Goal: Information Seeking & Learning: Learn about a topic

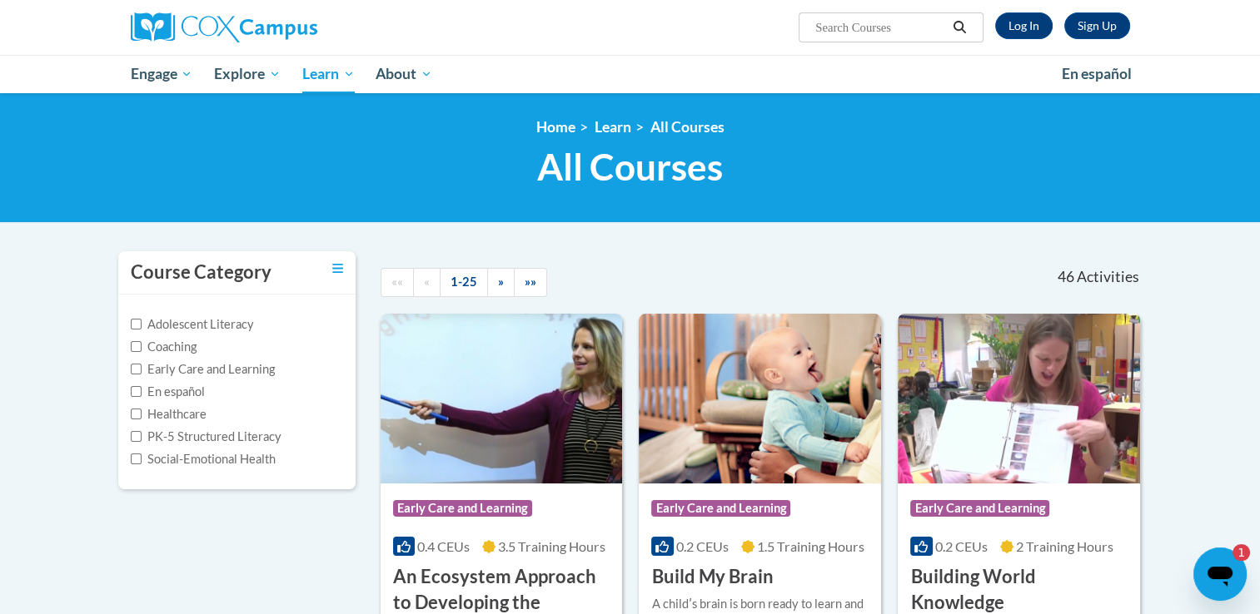
click at [868, 23] on input "Search..." at bounding box center [879, 27] width 133 height 20
type input "duel learning"
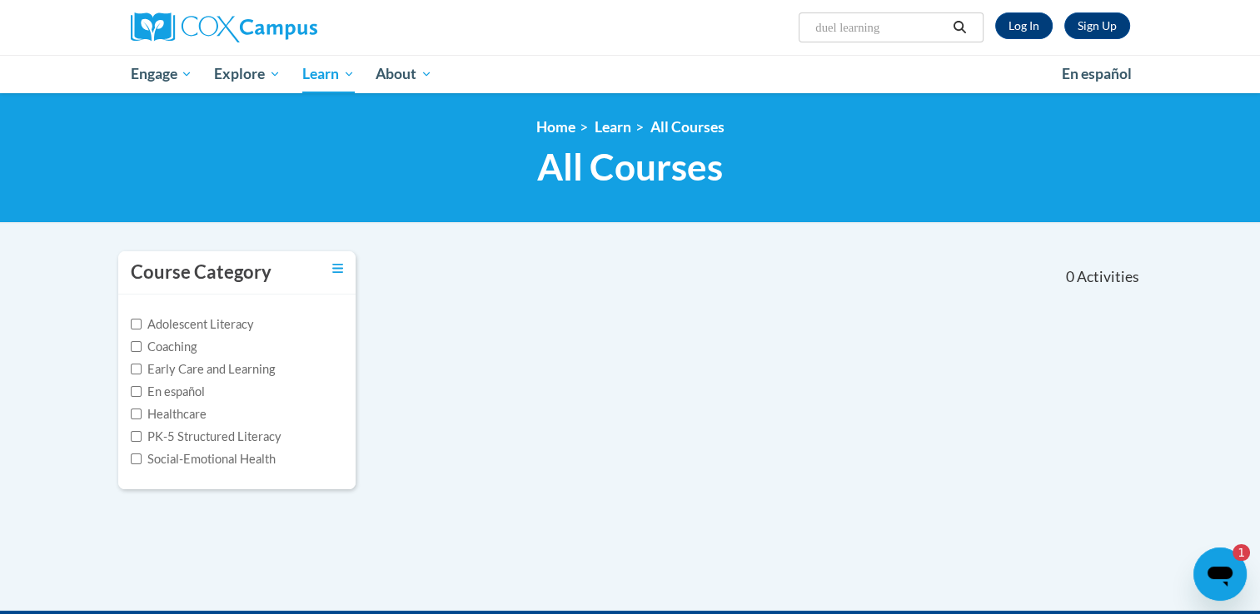
click at [903, 32] on input "duel learning" at bounding box center [879, 27] width 133 height 20
type input "d"
click at [625, 468] on div "Course Category Adolescent Literacy Coaching Early Care and Learning En español…" at bounding box center [630, 381] width 1049 height 261
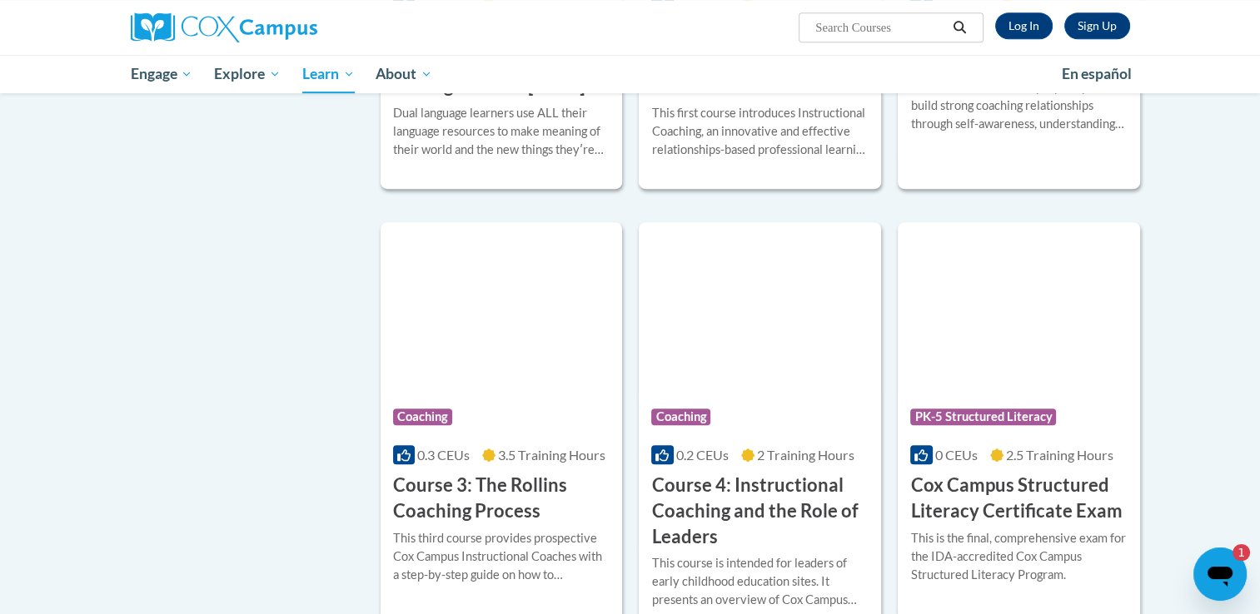
scroll to position [749, 0]
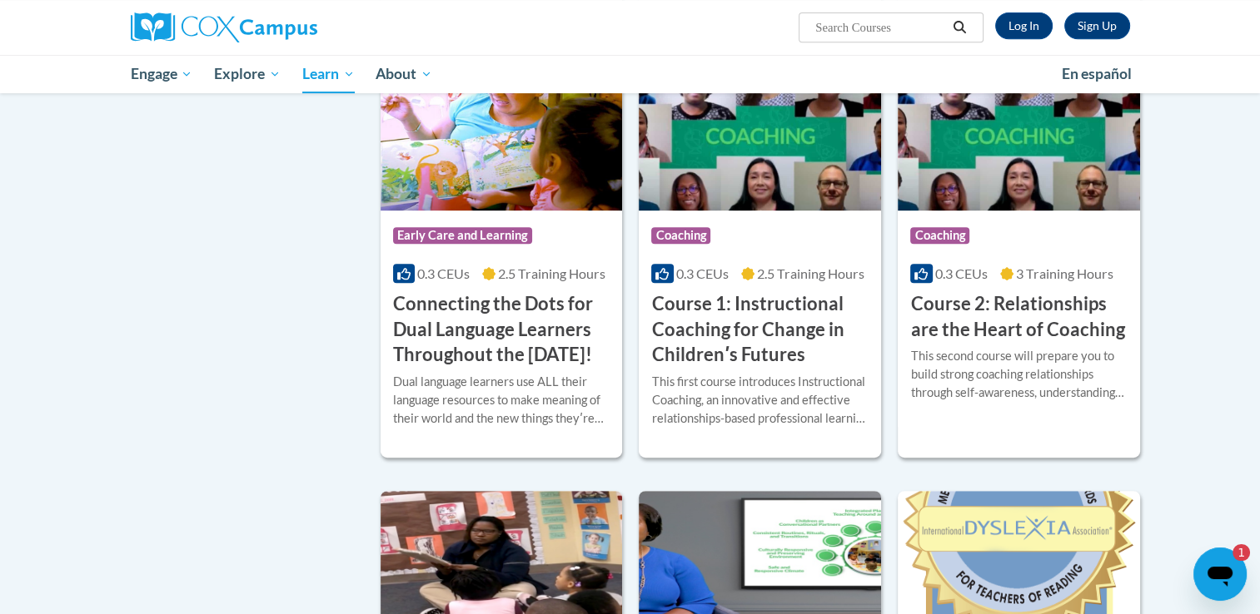
click at [864, 32] on input "Search..." at bounding box center [879, 27] width 133 height 20
type input "presschol"
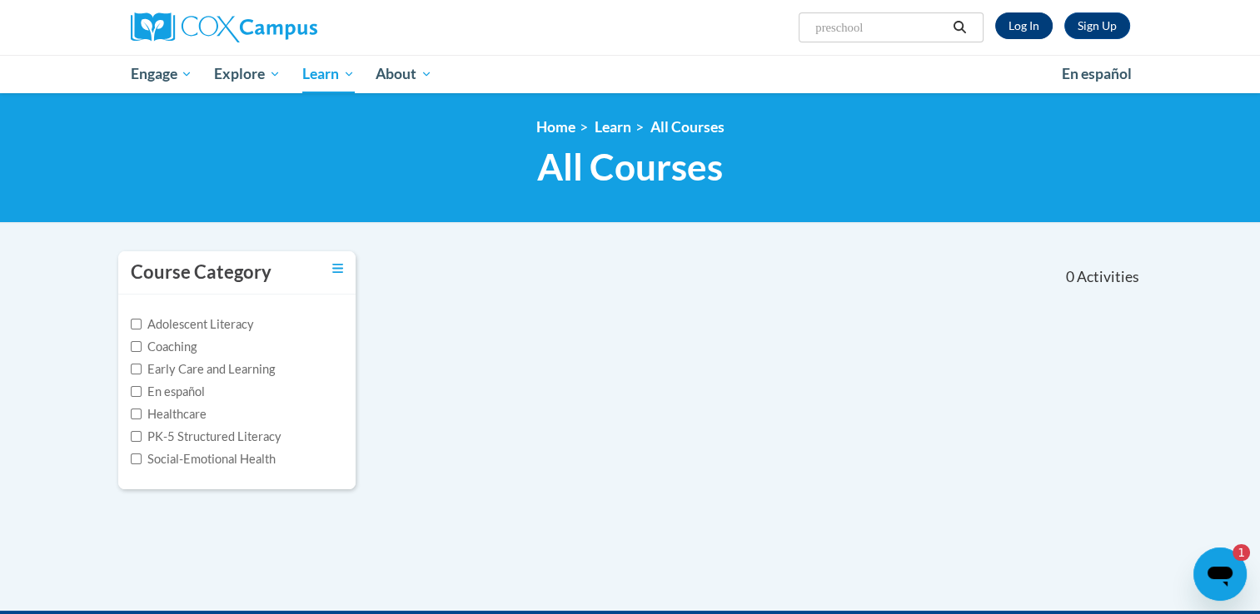
type input "preschool"
click at [1031, 20] on link "Log In" at bounding box center [1023, 25] width 57 height 27
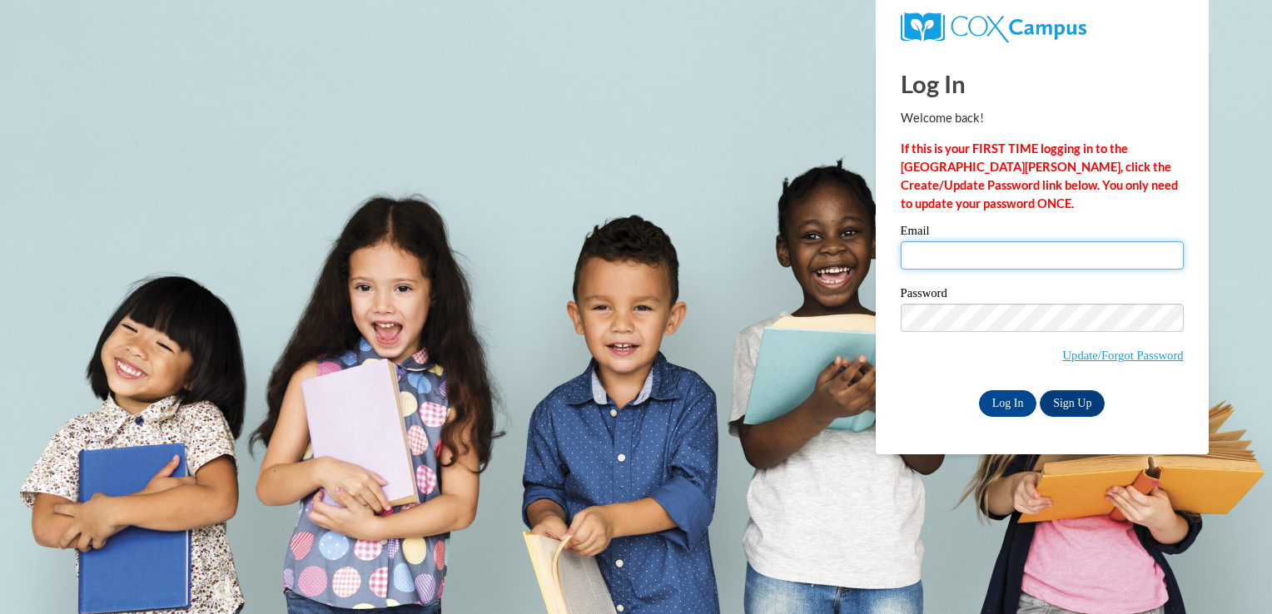
click at [962, 267] on input "Email" at bounding box center [1042, 255] width 283 height 28
type input "[EMAIL_ADDRESS][DOMAIN_NAME]"
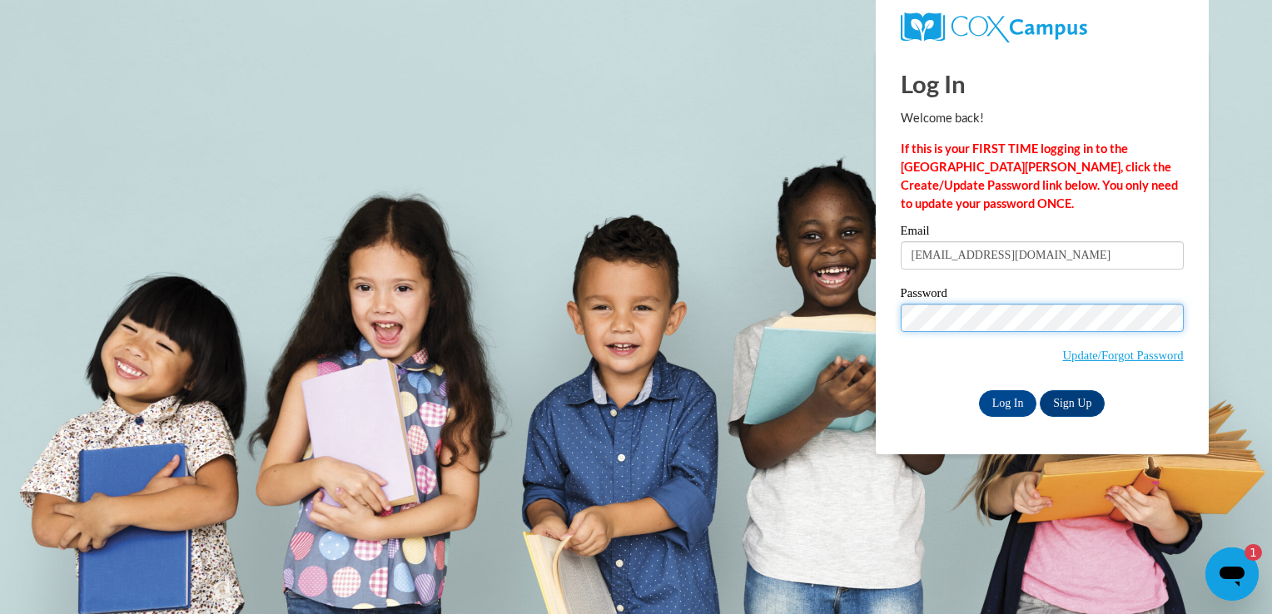
click at [979, 390] on input "Log In" at bounding box center [1008, 403] width 58 height 27
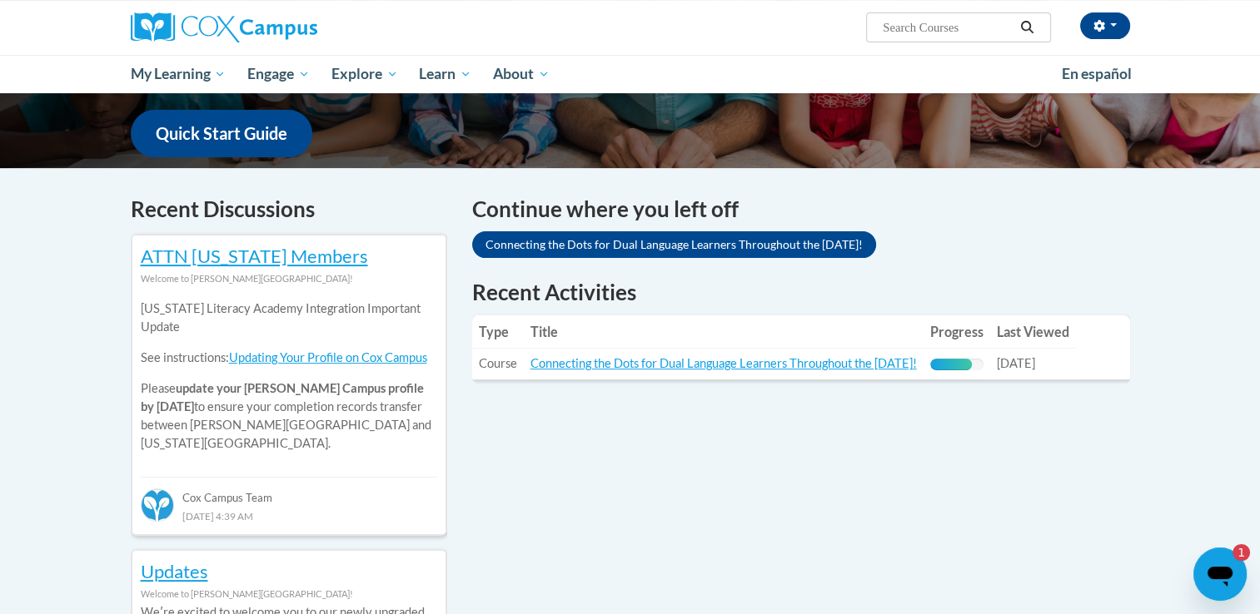
scroll to position [499, 0]
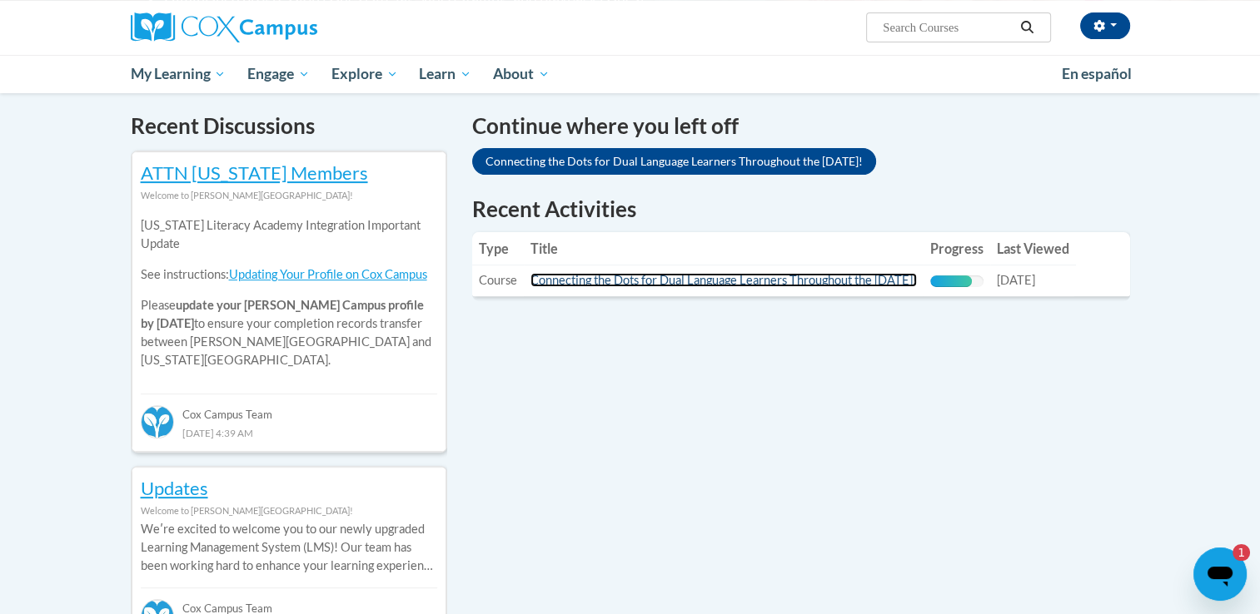
click at [782, 280] on link "Connecting the Dots for Dual Language Learners Throughout the [DATE]!" at bounding box center [723, 280] width 386 height 14
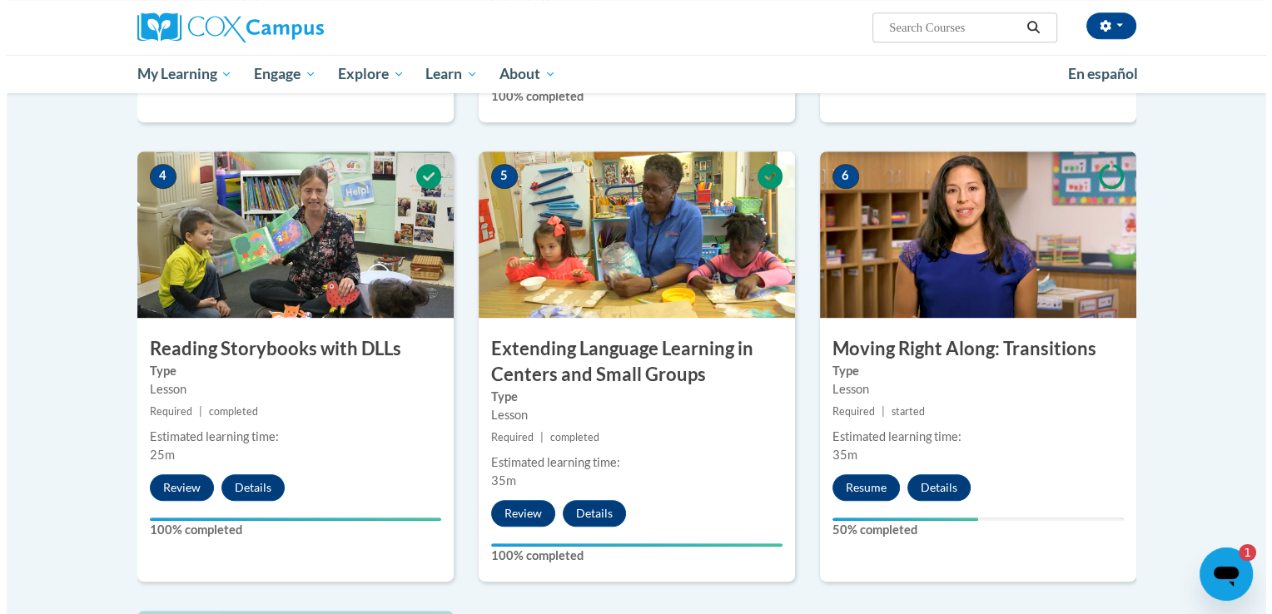
scroll to position [832, 0]
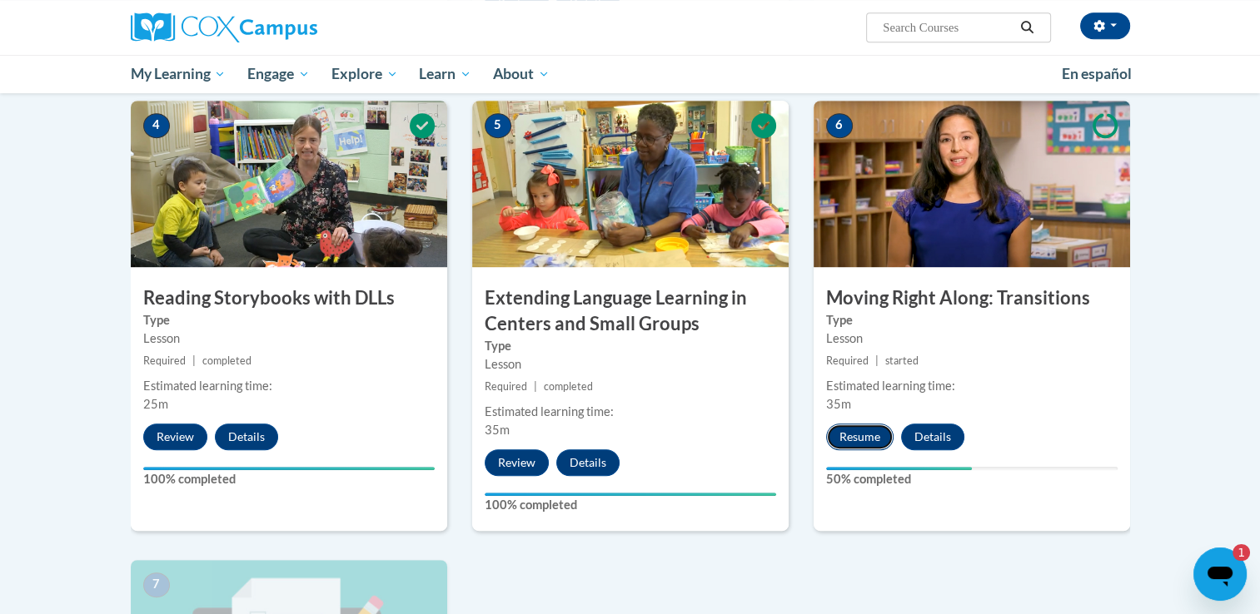
click at [856, 447] on button "Resume" at bounding box center [859, 437] width 67 height 27
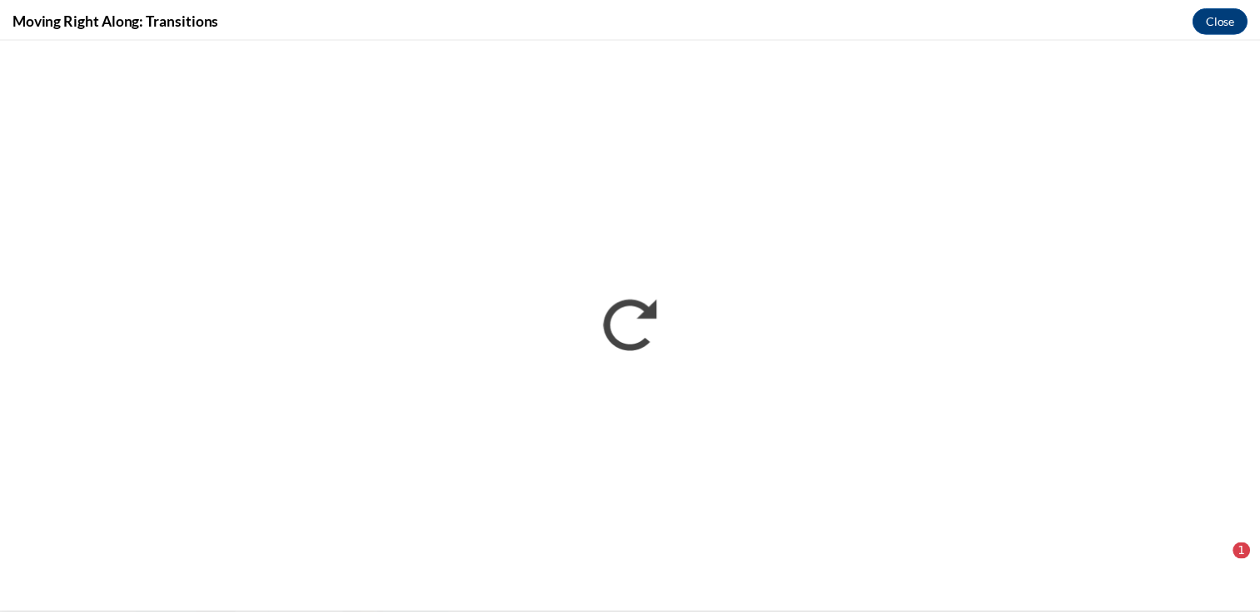
scroll to position [0, 0]
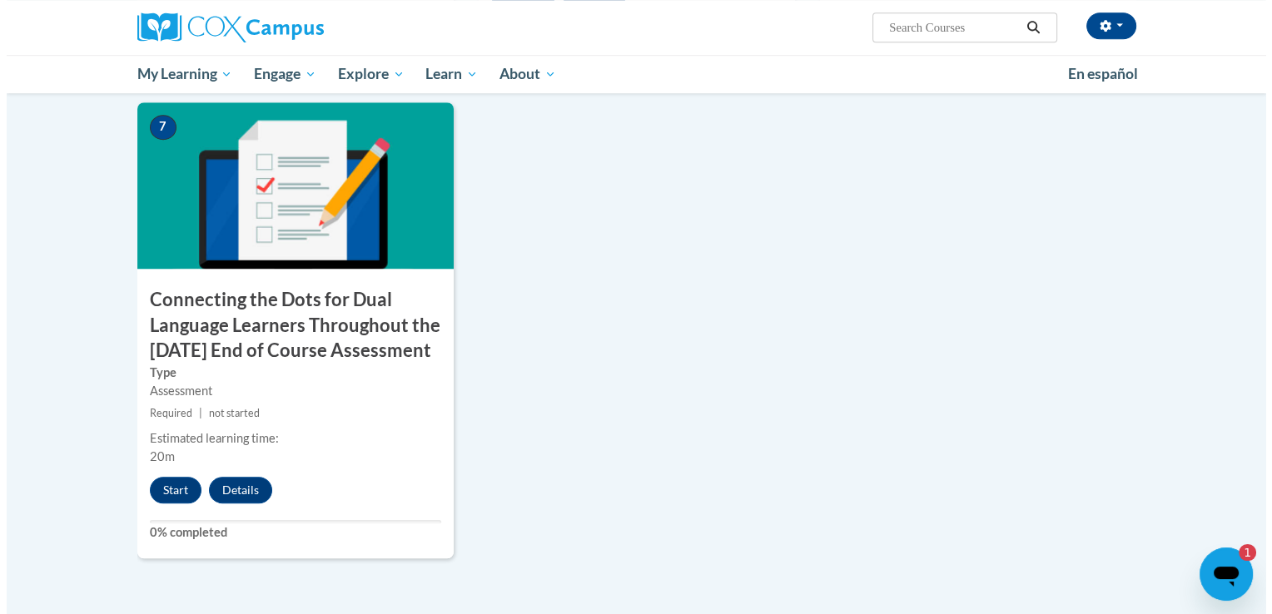
scroll to position [1332, 0]
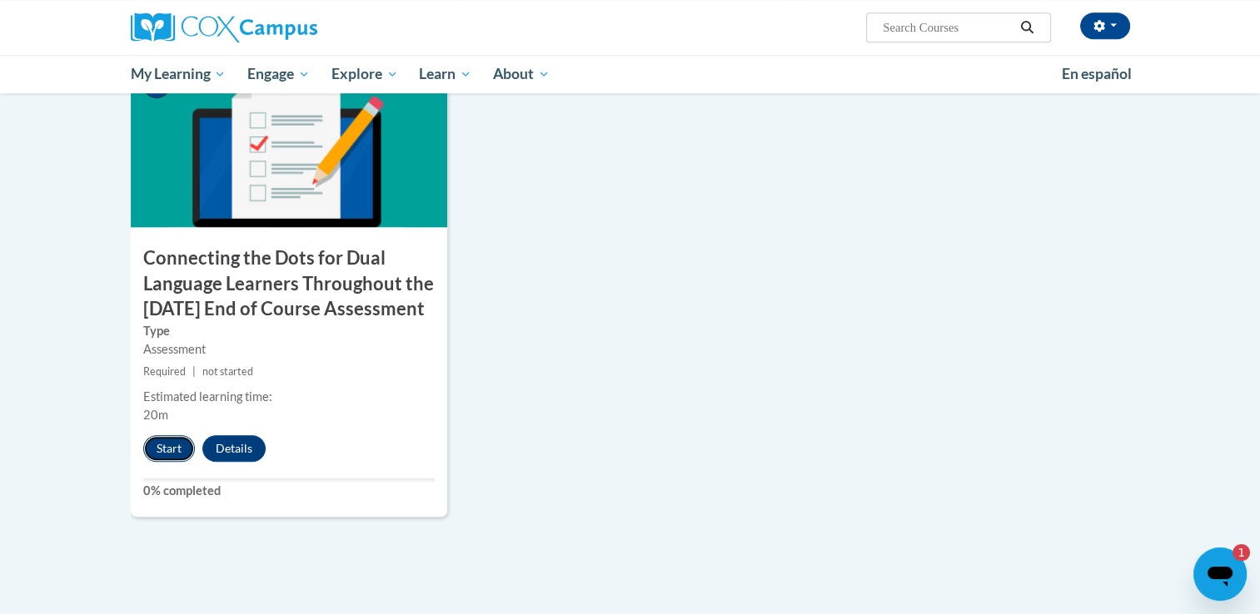
click at [177, 462] on button "Start" at bounding box center [169, 448] width 52 height 27
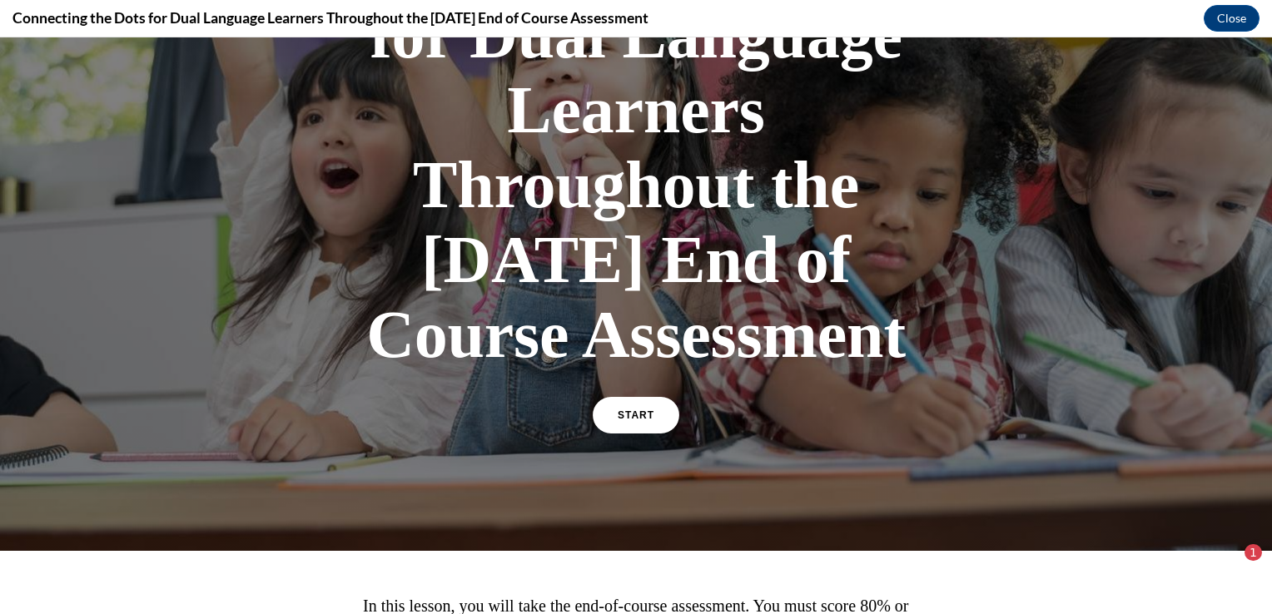
scroll to position [511, 0]
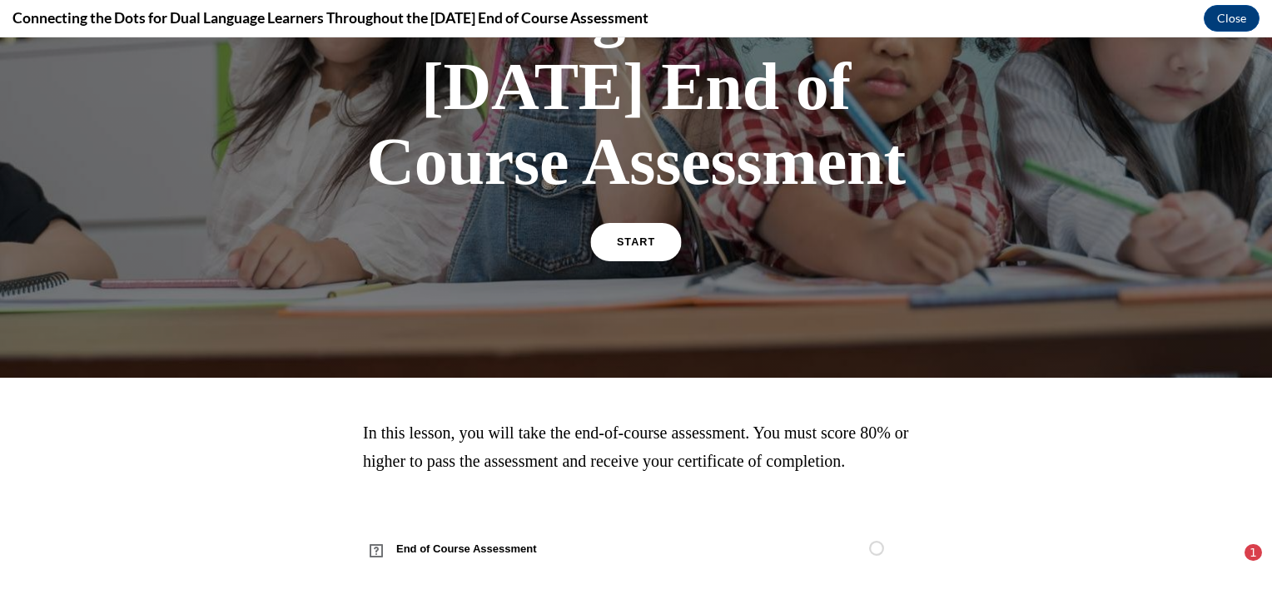
click at [634, 223] on link "START" at bounding box center [635, 242] width 91 height 38
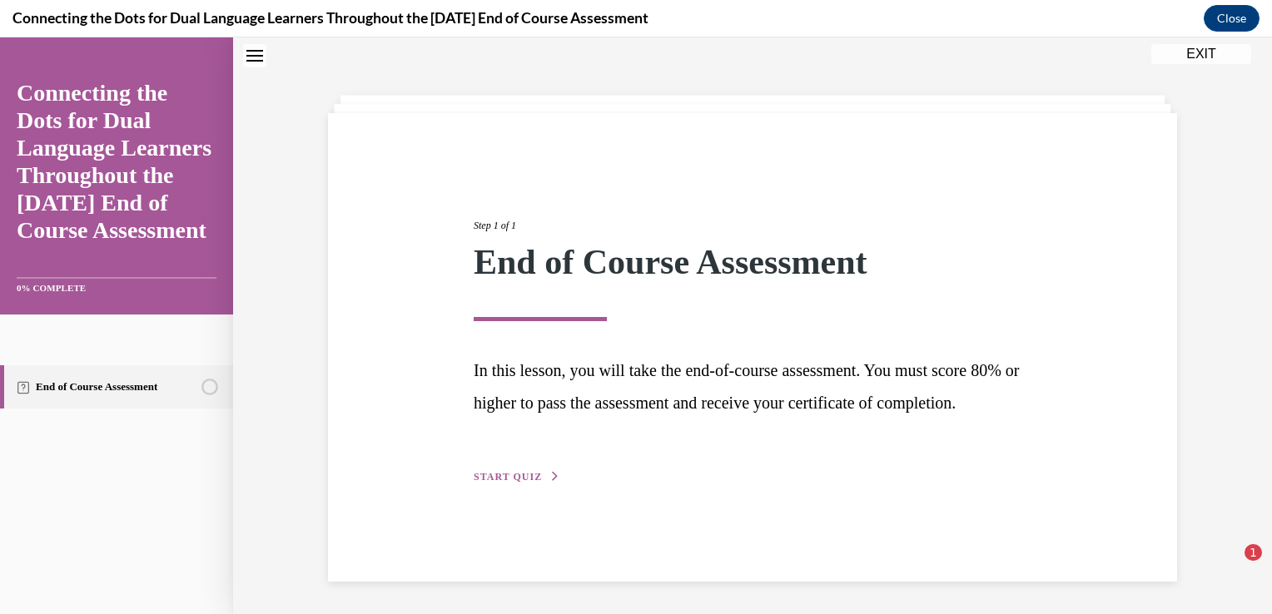
scroll to position [53, 0]
click at [509, 485] on div "Step 1 of 1 End of Course Assessment In this lesson, you will take the end-of-c…" at bounding box center [752, 332] width 583 height 306
click at [509, 482] on span "START QUIZ" at bounding box center [508, 476] width 68 height 12
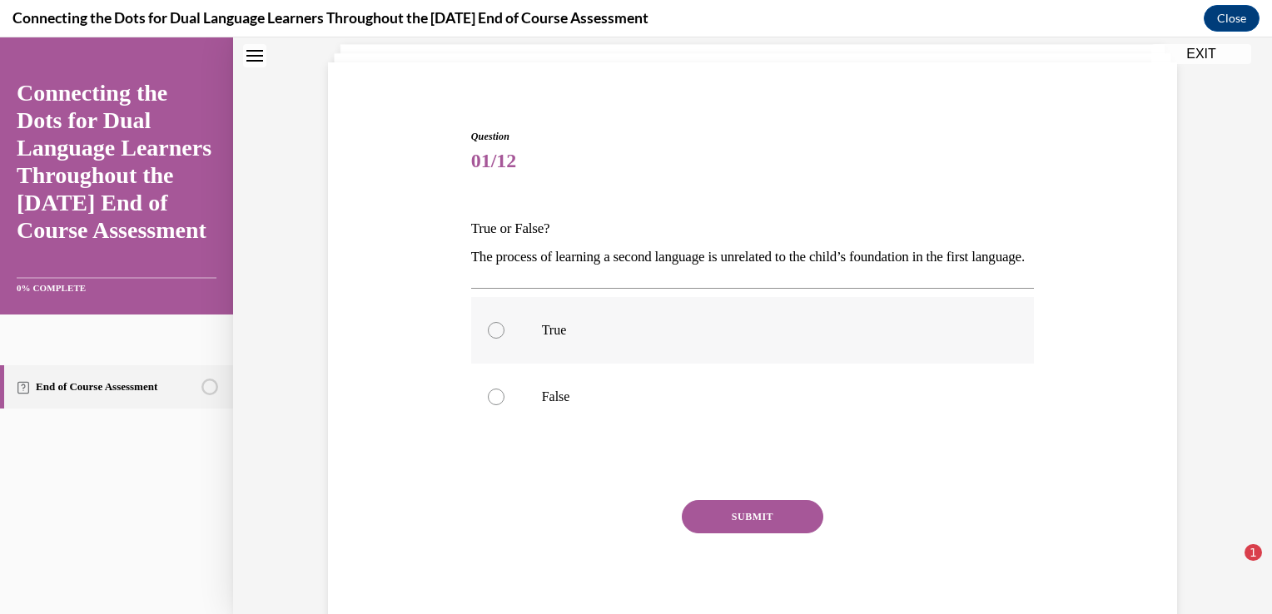
scroll to position [19, 0]
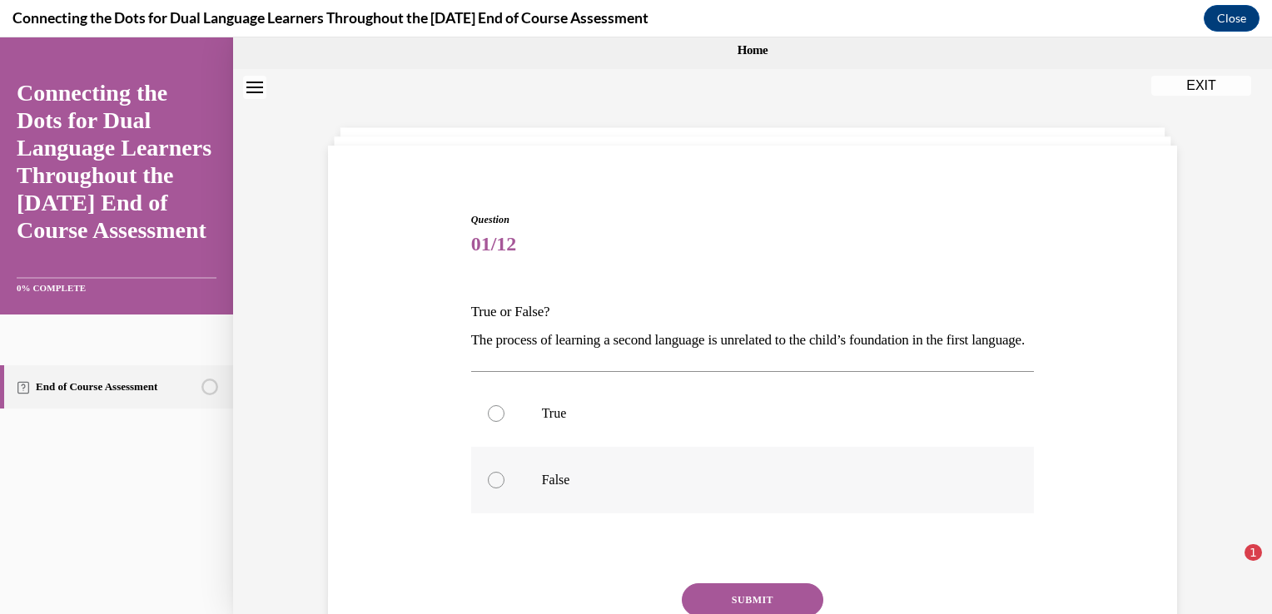
click at [526, 506] on label "False" at bounding box center [753, 480] width 564 height 67
click at [504, 489] on input "False" at bounding box center [496, 480] width 17 height 17
radio input "true"
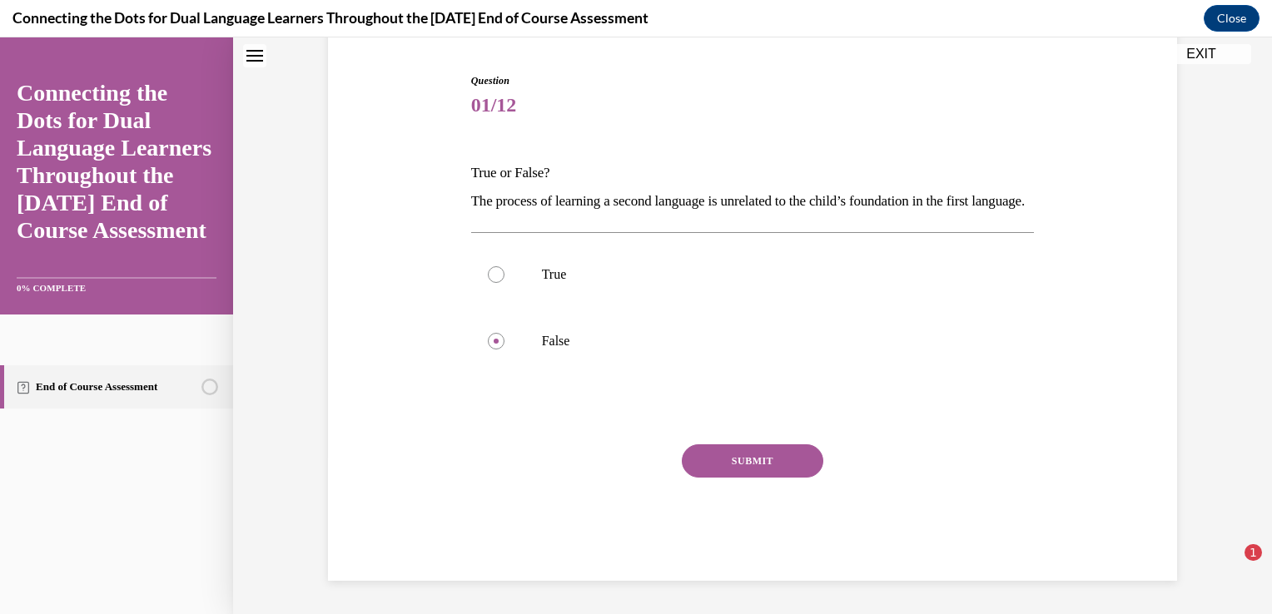
click at [708, 465] on button "SUBMIT" at bounding box center [753, 461] width 142 height 33
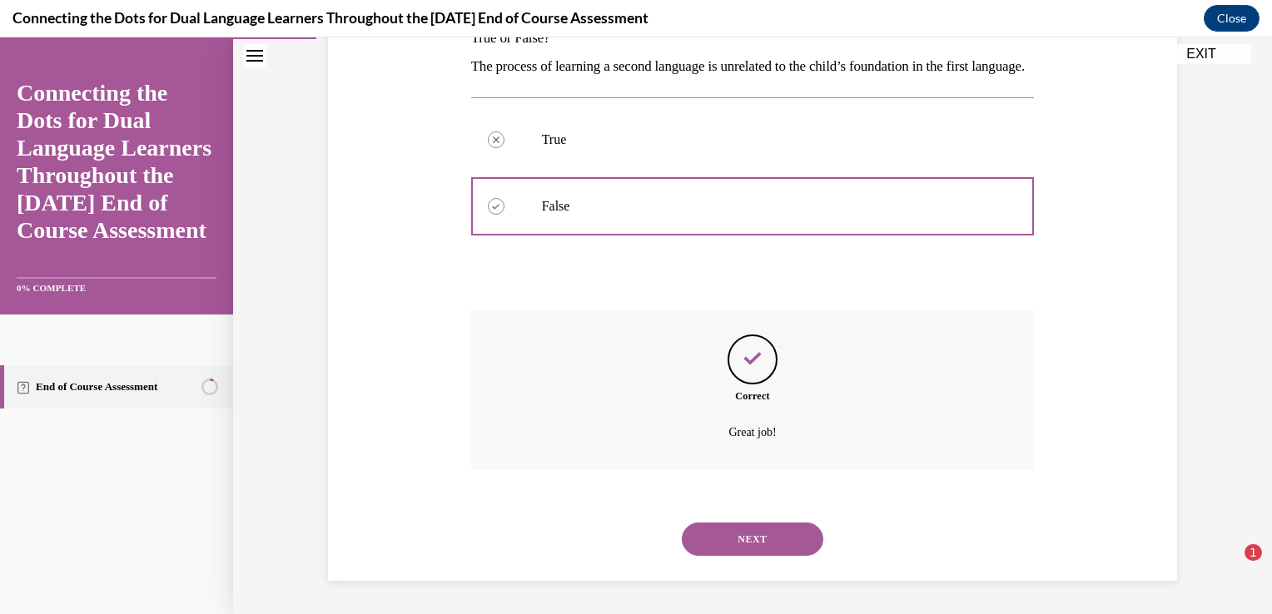
scroll to position [320, 0]
click at [721, 520] on div "NEXT" at bounding box center [753, 539] width 564 height 67
click at [713, 539] on button "NEXT" at bounding box center [753, 539] width 142 height 33
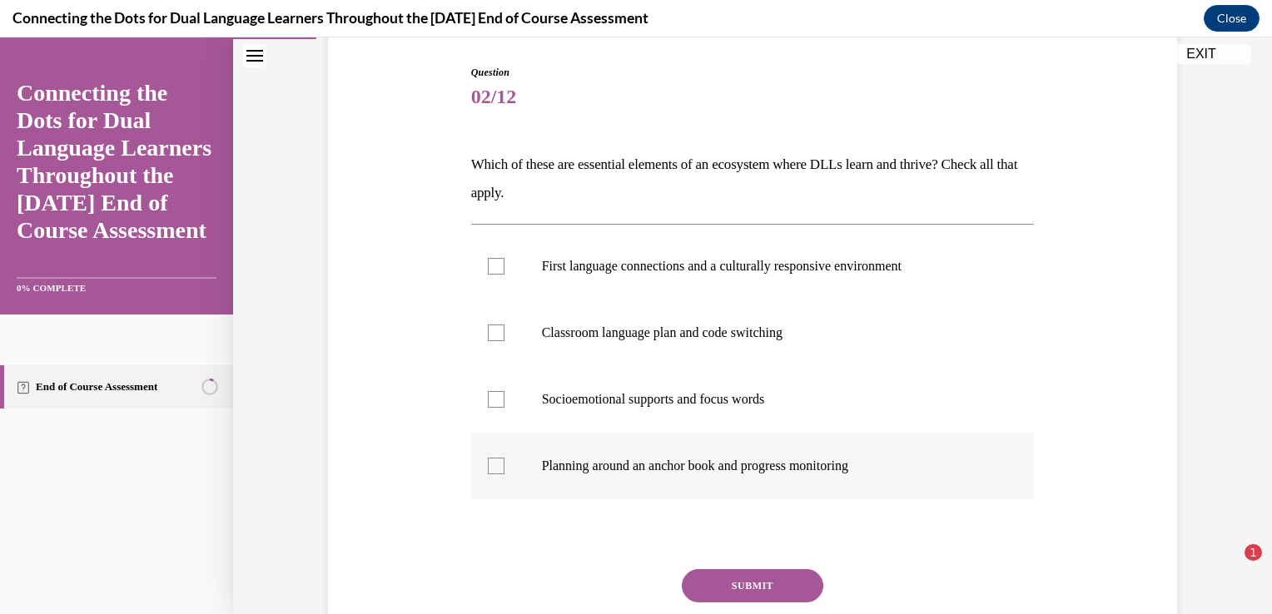
scroll to position [250, 0]
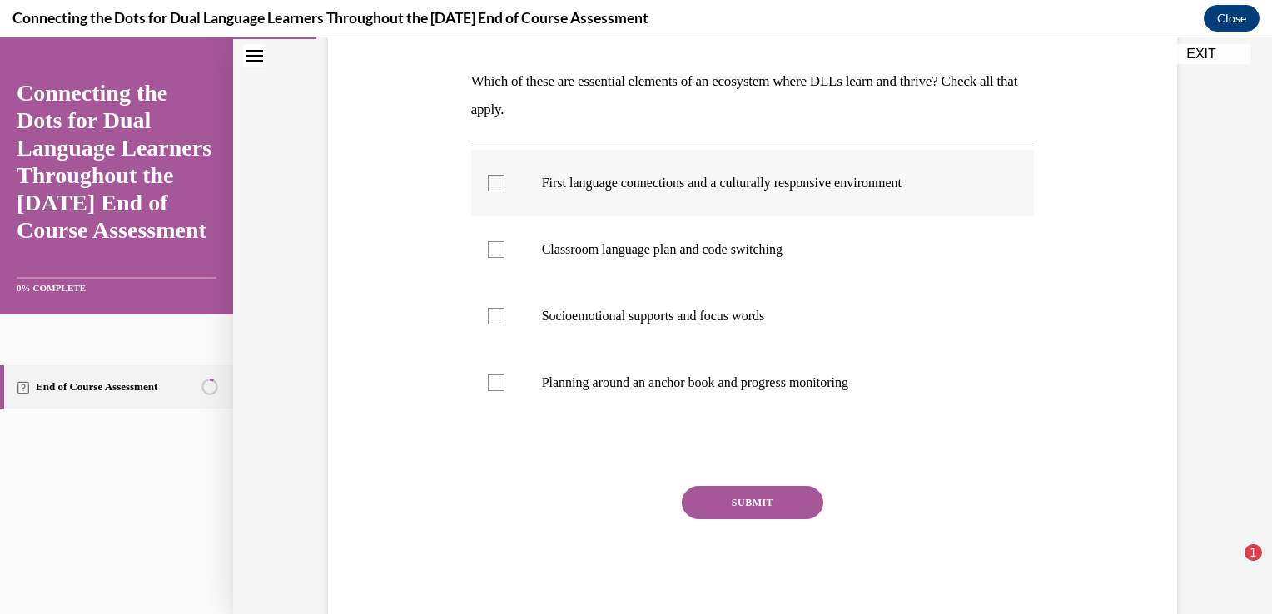
click at [772, 197] on label "First language connections and a culturally responsive environment" at bounding box center [753, 183] width 564 height 67
click at [504, 191] on input "First language connections and a culturally responsive environment" at bounding box center [496, 183] width 17 height 17
checkbox input "true"
click at [783, 494] on button "SUBMIT" at bounding box center [753, 502] width 142 height 33
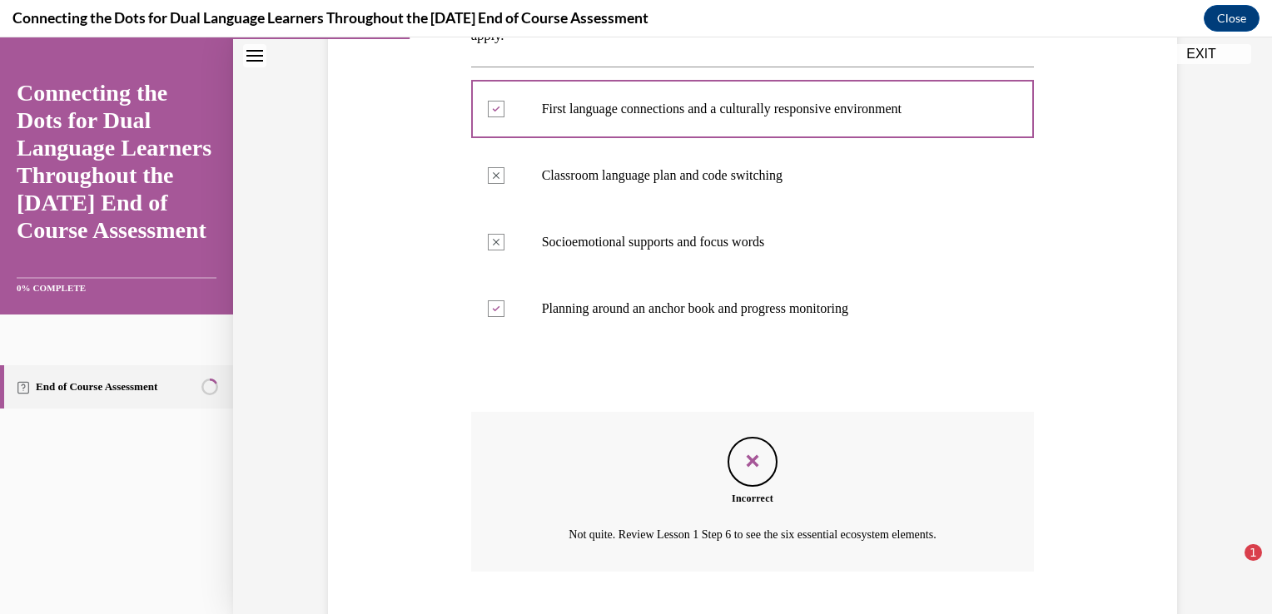
scroll to position [425, 0]
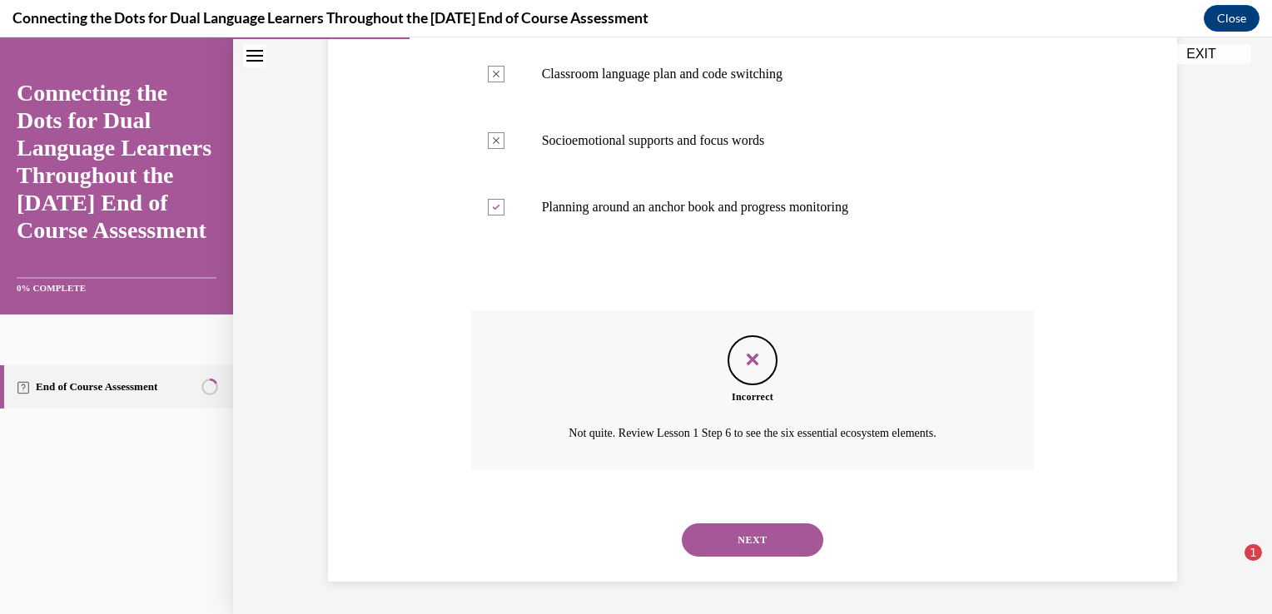
click at [721, 534] on button "NEXT" at bounding box center [753, 540] width 142 height 33
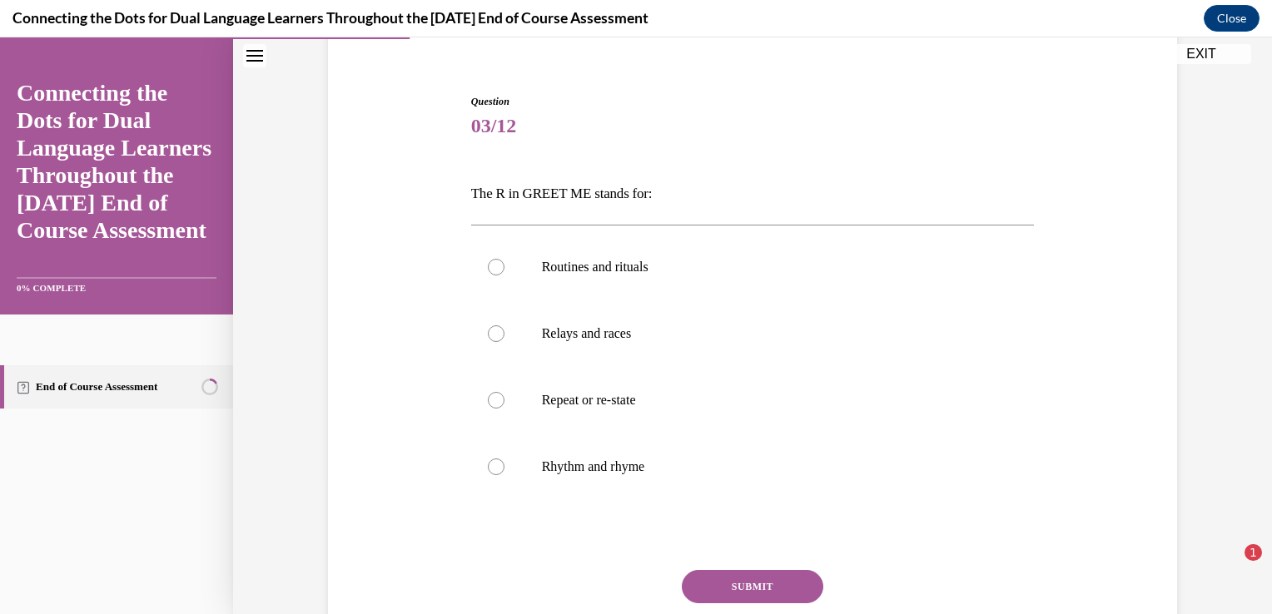
scroll to position [166, 0]
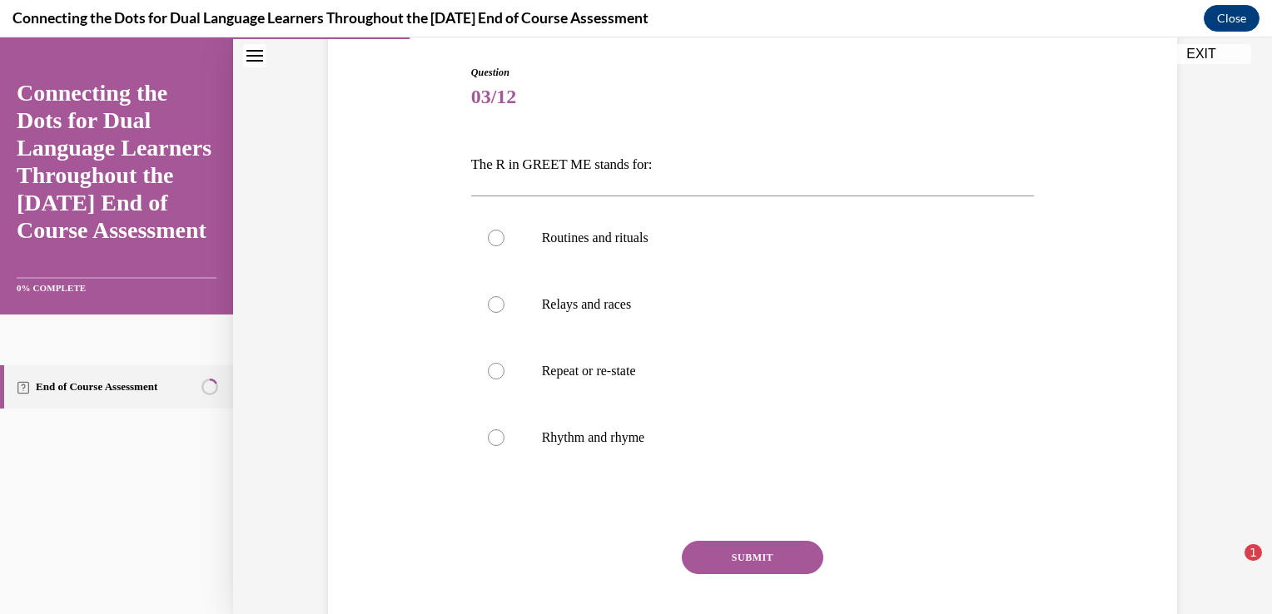
click at [793, 233] on p "Routines and rituals" at bounding box center [767, 238] width 451 height 17
click at [504, 233] on input "Routines and rituals" at bounding box center [496, 238] width 17 height 17
radio input "true"
click at [788, 564] on button "SUBMIT" at bounding box center [753, 557] width 142 height 33
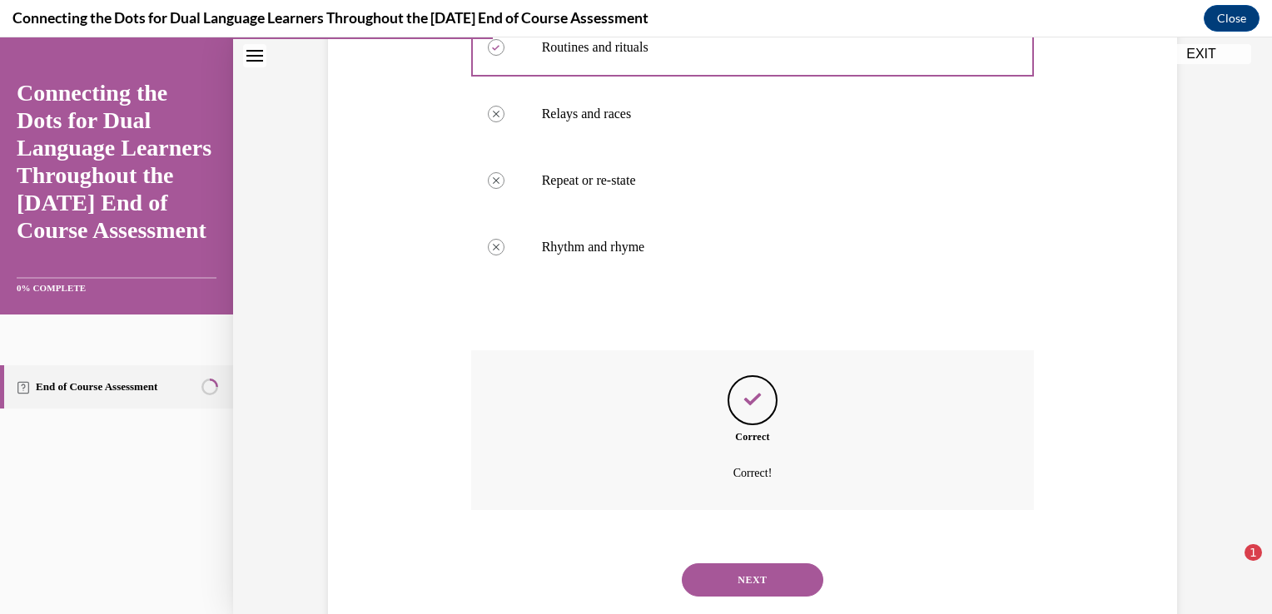
scroll to position [396, 0]
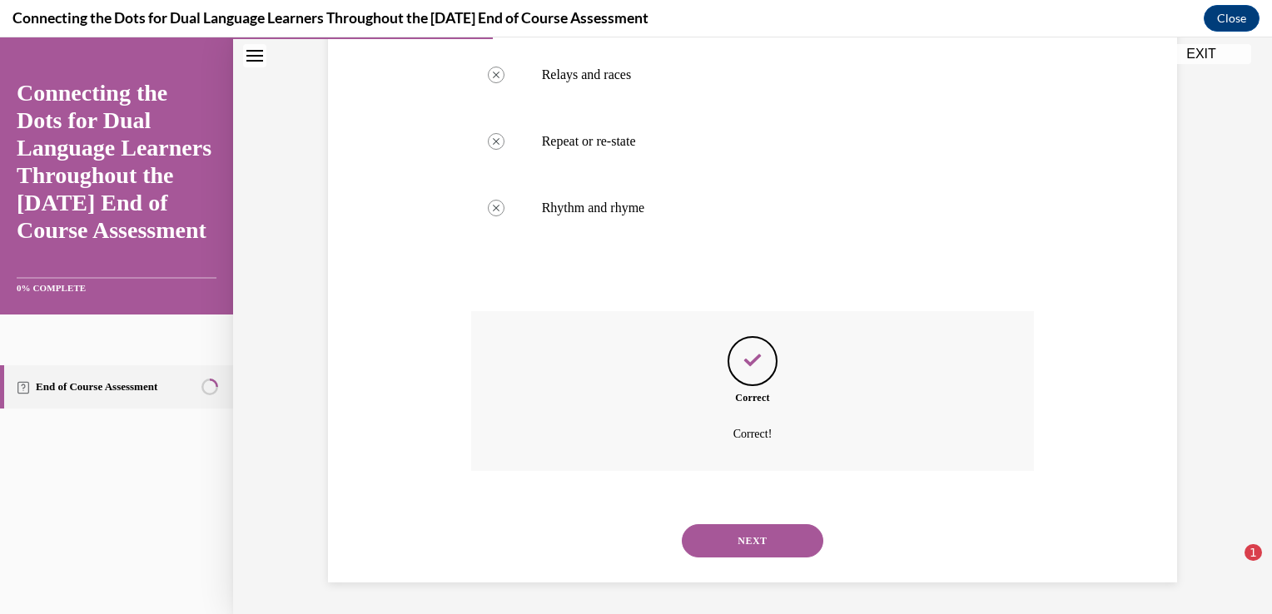
click at [771, 537] on button "NEXT" at bounding box center [753, 540] width 142 height 33
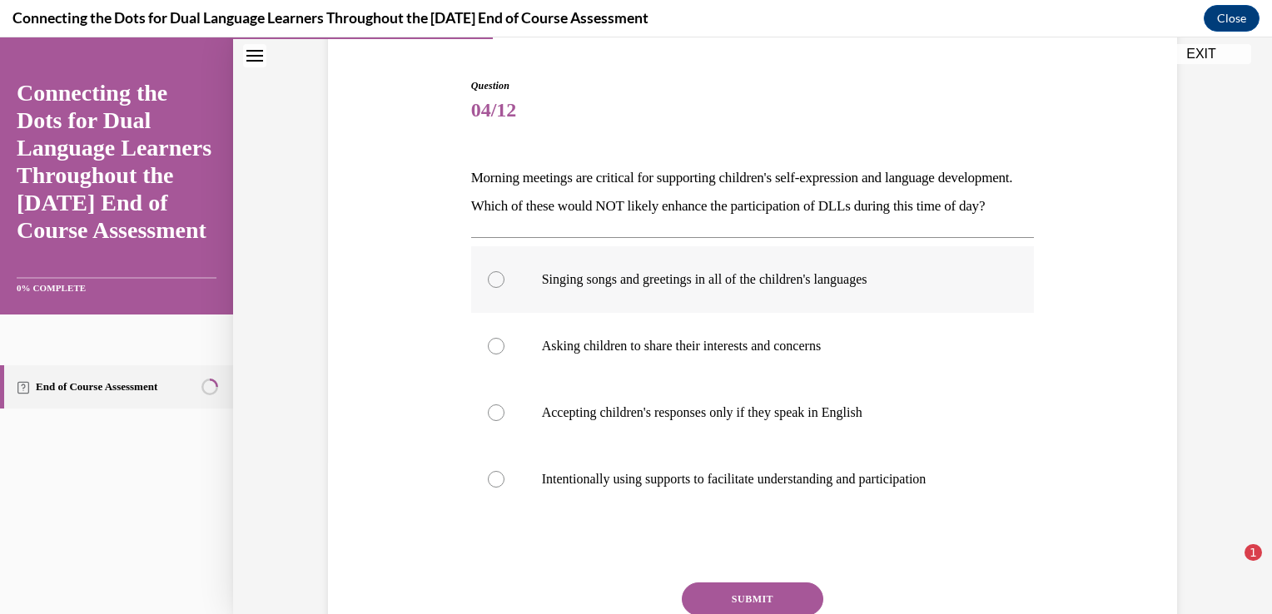
scroll to position [152, 0]
click at [658, 380] on label "Asking children to share their interests and concerns" at bounding box center [753, 347] width 564 height 67
click at [504, 355] on input "Asking children to share their interests and concerns" at bounding box center [496, 347] width 17 height 17
radio input "true"
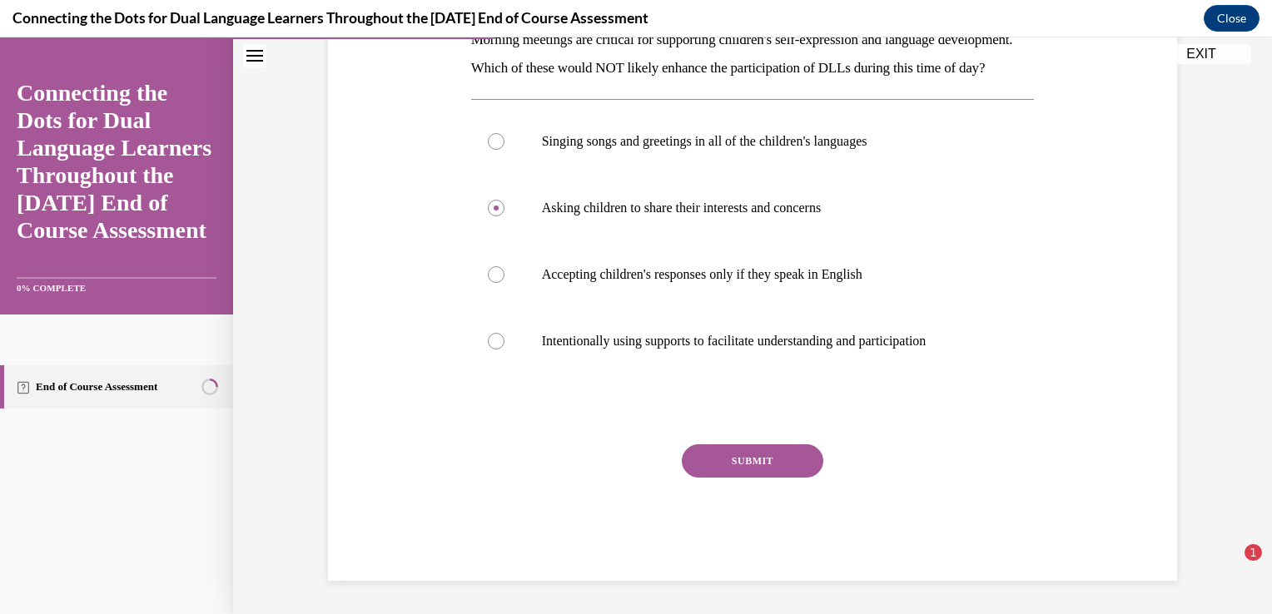
click at [729, 453] on button "SUBMIT" at bounding box center [753, 461] width 142 height 33
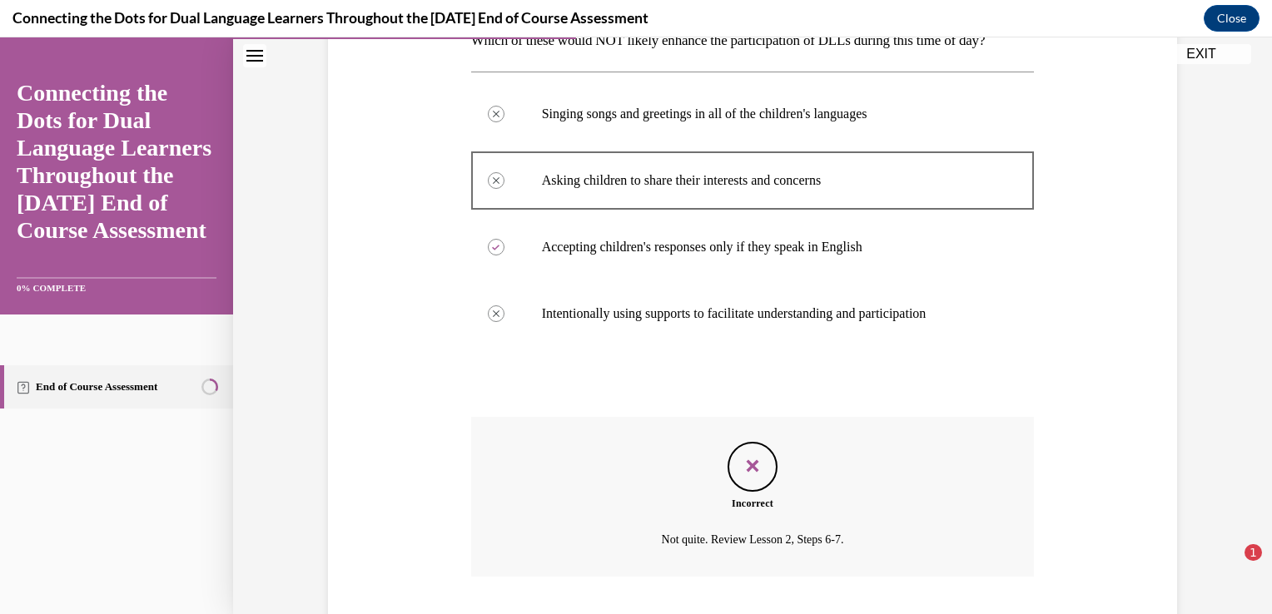
scroll to position [453, 0]
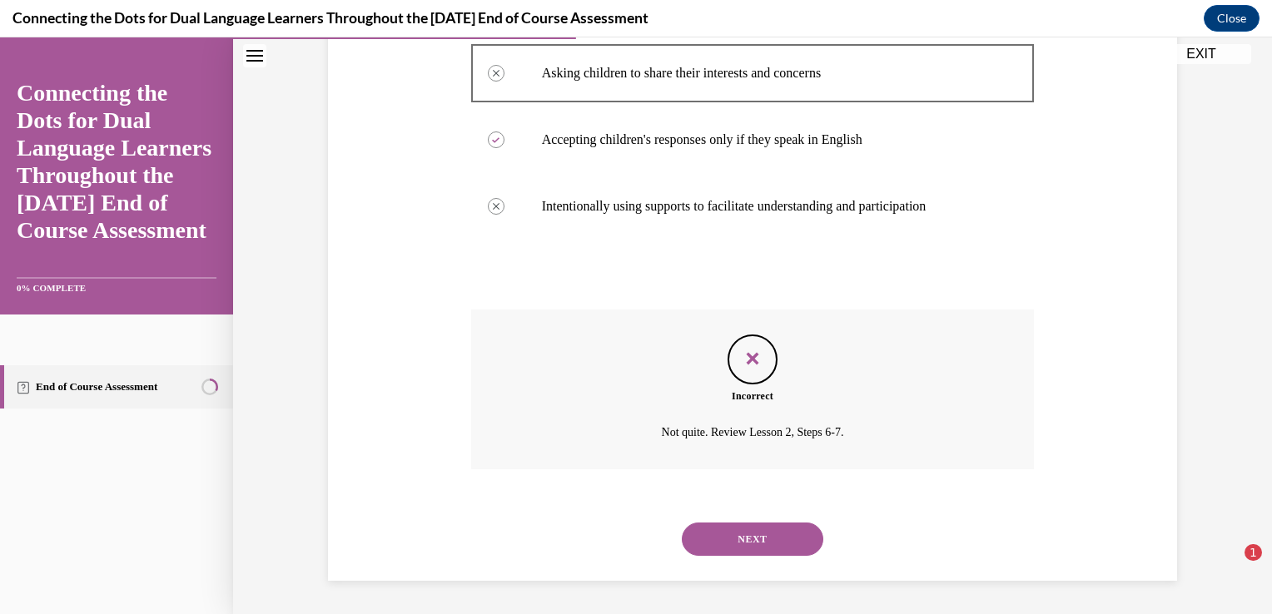
click at [736, 528] on button "NEXT" at bounding box center [753, 539] width 142 height 33
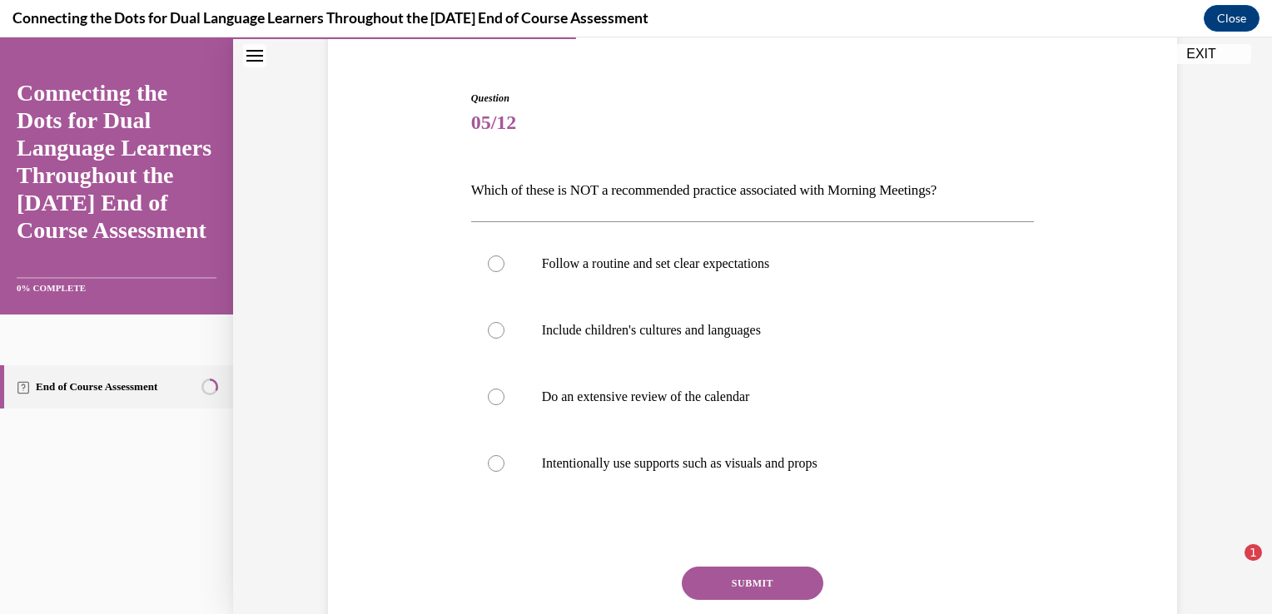
scroll to position [166, 0]
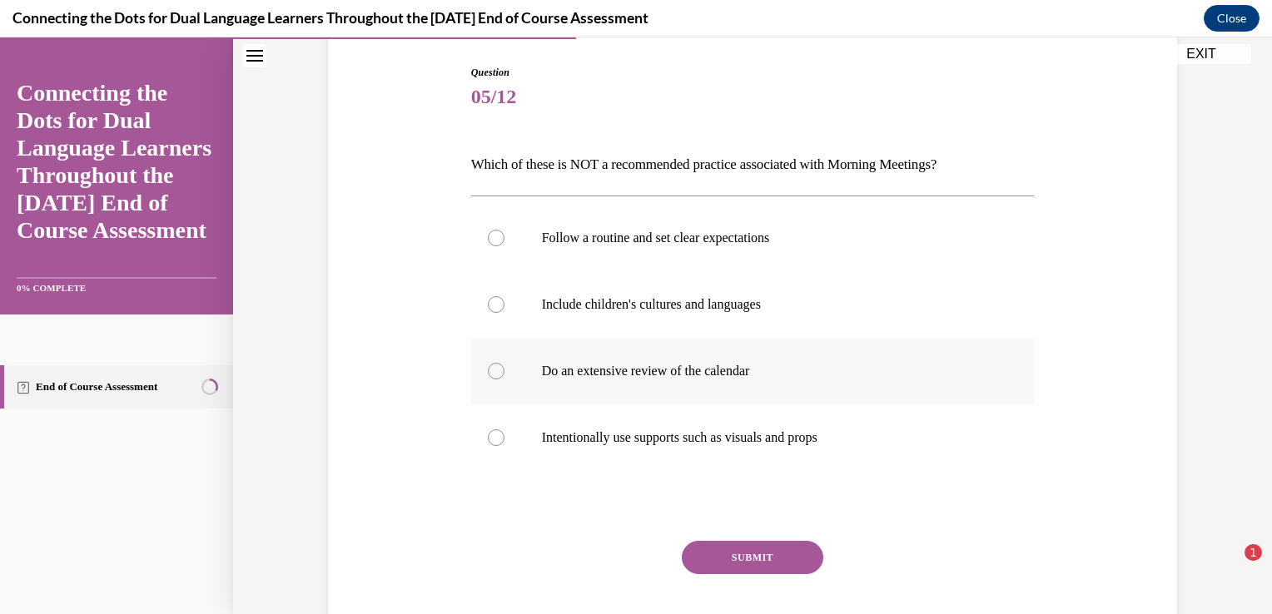
click at [594, 382] on label "Do an extensive review of the calendar" at bounding box center [753, 371] width 564 height 67
click at [504, 380] on input "Do an extensive review of the calendar" at bounding box center [496, 371] width 17 height 17
radio input "true"
click at [743, 545] on button "SUBMIT" at bounding box center [753, 557] width 142 height 33
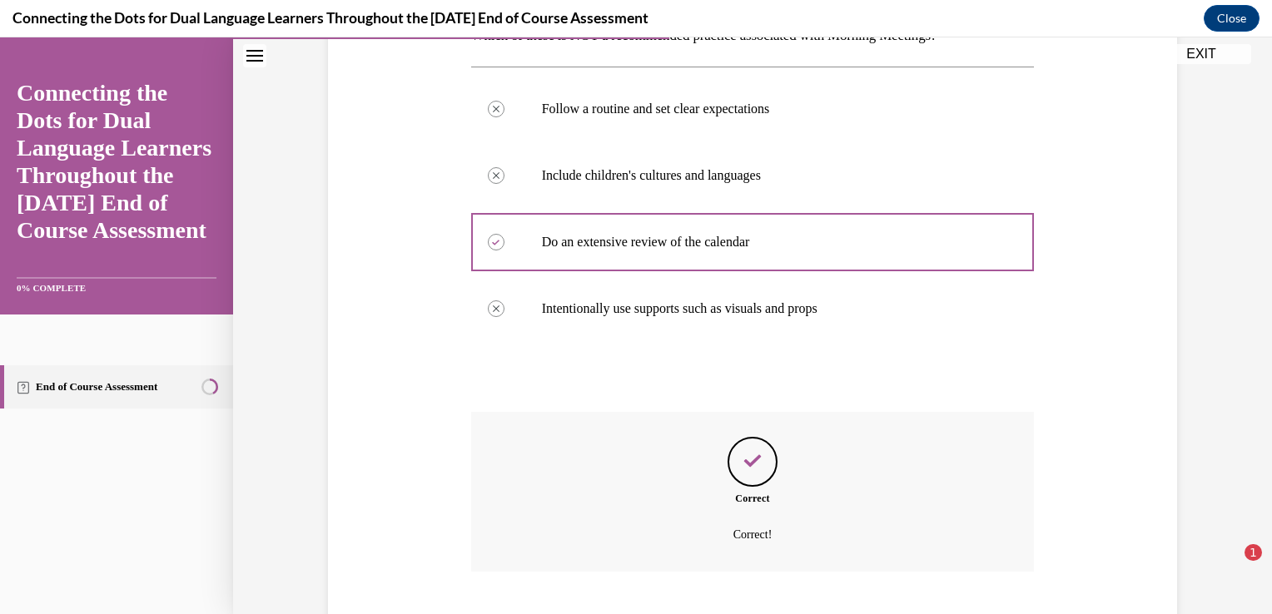
scroll to position [396, 0]
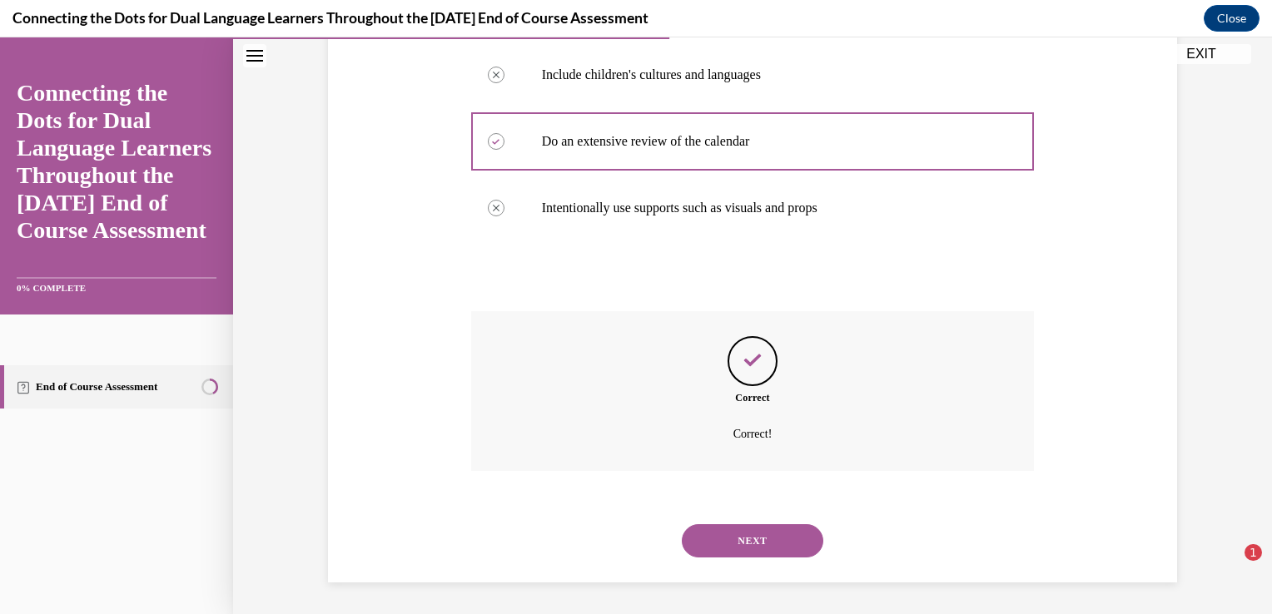
click at [749, 534] on button "NEXT" at bounding box center [753, 540] width 142 height 33
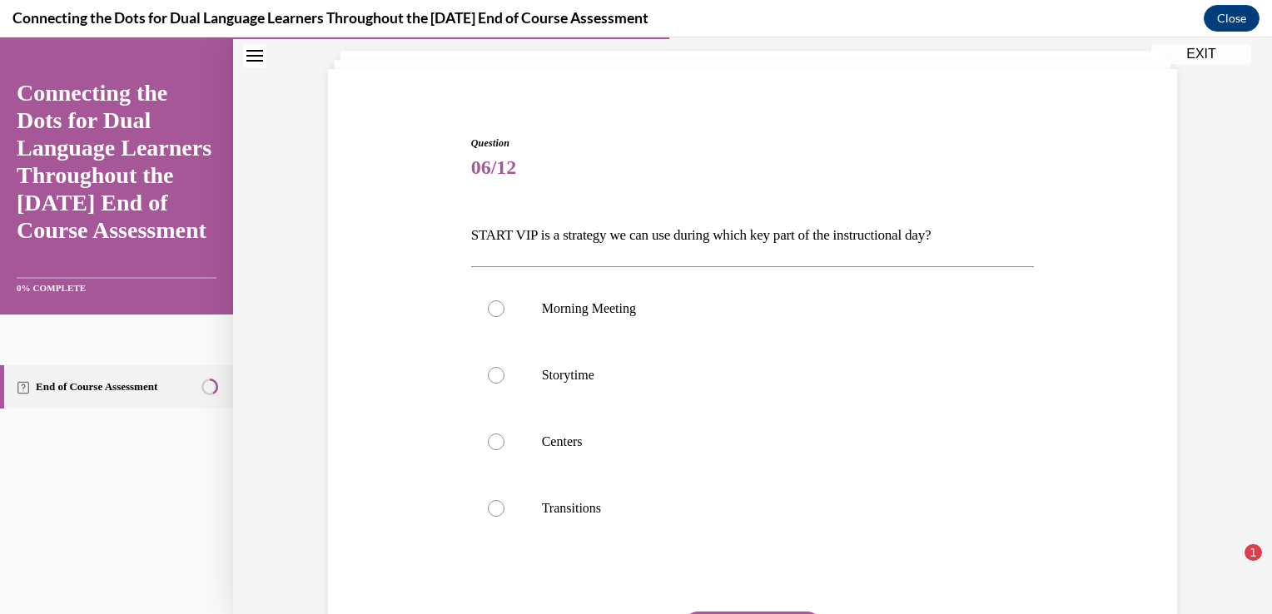
scroll to position [179, 0]
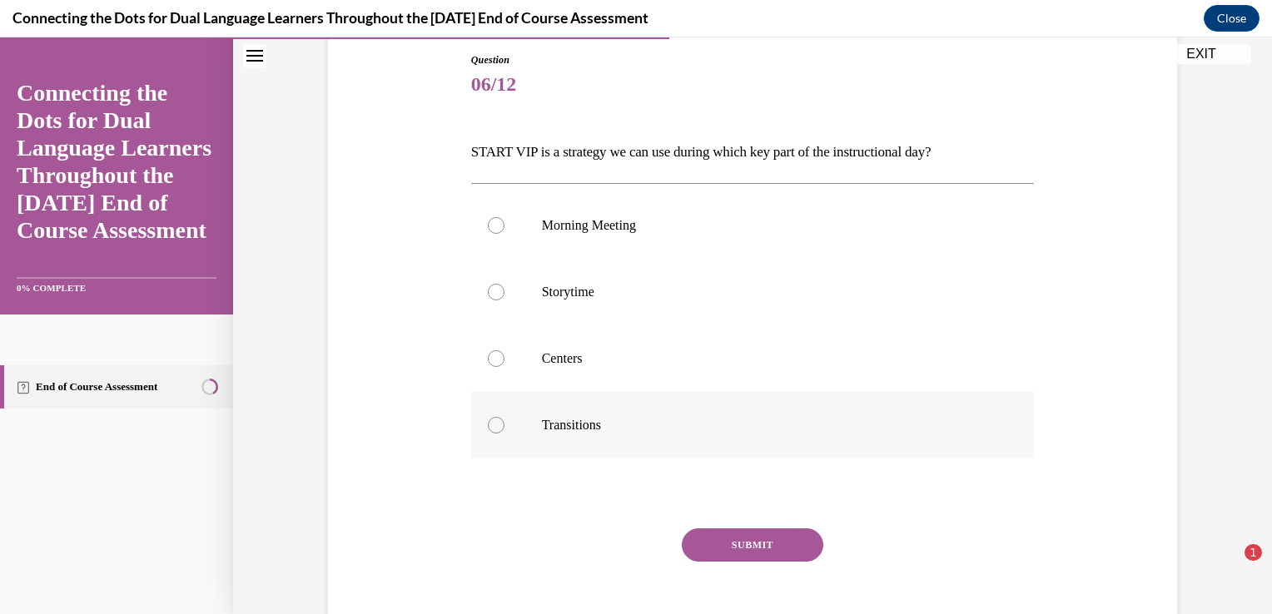
click at [520, 413] on label "Transitions" at bounding box center [753, 425] width 564 height 67
click at [504, 417] on input "Transitions" at bounding box center [496, 425] width 17 height 17
radio input "true"
click at [719, 538] on button "SUBMIT" at bounding box center [753, 545] width 142 height 33
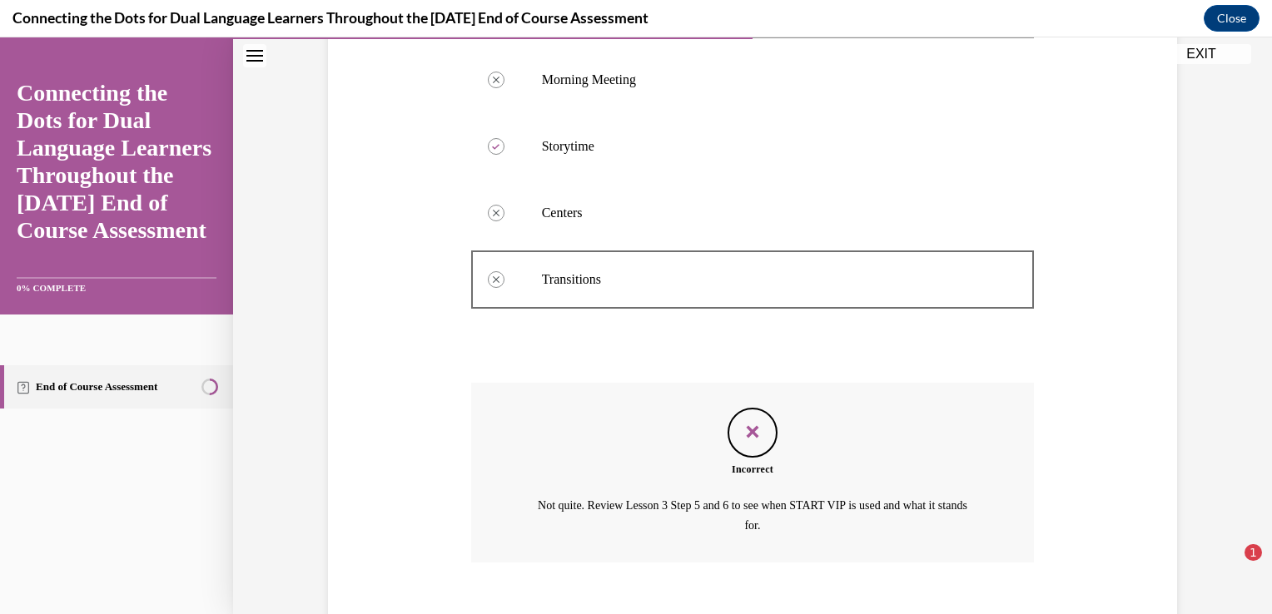
scroll to position [416, 0]
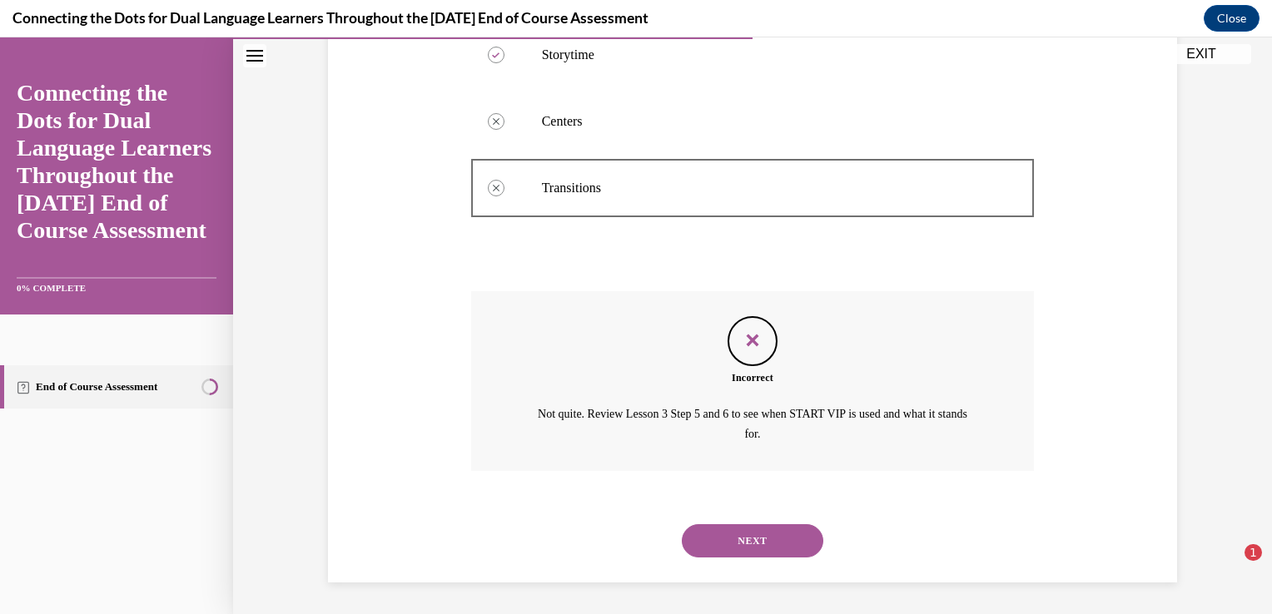
click at [733, 544] on button "NEXT" at bounding box center [753, 540] width 142 height 33
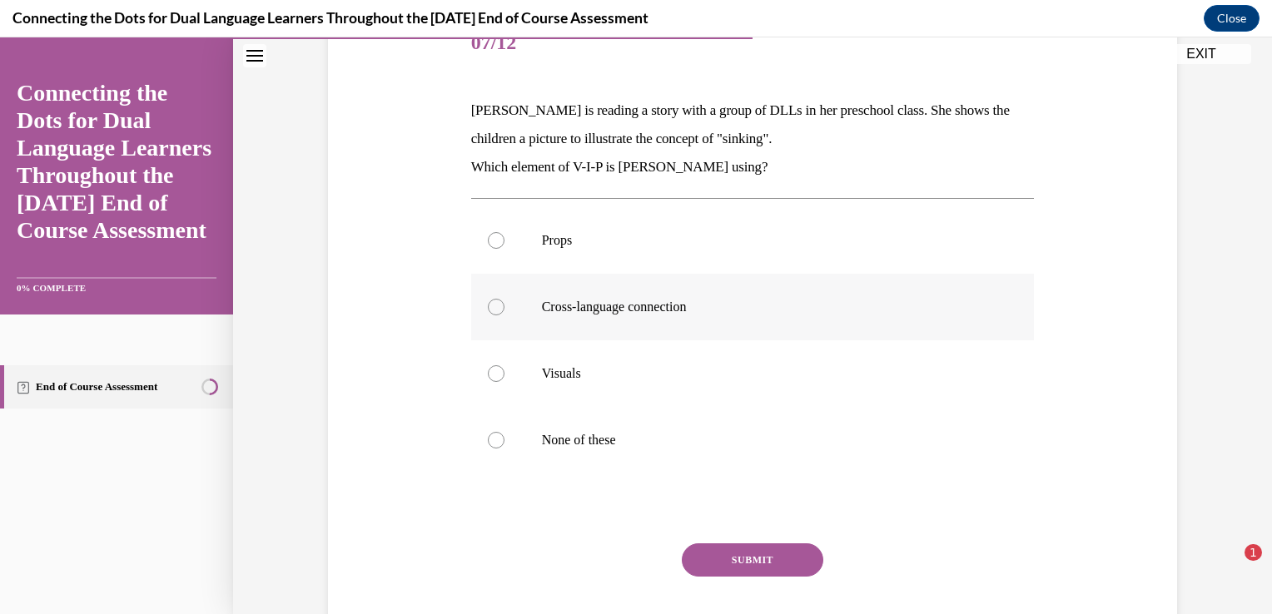
scroll to position [250, 0]
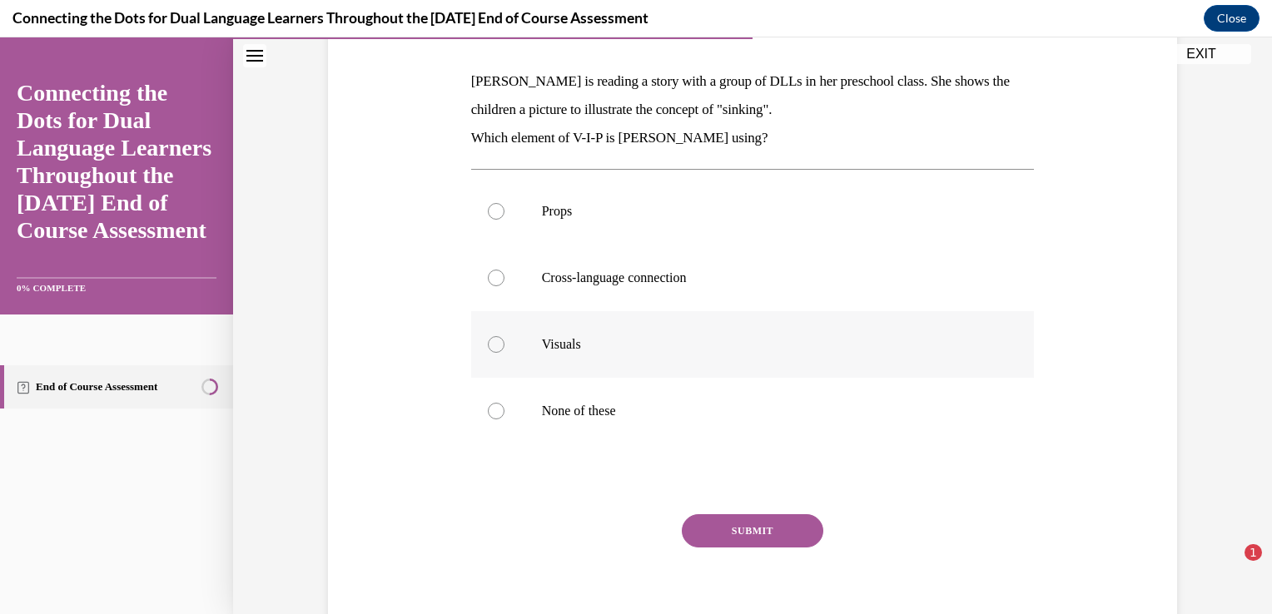
click at [499, 362] on label "Visuals" at bounding box center [753, 344] width 564 height 67
click at [499, 353] on input "Visuals" at bounding box center [496, 344] width 17 height 17
radio input "true"
click at [743, 532] on button "SUBMIT" at bounding box center [753, 530] width 142 height 33
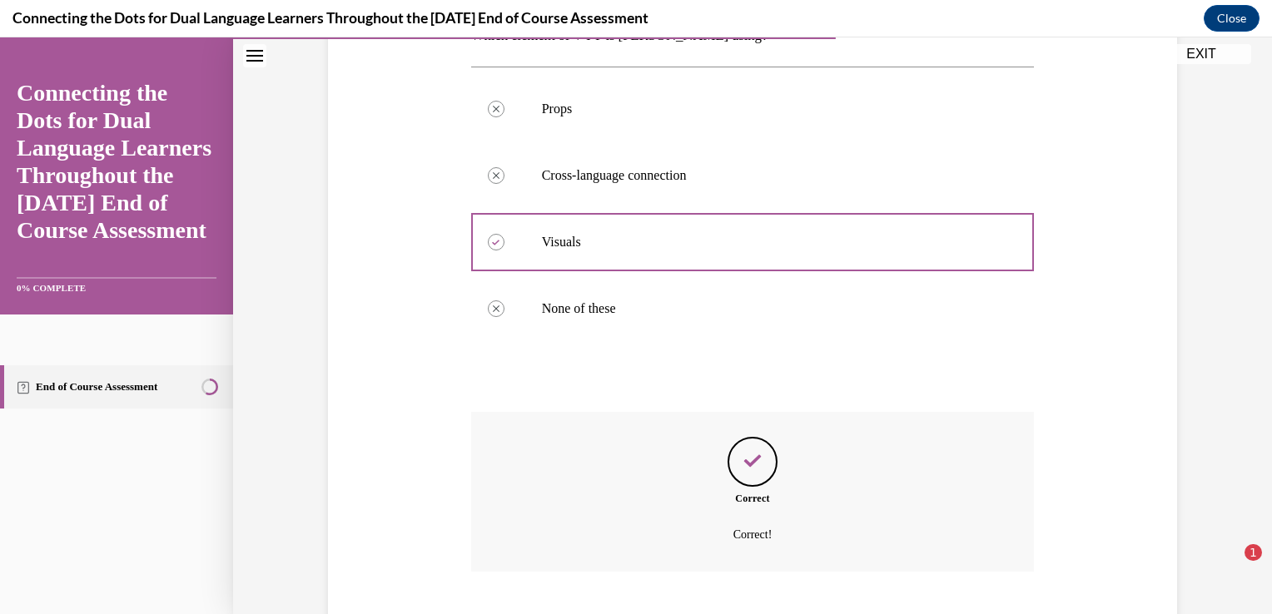
scroll to position [453, 0]
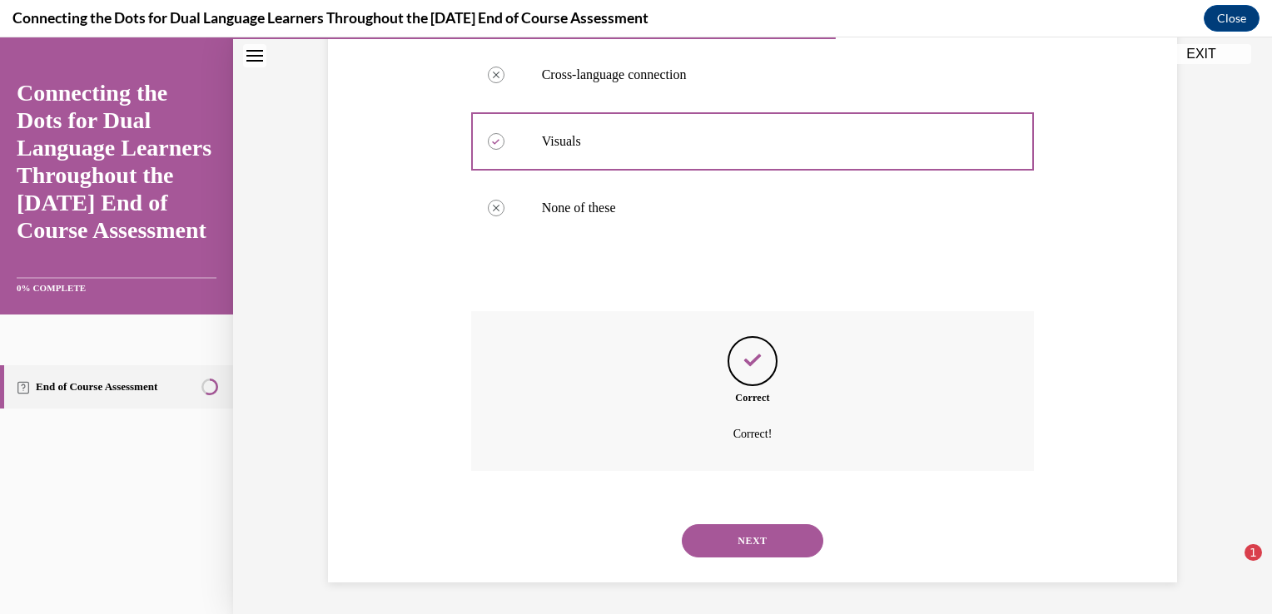
click at [731, 526] on button "NEXT" at bounding box center [753, 540] width 142 height 33
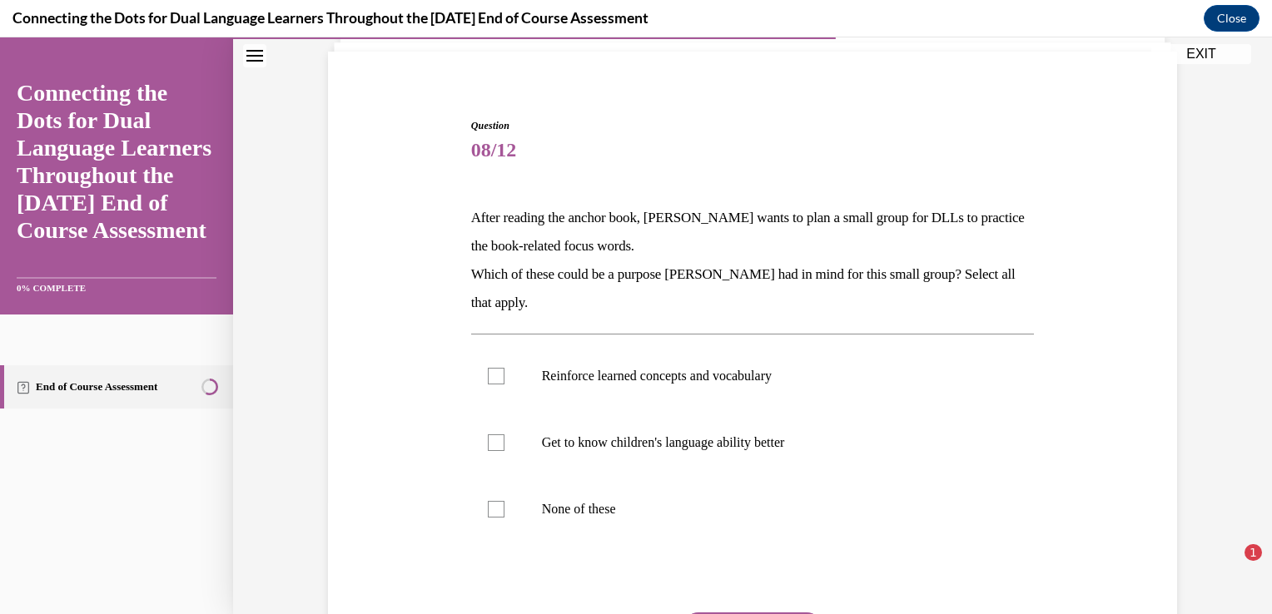
scroll to position [166, 0]
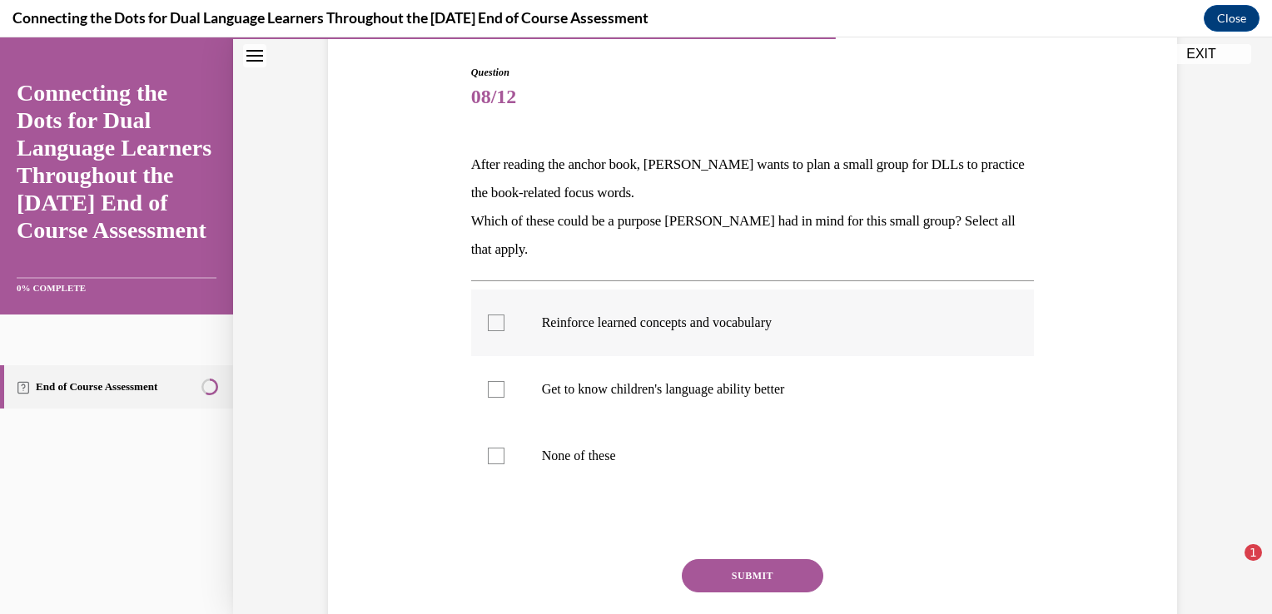
click at [714, 315] on p "Reinforce learned concepts and vocabulary" at bounding box center [767, 323] width 451 height 17
click at [504, 315] on input "Reinforce learned concepts and vocabulary" at bounding box center [496, 323] width 17 height 17
checkbox input "true"
click at [776, 576] on button "SUBMIT" at bounding box center [753, 575] width 142 height 33
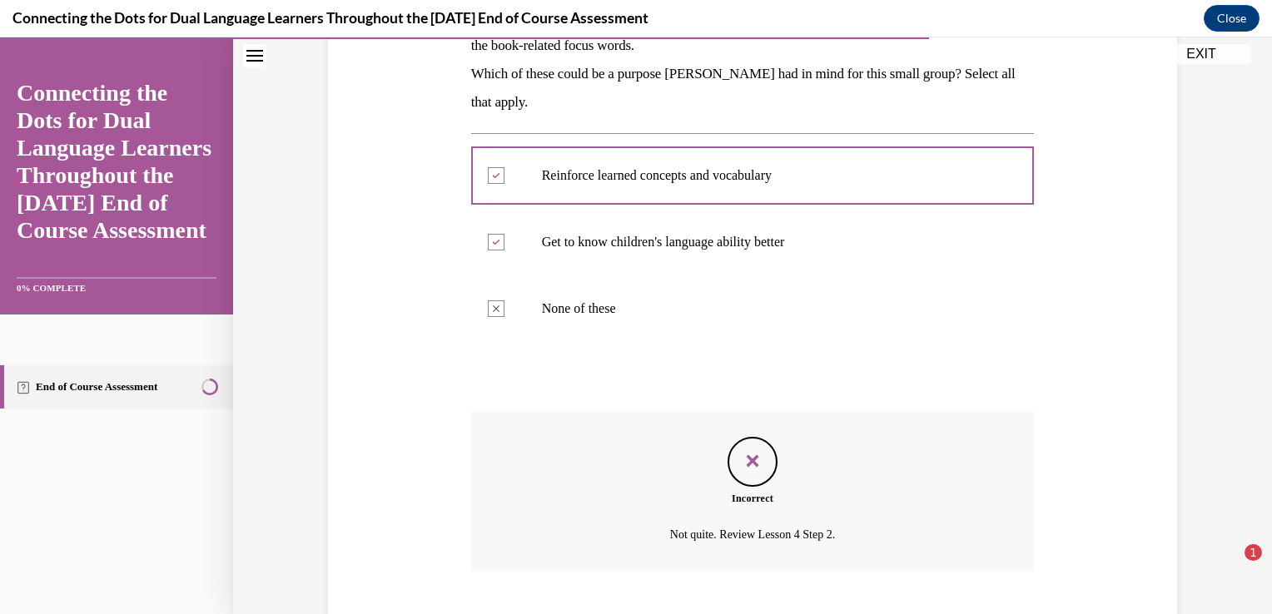
scroll to position [415, 0]
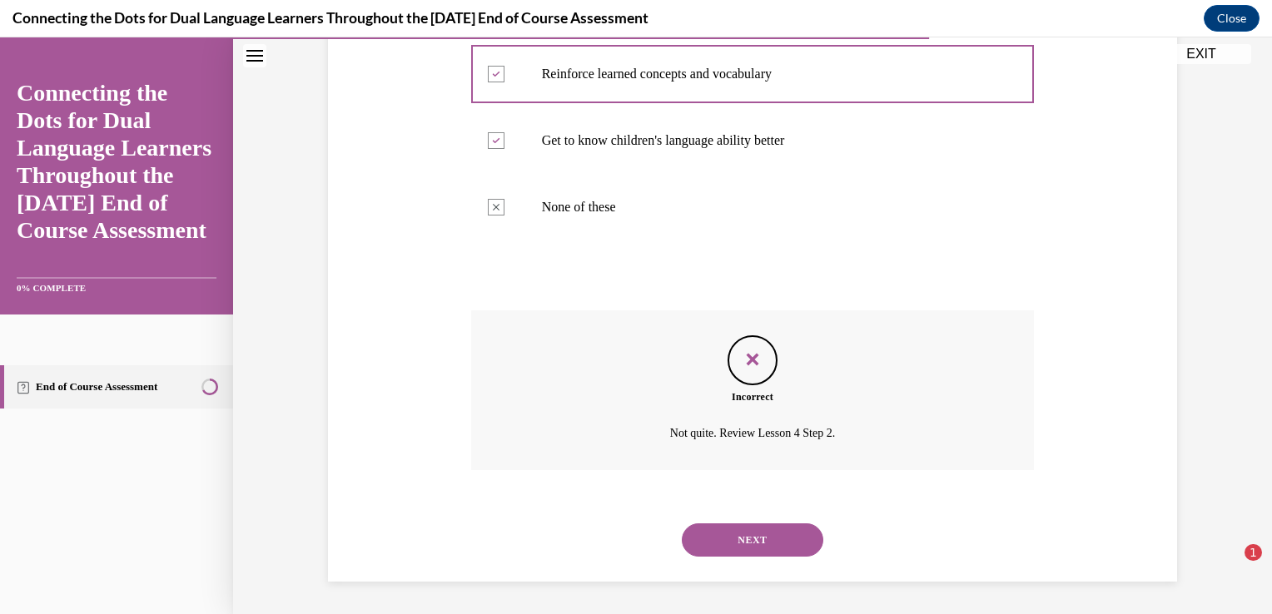
click at [499, 140] on label "Get to know children's language ability better" at bounding box center [753, 140] width 564 height 67
click at [728, 544] on button "NEXT" at bounding box center [753, 540] width 142 height 33
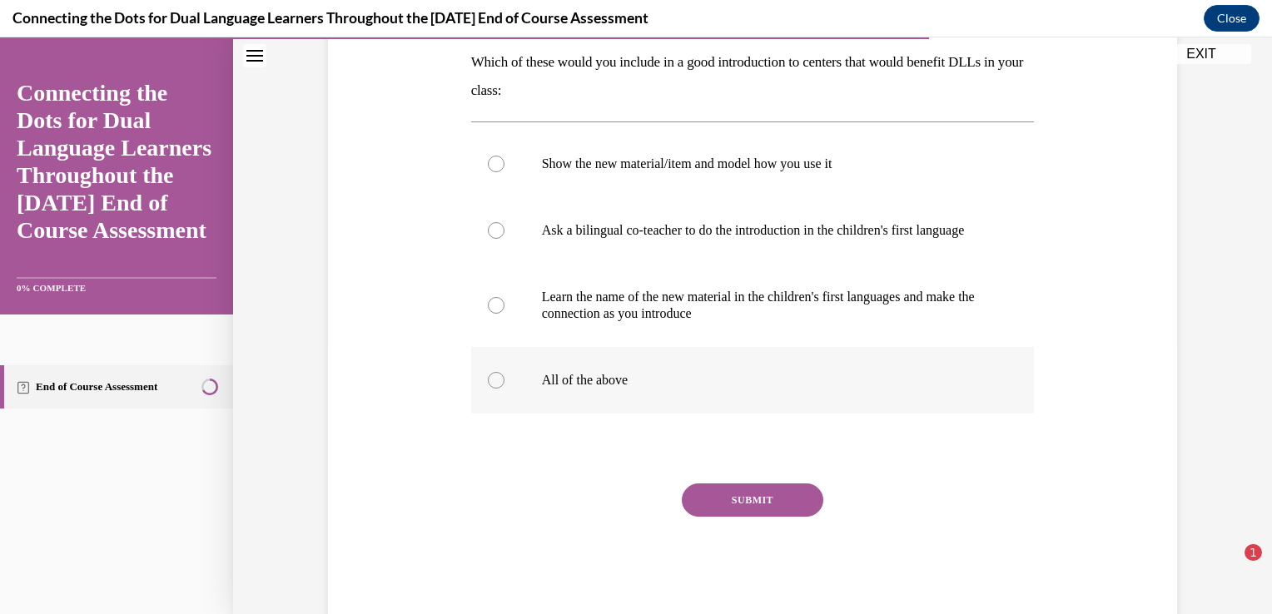
scroll to position [241, 0]
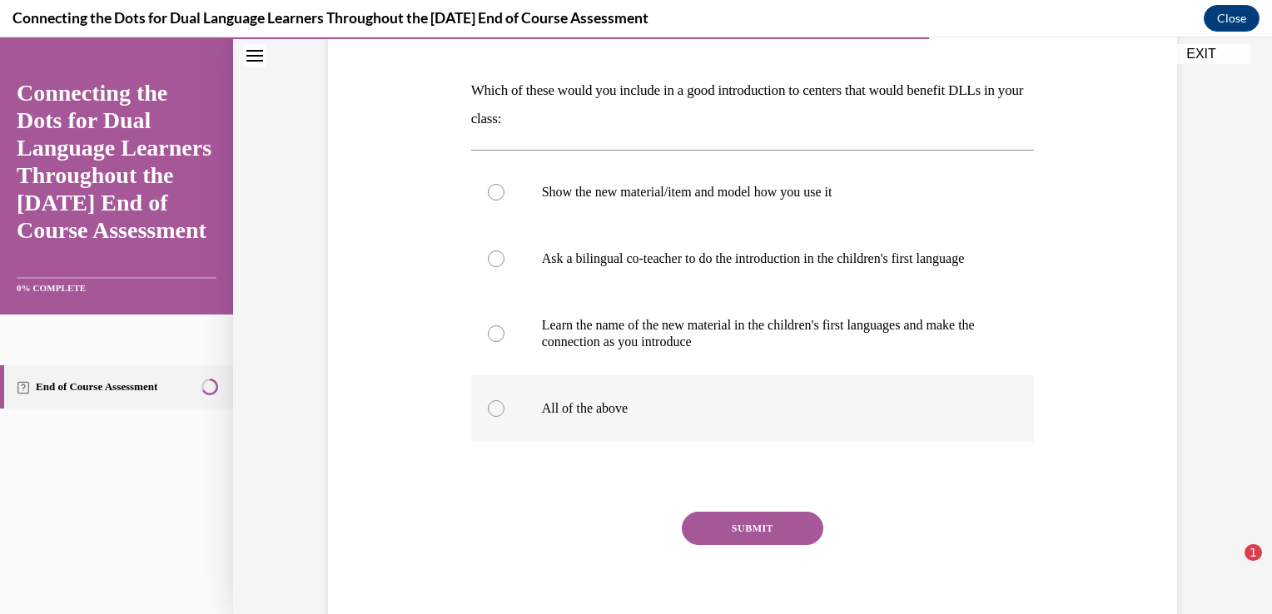
click at [514, 440] on label "All of the above" at bounding box center [753, 408] width 564 height 67
click at [504, 417] on input "All of the above" at bounding box center [496, 408] width 17 height 17
radio input "true"
click at [763, 534] on button "SUBMIT" at bounding box center [753, 528] width 142 height 33
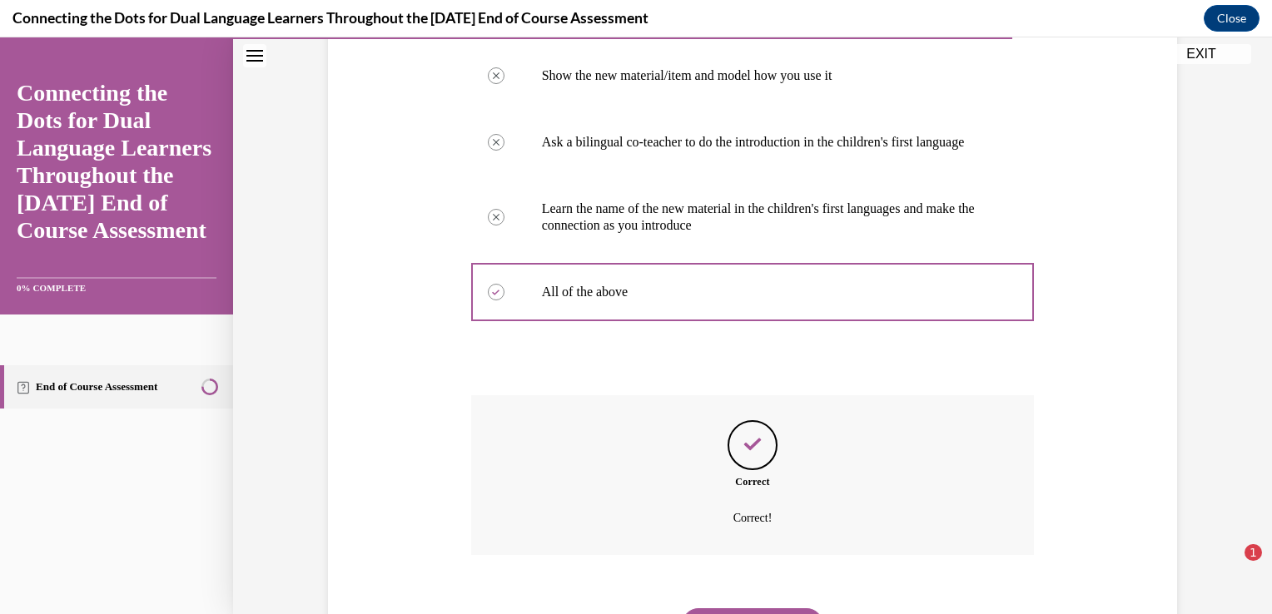
scroll to position [459, 0]
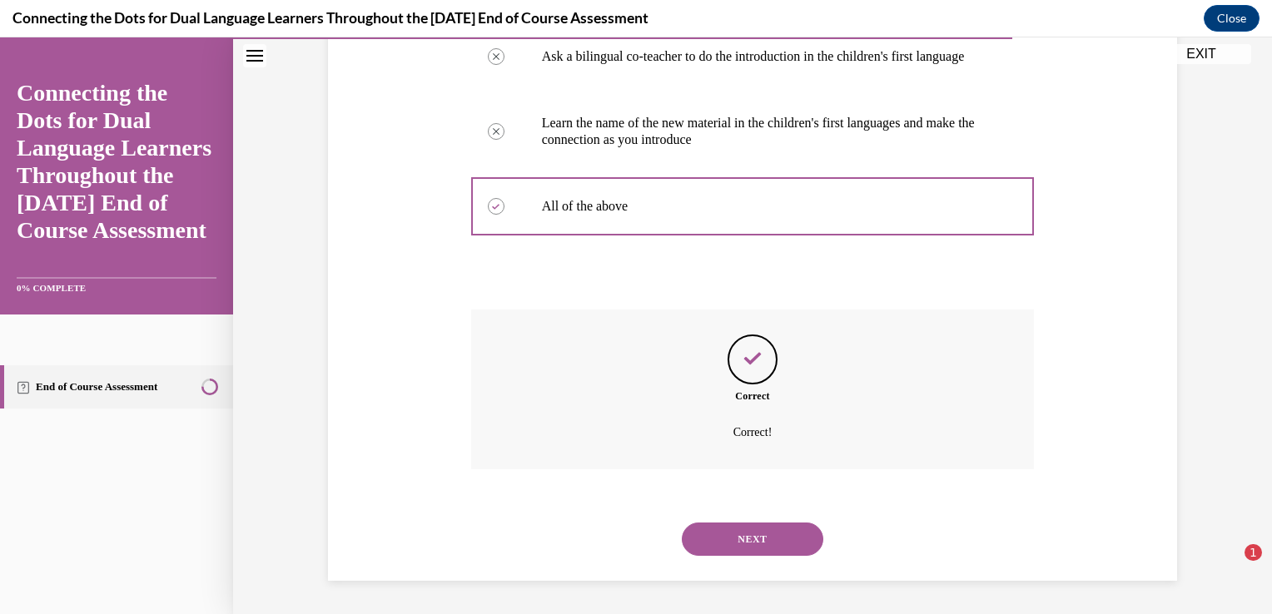
click at [754, 538] on button "NEXT" at bounding box center [753, 539] width 142 height 33
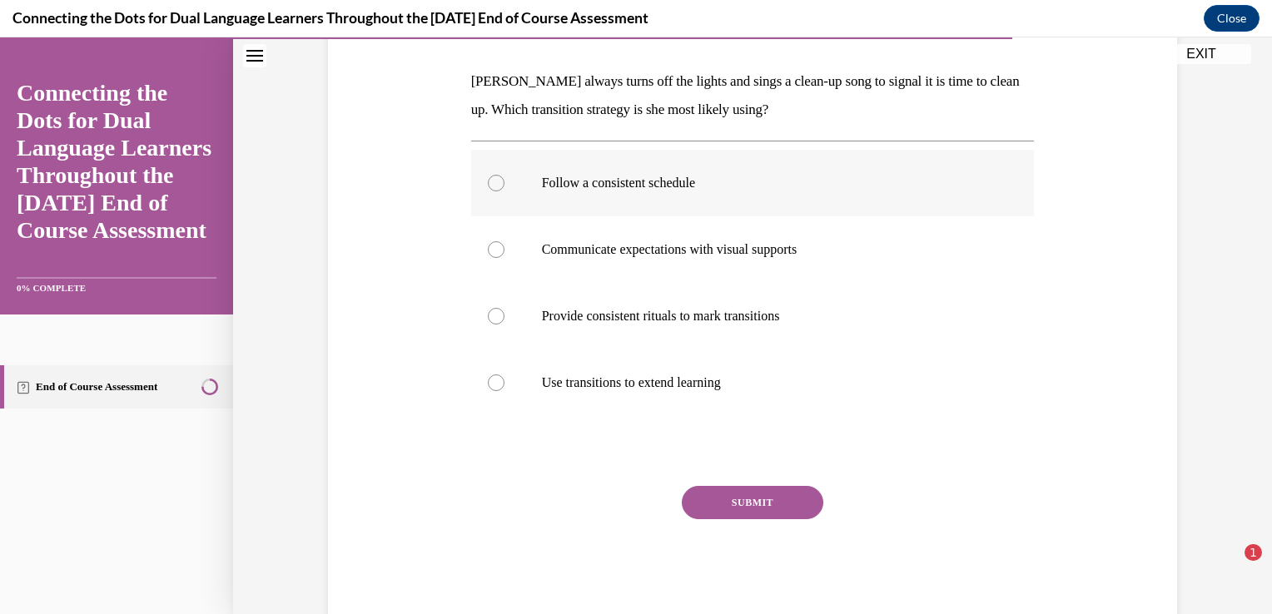
scroll to position [291, 0]
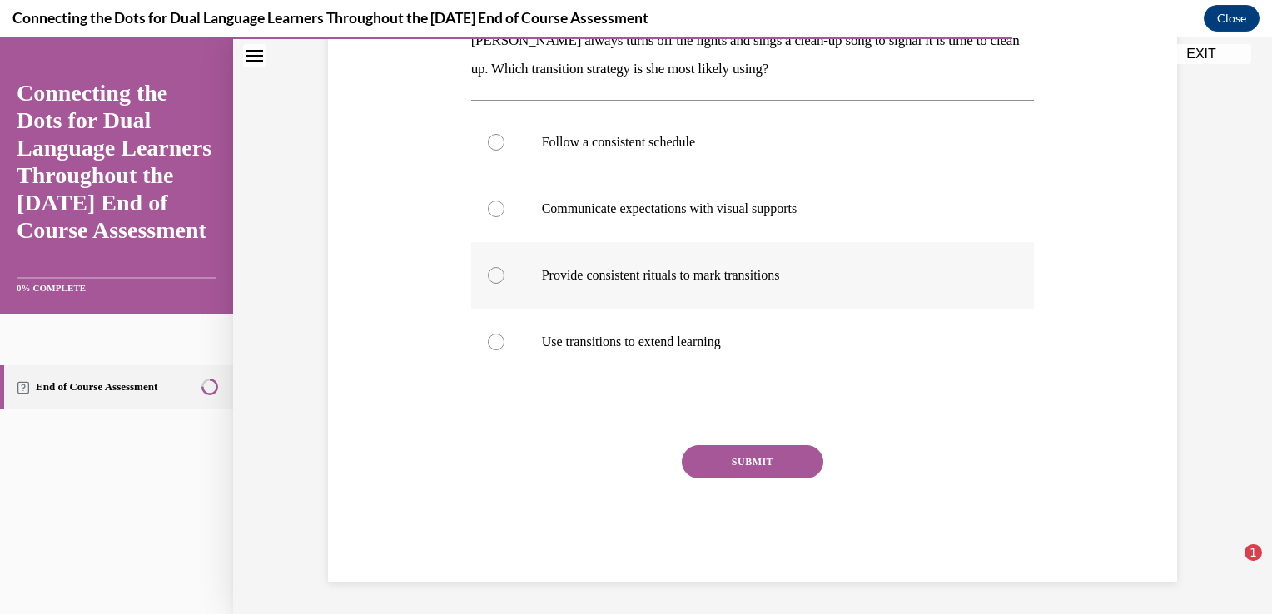
click at [745, 272] on p "Provide consistent rituals to mark transitions" at bounding box center [767, 275] width 451 height 17
click at [504, 272] on input "Provide consistent rituals to mark transitions" at bounding box center [496, 275] width 17 height 17
radio input "true"
click at [754, 459] on button "SUBMIT" at bounding box center [753, 461] width 142 height 33
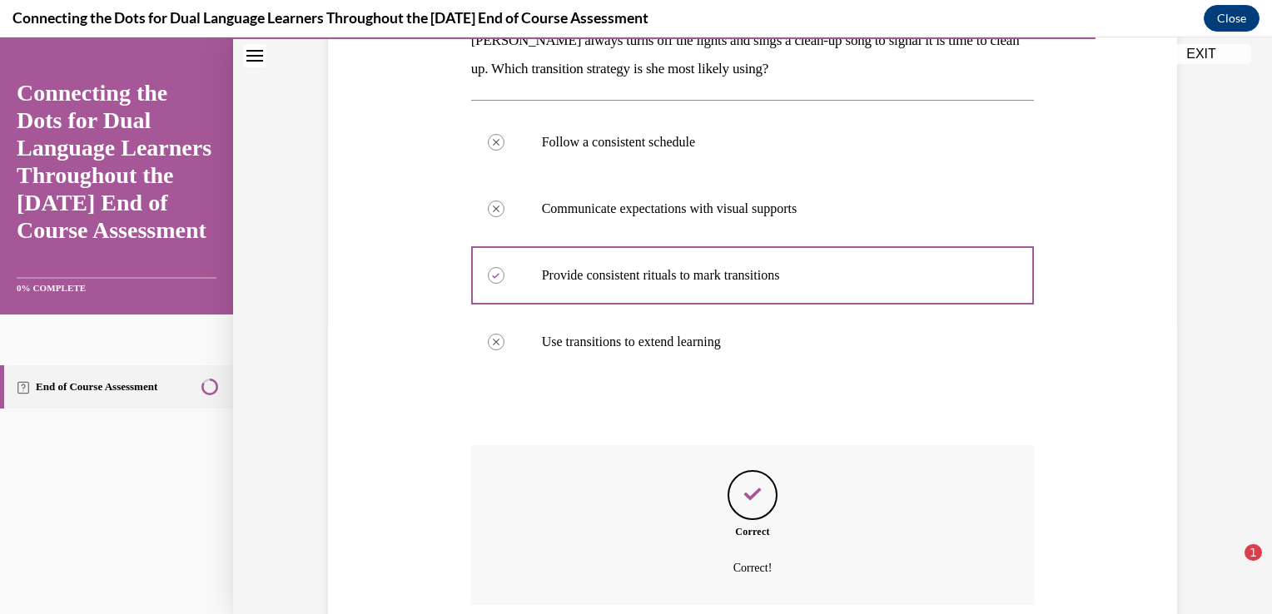
scroll to position [425, 0]
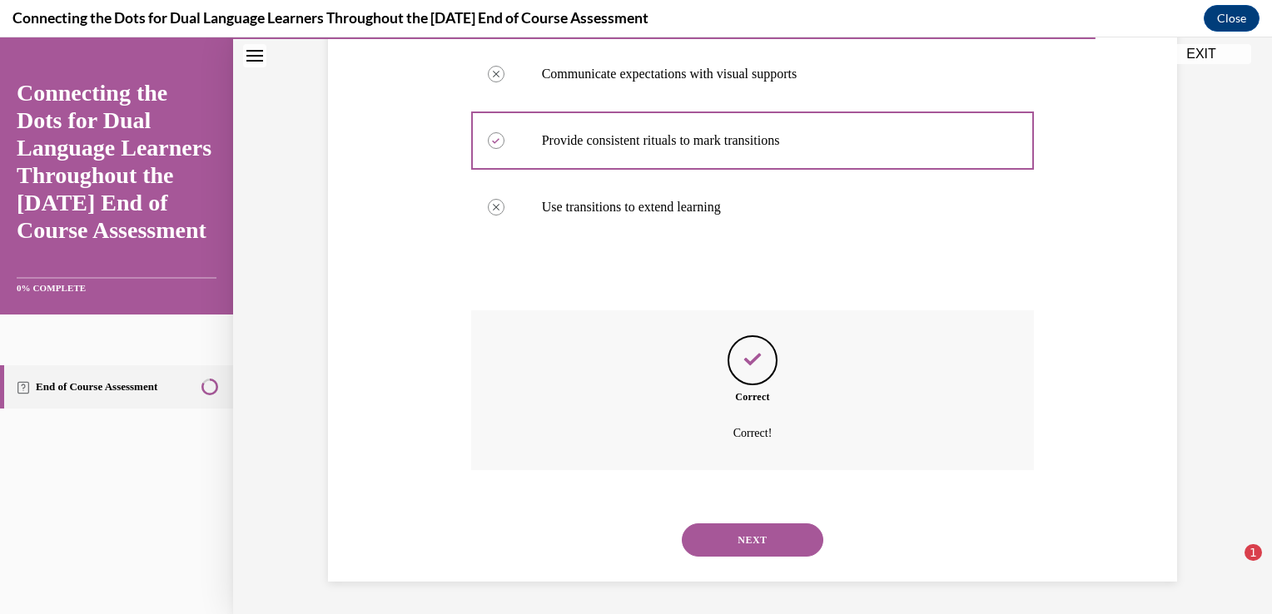
click at [757, 539] on button "NEXT" at bounding box center [753, 540] width 142 height 33
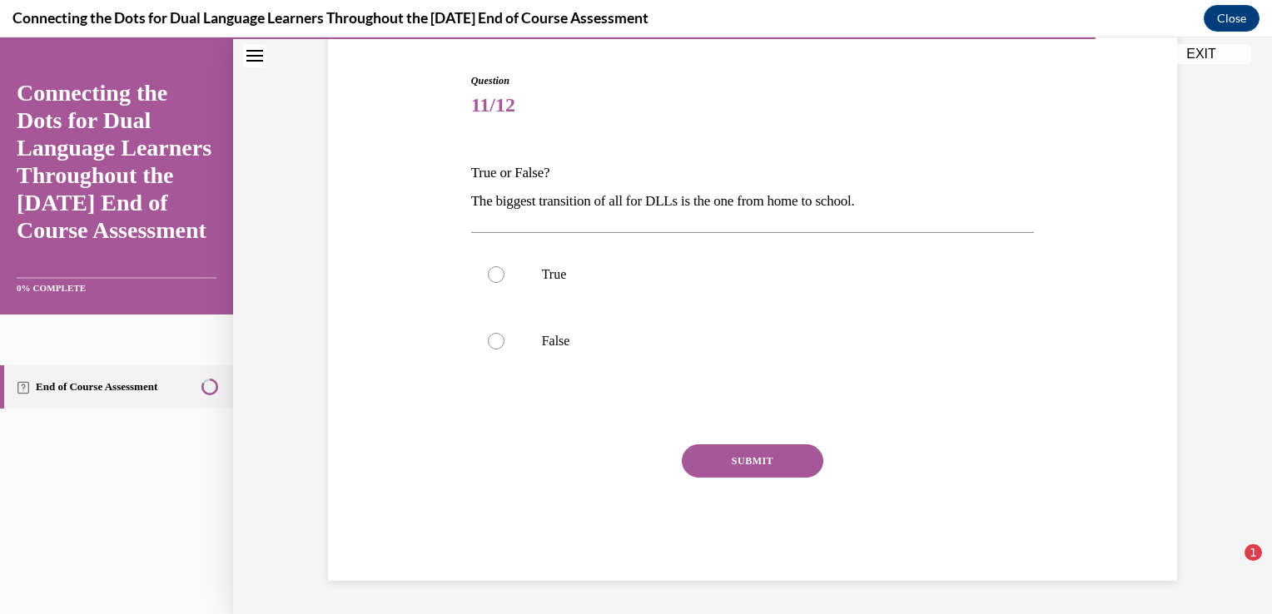
scroll to position [157, 0]
click at [616, 328] on label "False" at bounding box center [753, 342] width 564 height 67
click at [504, 334] on input "False" at bounding box center [496, 342] width 17 height 17
radio input "true"
click at [710, 451] on button "SUBMIT" at bounding box center [753, 461] width 142 height 33
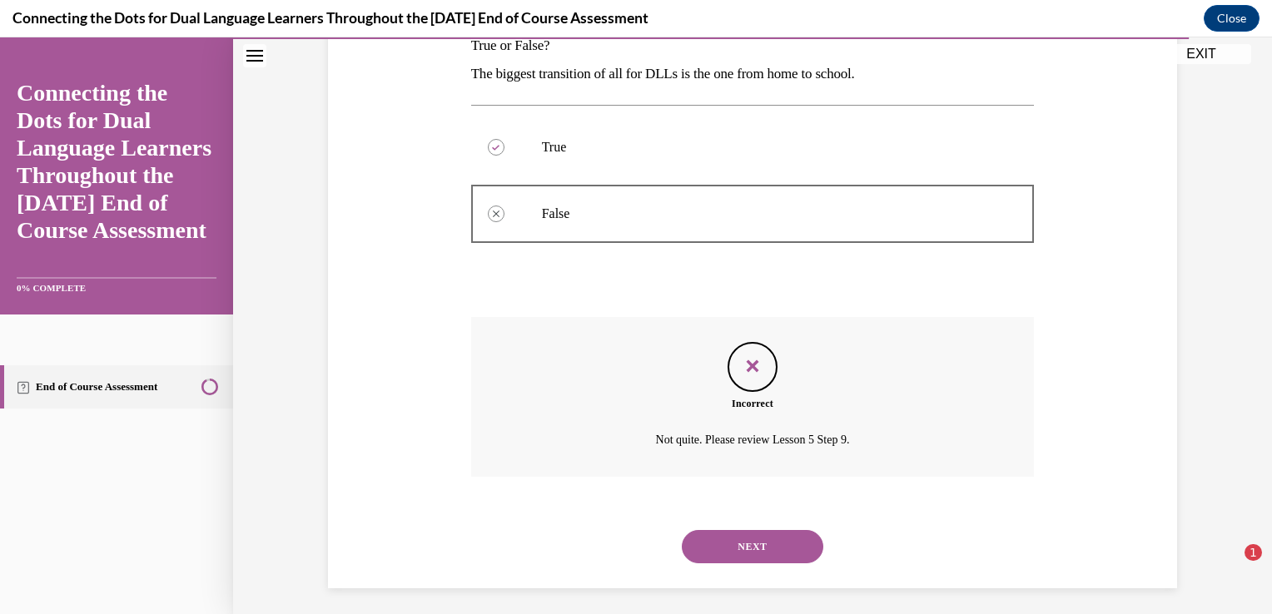
scroll to position [292, 0]
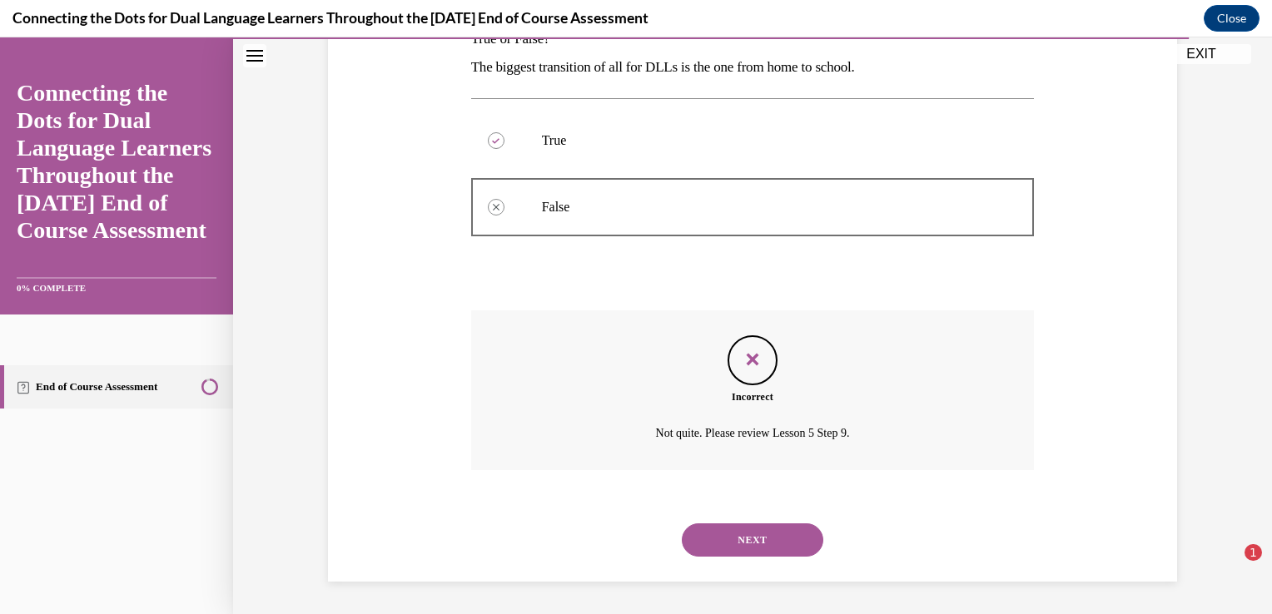
click at [736, 525] on button "NEXT" at bounding box center [753, 540] width 142 height 33
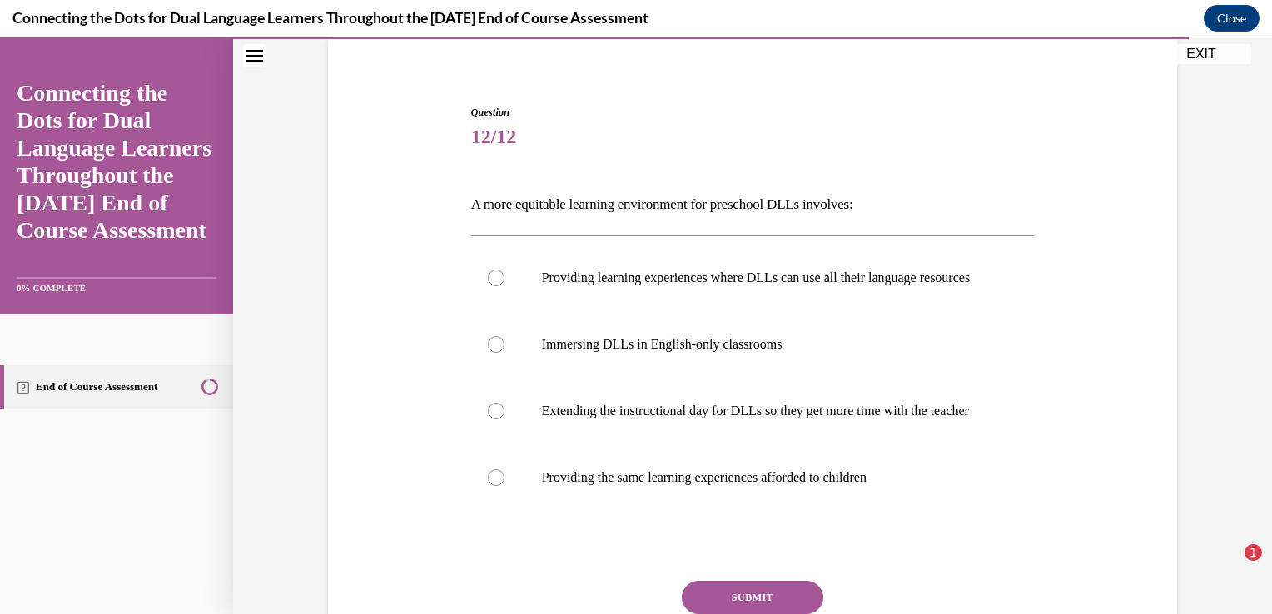
scroll to position [166, 0]
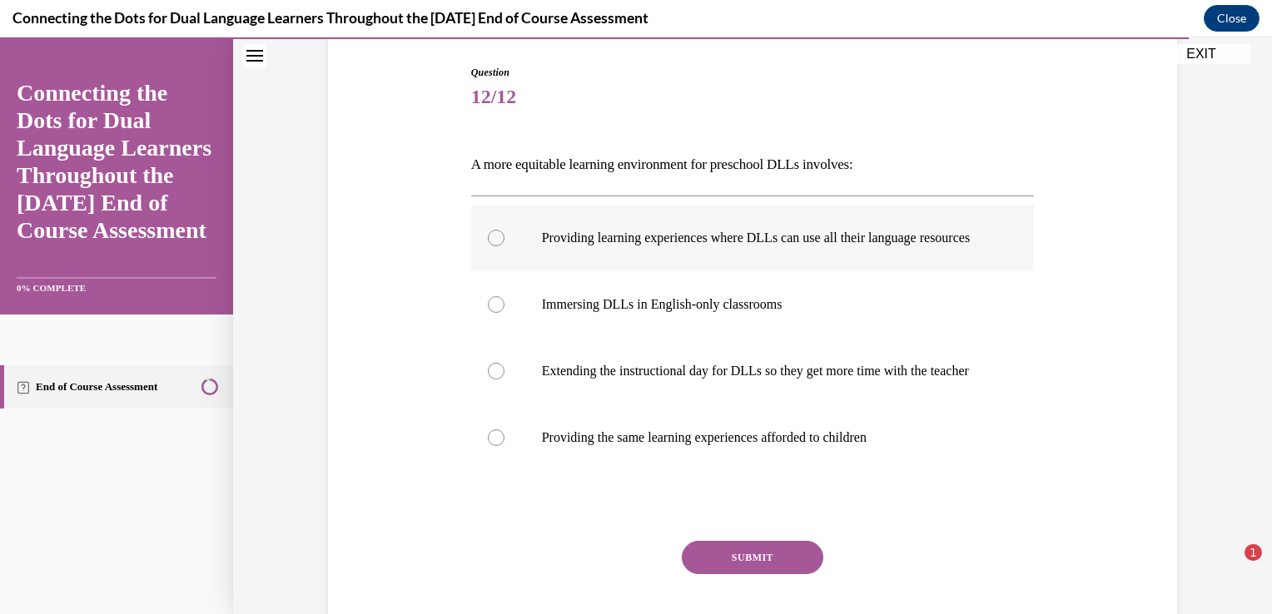
click at [505, 223] on label "Providing learning experiences where DLLs can use all their language resources" at bounding box center [753, 238] width 564 height 67
click at [504, 230] on input "Providing learning experiences where DLLs can use all their language resources" at bounding box center [496, 238] width 17 height 17
radio input "true"
click at [729, 574] on button "SUBMIT" at bounding box center [753, 557] width 142 height 33
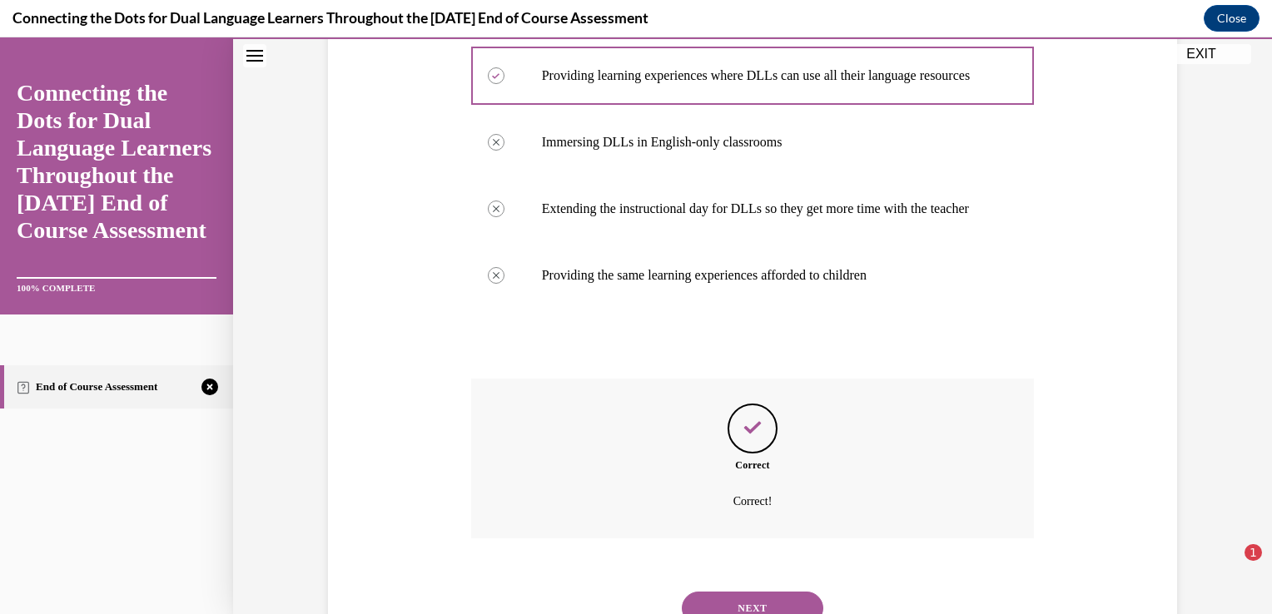
scroll to position [430, 0]
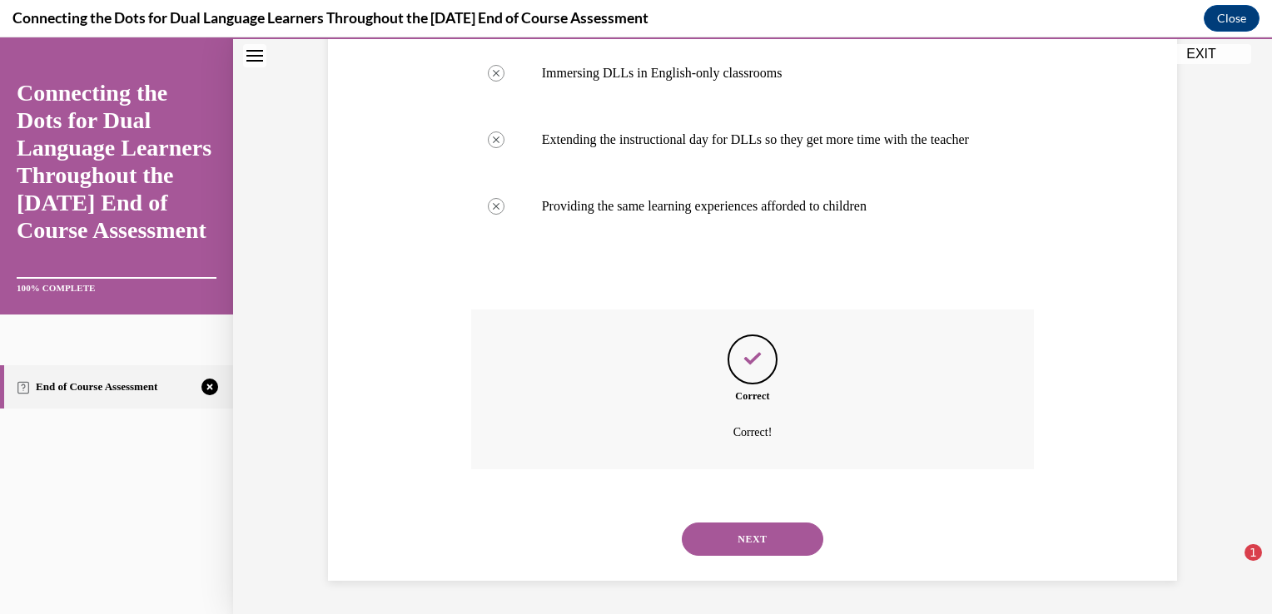
click at [757, 543] on button "NEXT" at bounding box center [753, 539] width 142 height 33
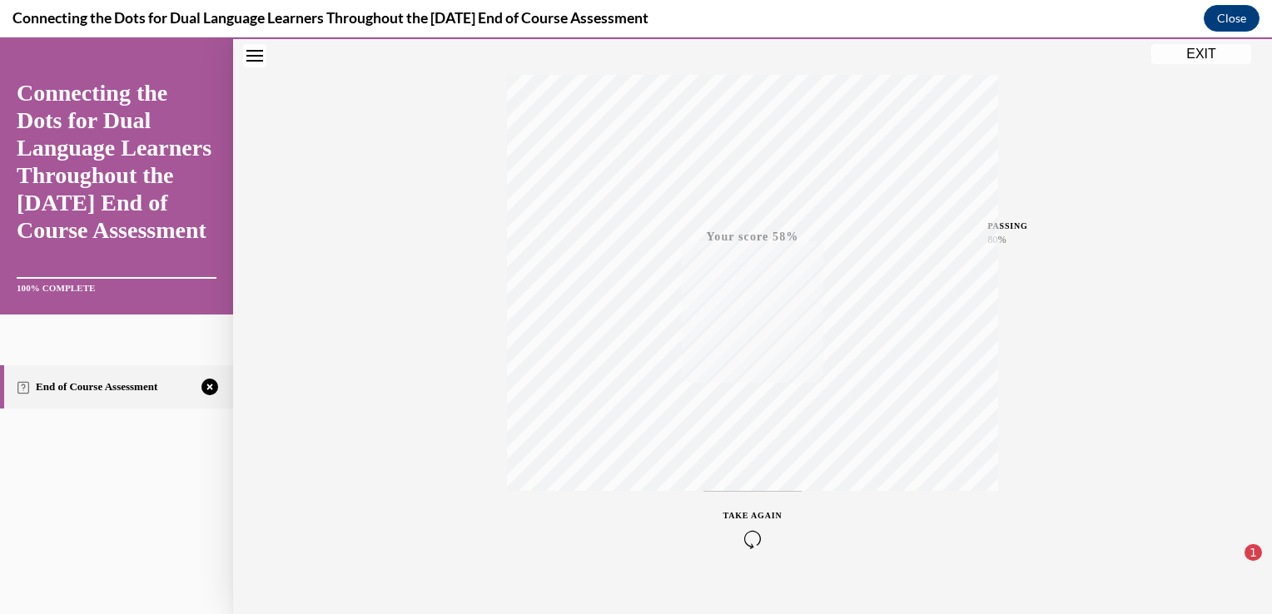
scroll to position [276, 0]
click at [751, 508] on icon "button" at bounding box center [752, 513] width 59 height 18
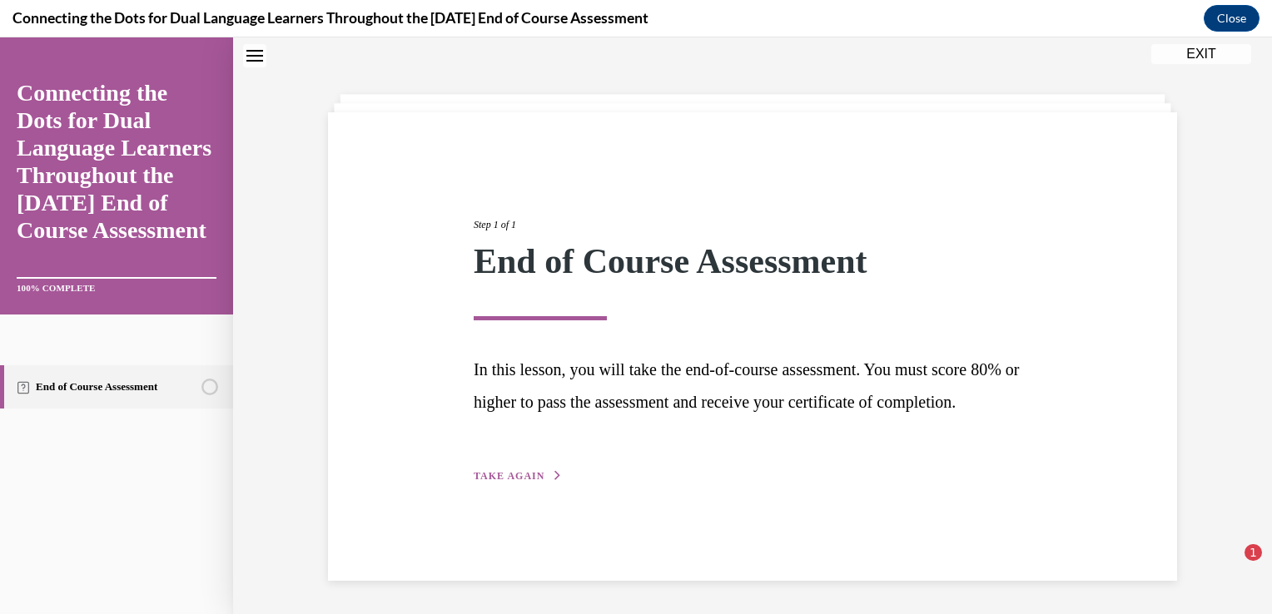
click at [543, 518] on div "Step 1 of 1 End of Course Assessment In this lesson, you will take the end-of-c…" at bounding box center [752, 346] width 849 height 469
click at [505, 482] on span "TAKE AGAIN" at bounding box center [509, 476] width 71 height 12
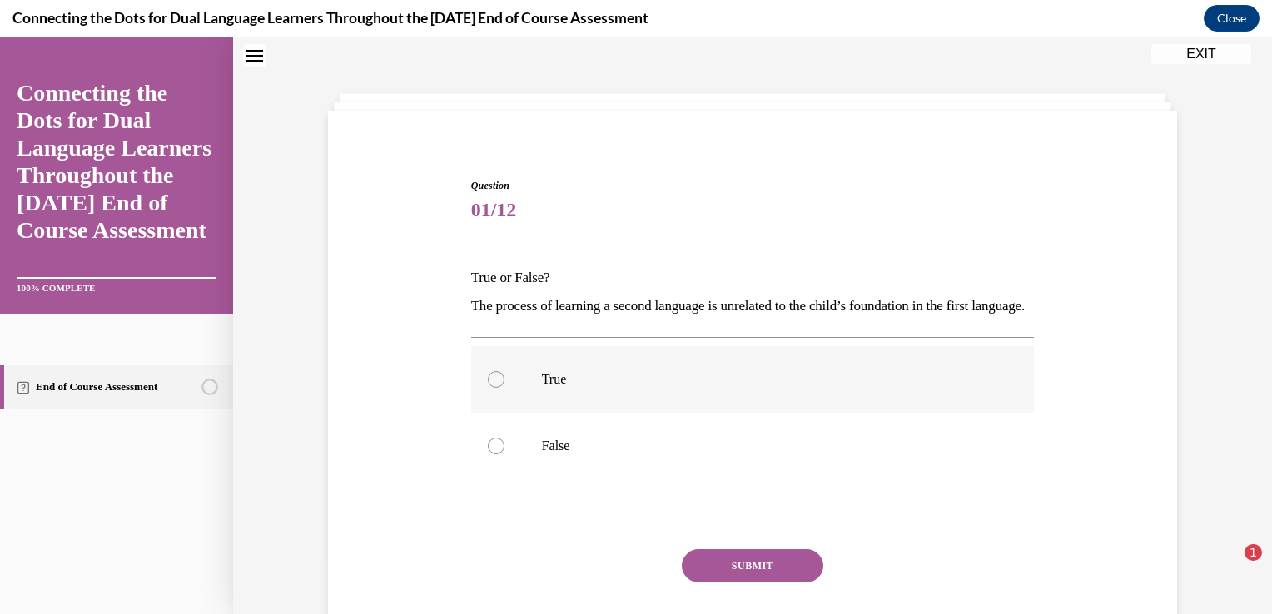
click at [590, 413] on label "True" at bounding box center [753, 379] width 564 height 67
click at [504, 388] on input "True" at bounding box center [496, 379] width 17 height 17
radio input "true"
click at [725, 583] on button "SUBMIT" at bounding box center [753, 565] width 142 height 33
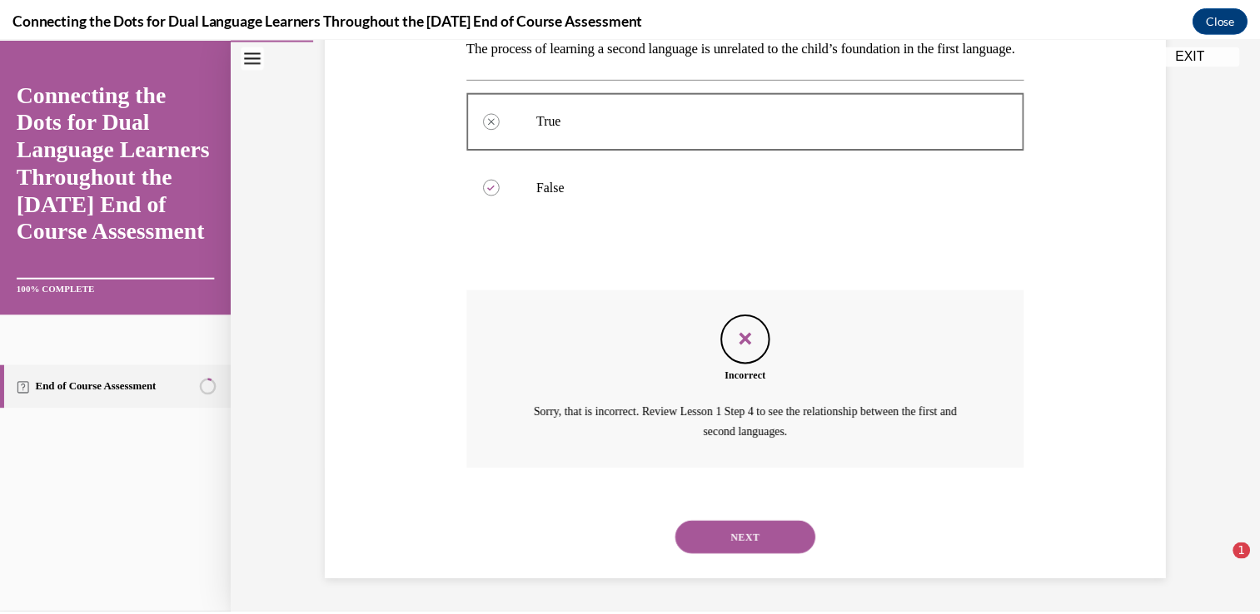
scroll to position [340, 0]
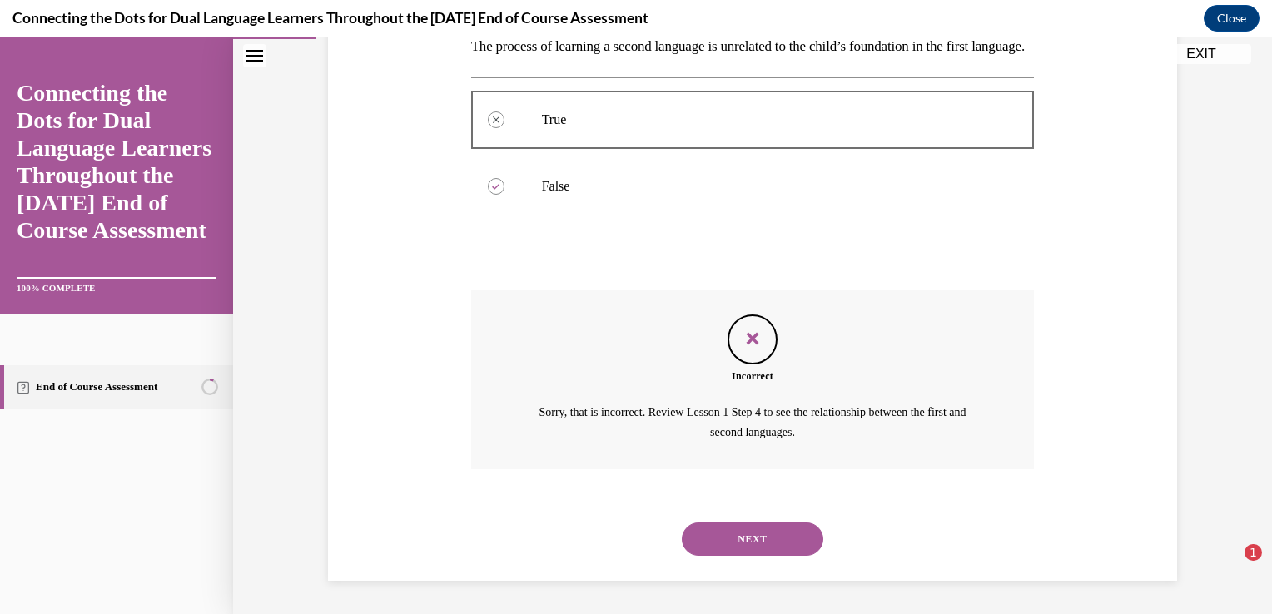
click at [1186, 48] on button "EXIT" at bounding box center [1201, 54] width 100 height 20
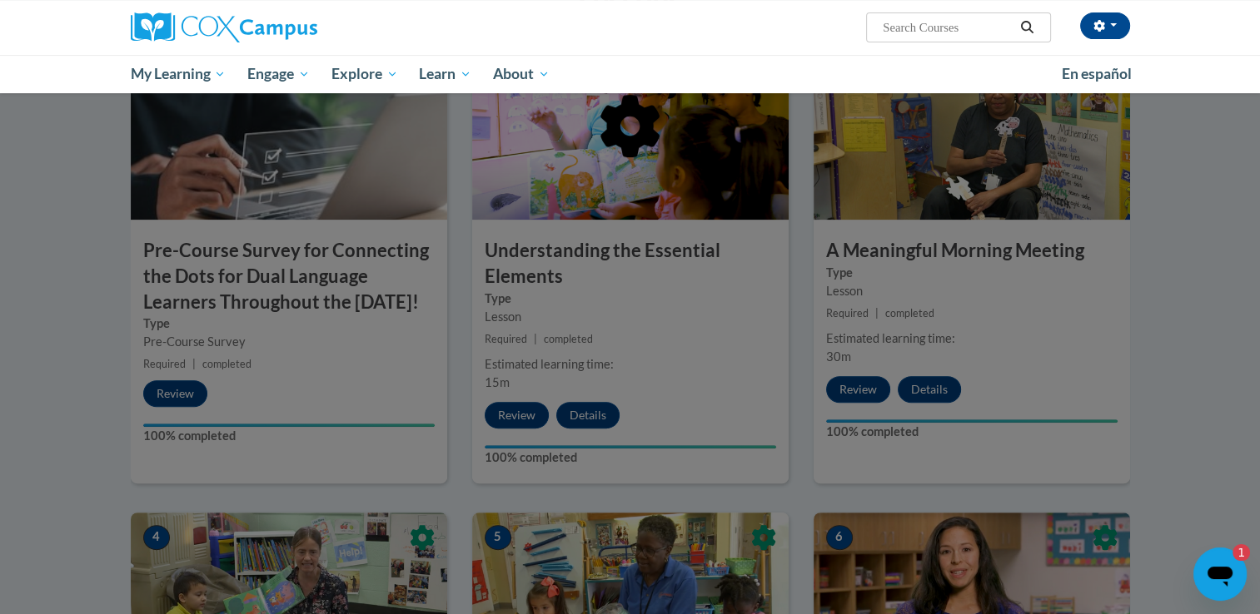
scroll to position [250, 0]
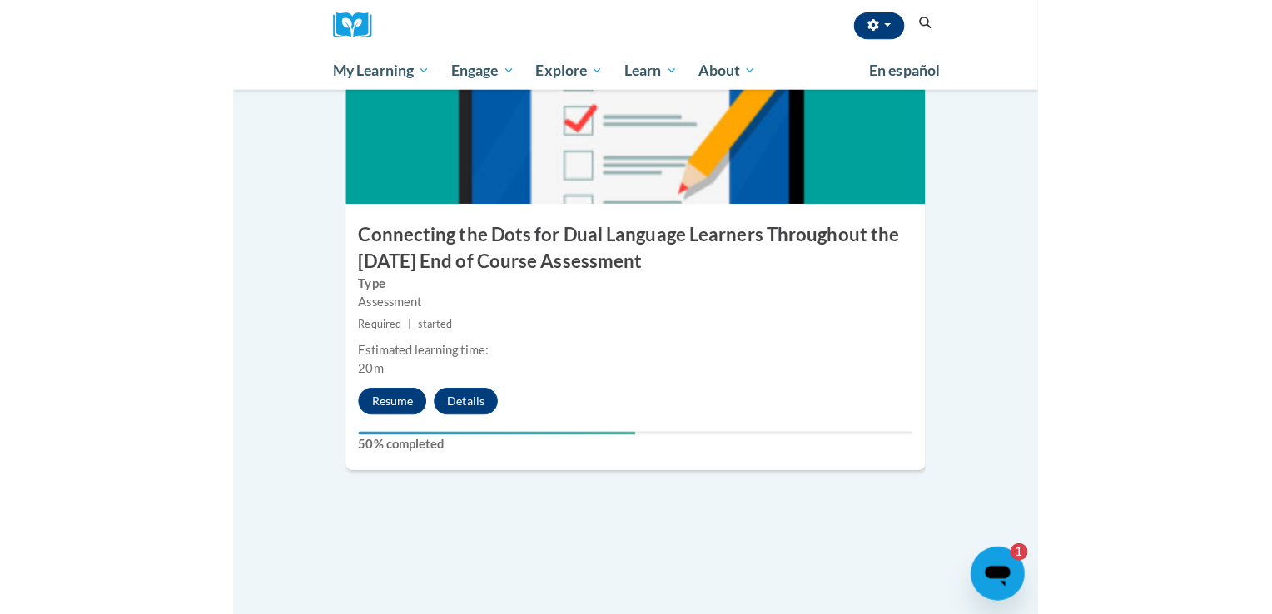
scroll to position [1688, 0]
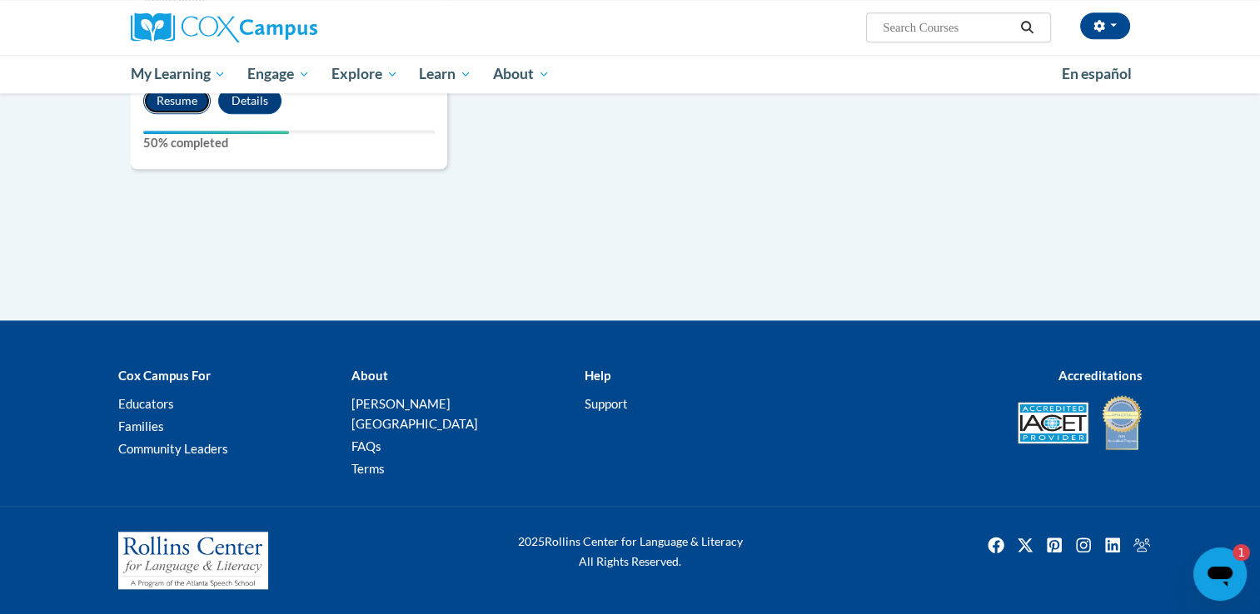
click at [183, 114] on button "Resume" at bounding box center [176, 100] width 67 height 27
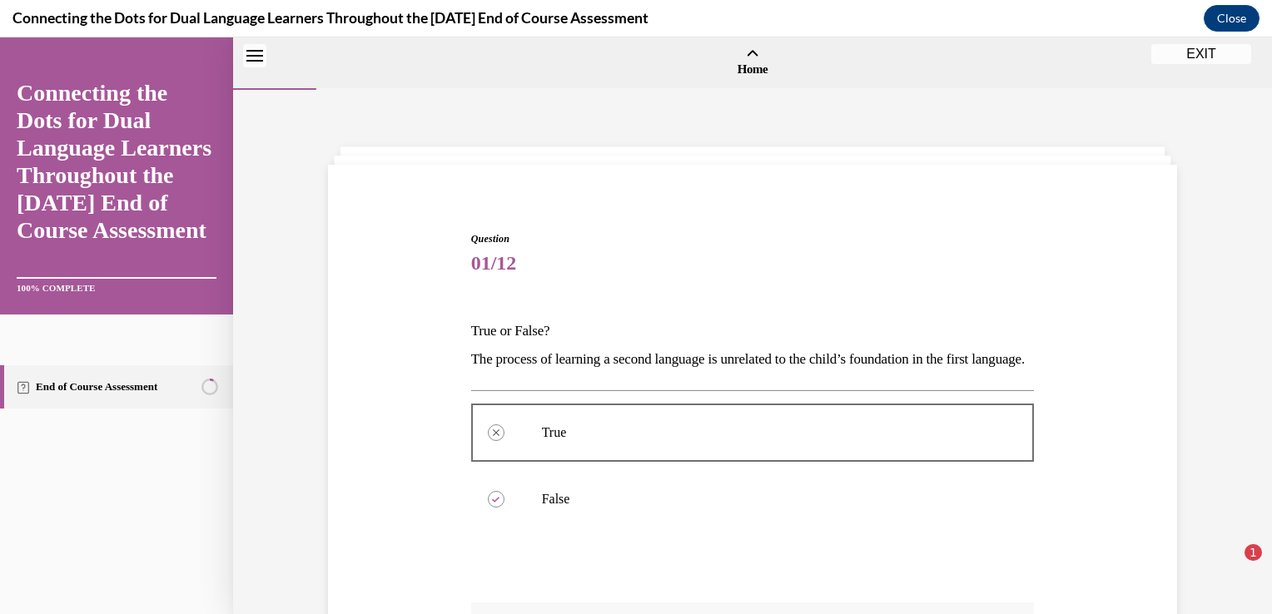
scroll to position [340, 0]
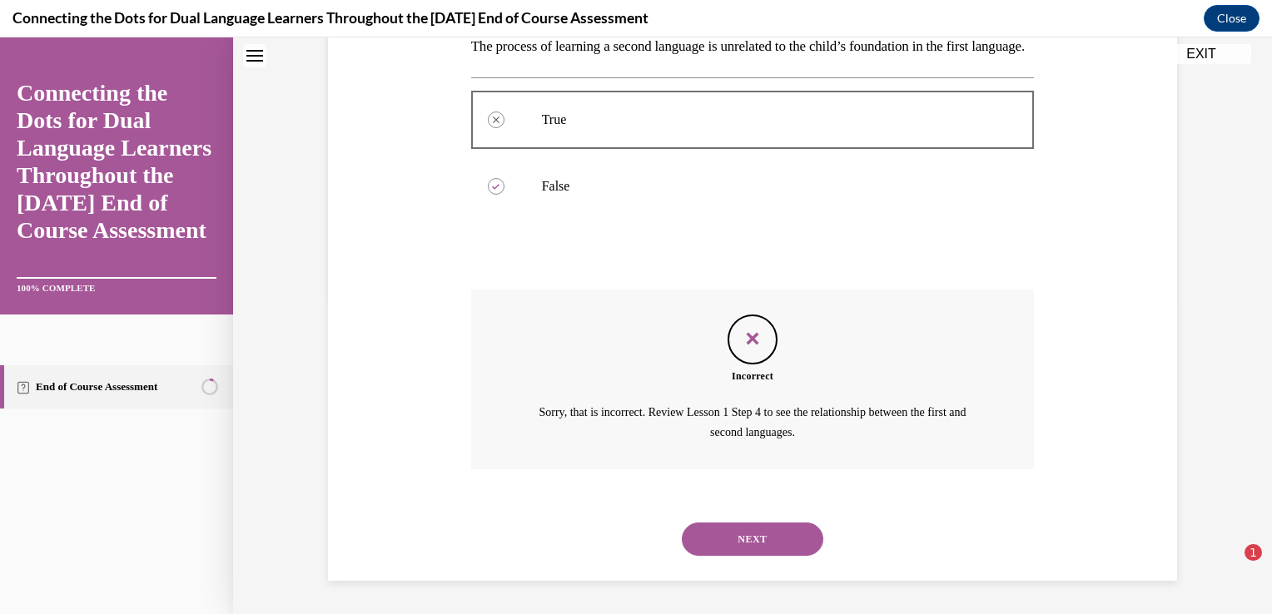
click at [739, 544] on button "NEXT" at bounding box center [753, 539] width 142 height 33
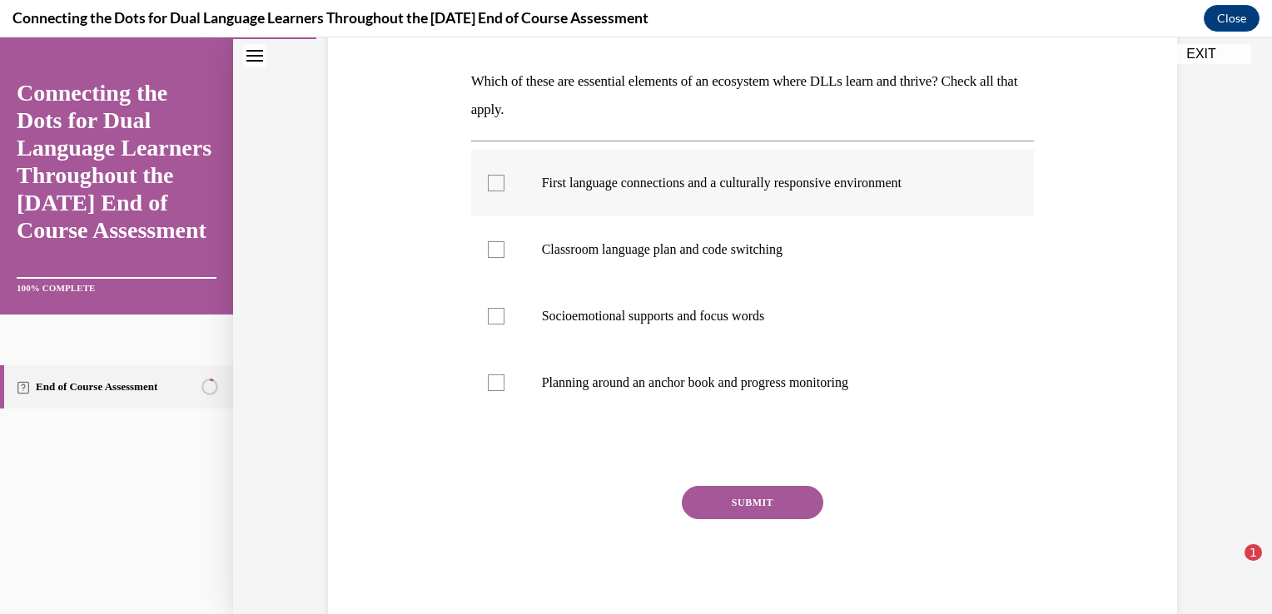
scroll to position [166, 0]
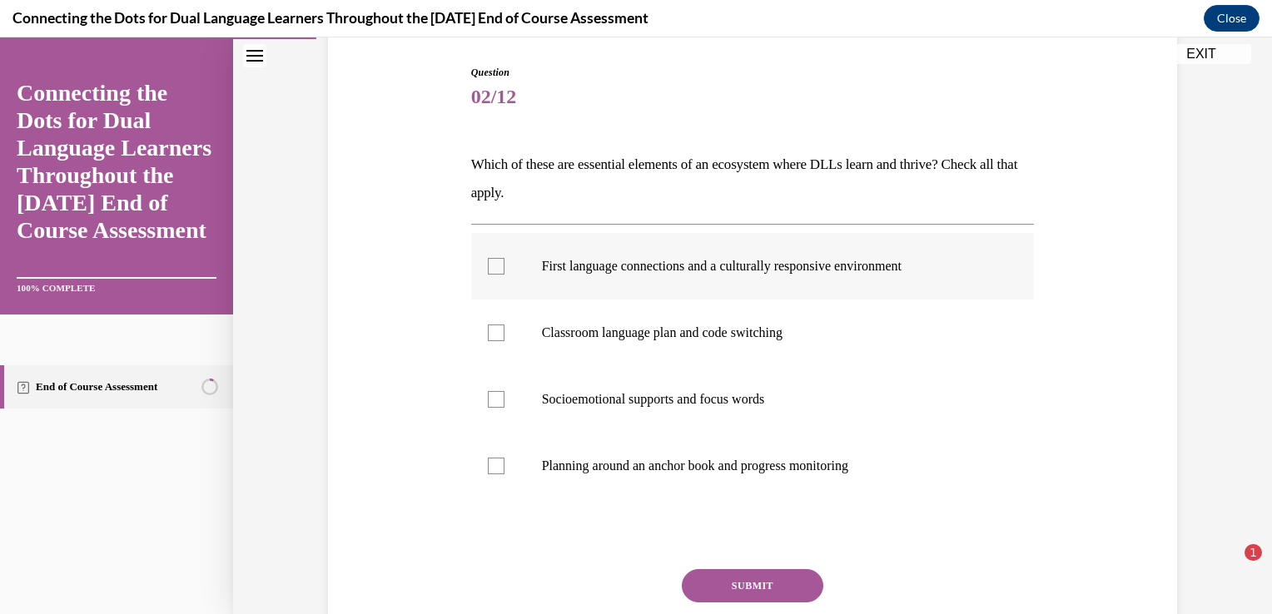
click at [484, 285] on label "First language connections and a culturally responsive environment" at bounding box center [753, 266] width 564 height 67
click at [488, 275] on input "First language connections and a culturally responsive environment" at bounding box center [496, 266] width 17 height 17
checkbox input "true"
click at [489, 399] on div at bounding box center [496, 399] width 17 height 17
click at [489, 399] on input "Socioemotional supports and focus words" at bounding box center [496, 399] width 17 height 17
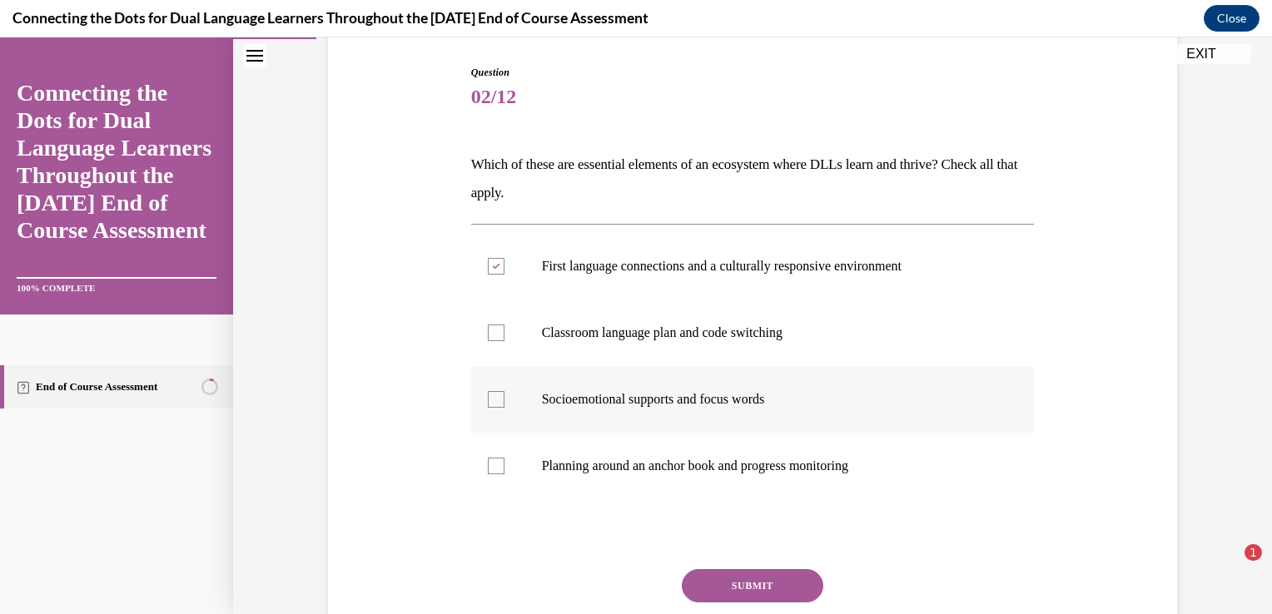
checkbox input "true"
click at [726, 588] on button "SUBMIT" at bounding box center [753, 585] width 142 height 33
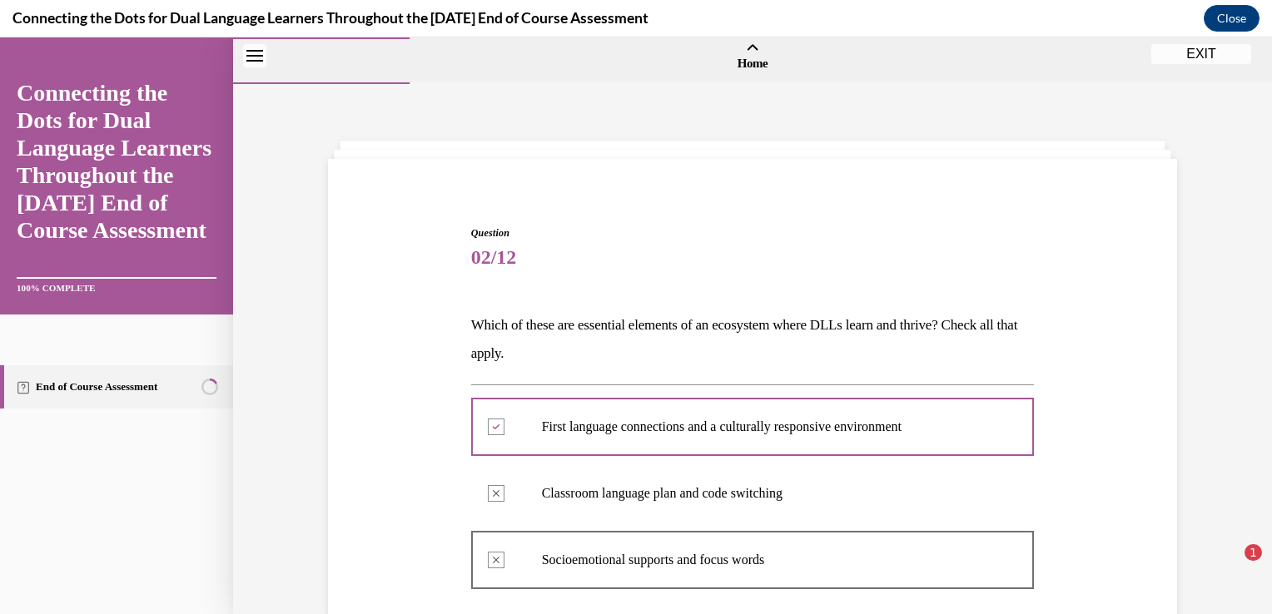
scroll to position [0, 0]
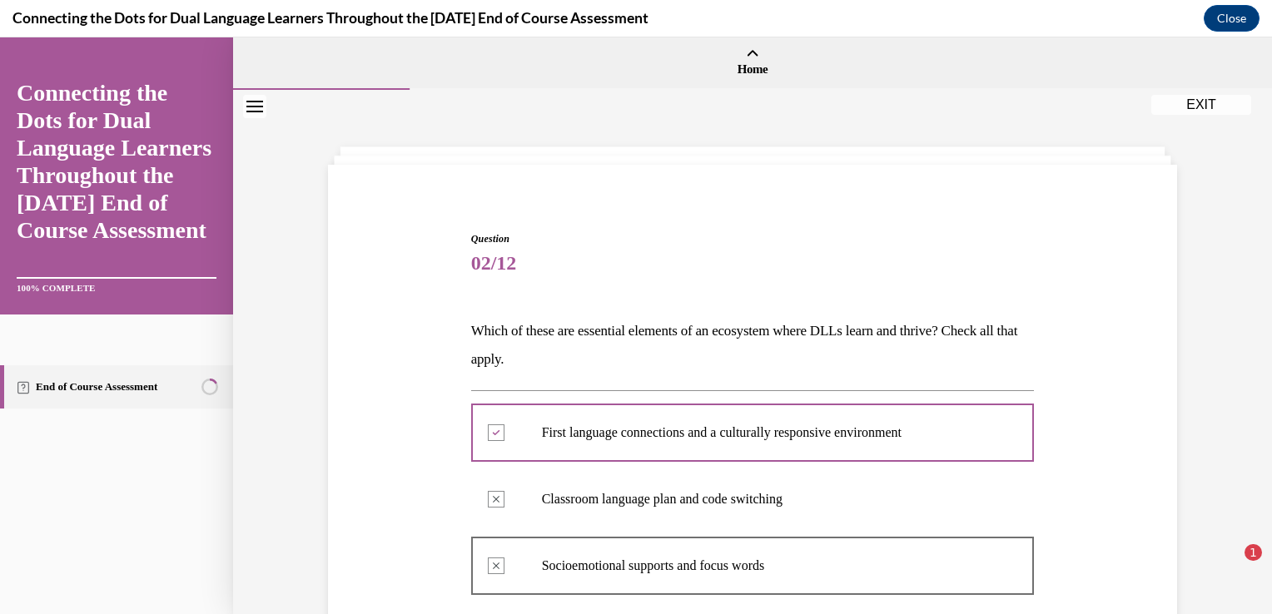
click at [1200, 106] on button "EXIT" at bounding box center [1201, 105] width 100 height 20
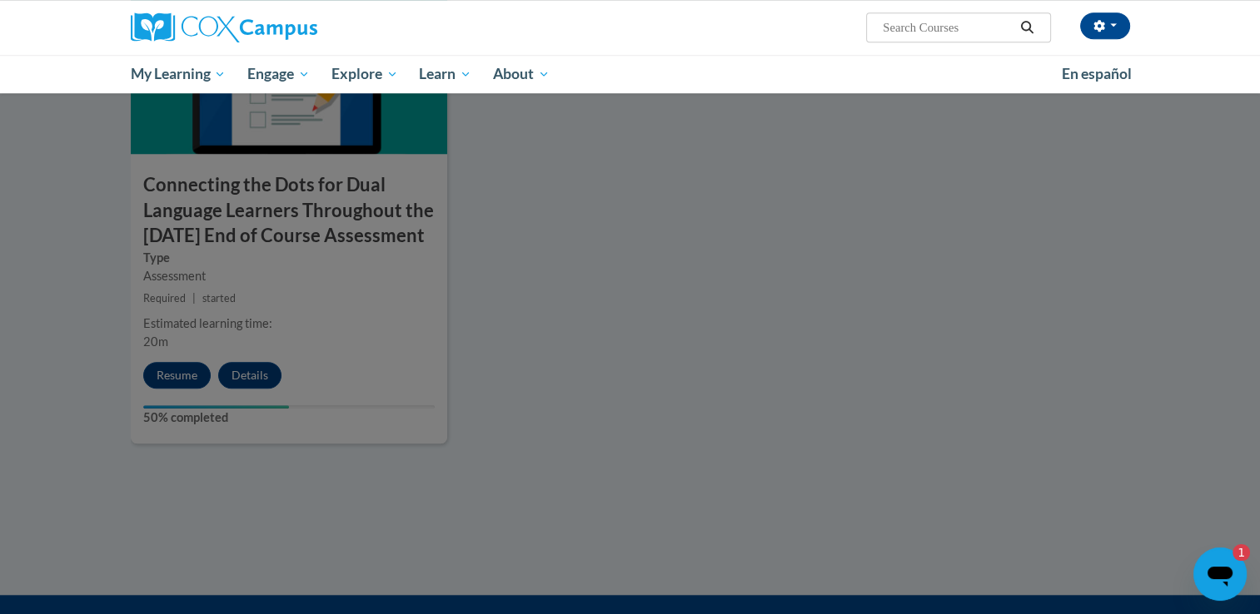
scroll to position [1355, 0]
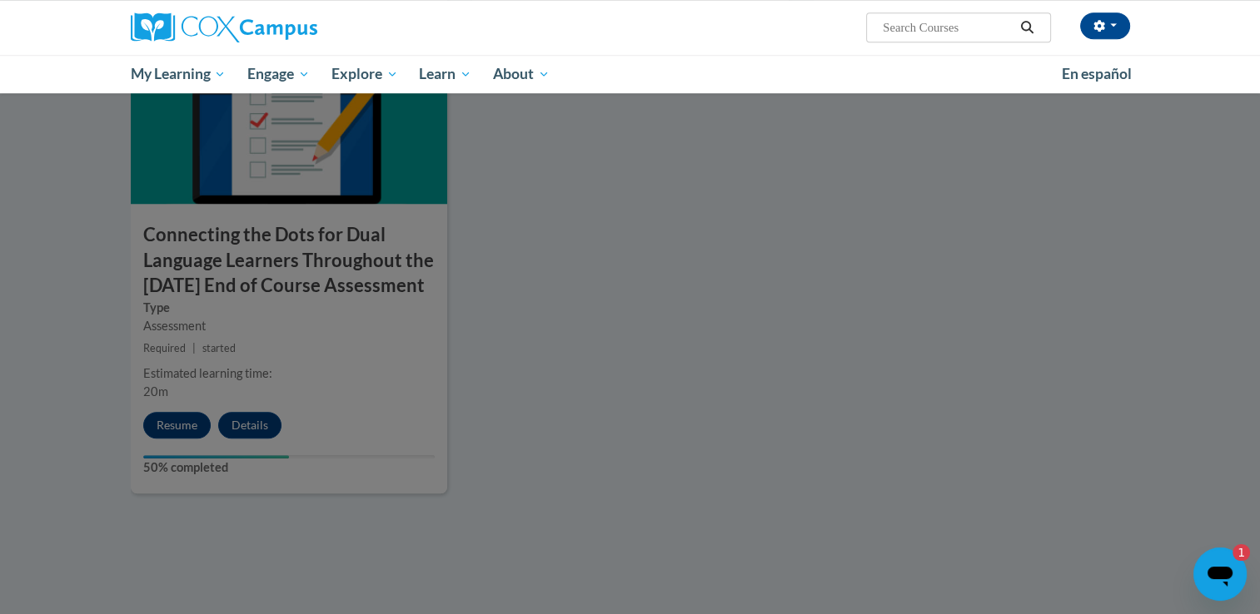
click at [250, 450] on div at bounding box center [630, 307] width 1260 height 614
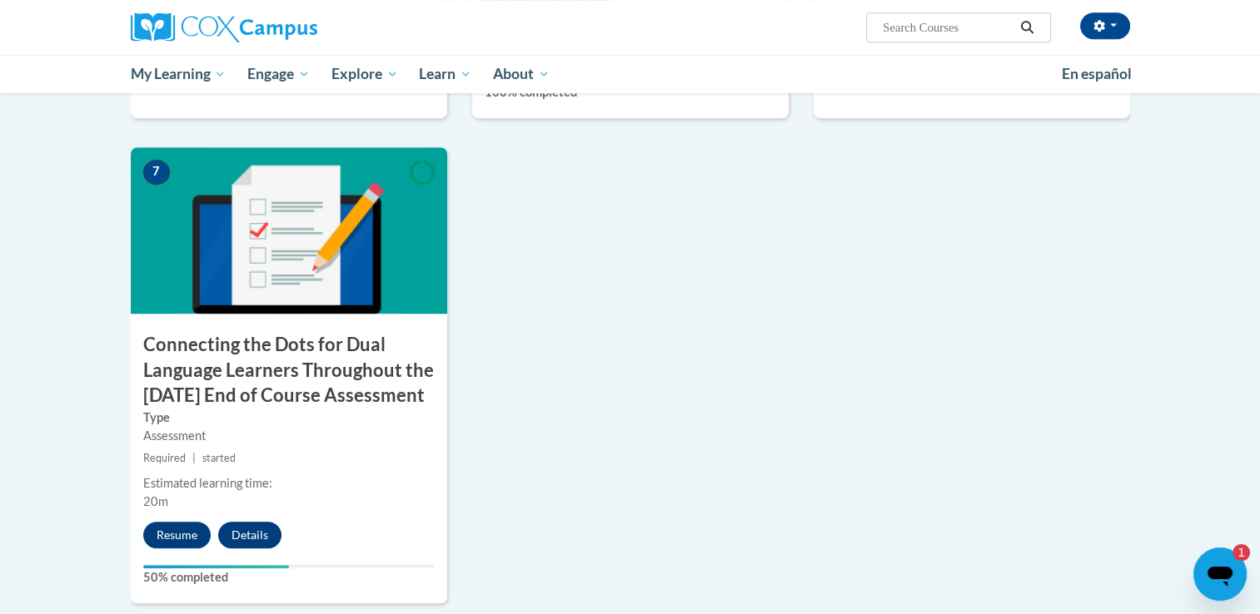
drag, startPoint x: 273, startPoint y: 575, endPoint x: 265, endPoint y: 573, distance: 8.7
click at [268, 549] on div "Resume Details" at bounding box center [216, 535] width 171 height 27
click at [253, 549] on button "Details" at bounding box center [249, 535] width 63 height 27
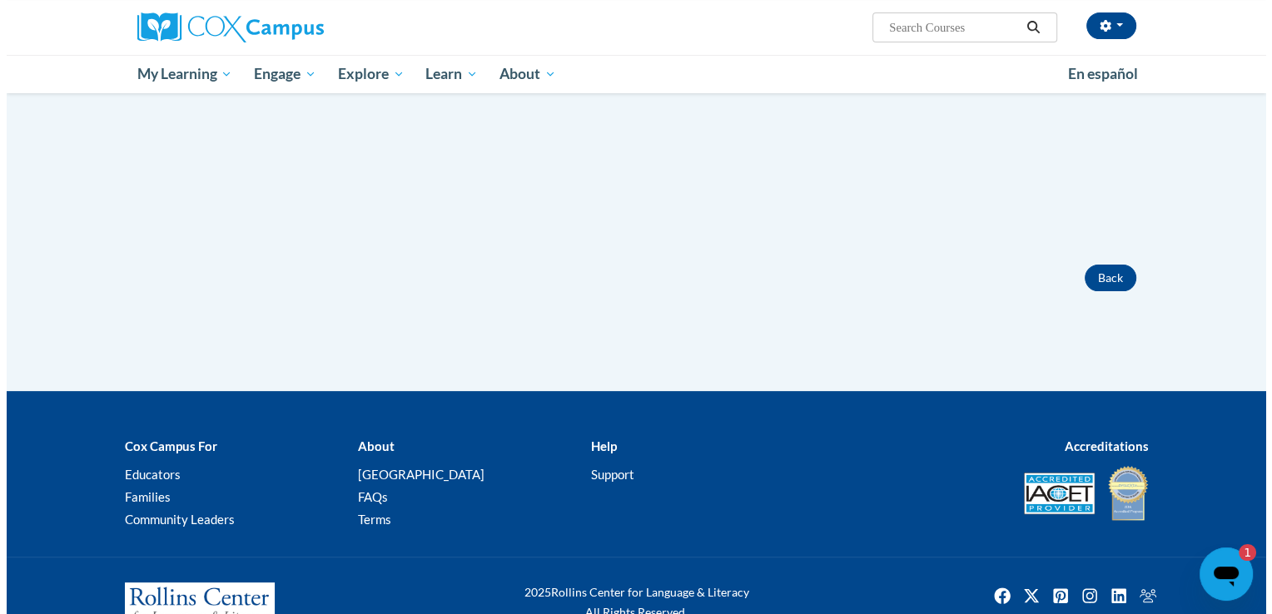
scroll to position [166, 0]
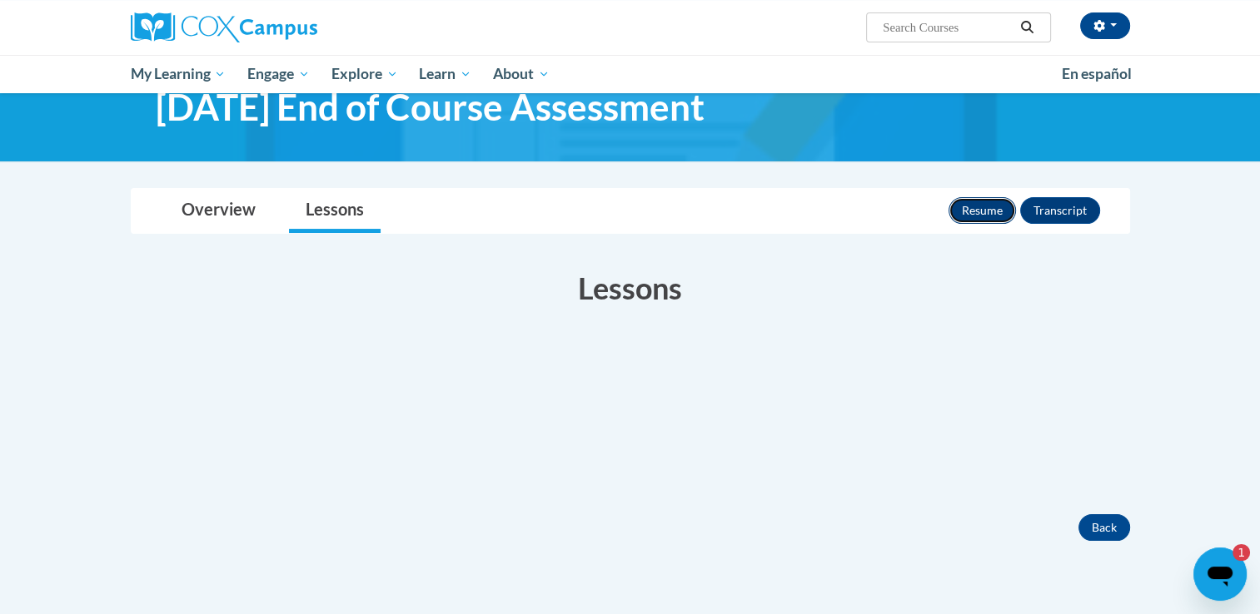
click at [982, 224] on button "Resume" at bounding box center [981, 210] width 67 height 27
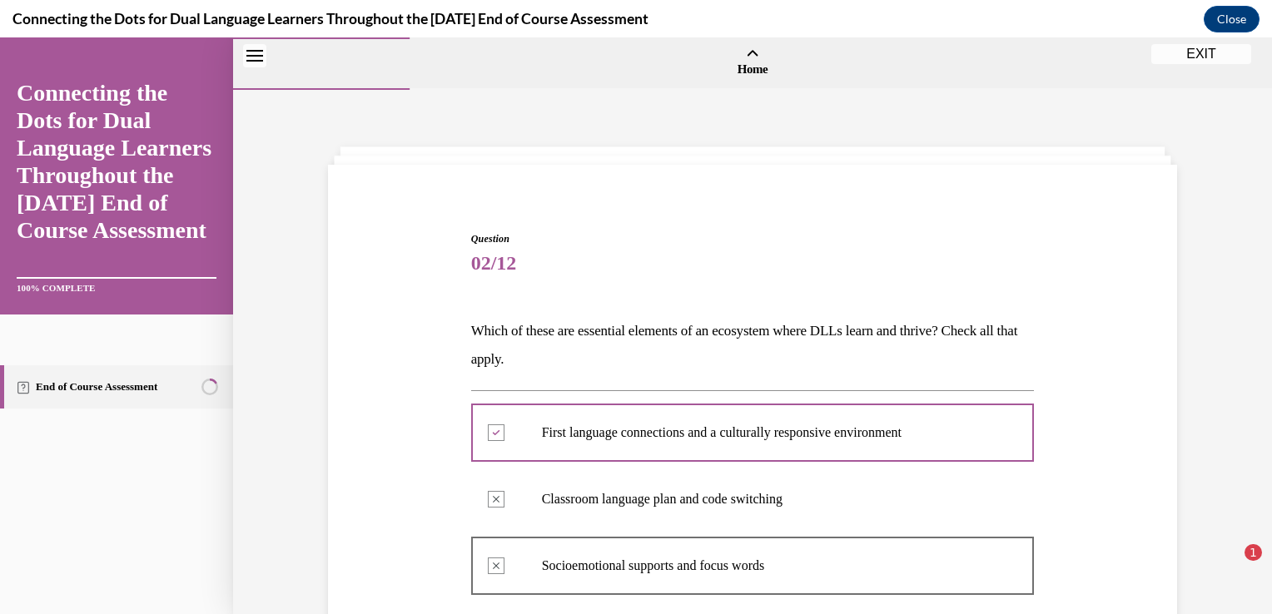
scroll to position [425, 0]
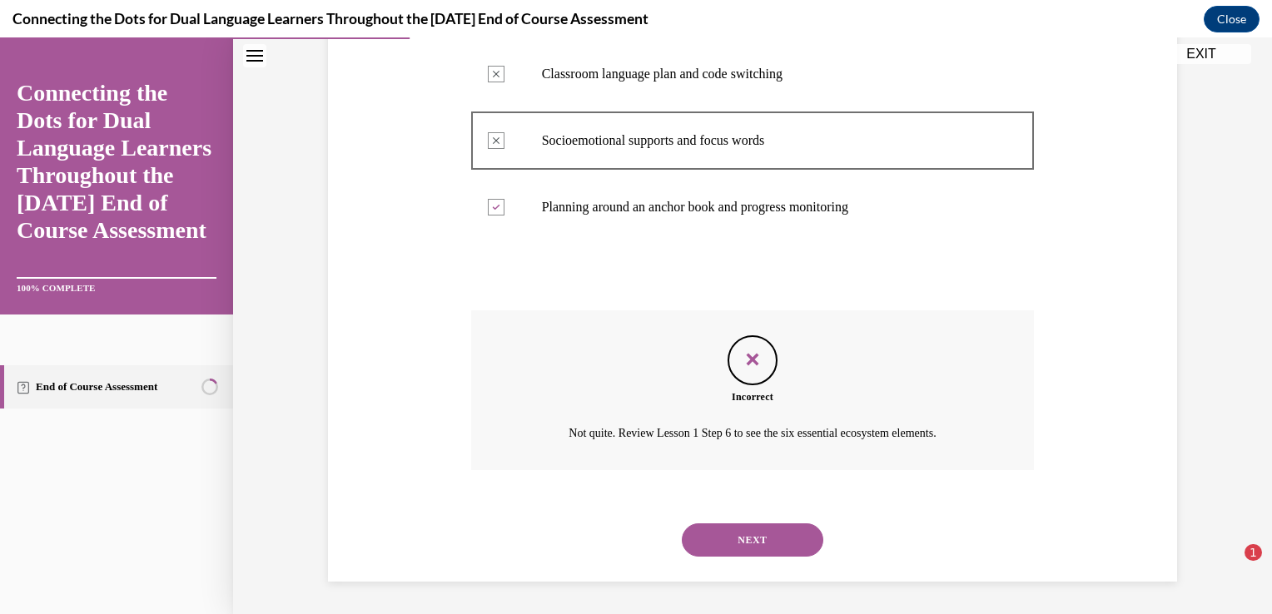
click at [733, 531] on button "NEXT" at bounding box center [753, 540] width 142 height 33
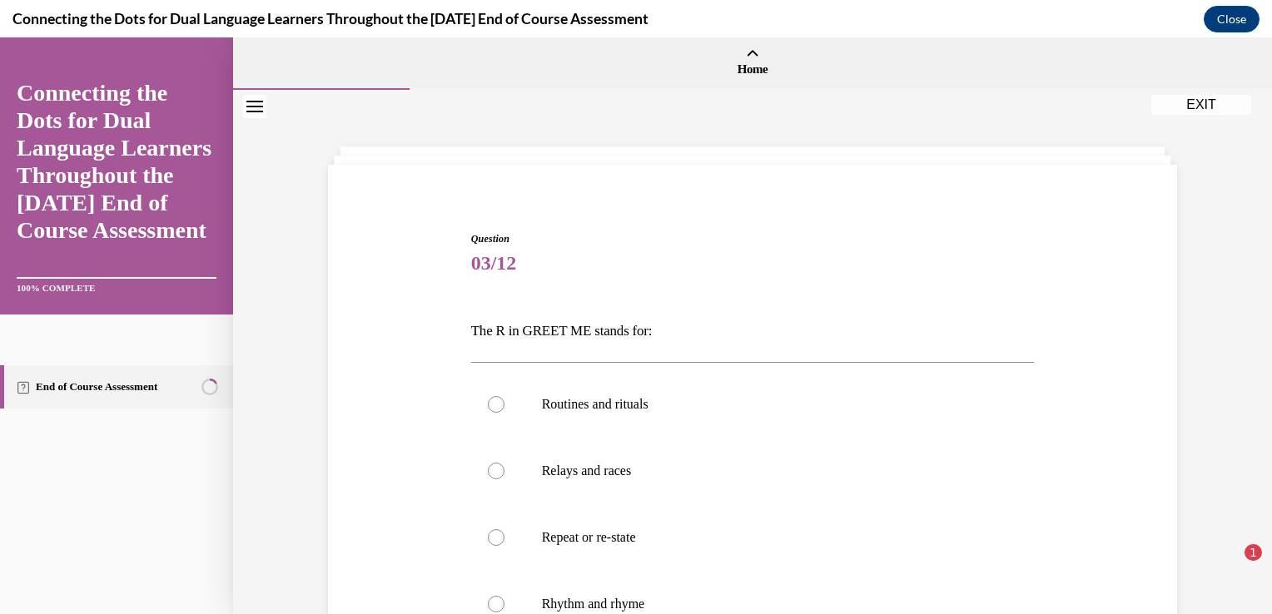
scroll to position [83, 0]
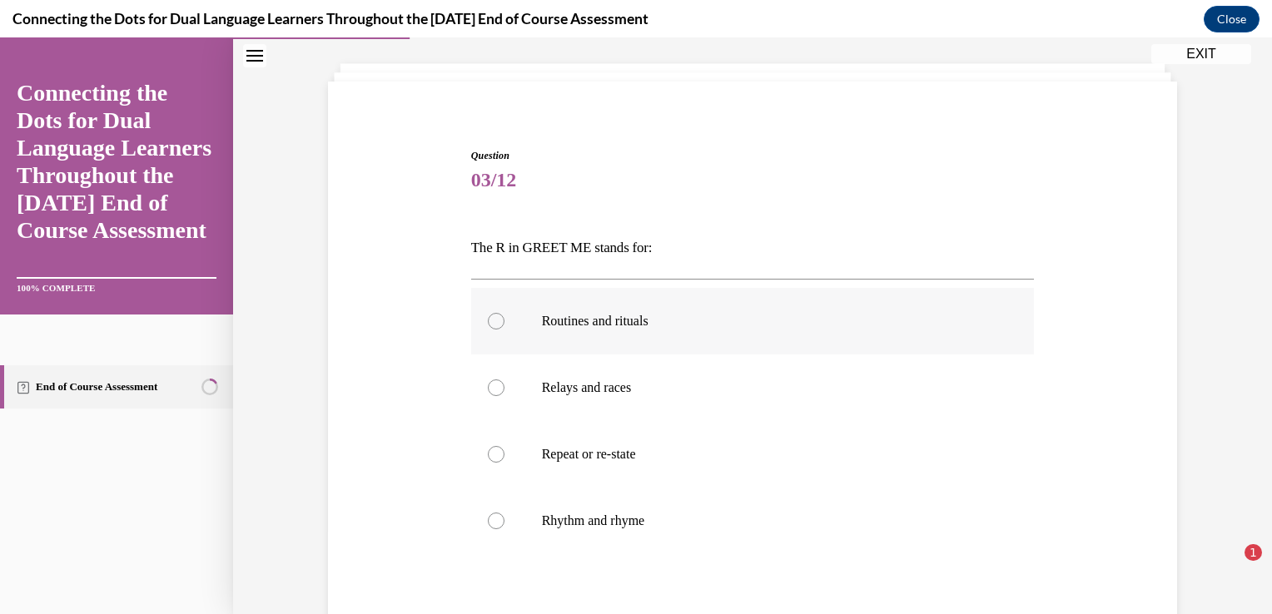
click at [656, 341] on label "Routines and rituals" at bounding box center [753, 321] width 564 height 67
click at [504, 330] on input "Routines and rituals" at bounding box center [496, 321] width 17 height 17
radio input "true"
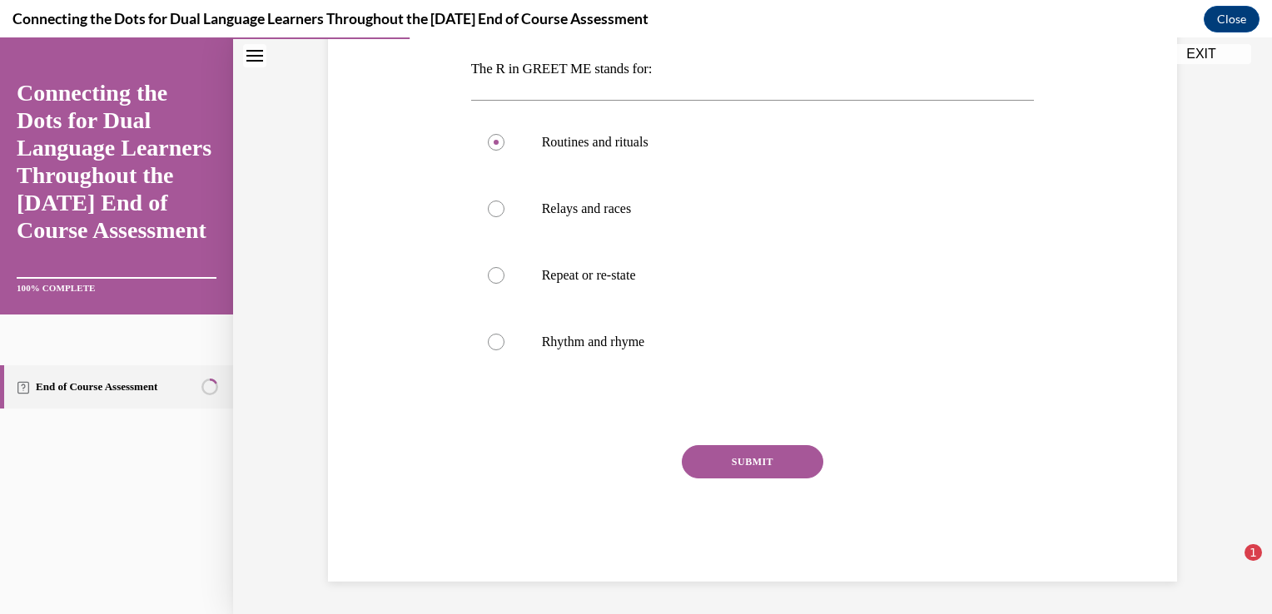
click at [762, 466] on button "SUBMIT" at bounding box center [753, 461] width 142 height 33
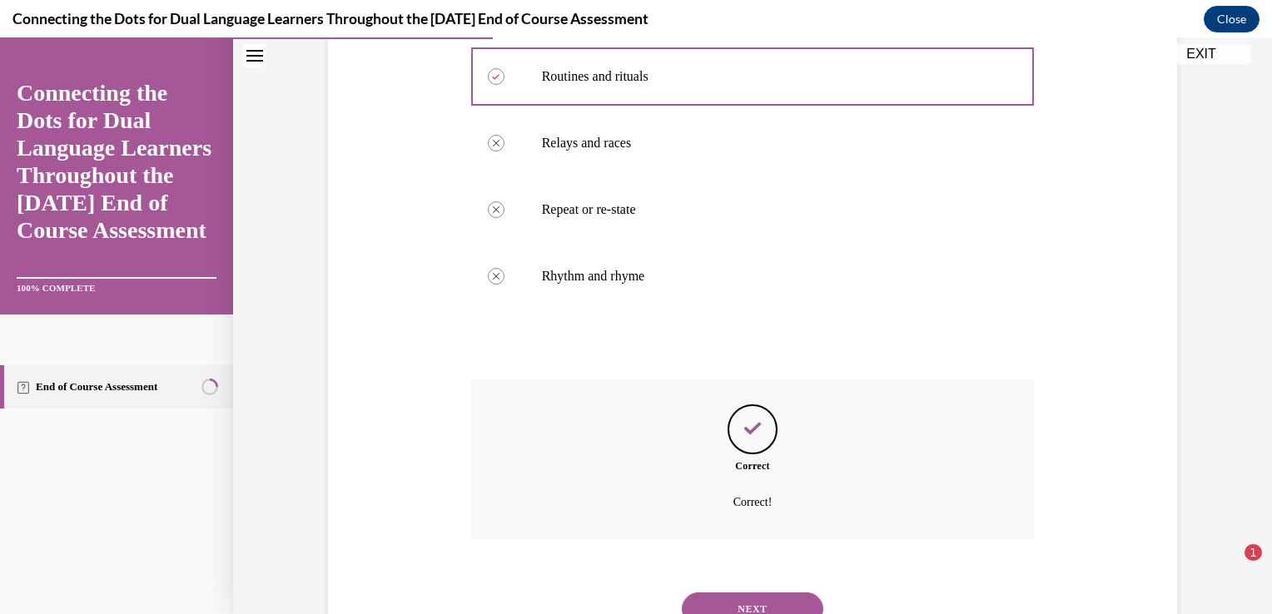
scroll to position [396, 0]
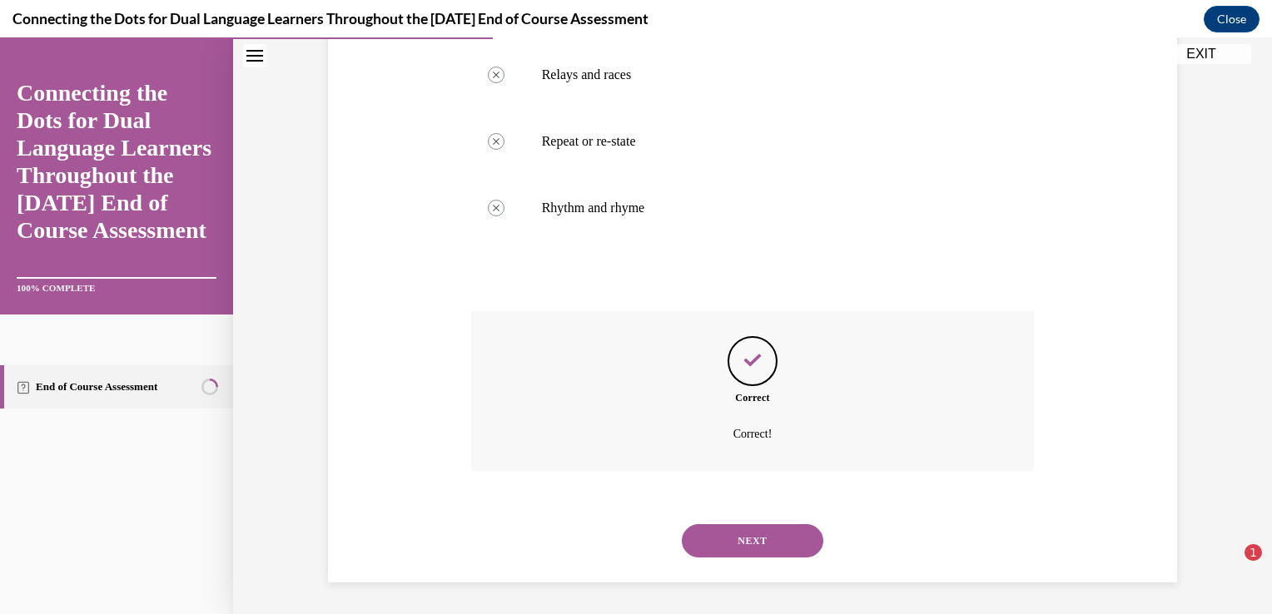
drag, startPoint x: 729, startPoint y: 561, endPoint x: 729, endPoint y: 543, distance: 18.3
click at [729, 560] on div "NEXT" at bounding box center [753, 541] width 564 height 67
click at [729, 535] on button "NEXT" at bounding box center [753, 540] width 142 height 33
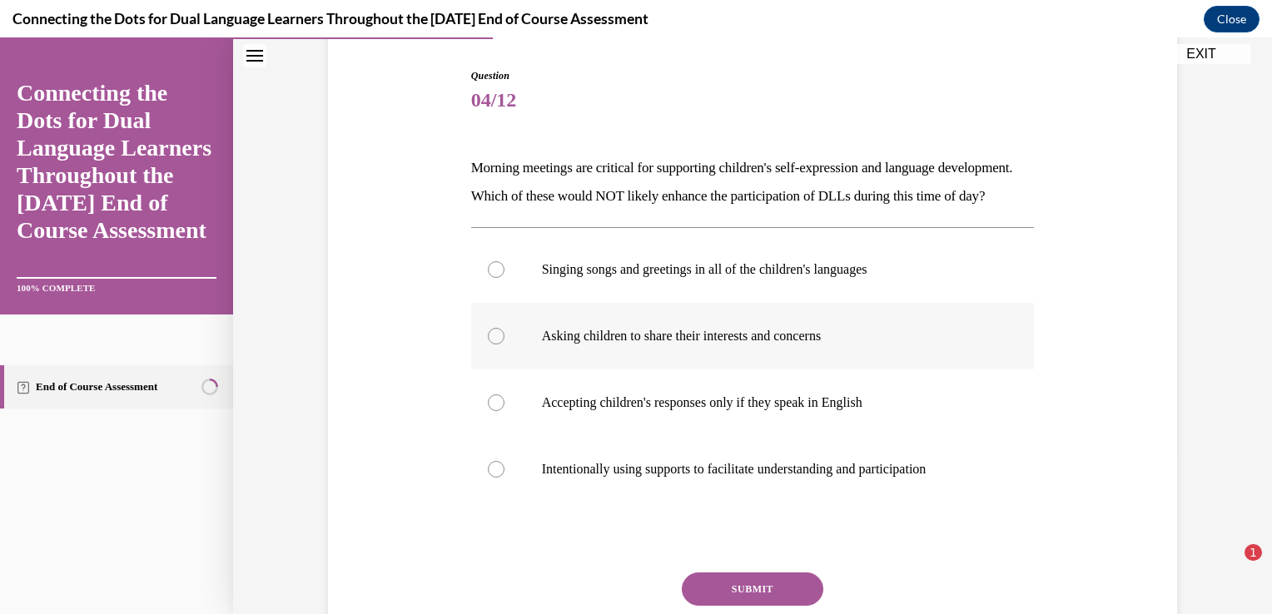
scroll to position [166, 0]
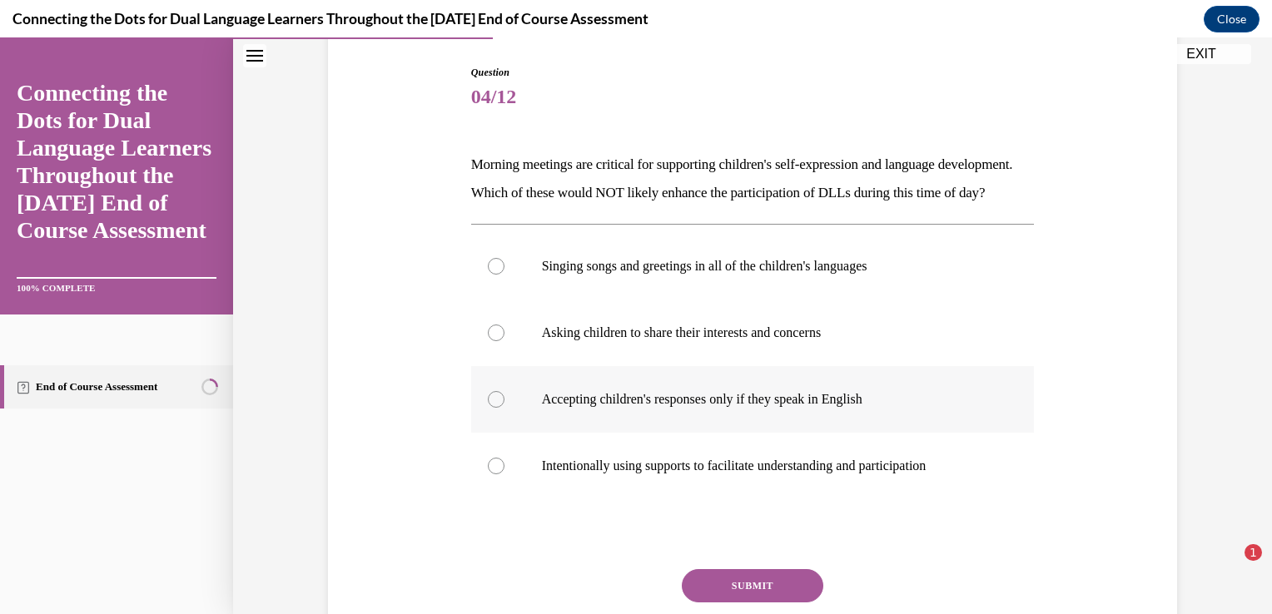
click at [846, 408] on p "Accepting children's responses only if they speak in English" at bounding box center [767, 399] width 451 height 17
click at [504, 408] on input "Accepting children's responses only if they speak in English" at bounding box center [496, 399] width 17 height 17
radio input "true"
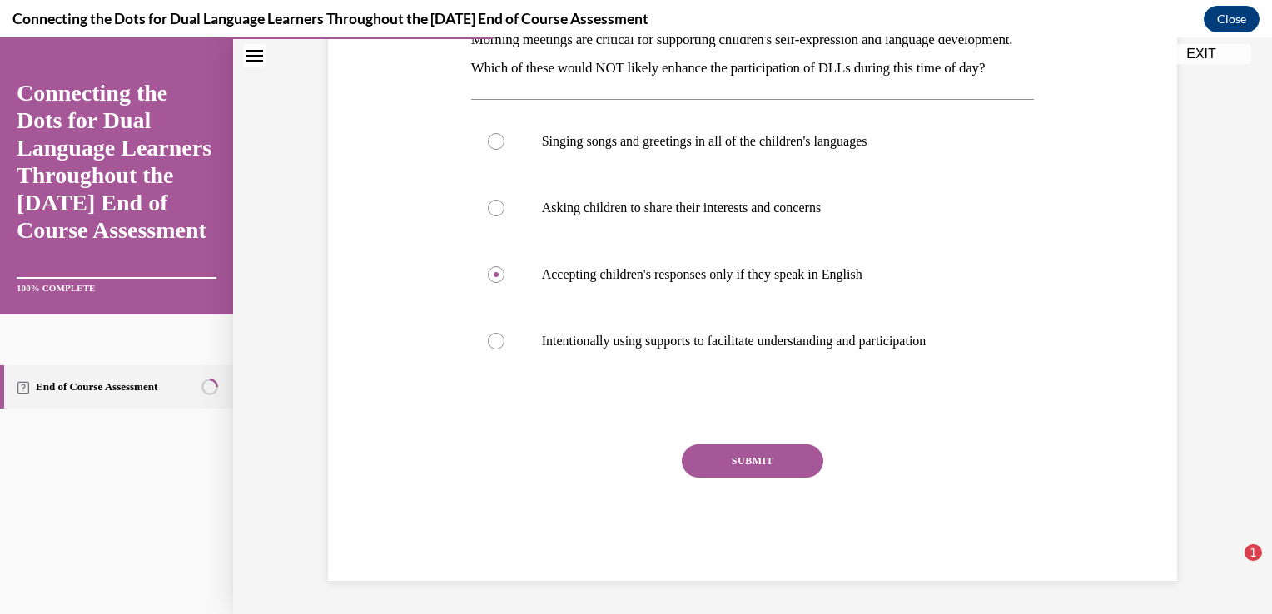
click at [786, 451] on button "SUBMIT" at bounding box center [753, 461] width 142 height 33
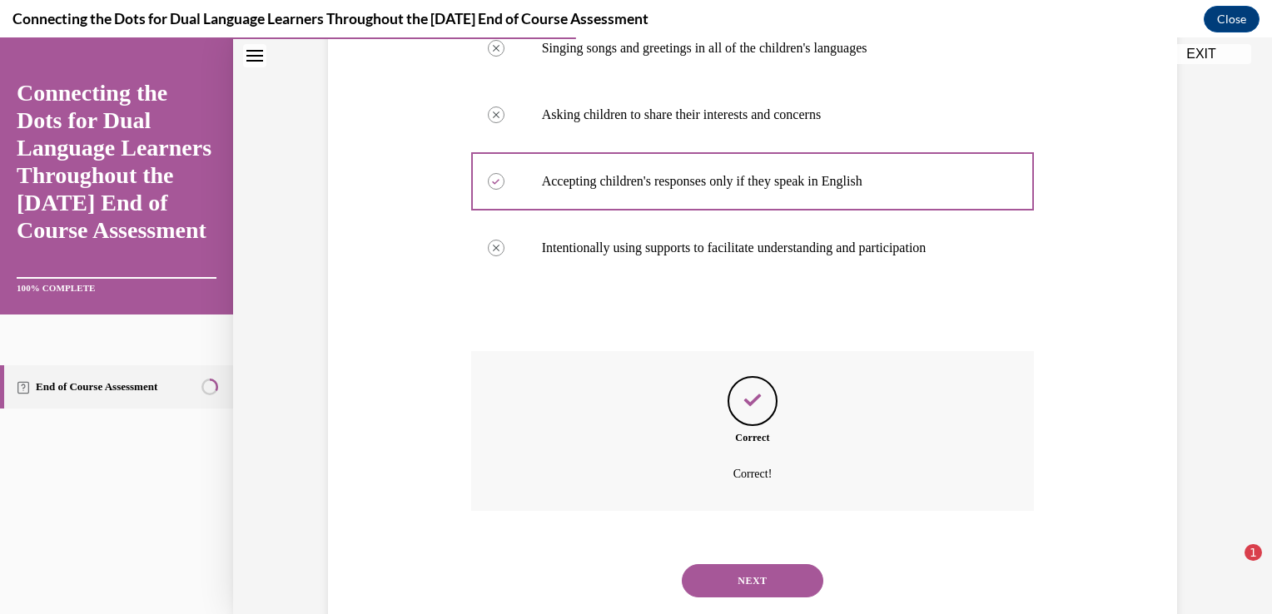
scroll to position [453, 0]
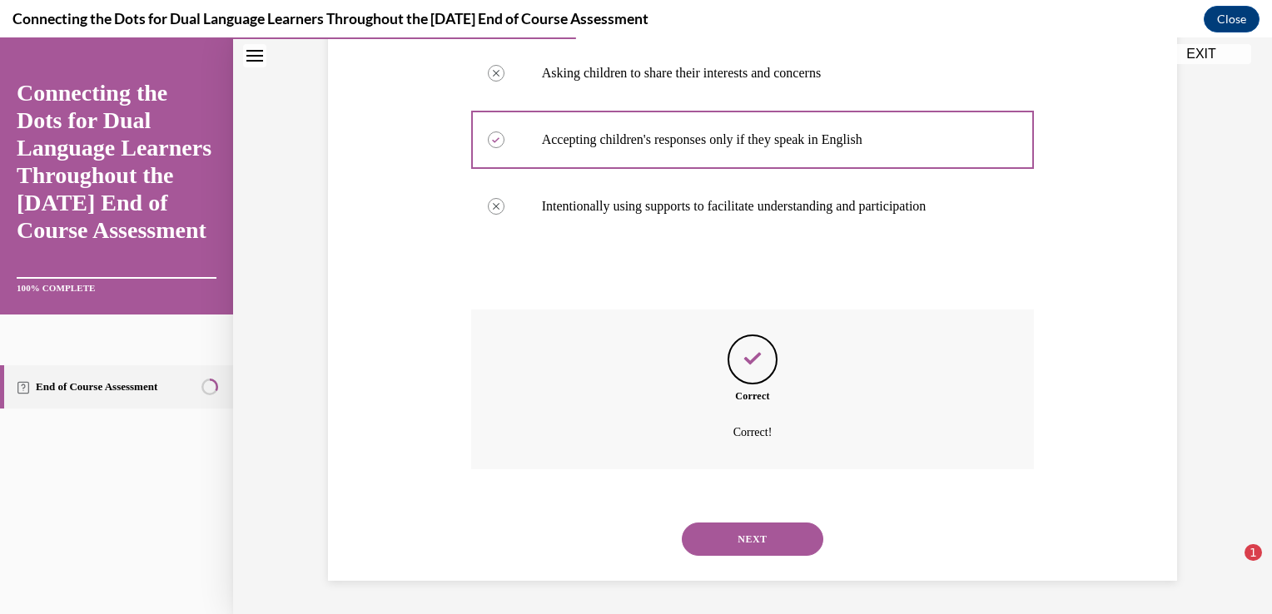
click at [718, 541] on button "NEXT" at bounding box center [753, 539] width 142 height 33
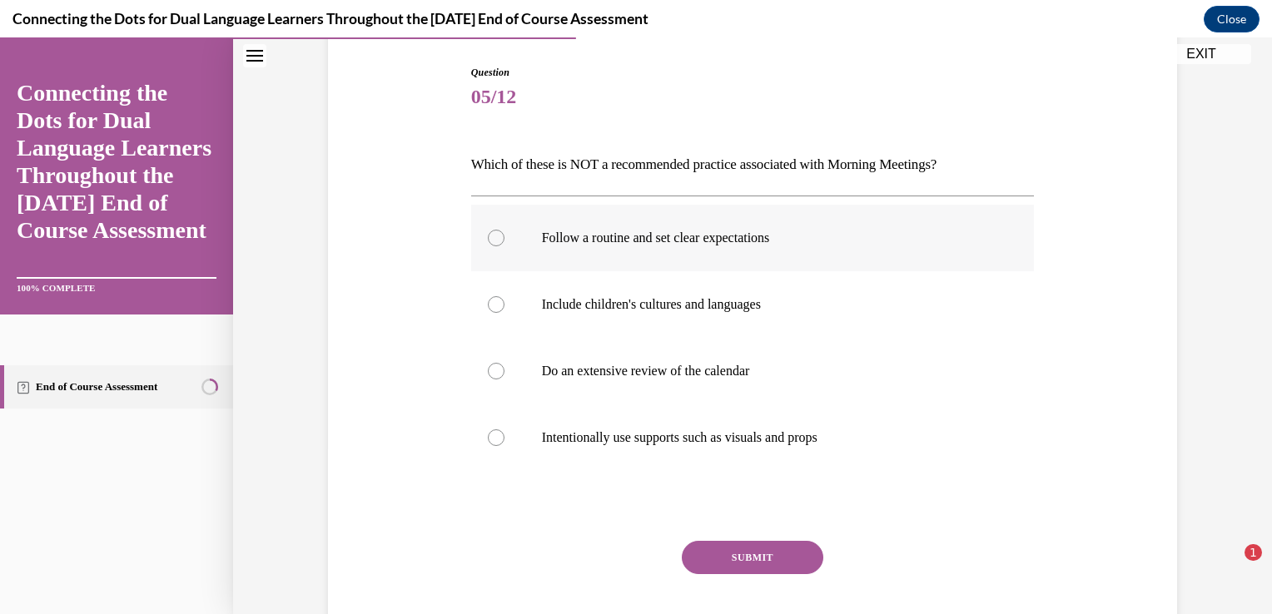
scroll to position [250, 0]
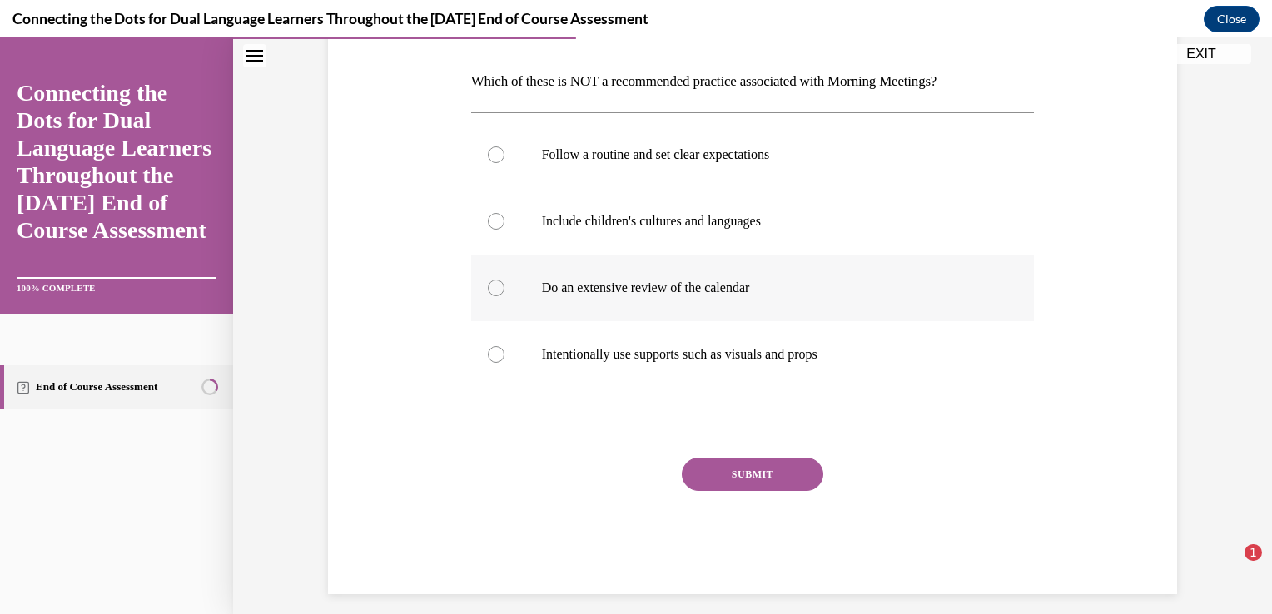
click at [753, 280] on p "Do an extensive review of the calendar" at bounding box center [767, 288] width 451 height 17
click at [504, 280] on input "Do an extensive review of the calendar" at bounding box center [496, 288] width 17 height 17
radio input "true"
click at [743, 482] on button "SUBMIT" at bounding box center [753, 474] width 142 height 33
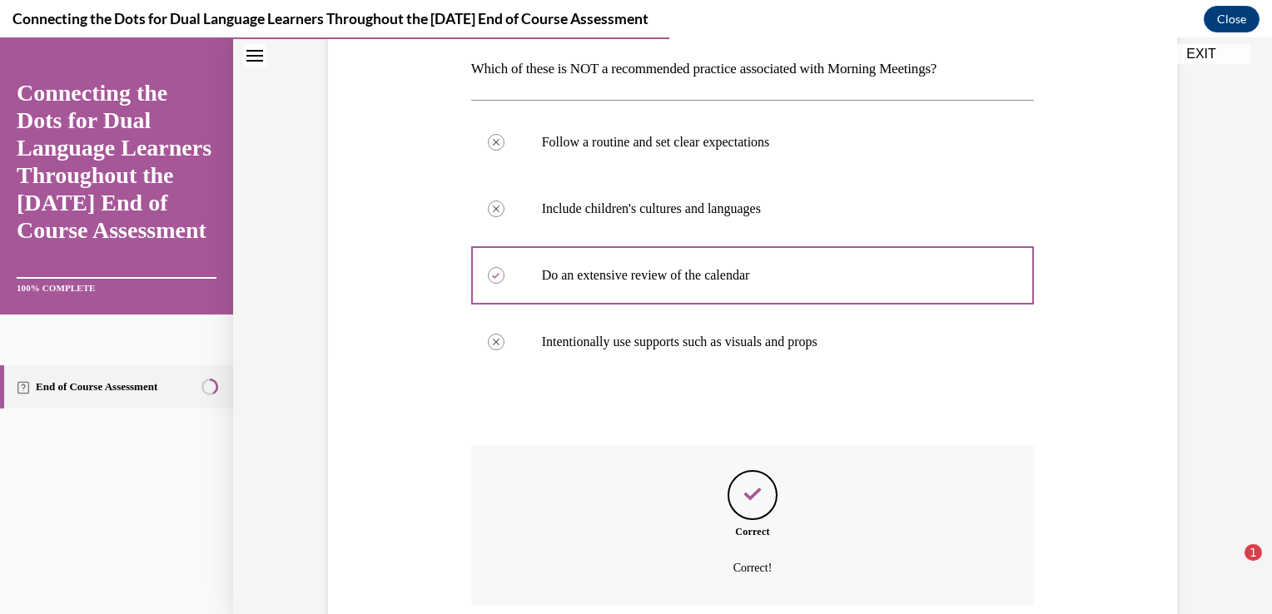
scroll to position [396, 0]
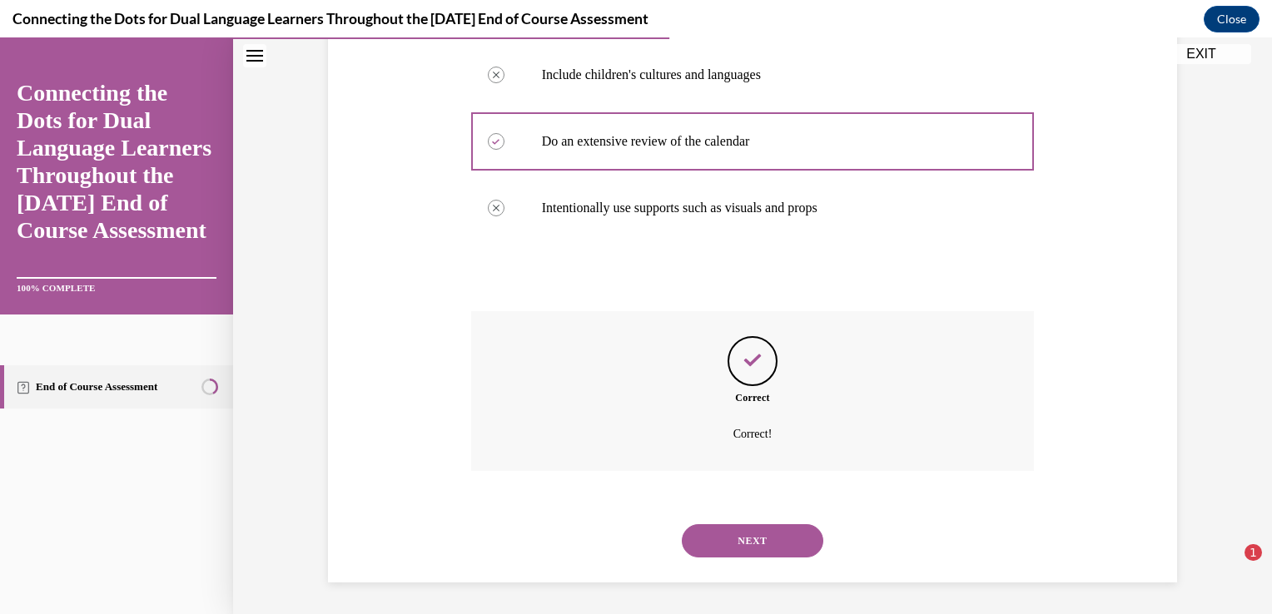
click at [756, 541] on button "NEXT" at bounding box center [753, 540] width 142 height 33
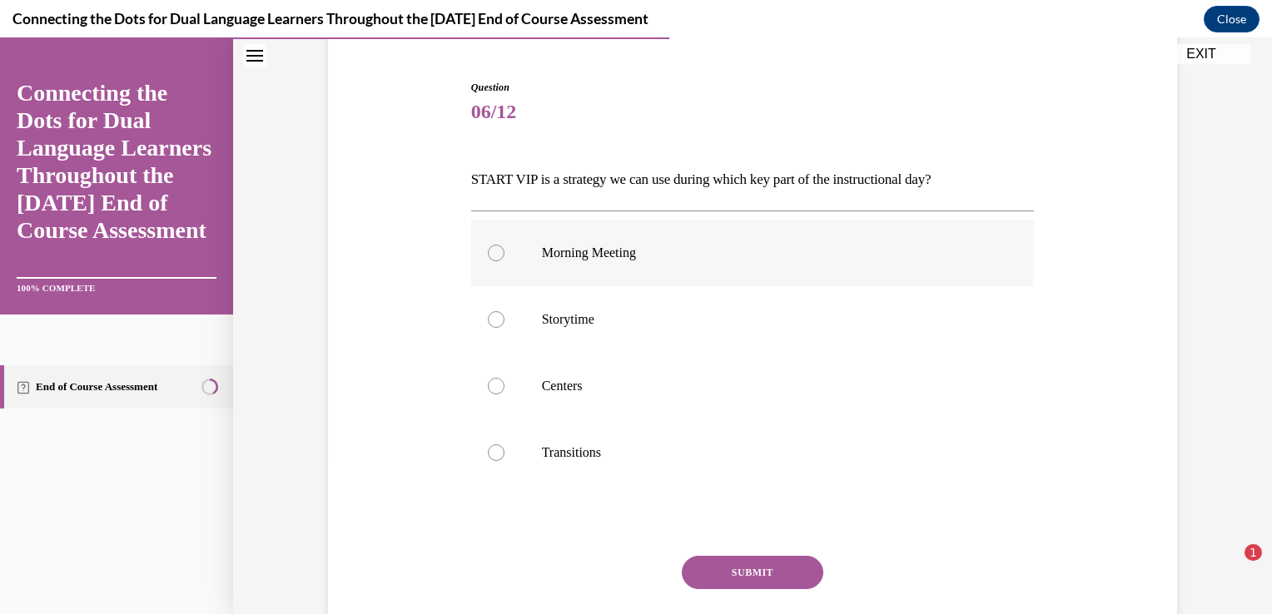
scroll to position [166, 0]
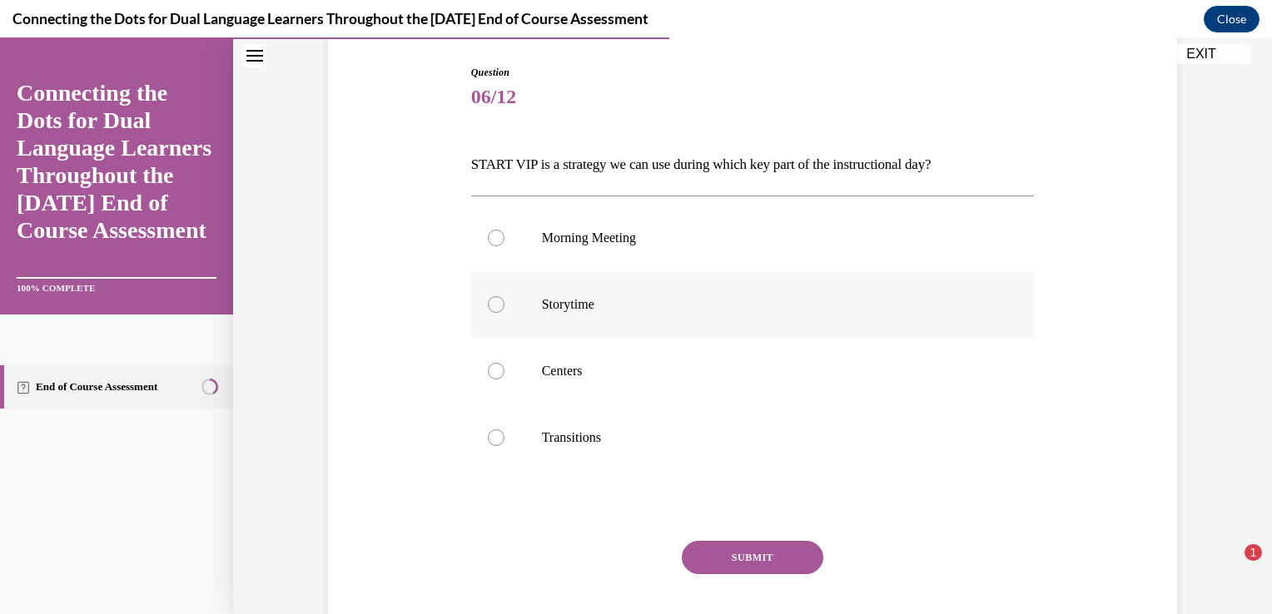
click at [624, 315] on label "Storytime" at bounding box center [753, 304] width 564 height 67
click at [504, 313] on input "Storytime" at bounding box center [496, 304] width 17 height 17
radio input "true"
click at [714, 554] on button "SUBMIT" at bounding box center [753, 557] width 142 height 33
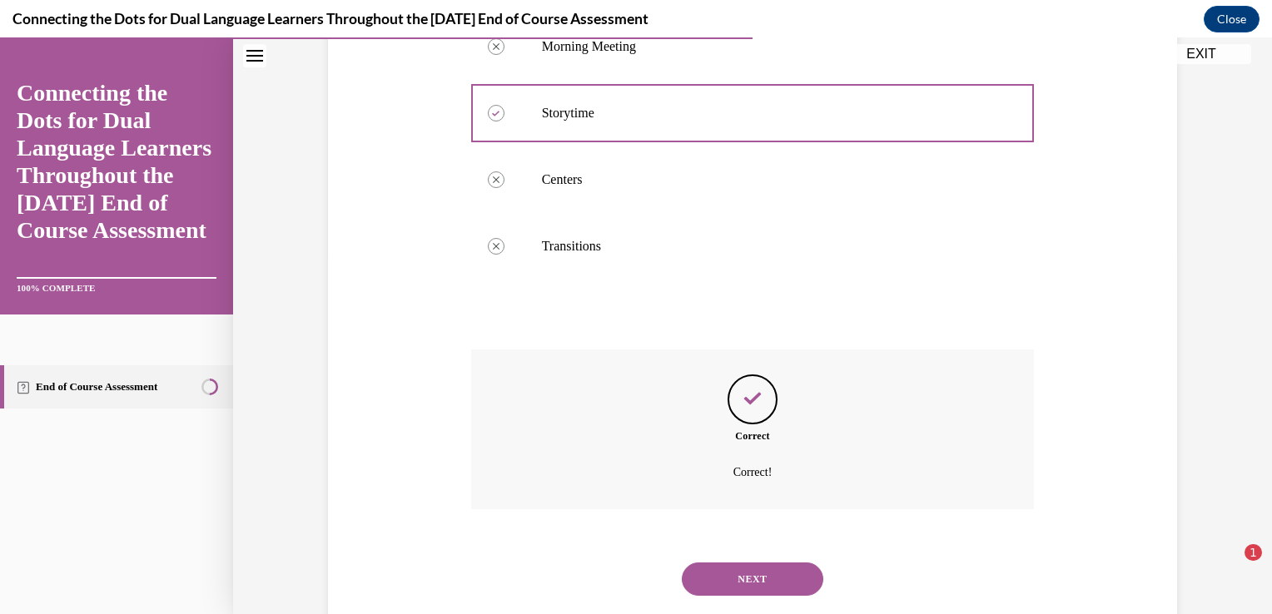
scroll to position [396, 0]
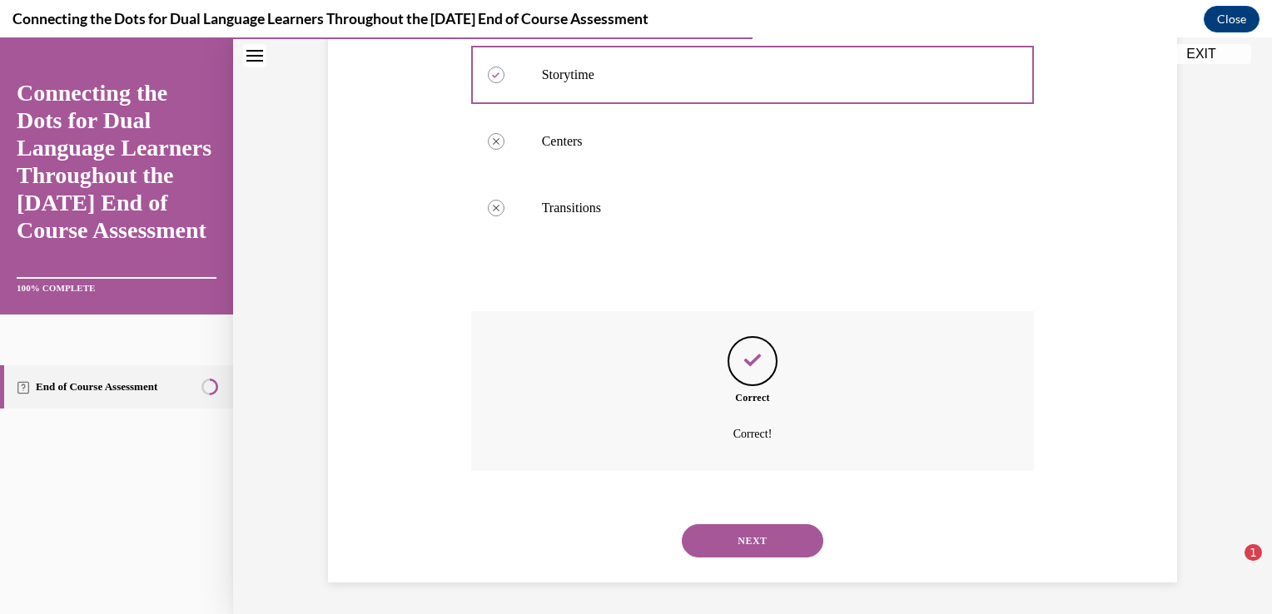
click at [737, 544] on button "NEXT" at bounding box center [753, 540] width 142 height 33
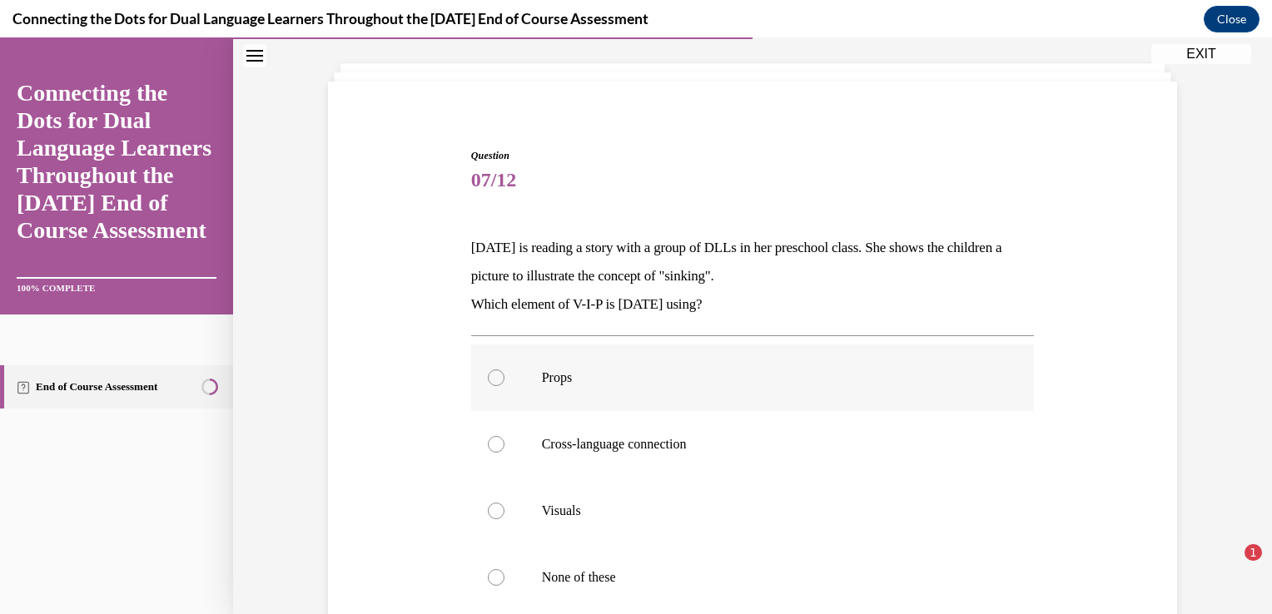
scroll to position [319, 0]
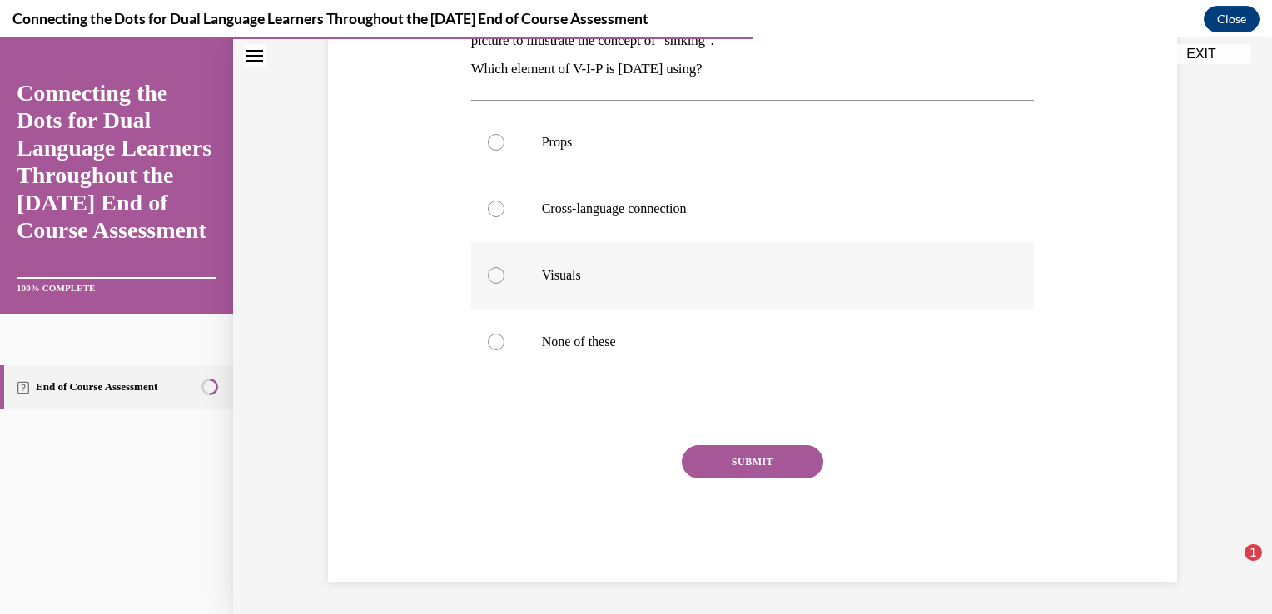
click at [573, 276] on p "Visuals" at bounding box center [767, 275] width 451 height 17
click at [504, 276] on input "Visuals" at bounding box center [496, 275] width 17 height 17
radio input "true"
click at [728, 461] on button "SUBMIT" at bounding box center [753, 461] width 142 height 33
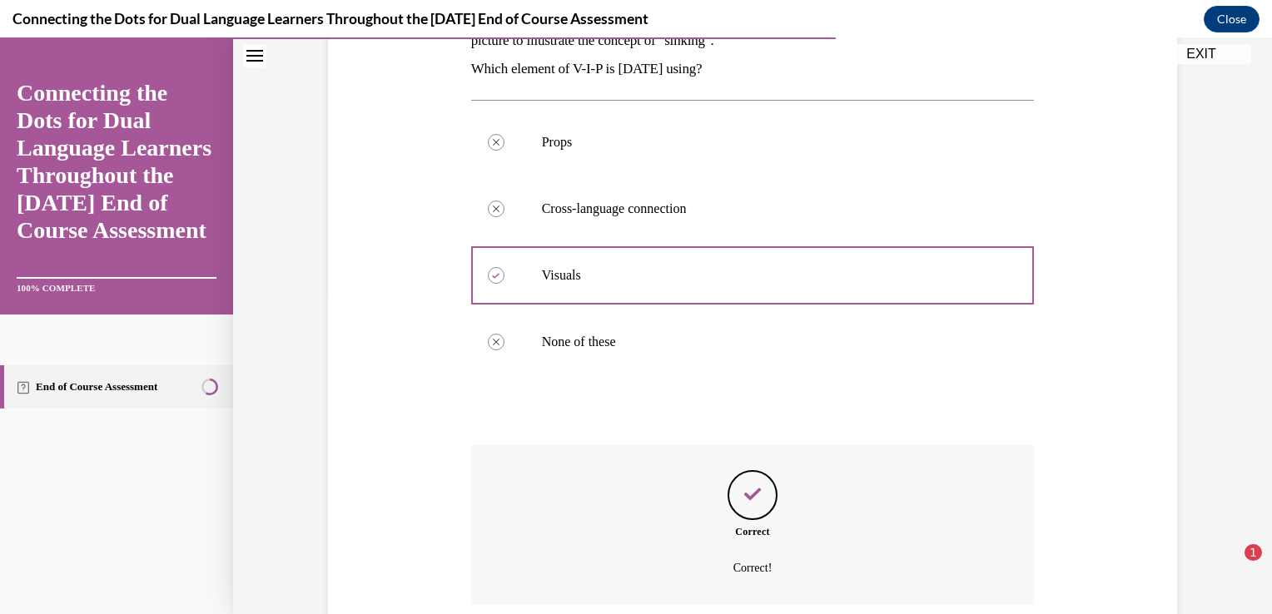
scroll to position [453, 0]
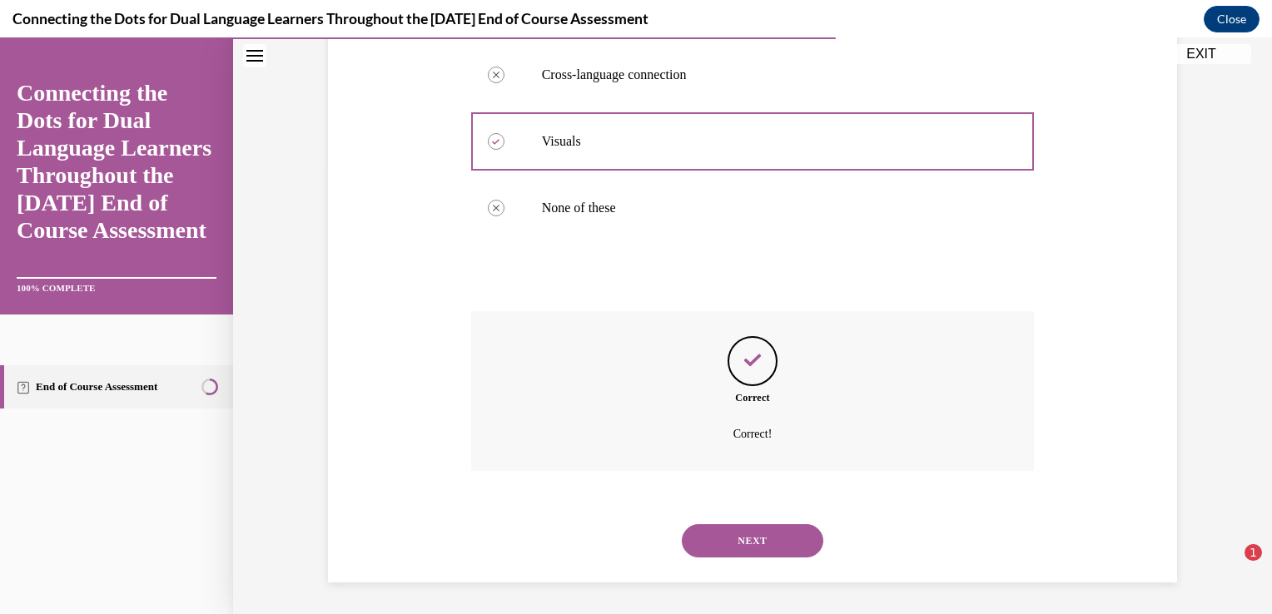
click at [723, 542] on button "NEXT" at bounding box center [753, 540] width 142 height 33
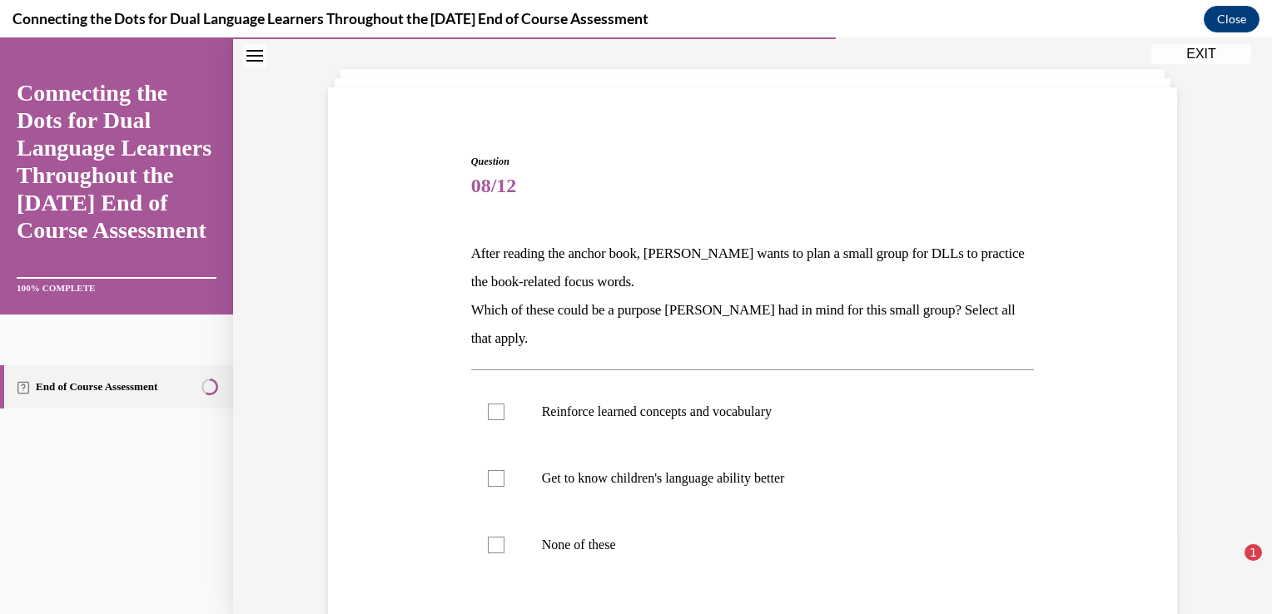
scroll to position [166, 0]
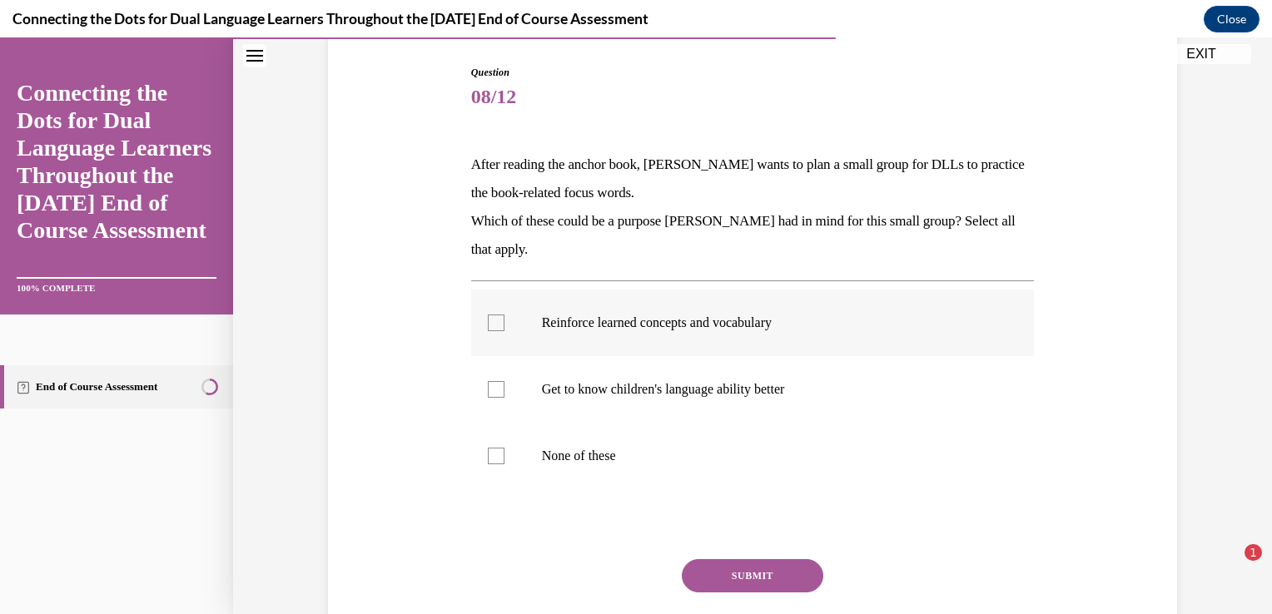
click at [489, 321] on div at bounding box center [496, 323] width 17 height 17
click at [489, 321] on input "Reinforce learned concepts and vocabulary" at bounding box center [496, 323] width 17 height 17
checkbox input "true"
click at [499, 375] on label "Get to know children's language ability better" at bounding box center [753, 389] width 564 height 67
click at [499, 381] on input "Get to know children's language ability better" at bounding box center [496, 389] width 17 height 17
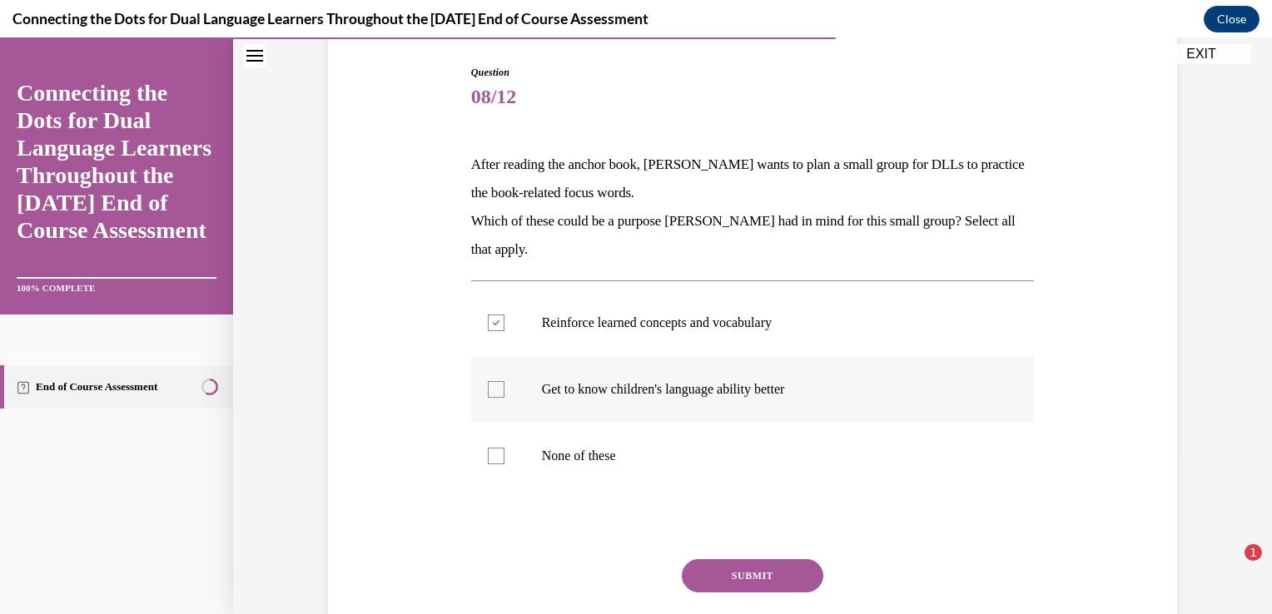
checkbox input "true"
click at [718, 571] on button "SUBMIT" at bounding box center [753, 575] width 142 height 33
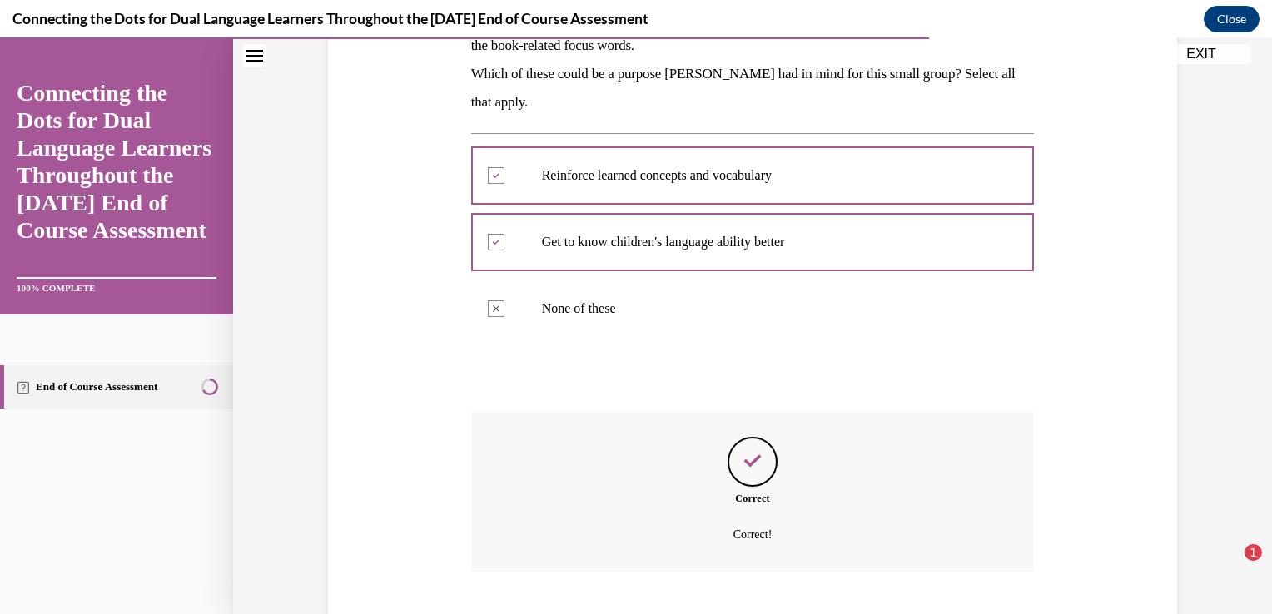
scroll to position [415, 0]
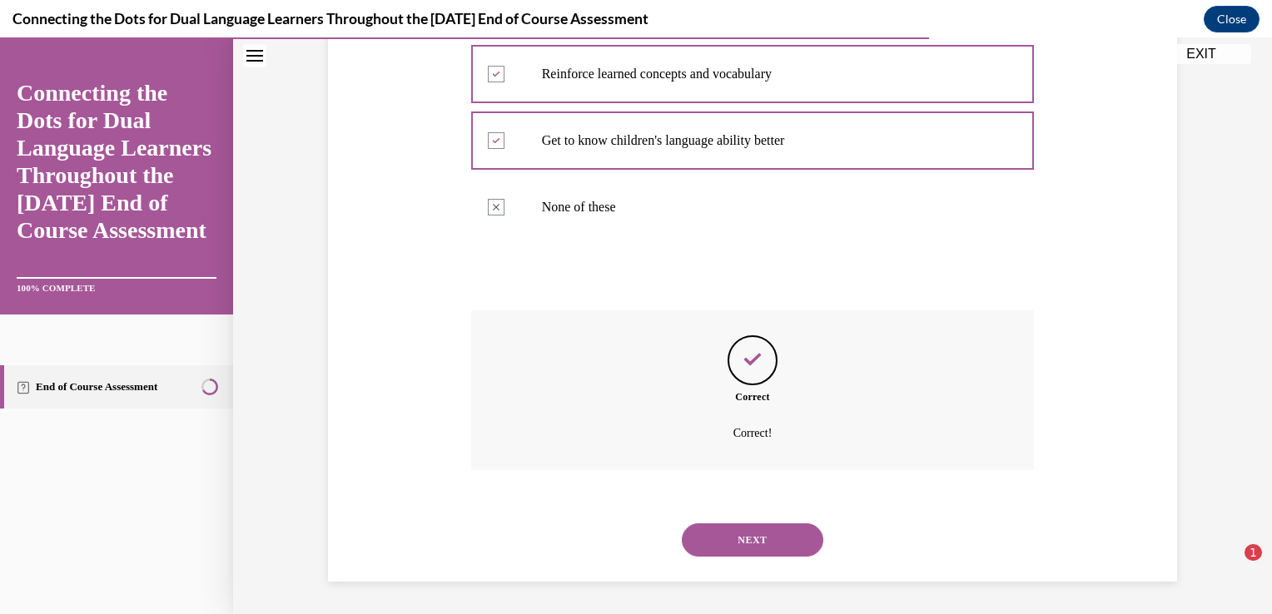
click at [719, 554] on button "NEXT" at bounding box center [753, 540] width 142 height 33
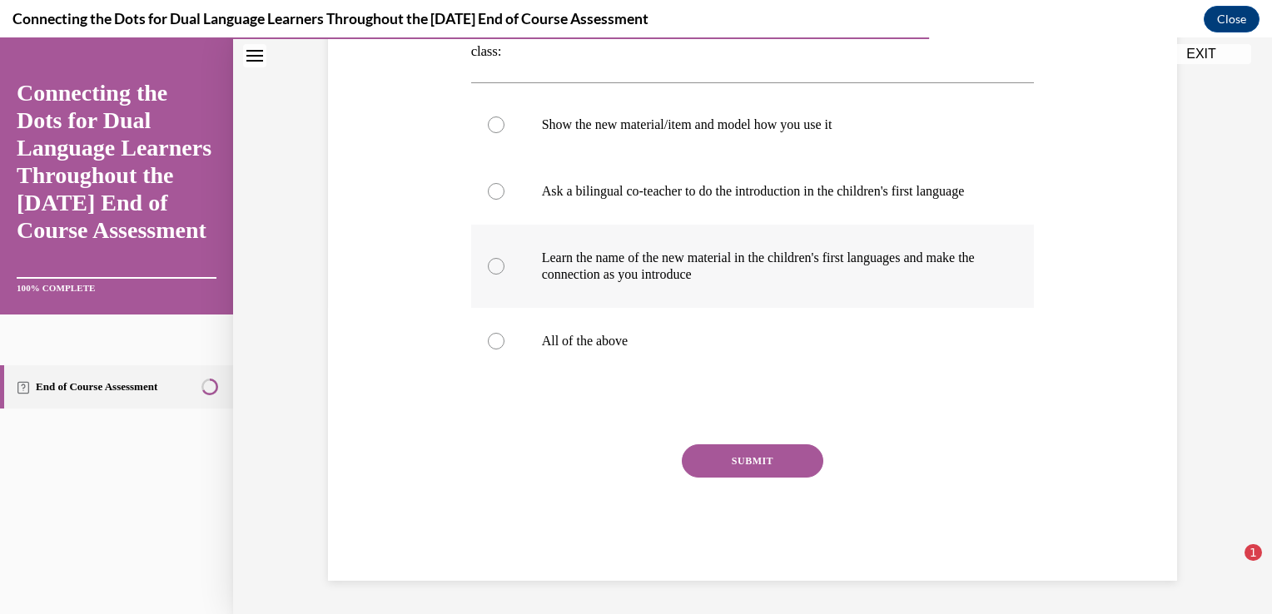
scroll to position [241, 0]
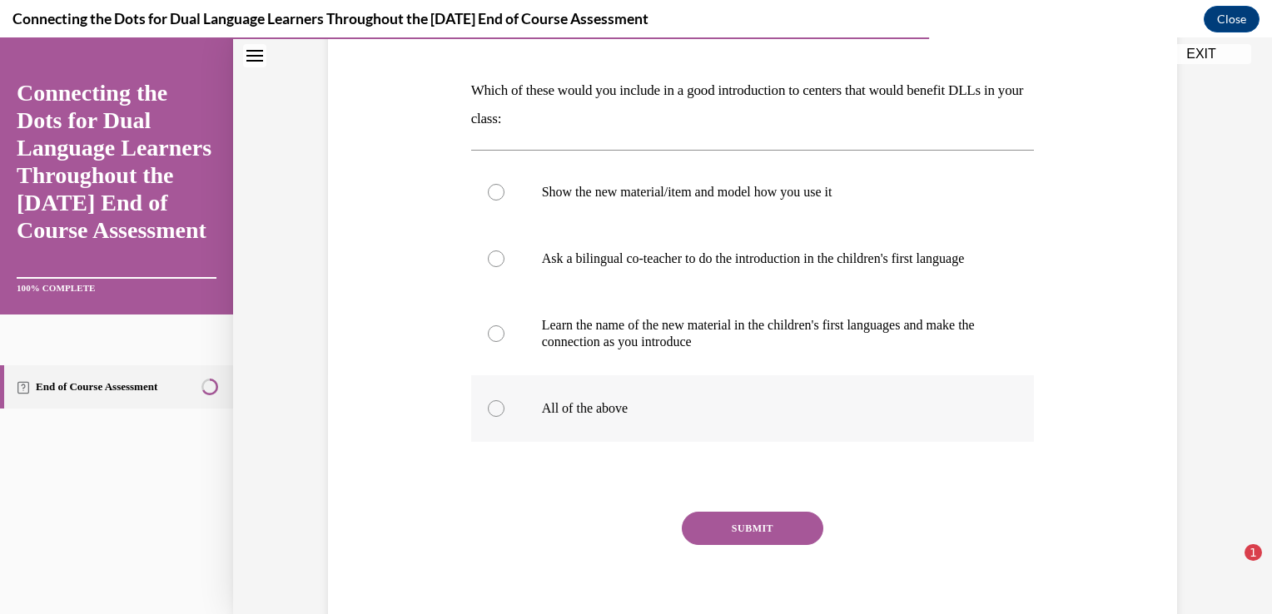
click at [616, 417] on p "All of the above" at bounding box center [767, 408] width 451 height 17
click at [504, 417] on input "All of the above" at bounding box center [496, 408] width 17 height 17
radio input "true"
click at [759, 536] on button "SUBMIT" at bounding box center [753, 528] width 142 height 33
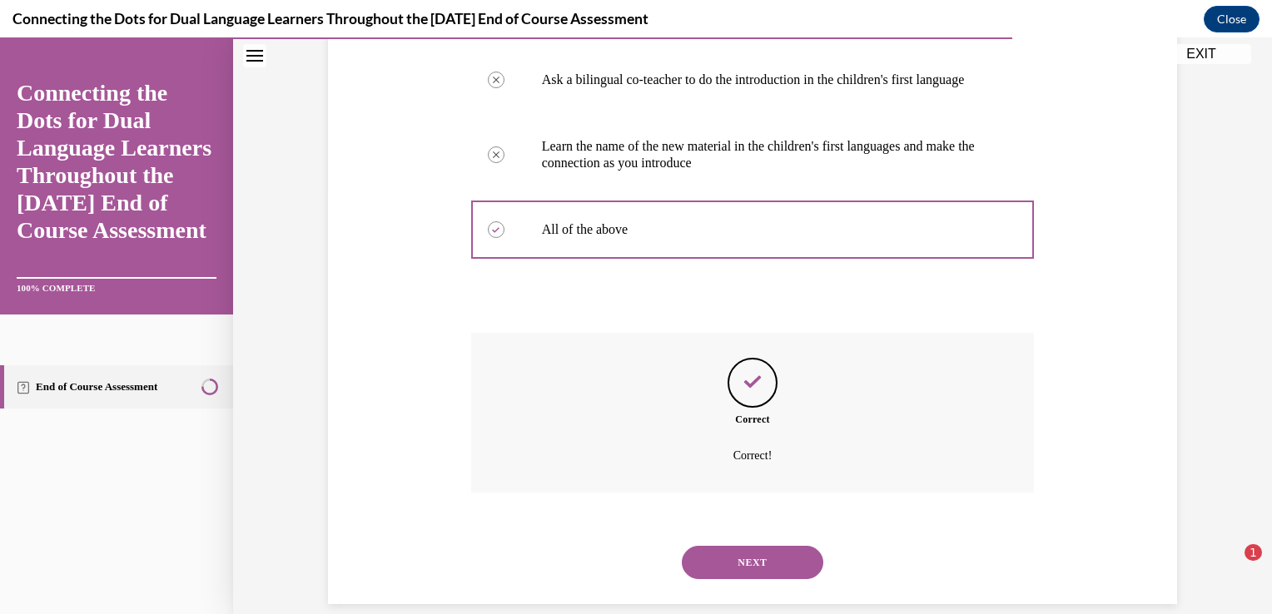
scroll to position [459, 0]
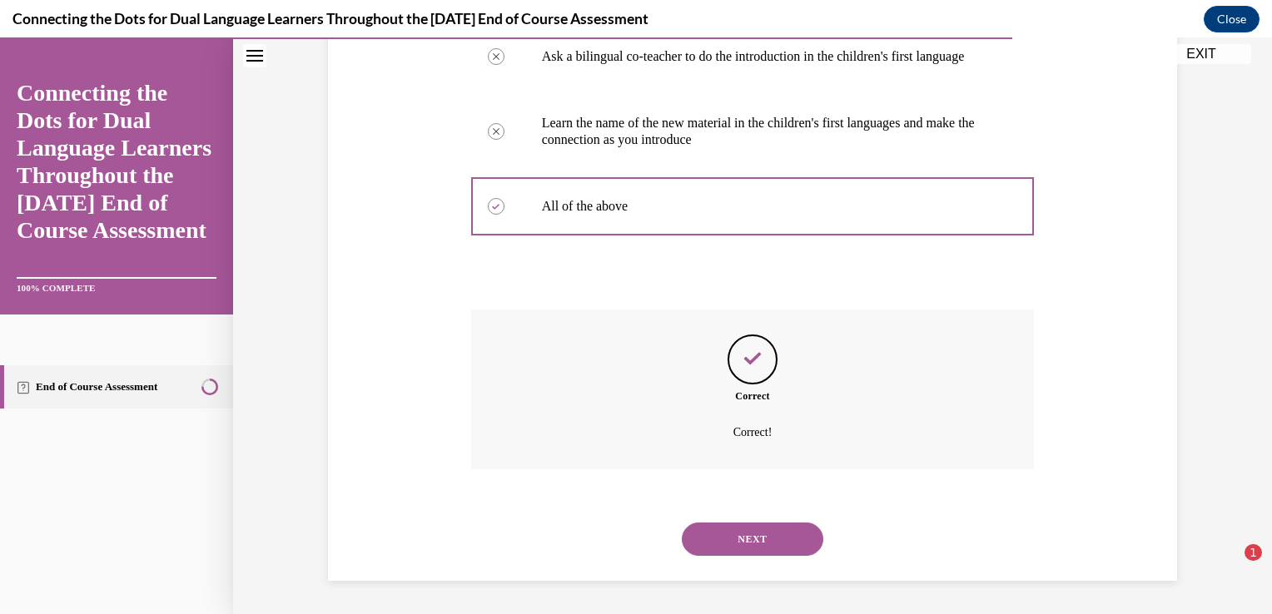
click at [735, 539] on button "NEXT" at bounding box center [753, 539] width 142 height 33
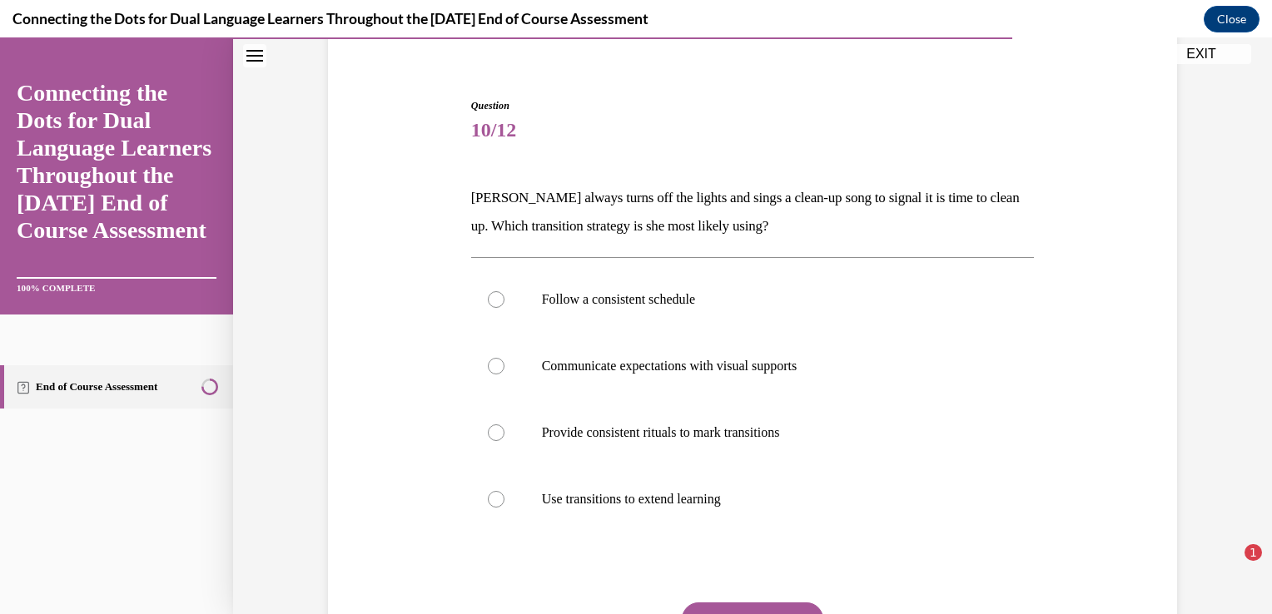
scroll to position [166, 0]
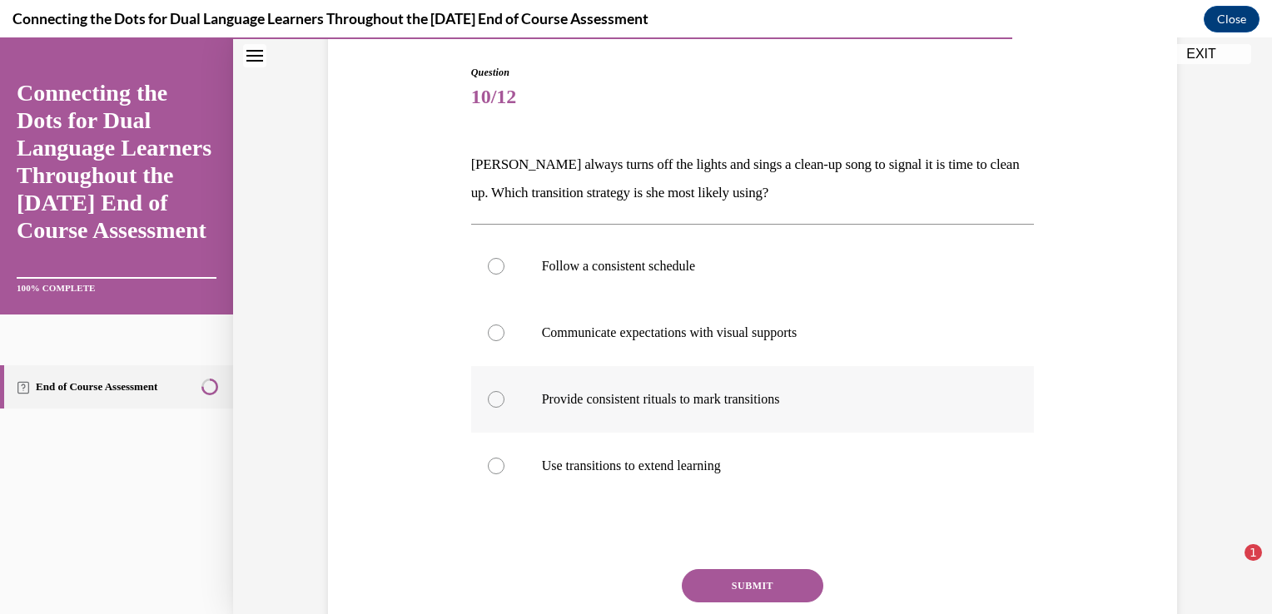
click at [549, 392] on p "Provide consistent rituals to mark transitions" at bounding box center [767, 399] width 451 height 17
click at [504, 392] on input "Provide consistent rituals to mark transitions" at bounding box center [496, 399] width 17 height 17
radio input "true"
click at [755, 584] on button "SUBMIT" at bounding box center [753, 585] width 142 height 33
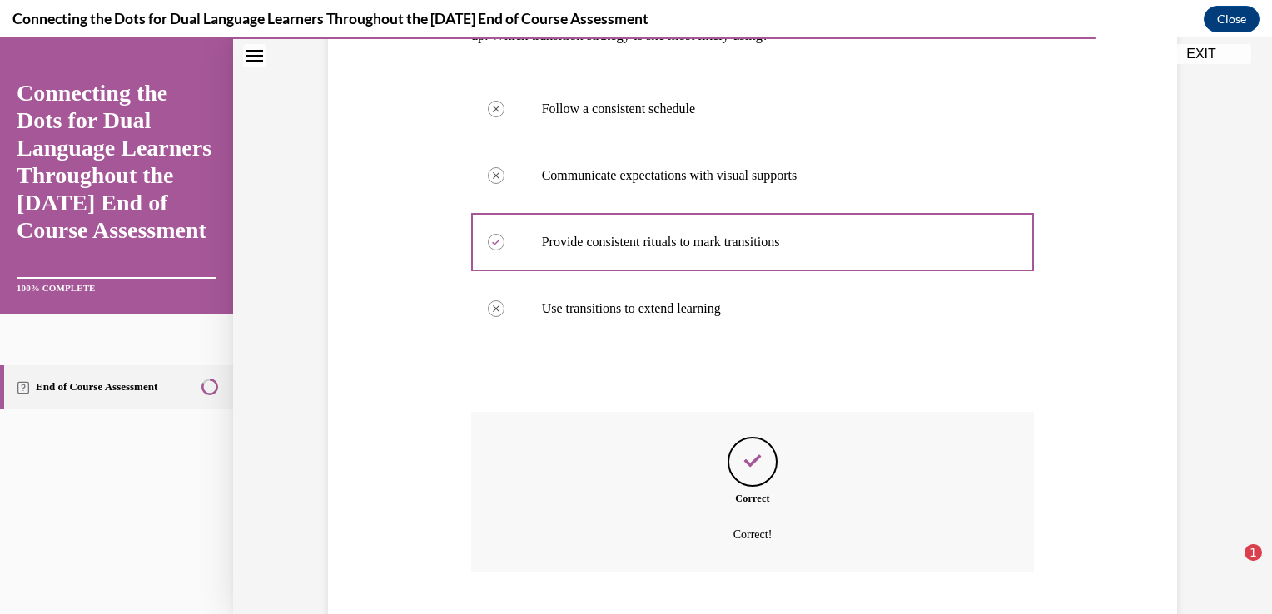
scroll to position [425, 0]
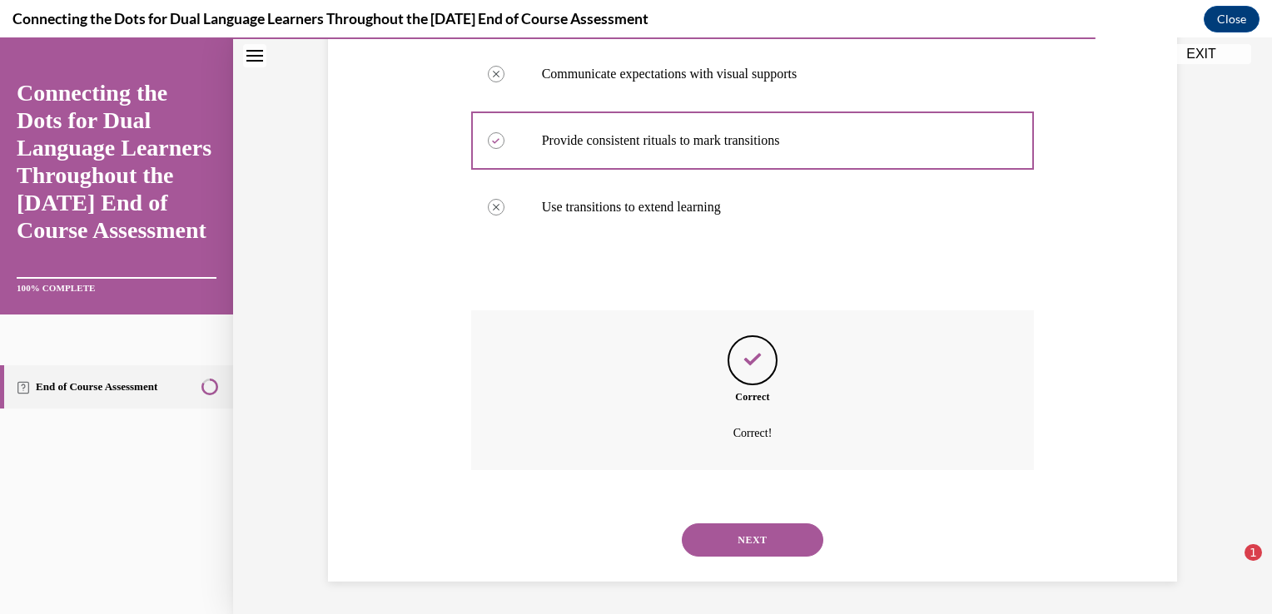
click at [712, 536] on button "NEXT" at bounding box center [753, 540] width 142 height 33
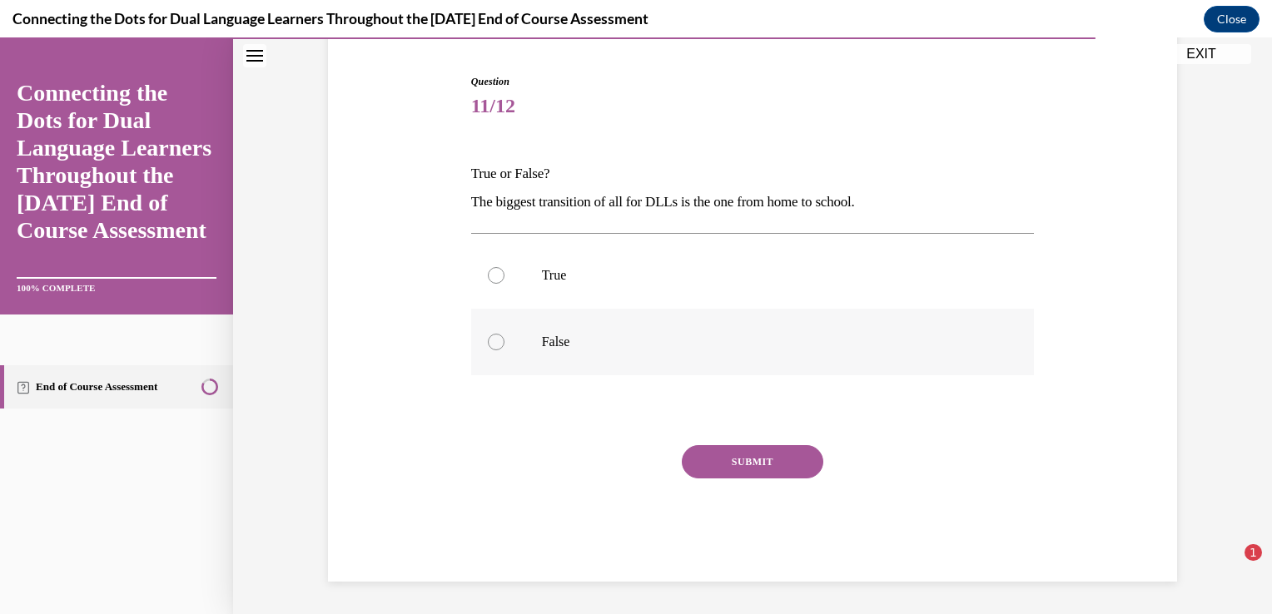
click at [516, 336] on label "False" at bounding box center [753, 342] width 564 height 67
click at [504, 336] on input "False" at bounding box center [496, 342] width 17 height 17
radio input "true"
click at [767, 450] on button "SUBMIT" at bounding box center [753, 461] width 142 height 33
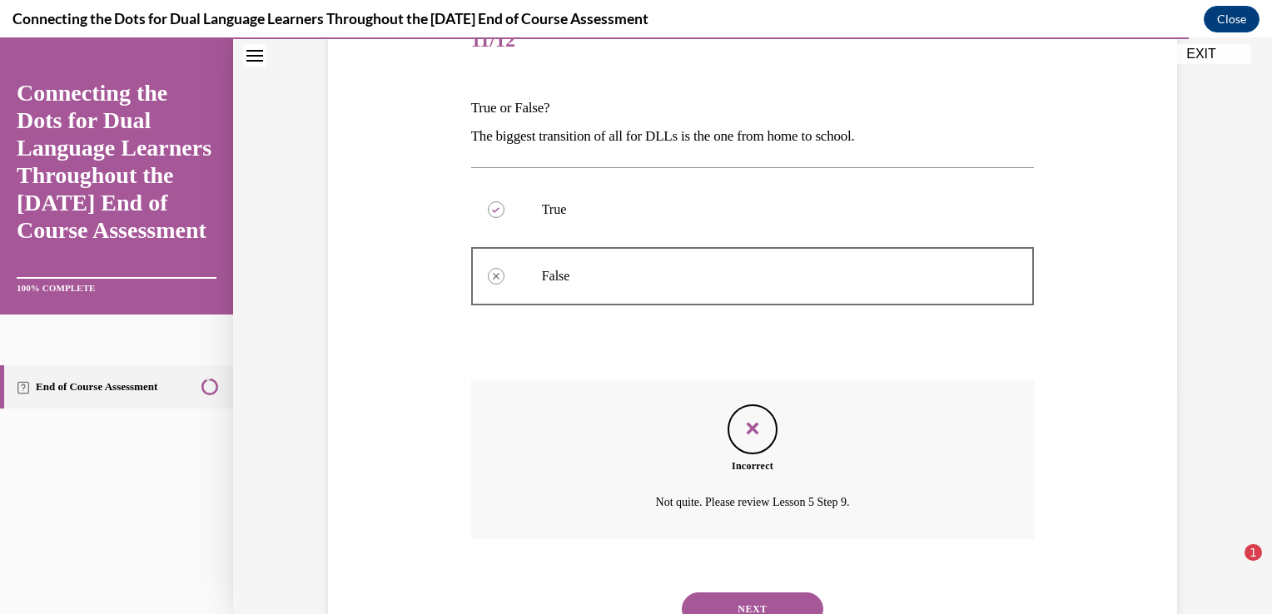
scroll to position [292, 0]
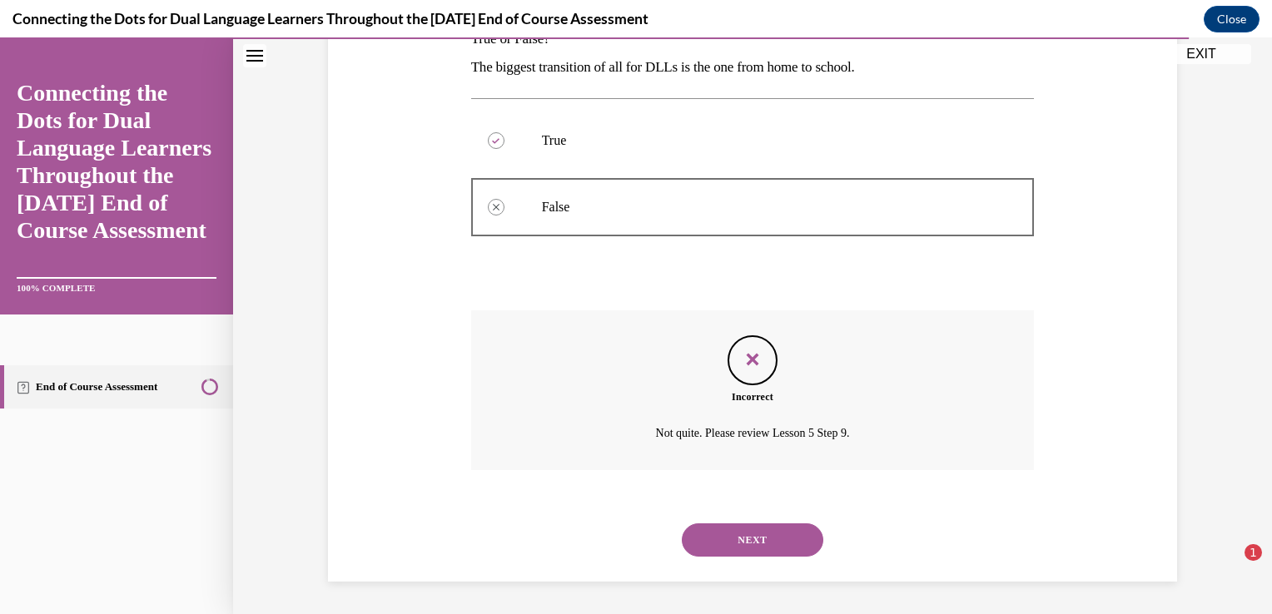
click at [734, 530] on button "NEXT" at bounding box center [753, 540] width 142 height 33
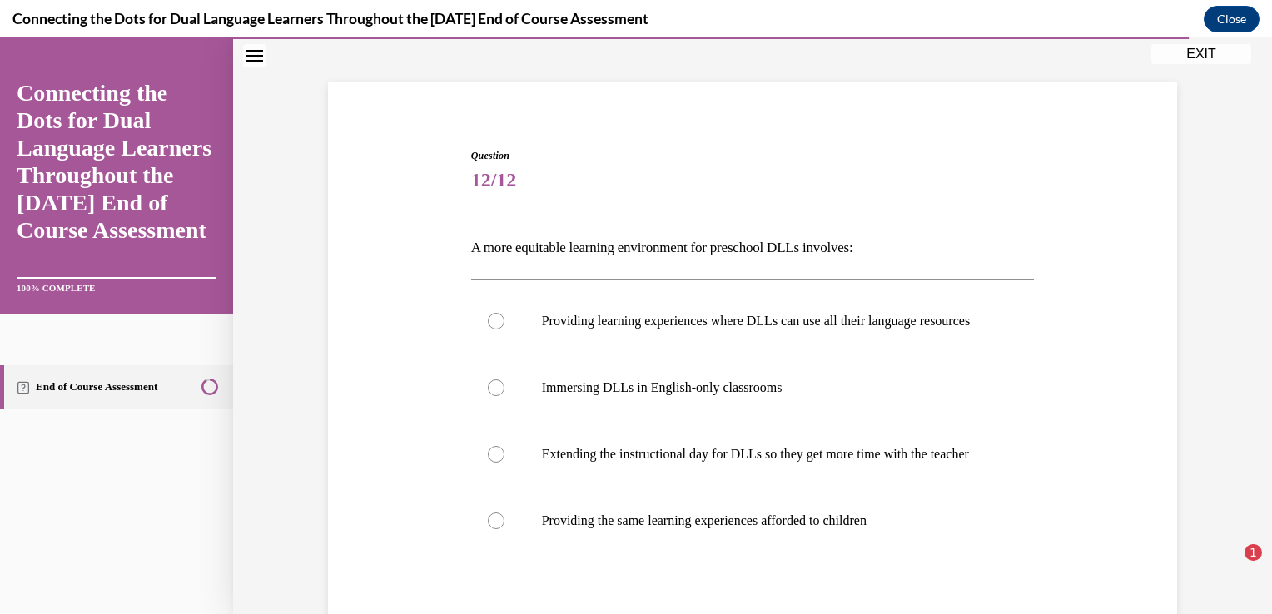
scroll to position [166, 0]
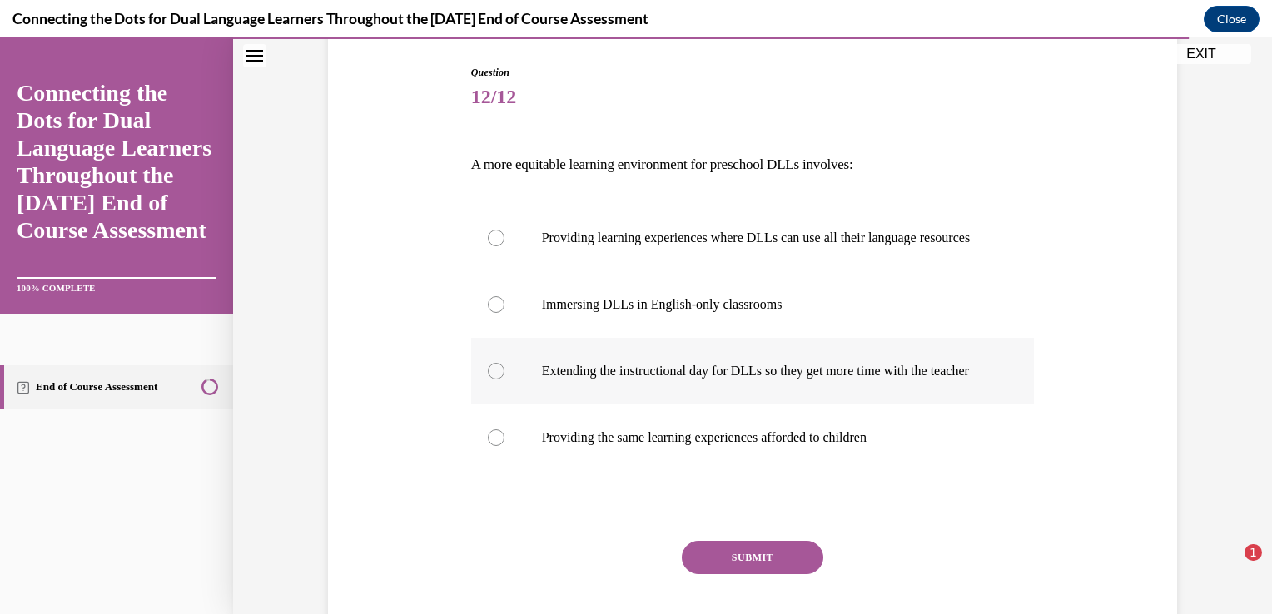
click at [589, 379] on p "Extending the instructional day for DLLs so they get more time with the teacher" at bounding box center [767, 371] width 451 height 17
click at [504, 379] on input "Extending the instructional day for DLLs so they get more time with the teacher" at bounding box center [496, 371] width 17 height 17
radio input "true"
click at [619, 246] on p "Providing learning experiences where DLLs can use all their language resources" at bounding box center [767, 238] width 451 height 17
click at [504, 246] on input "Providing learning experiences where DLLs can use all their language resources" at bounding box center [496, 238] width 17 height 17
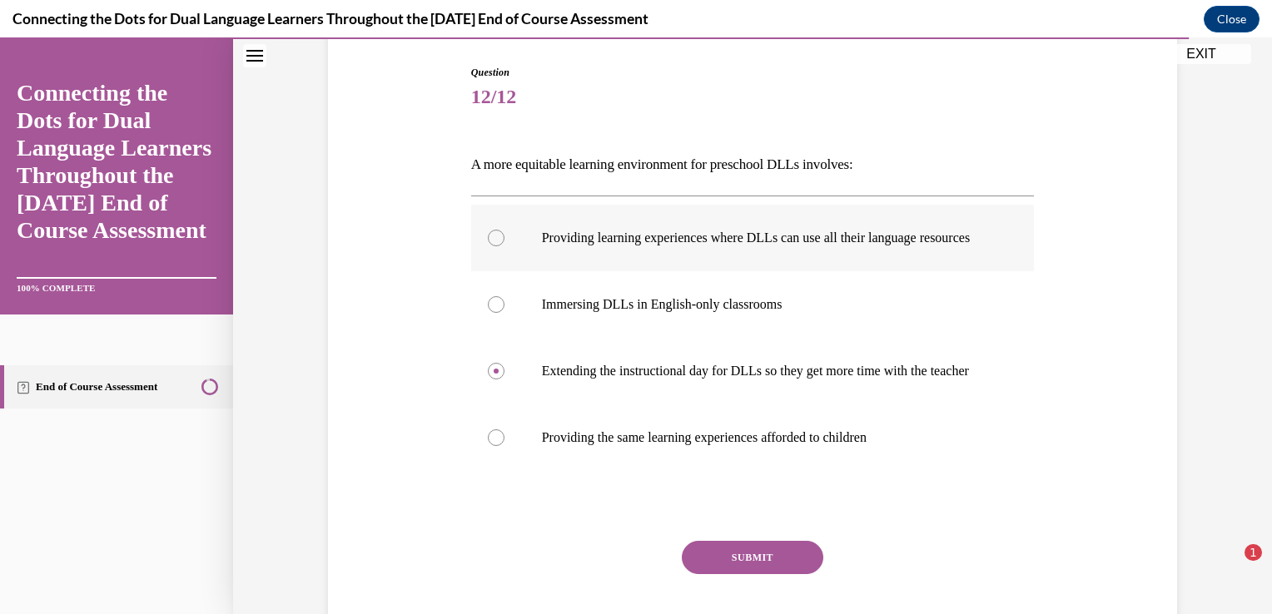
radio input "true"
click at [701, 574] on button "SUBMIT" at bounding box center [753, 557] width 142 height 33
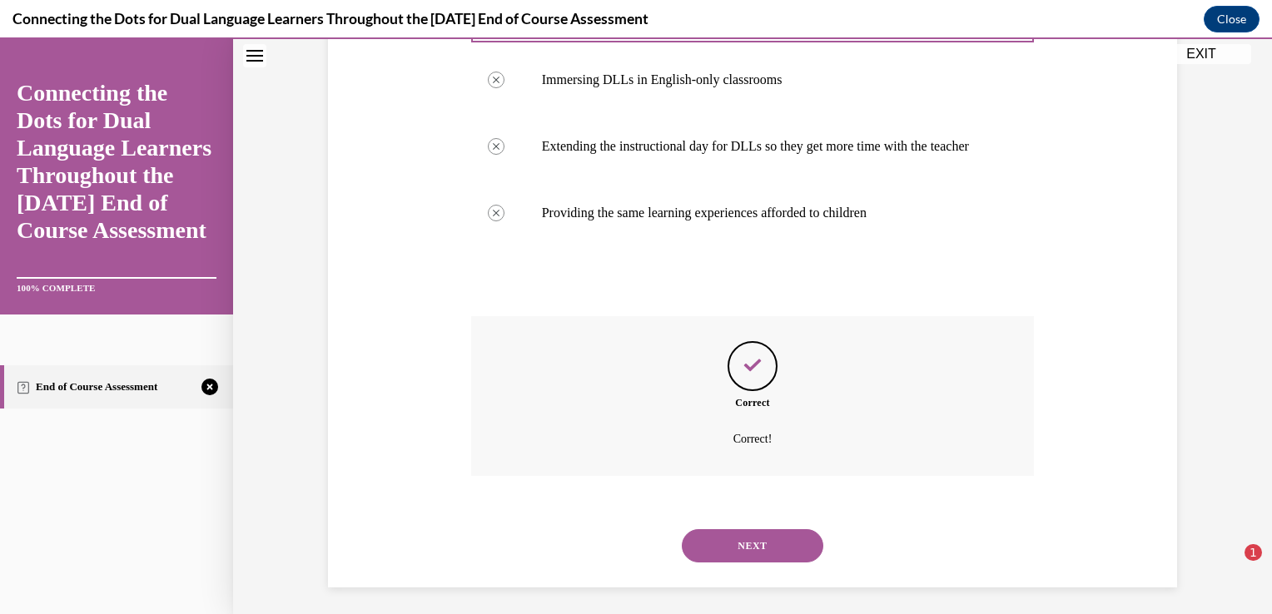
scroll to position [430, 0]
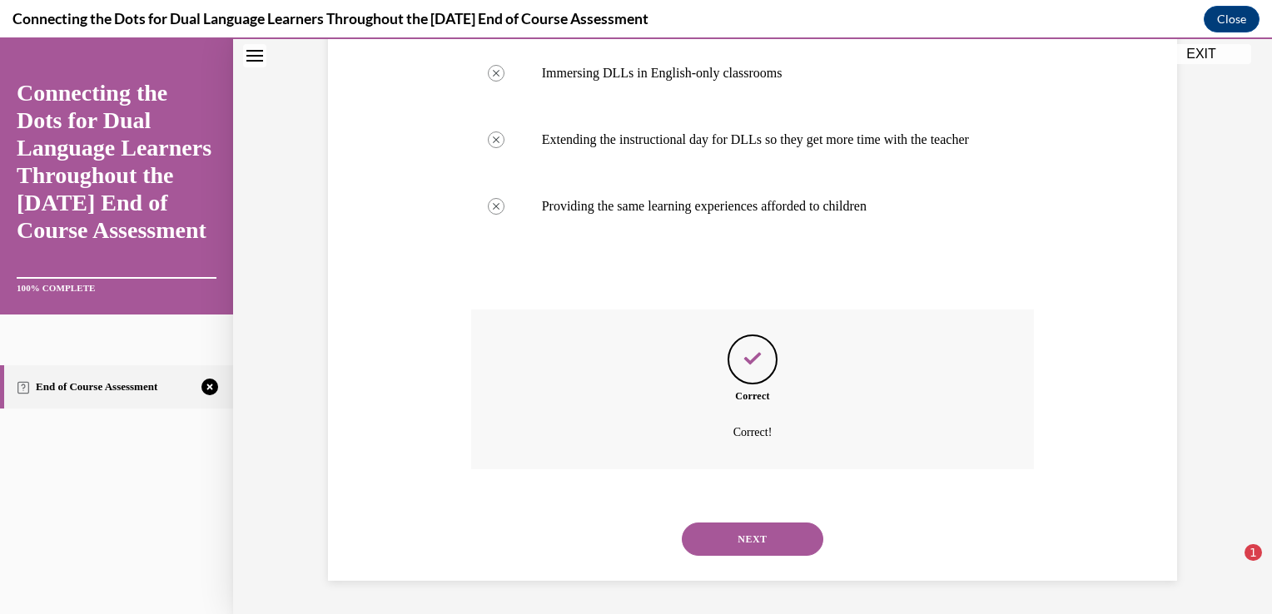
click at [774, 537] on button "NEXT" at bounding box center [753, 539] width 142 height 33
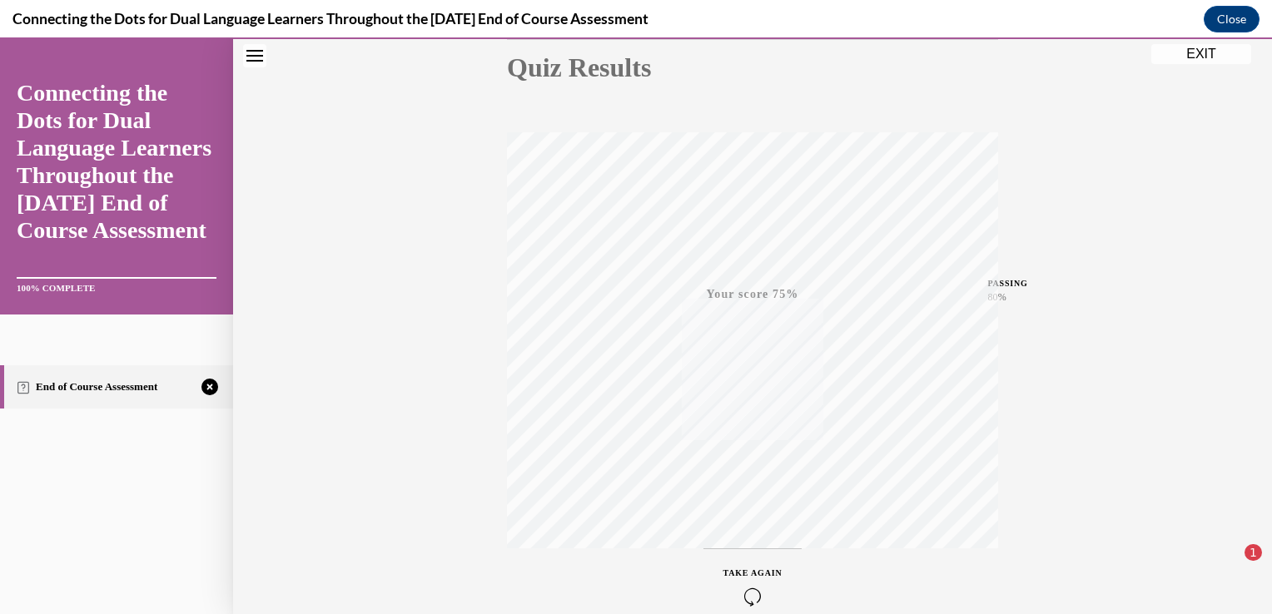
scroll to position [276, 0]
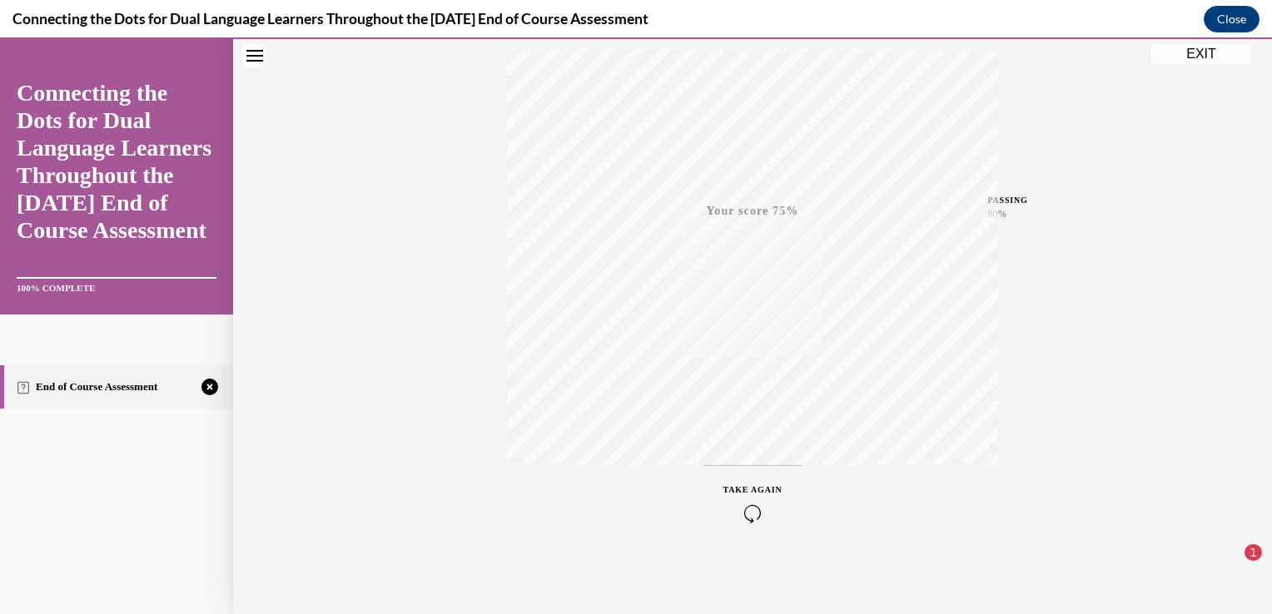
click at [734, 509] on icon "button" at bounding box center [752, 513] width 59 height 18
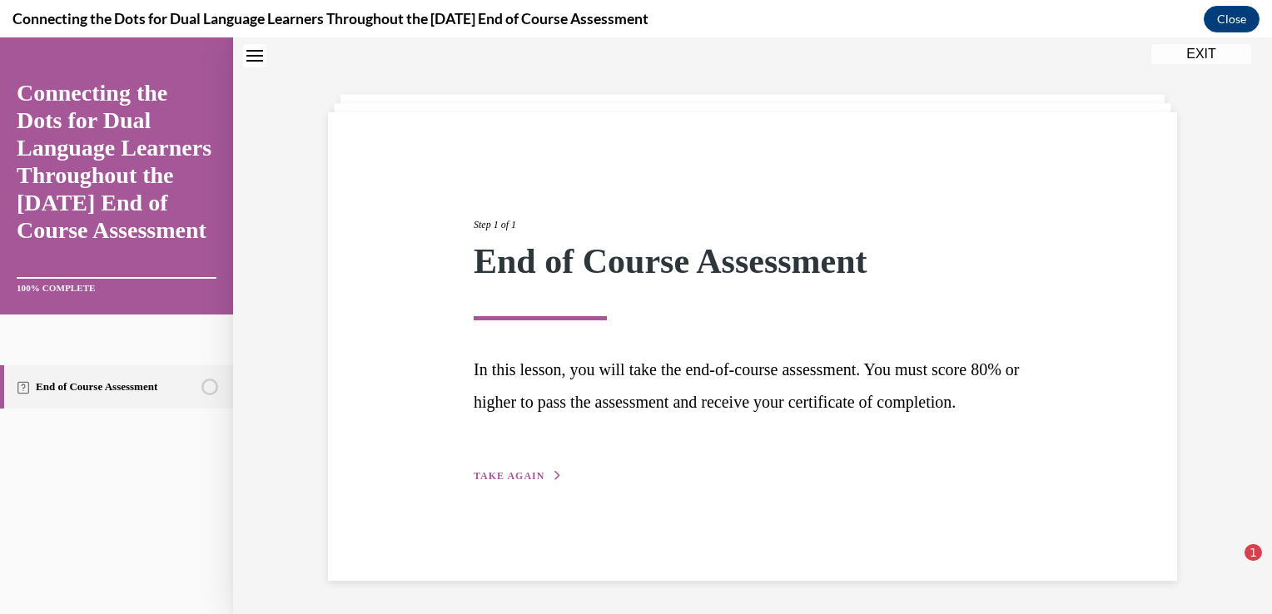
scroll to position [53, 0]
click at [539, 484] on button "TAKE AGAIN" at bounding box center [518, 476] width 89 height 15
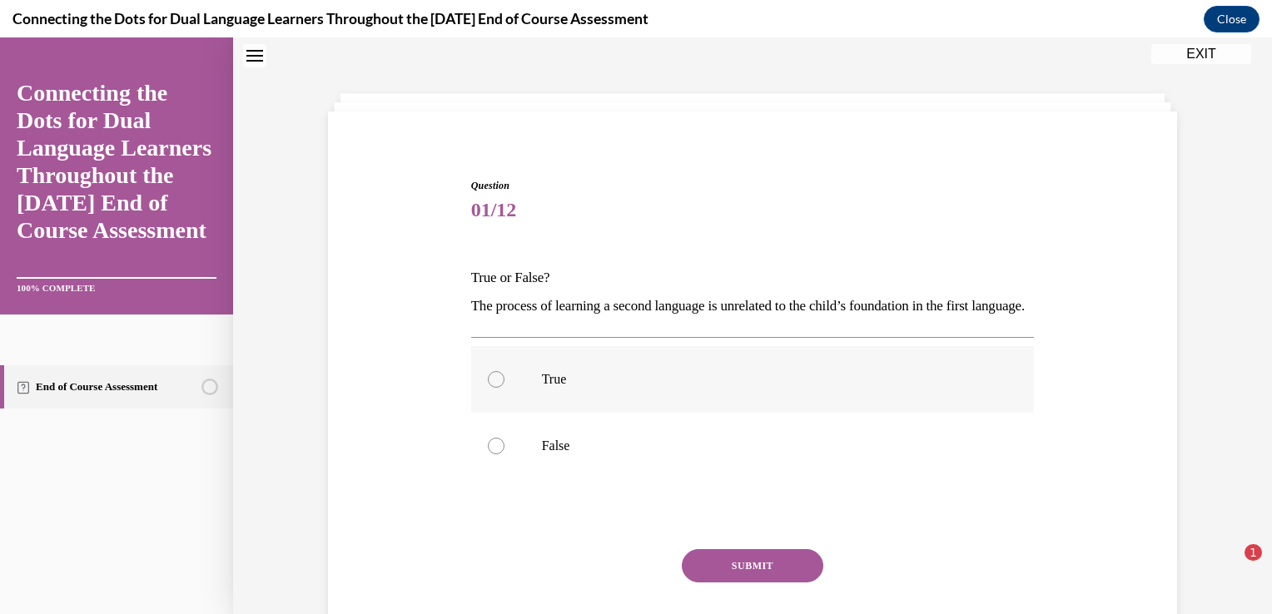
click at [703, 390] on label "True" at bounding box center [753, 379] width 564 height 67
click at [504, 388] on input "True" at bounding box center [496, 379] width 17 height 17
radio input "true"
click at [723, 583] on button "SUBMIT" at bounding box center [753, 565] width 142 height 33
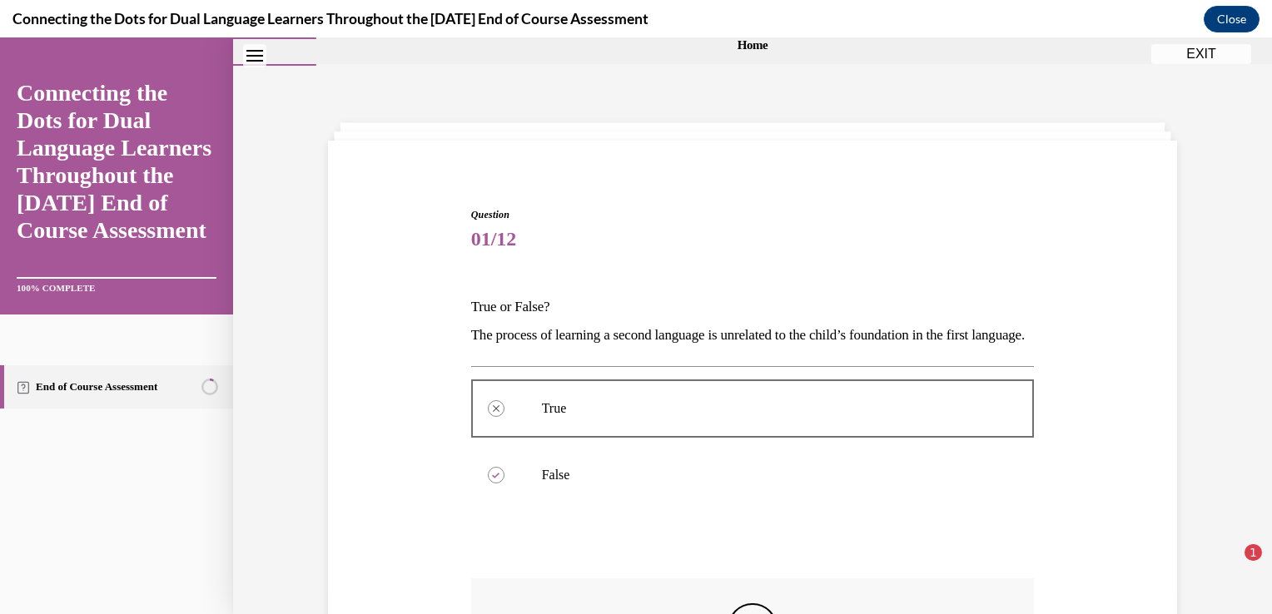
scroll to position [7, 0]
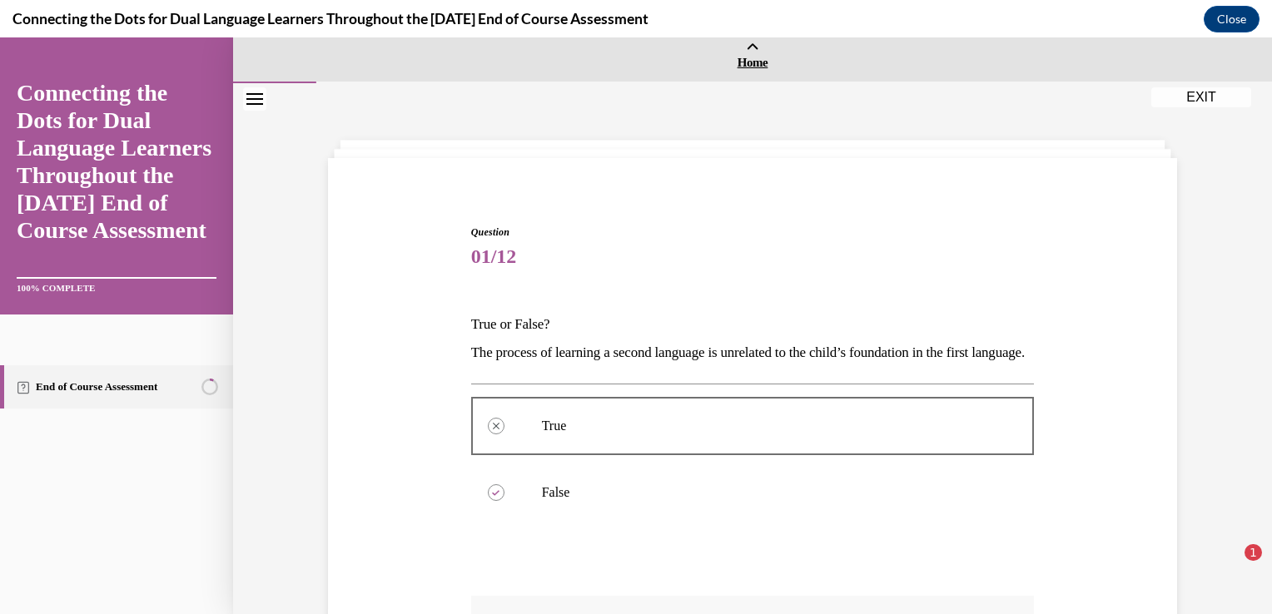
click at [746, 51] on icon at bounding box center [752, 48] width 13 height 12
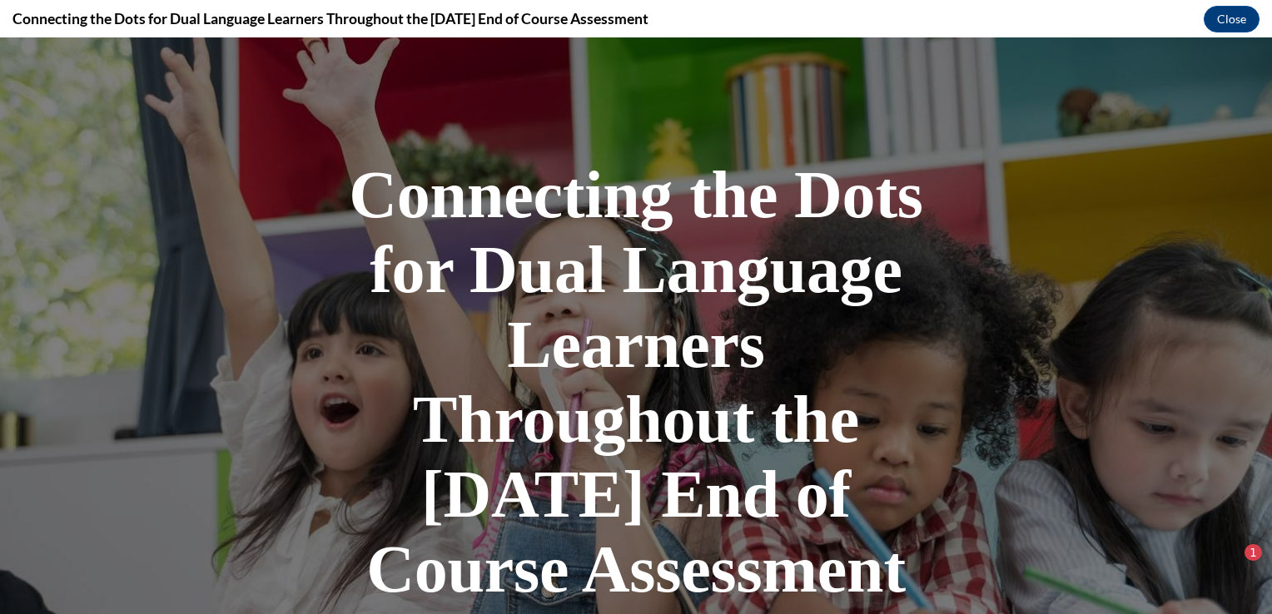
click at [748, 55] on div at bounding box center [636, 411] width 1272 height 748
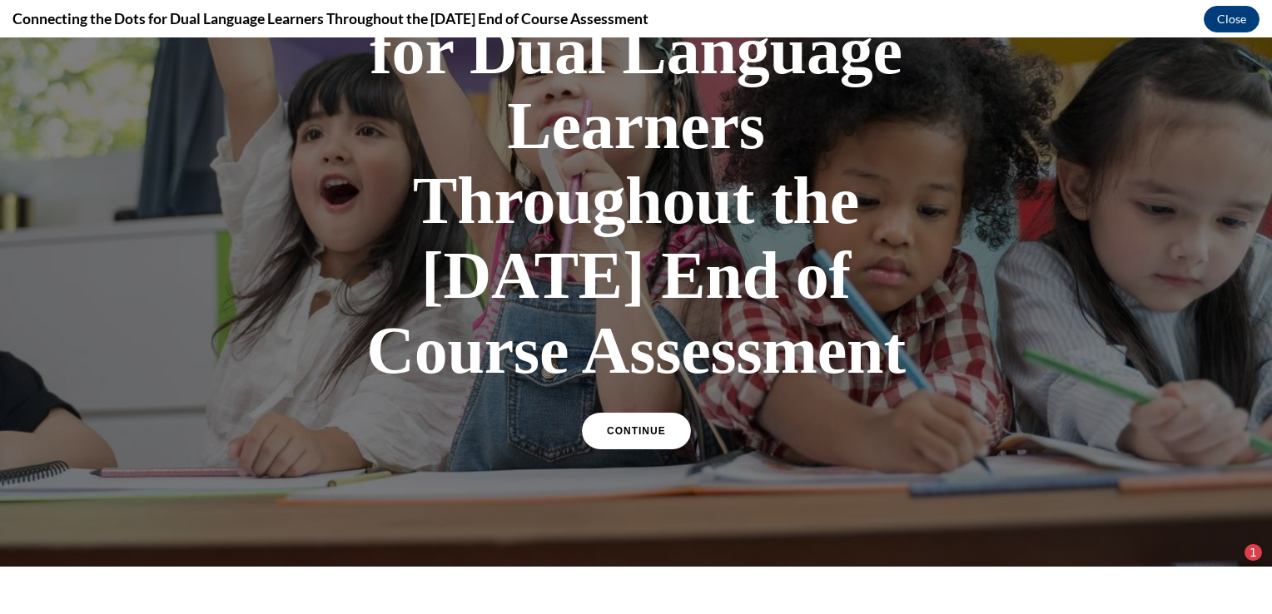
scroll to position [511, 0]
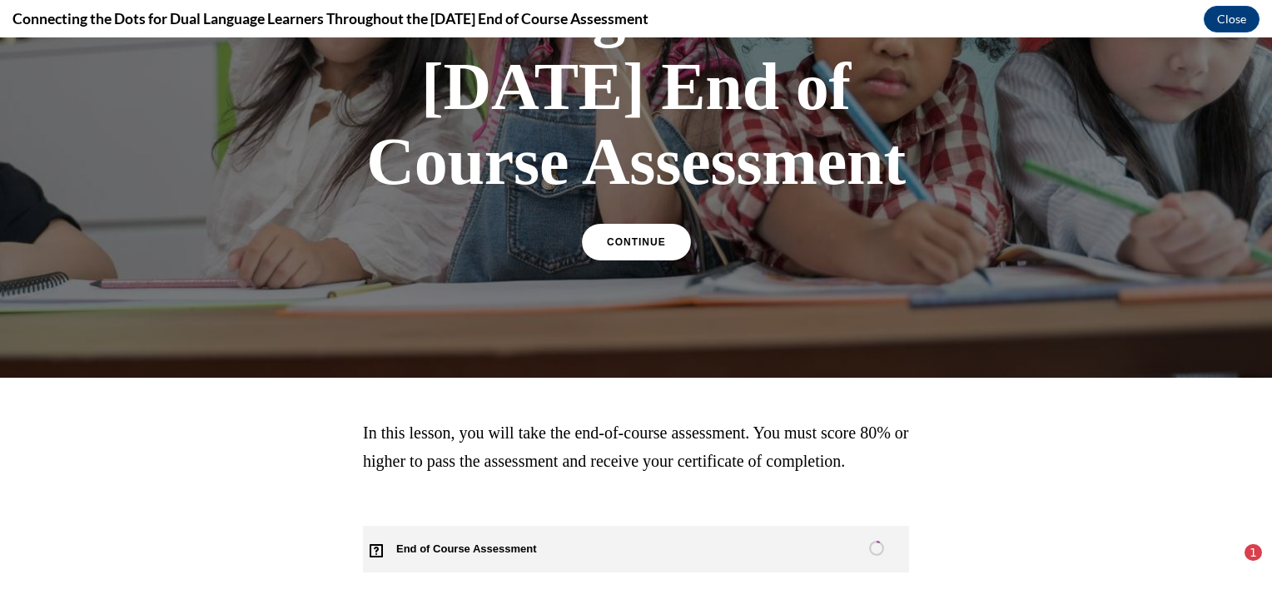
click at [410, 554] on span "End of Course Assessment" at bounding box center [476, 549] width 226 height 47
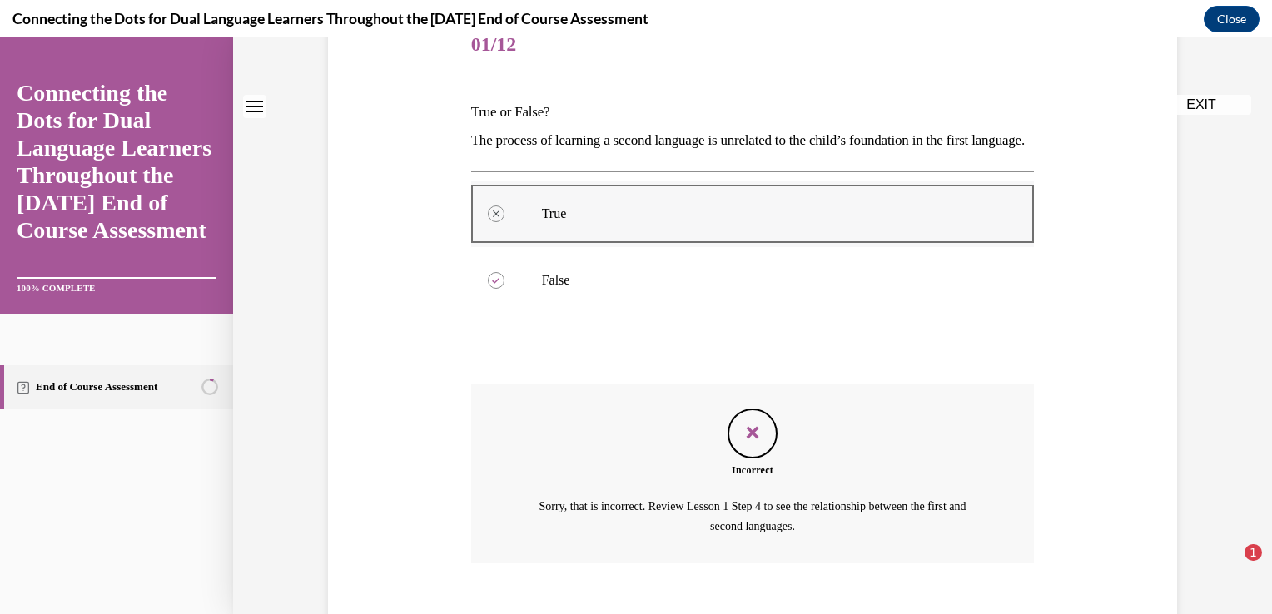
scroll to position [333, 0]
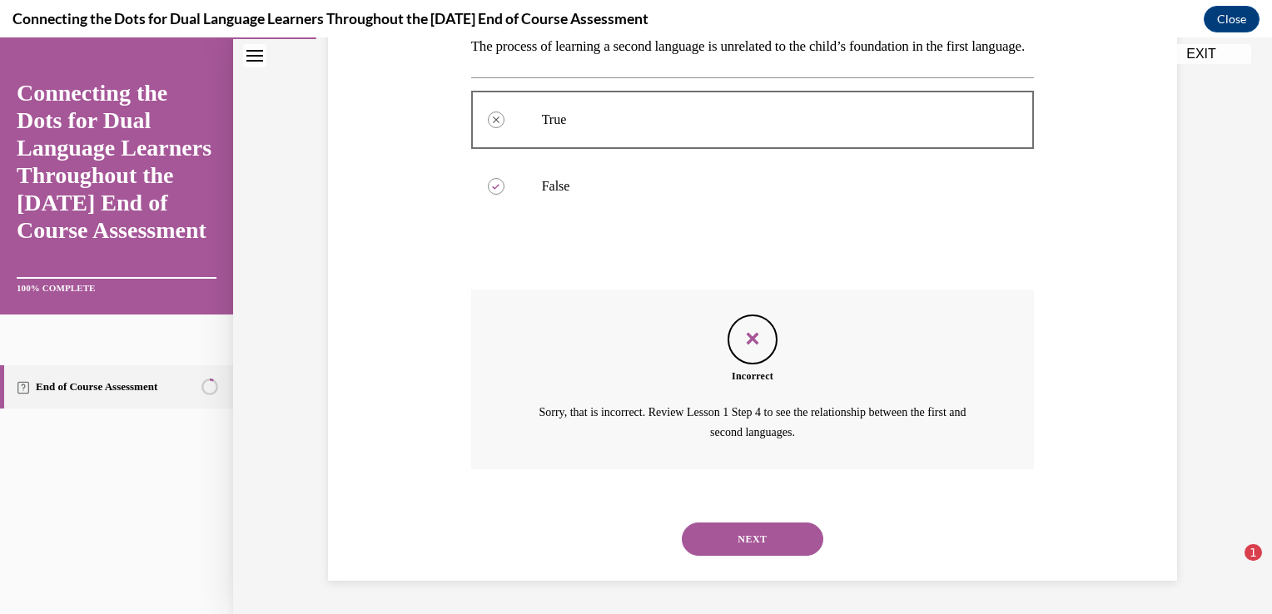
click at [710, 531] on button "NEXT" at bounding box center [753, 539] width 142 height 33
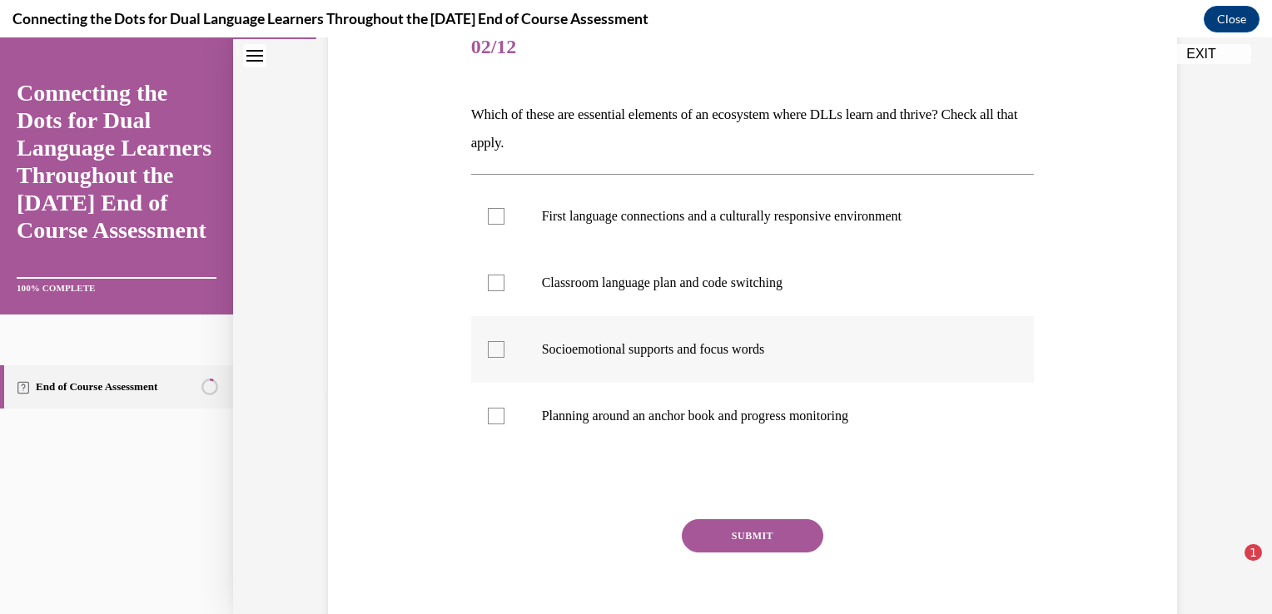
scroll to position [250, 0]
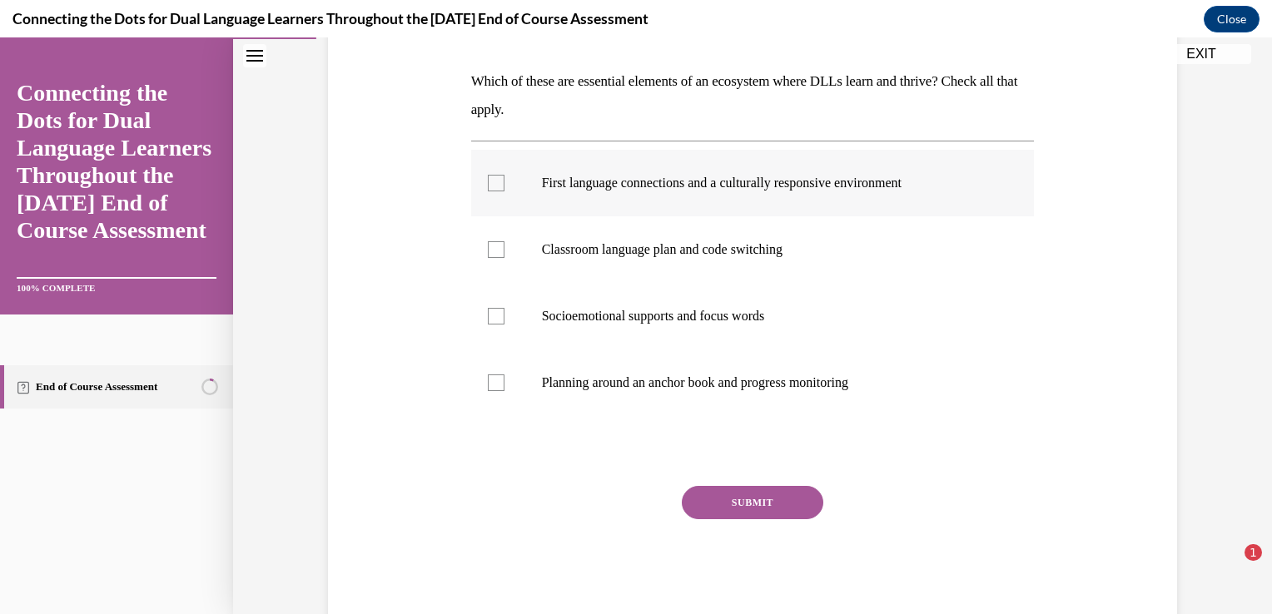
click at [506, 189] on label "First language connections and a culturally responsive environment" at bounding box center [753, 183] width 564 height 67
click at [504, 189] on input "First language connections and a culturally responsive environment" at bounding box center [496, 183] width 17 height 17
checkbox input "true"
click at [506, 296] on label "Socioemotional supports and focus words" at bounding box center [753, 316] width 564 height 67
click at [504, 308] on input "Socioemotional supports and focus words" at bounding box center [496, 316] width 17 height 17
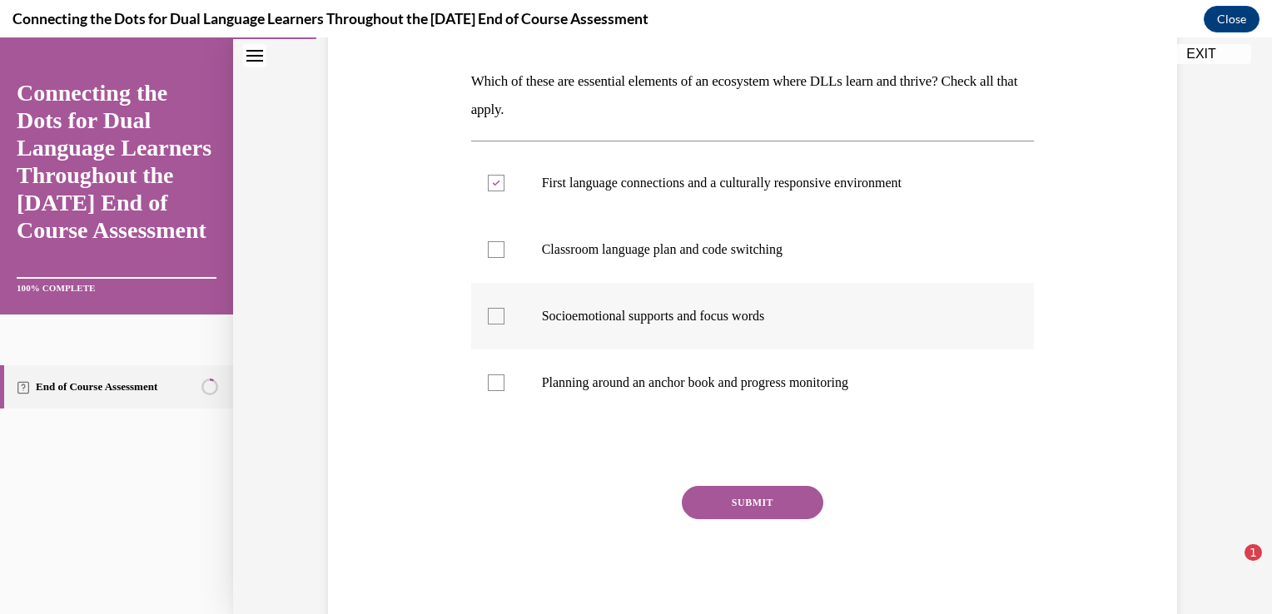
checkbox input "true"
click at [742, 494] on button "SUBMIT" at bounding box center [753, 502] width 142 height 33
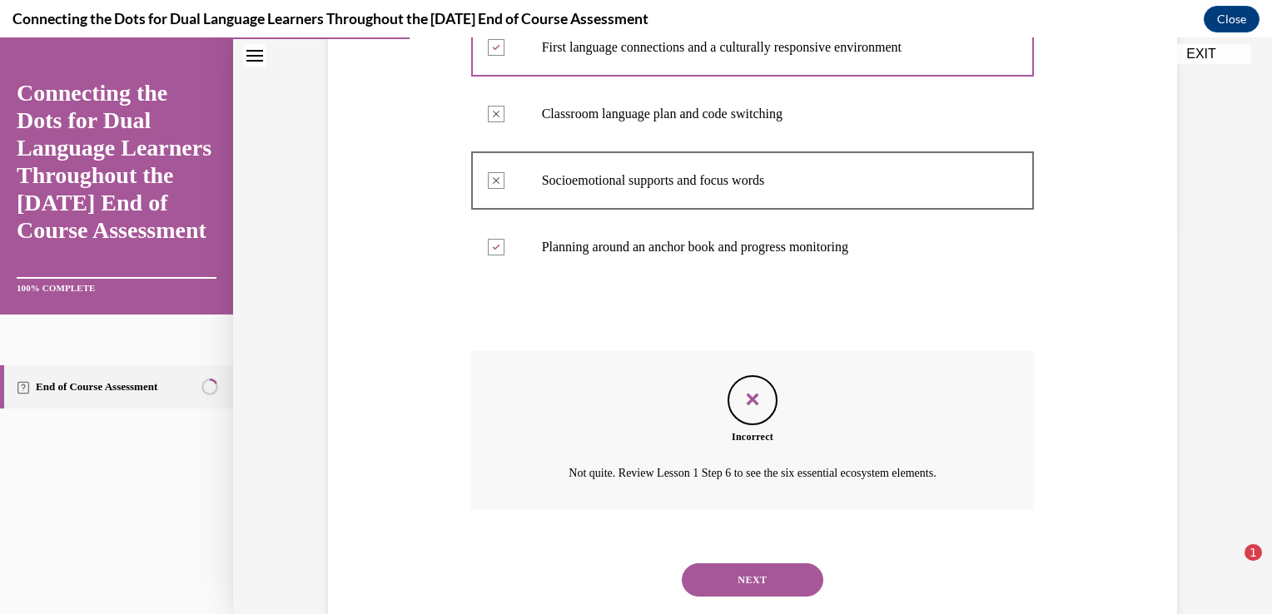
scroll to position [425, 0]
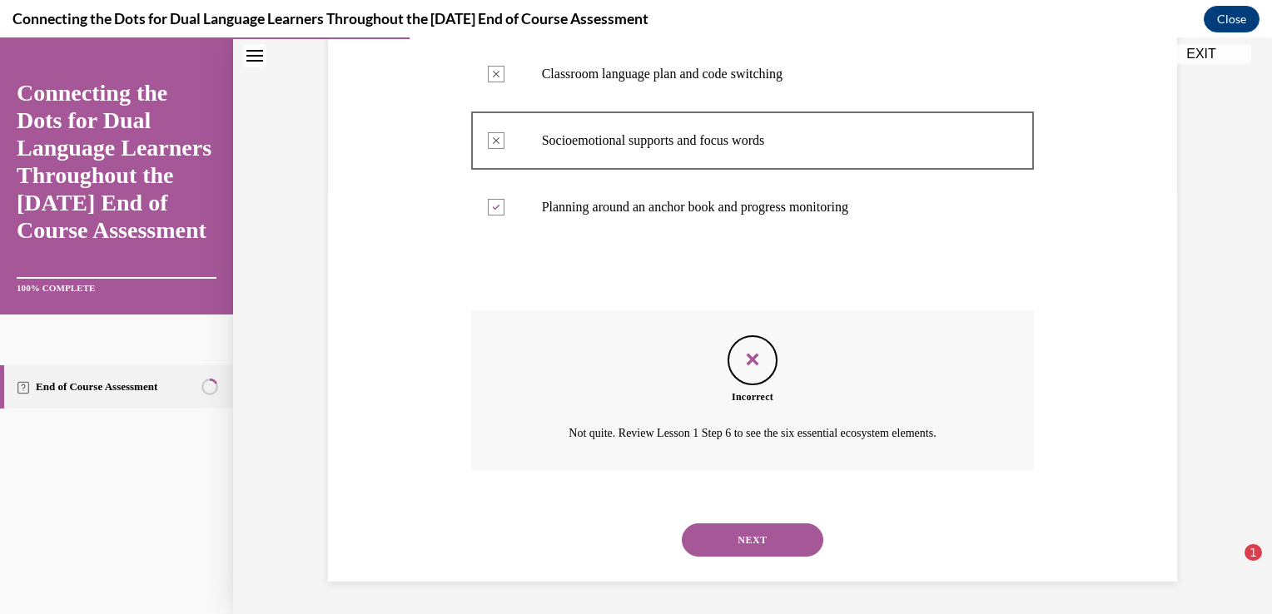
click at [803, 531] on button "NEXT" at bounding box center [753, 540] width 142 height 33
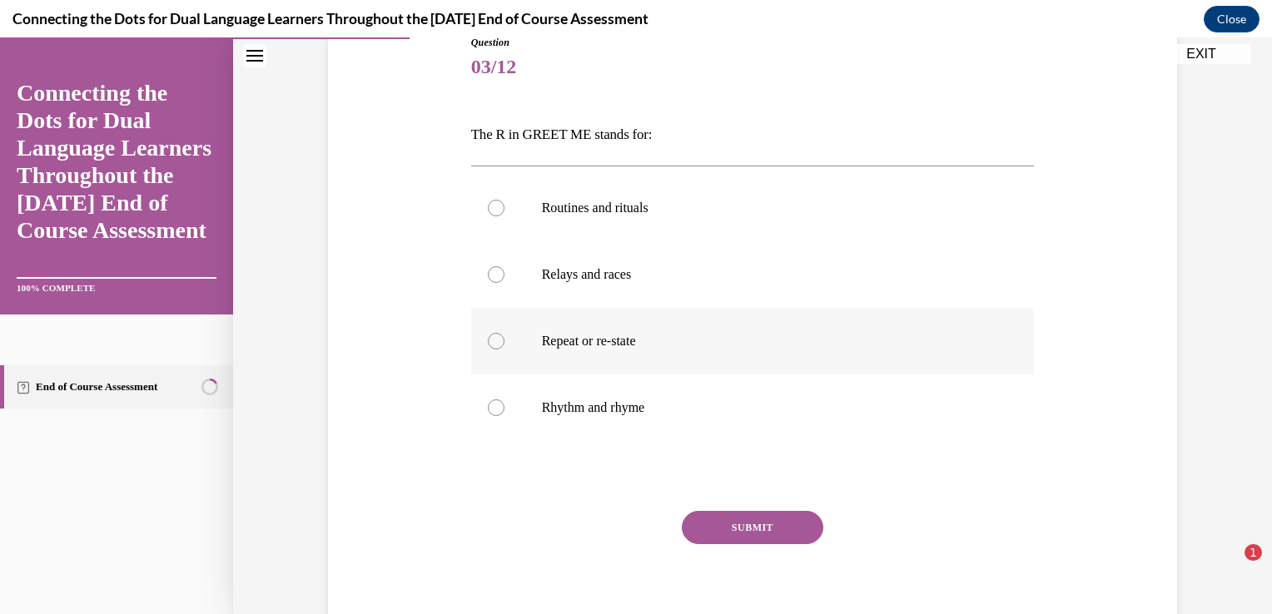
scroll to position [262, 0]
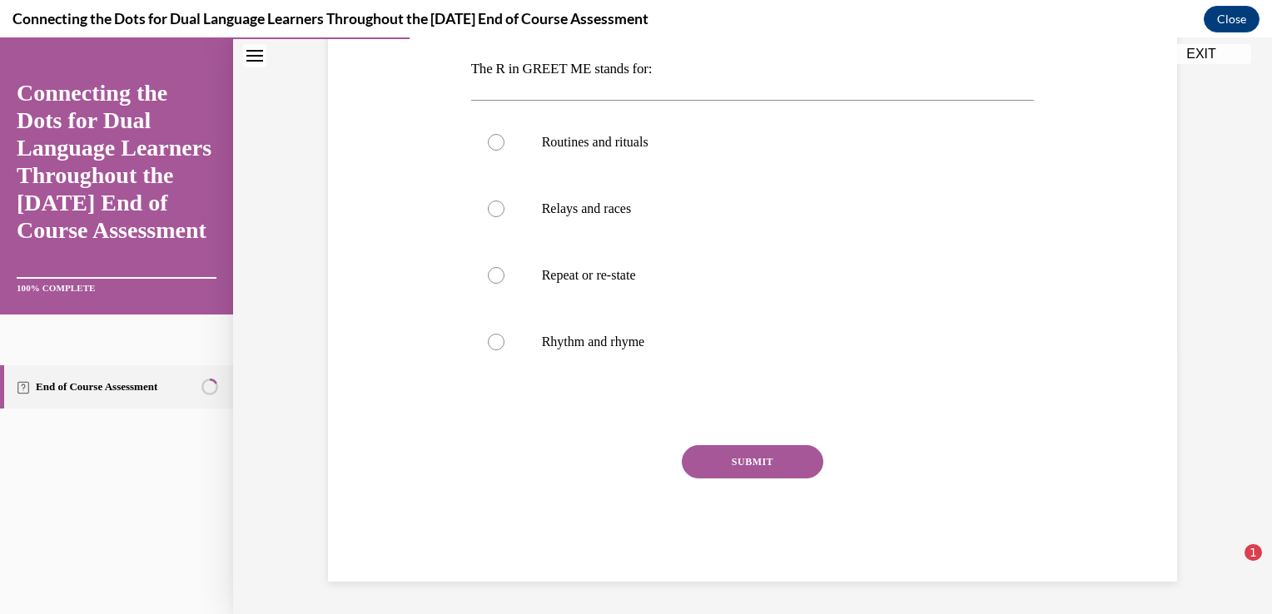
click at [733, 458] on button "SUBMIT" at bounding box center [753, 461] width 142 height 33
click at [706, 149] on p "Routines and rituals" at bounding box center [767, 142] width 451 height 17
click at [504, 149] on input "Routines and rituals" at bounding box center [496, 142] width 17 height 17
radio input "true"
click at [733, 454] on button "SUBMIT" at bounding box center [753, 461] width 142 height 33
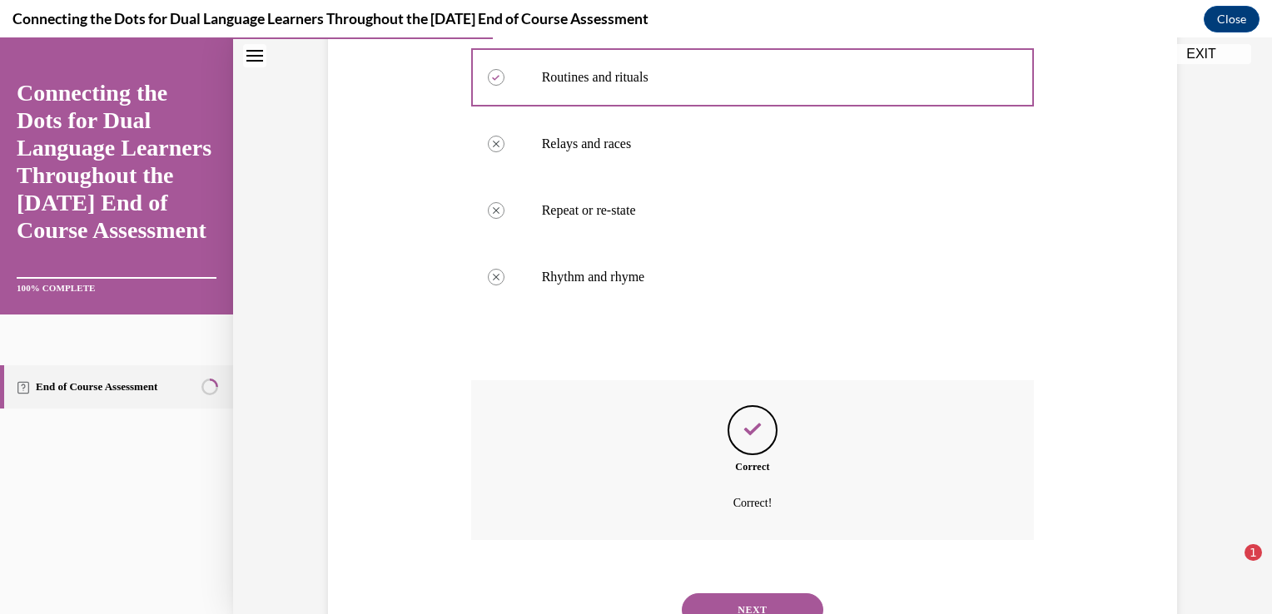
scroll to position [396, 0]
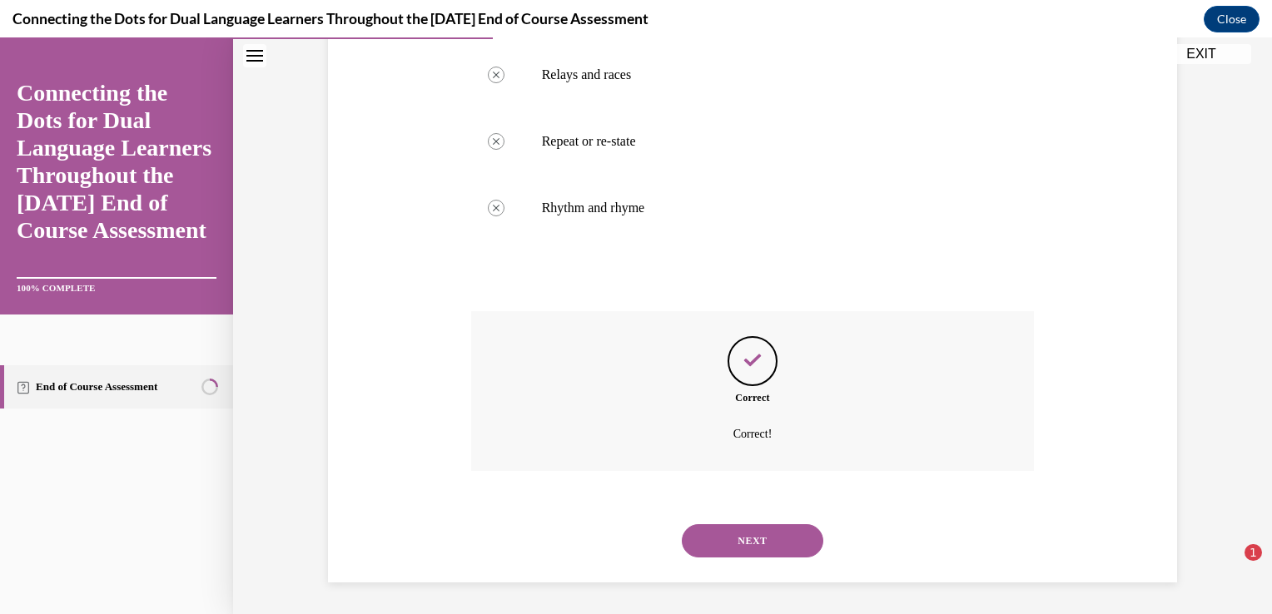
click at [729, 540] on button "NEXT" at bounding box center [753, 540] width 142 height 33
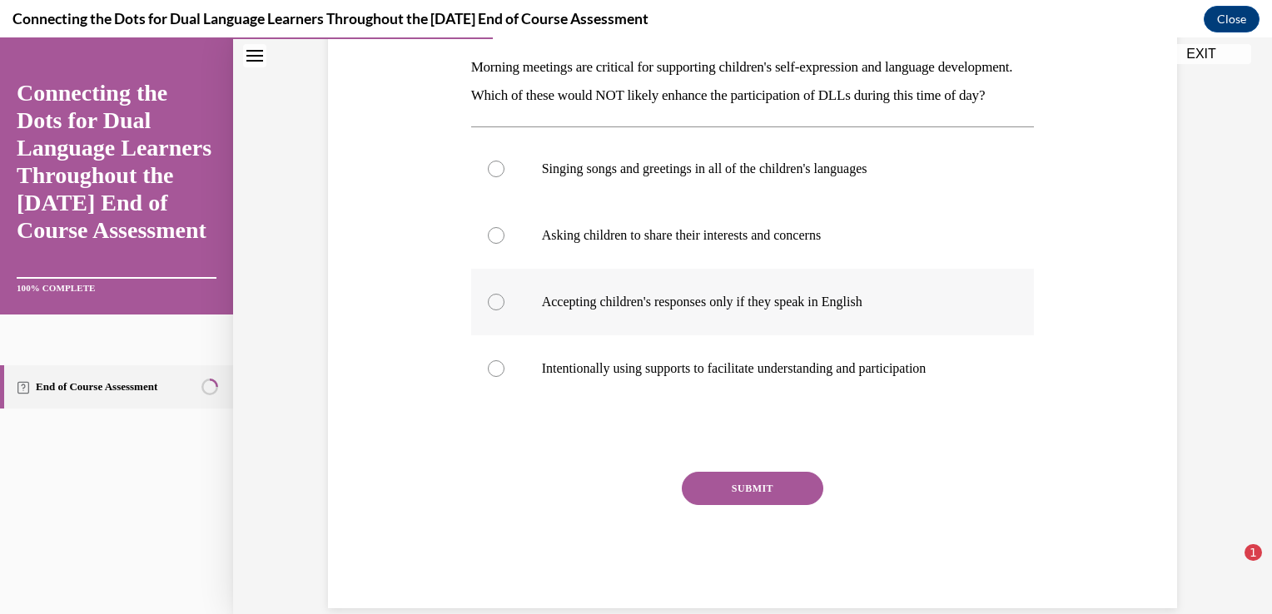
scroll to position [236, 0]
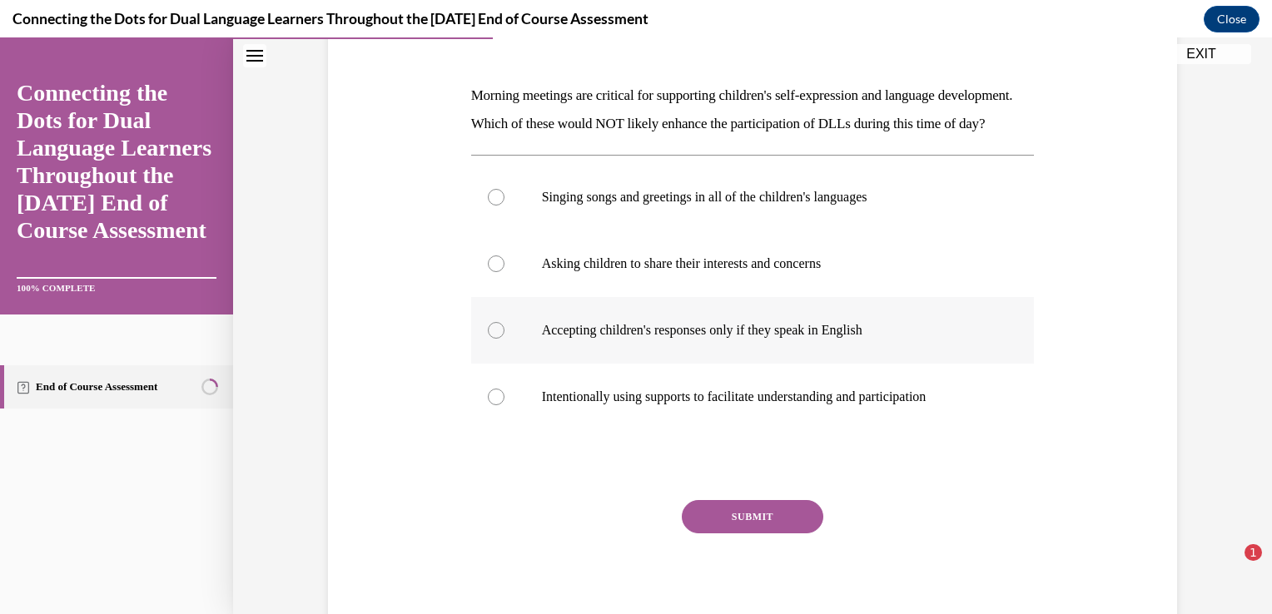
click at [516, 355] on label "Accepting children's responses only if they speak in English" at bounding box center [753, 330] width 564 height 67
click at [504, 339] on input "Accepting children's responses only if they speak in English" at bounding box center [496, 330] width 17 height 17
radio input "true"
click at [713, 534] on button "SUBMIT" at bounding box center [753, 516] width 142 height 33
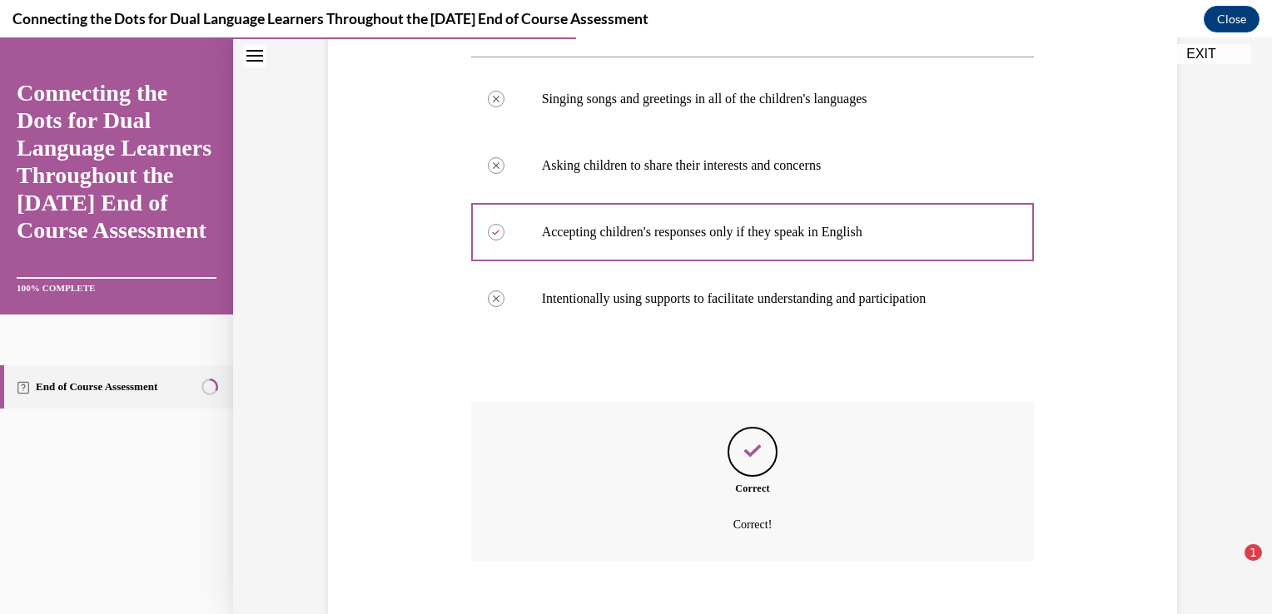
scroll to position [453, 0]
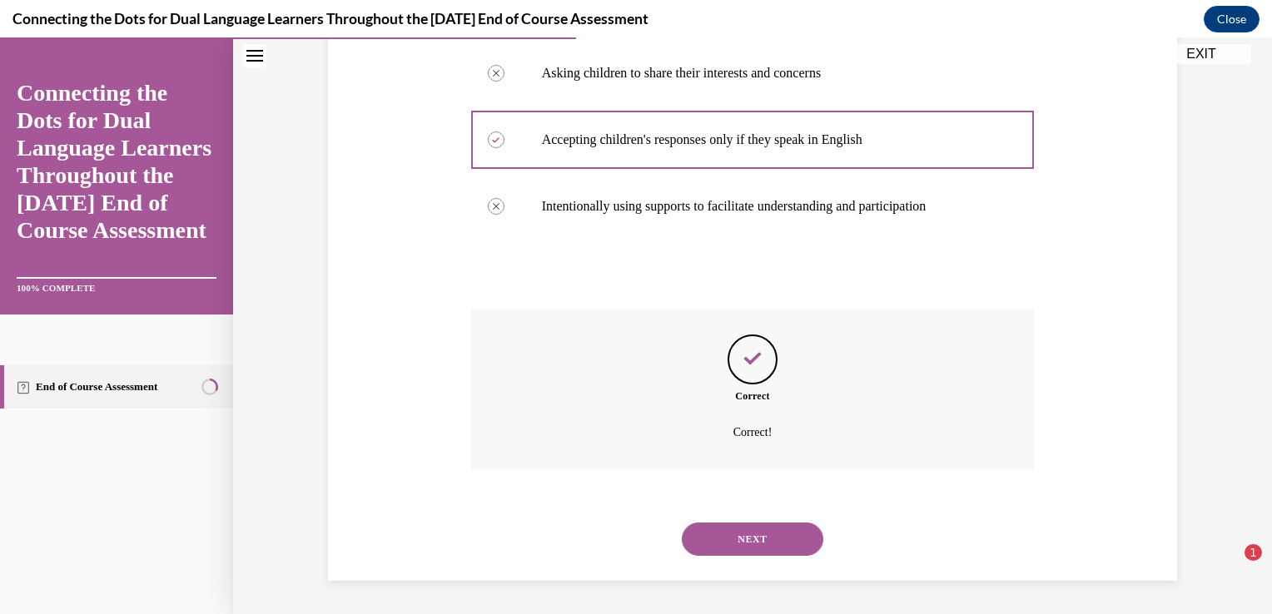
click at [729, 539] on button "NEXT" at bounding box center [753, 539] width 142 height 33
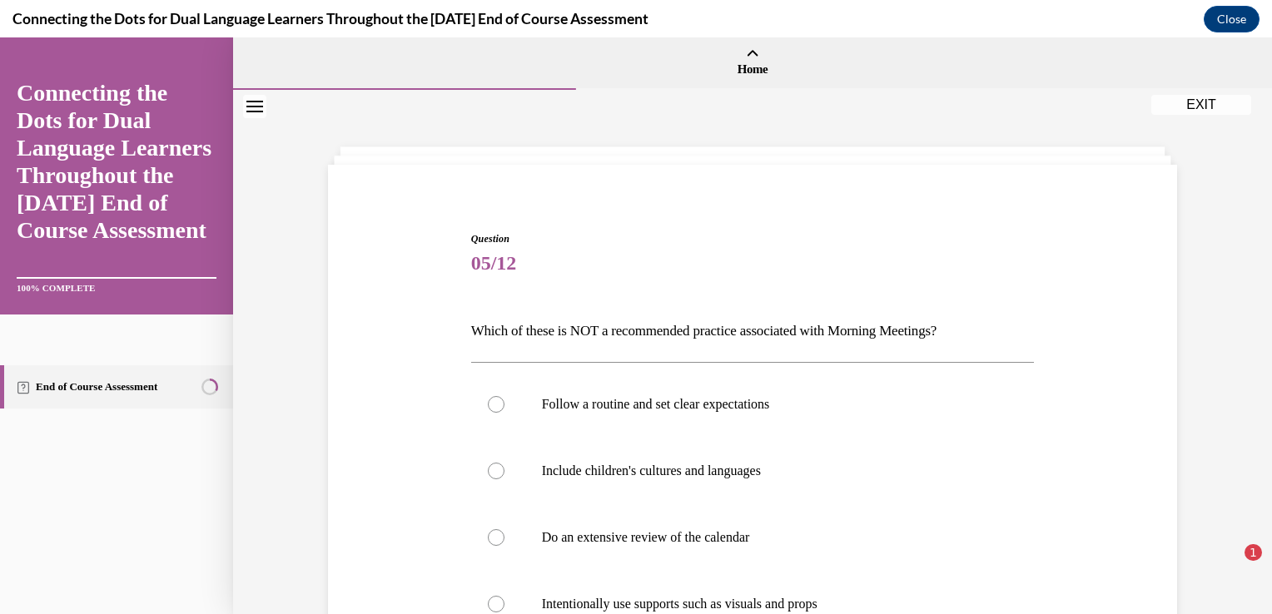
scroll to position [83, 0]
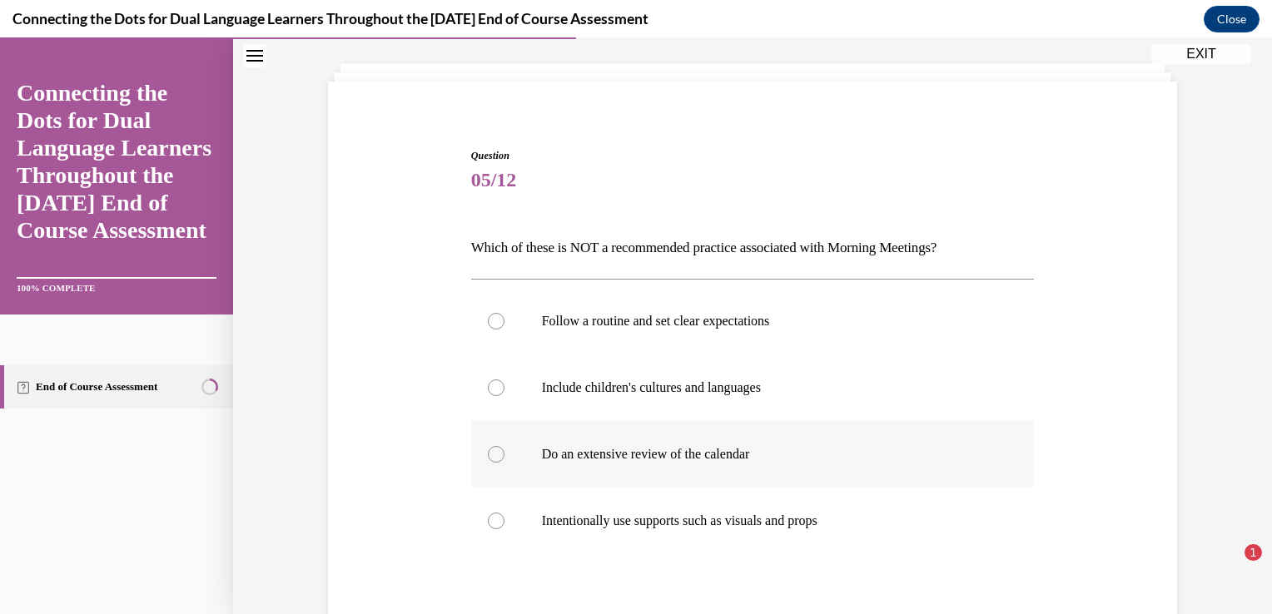
click at [667, 446] on label "Do an extensive review of the calendar" at bounding box center [753, 454] width 564 height 67
click at [504, 446] on input "Do an extensive review of the calendar" at bounding box center [496, 454] width 17 height 17
radio input "true"
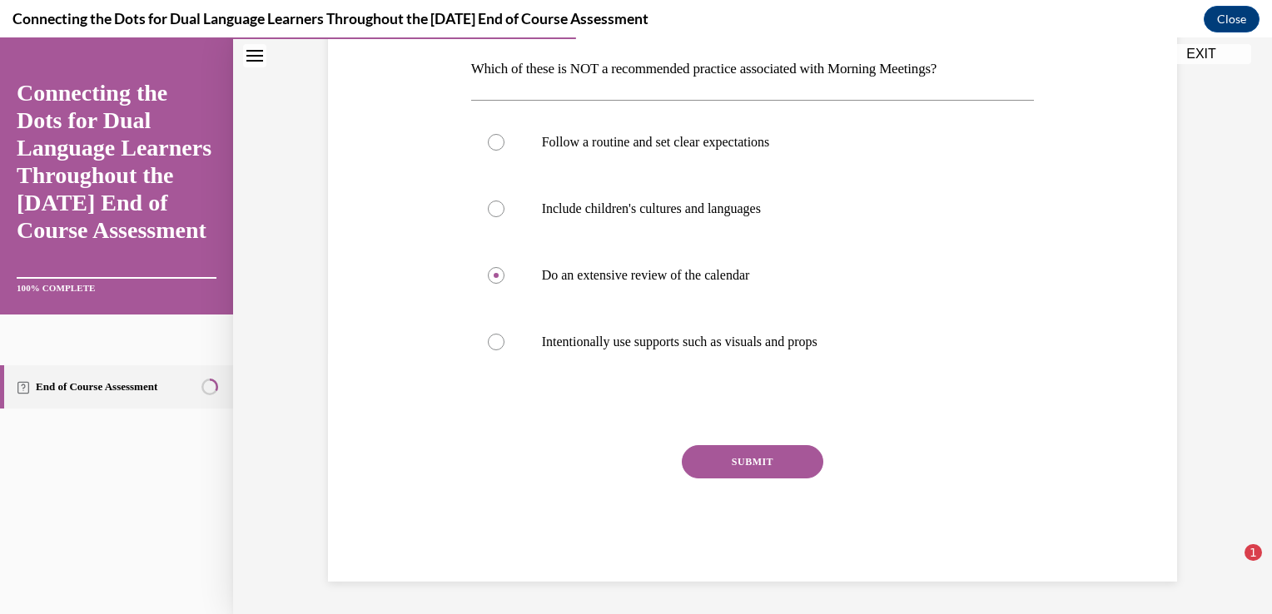
click at [777, 460] on button "SUBMIT" at bounding box center [753, 461] width 142 height 33
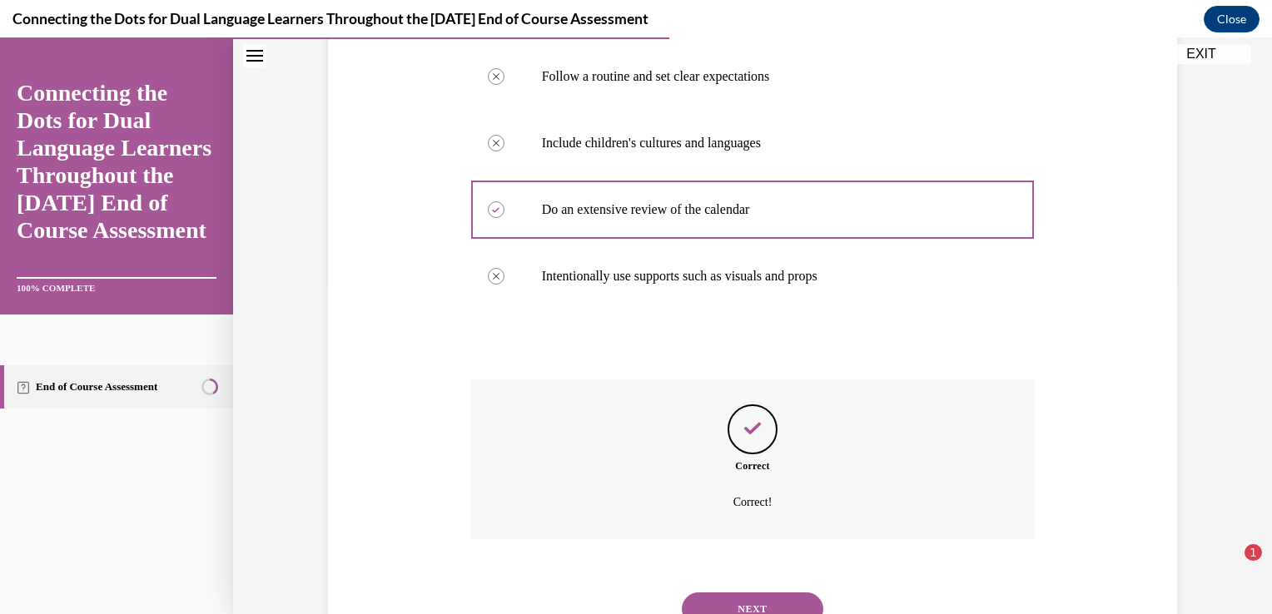
scroll to position [396, 0]
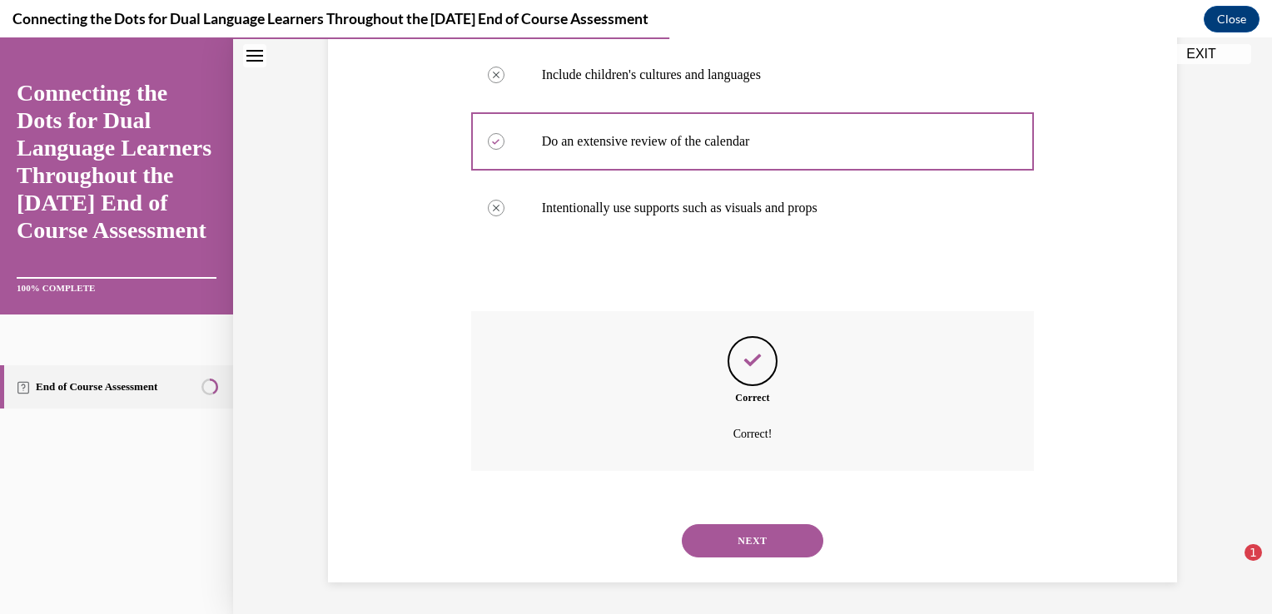
click at [751, 535] on button "NEXT" at bounding box center [753, 540] width 142 height 33
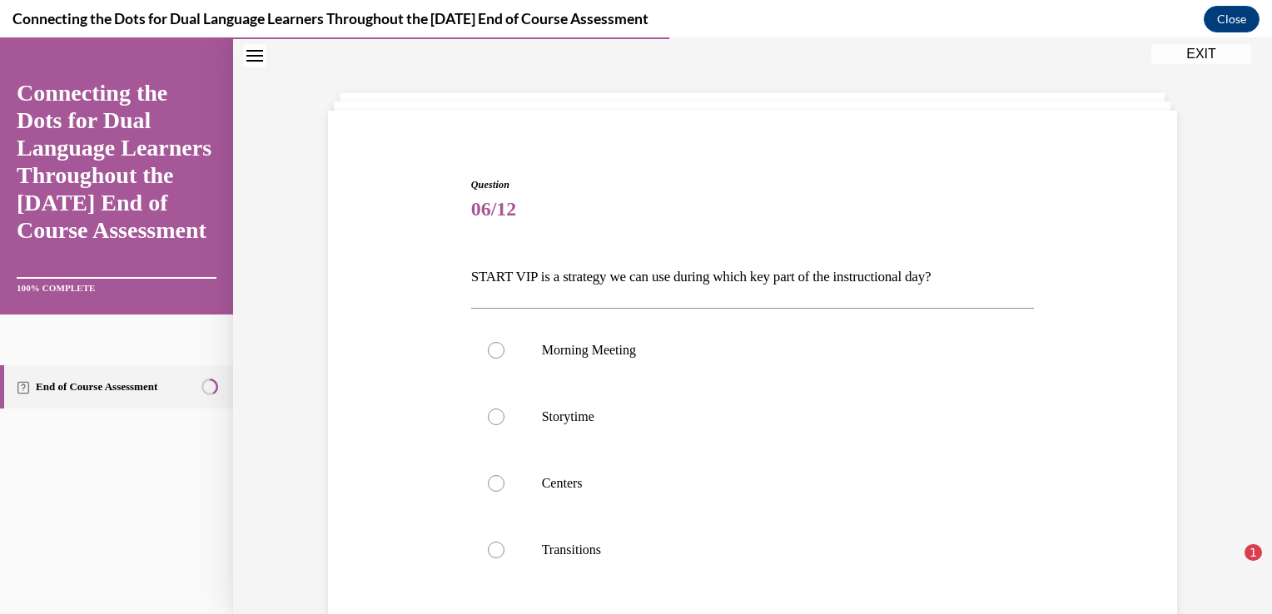
scroll to position [83, 0]
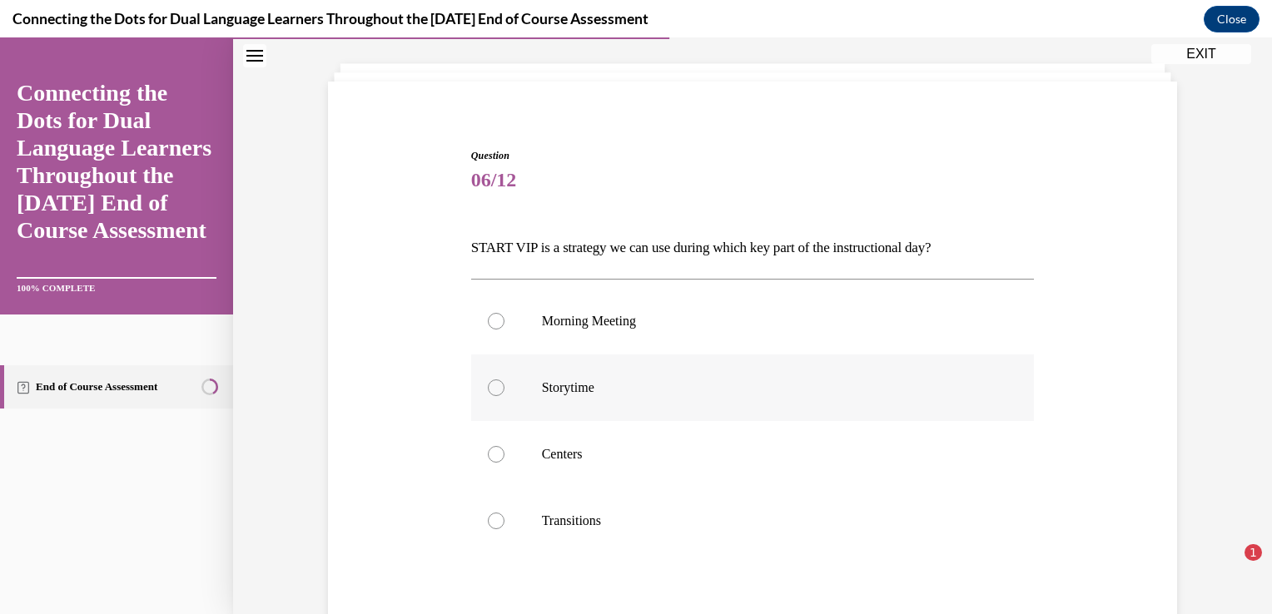
click at [570, 369] on label "Storytime" at bounding box center [753, 388] width 564 height 67
click at [504, 380] on input "Storytime" at bounding box center [496, 388] width 17 height 17
radio input "true"
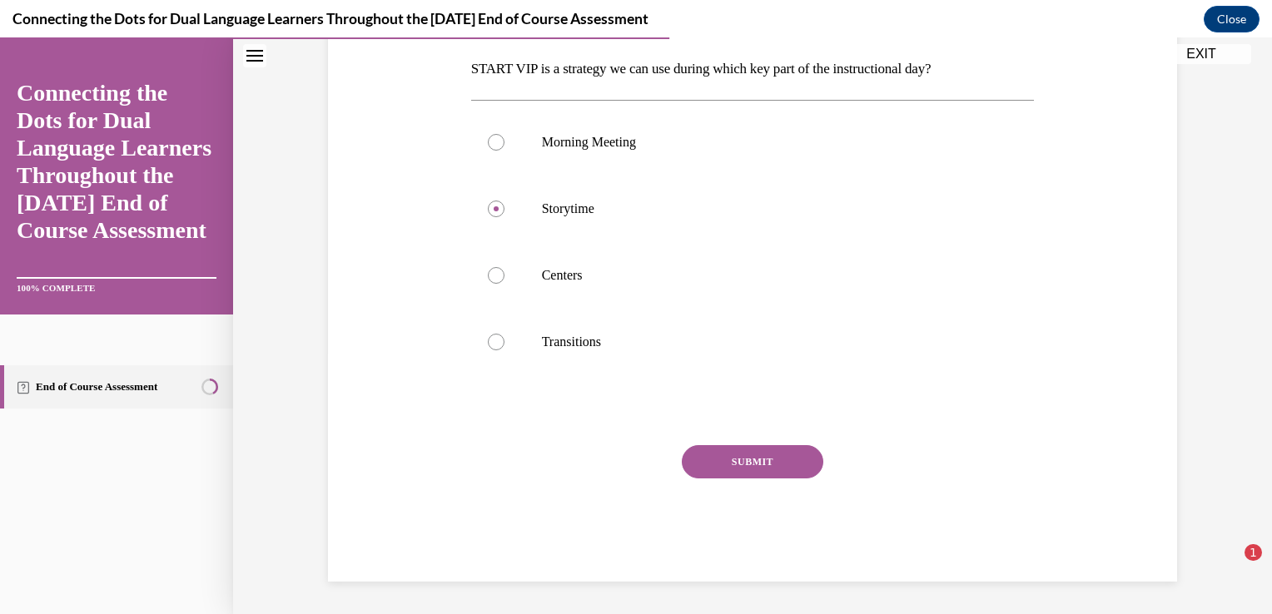
click at [796, 458] on button "SUBMIT" at bounding box center [753, 461] width 142 height 33
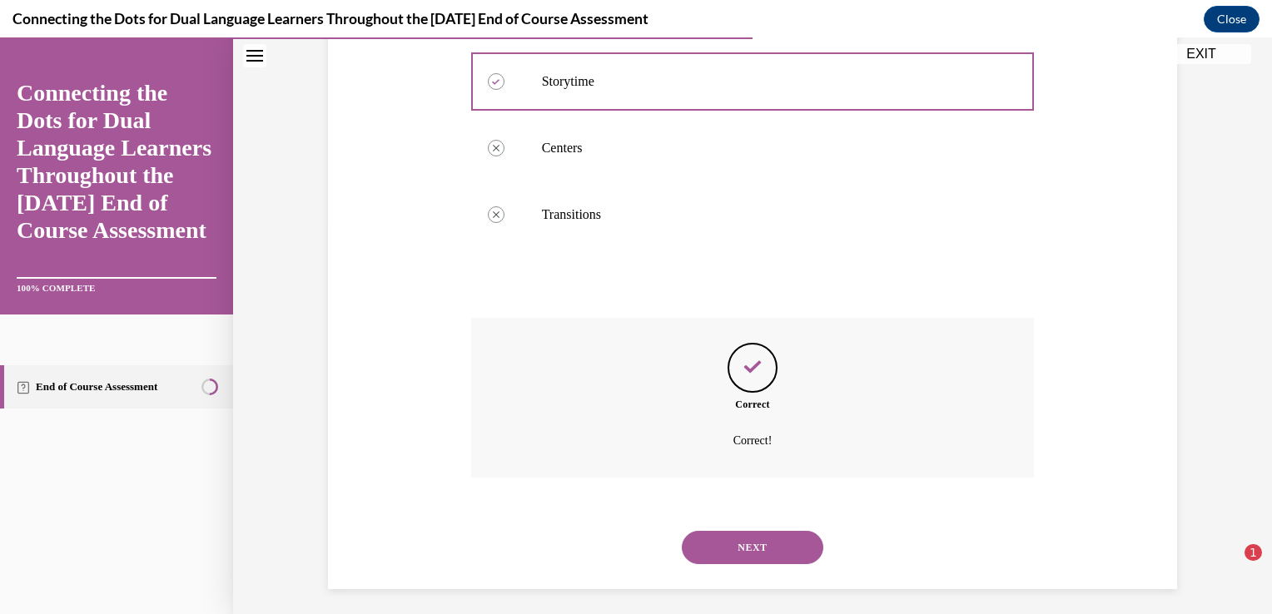
scroll to position [396, 0]
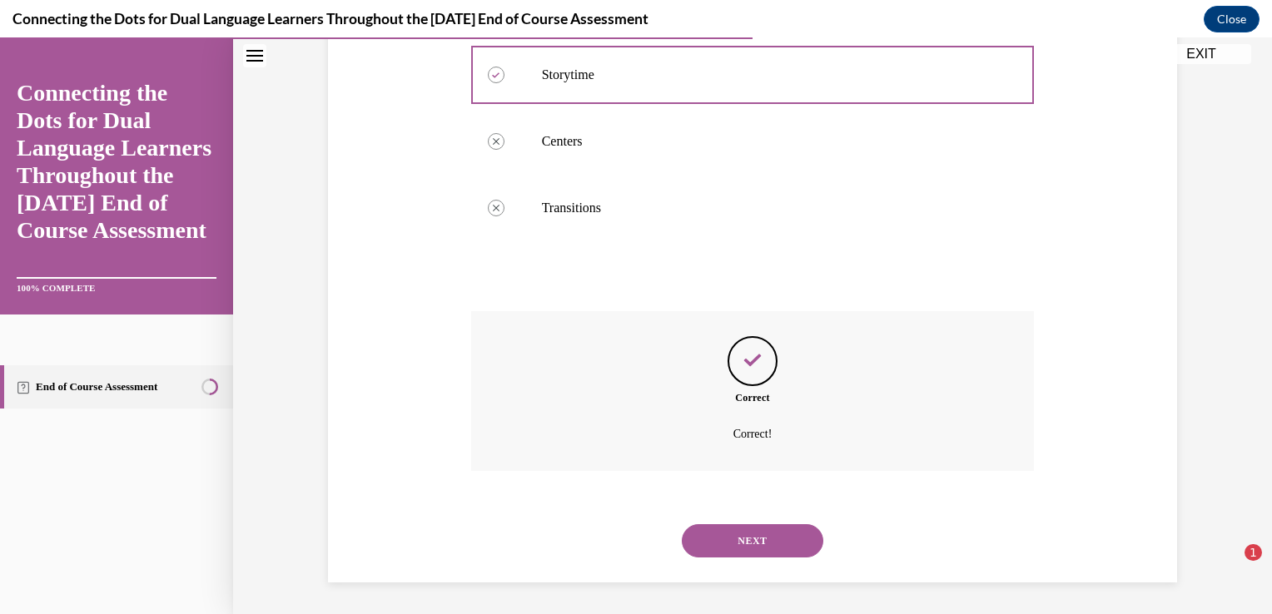
click at [725, 524] on button "NEXT" at bounding box center [753, 540] width 142 height 33
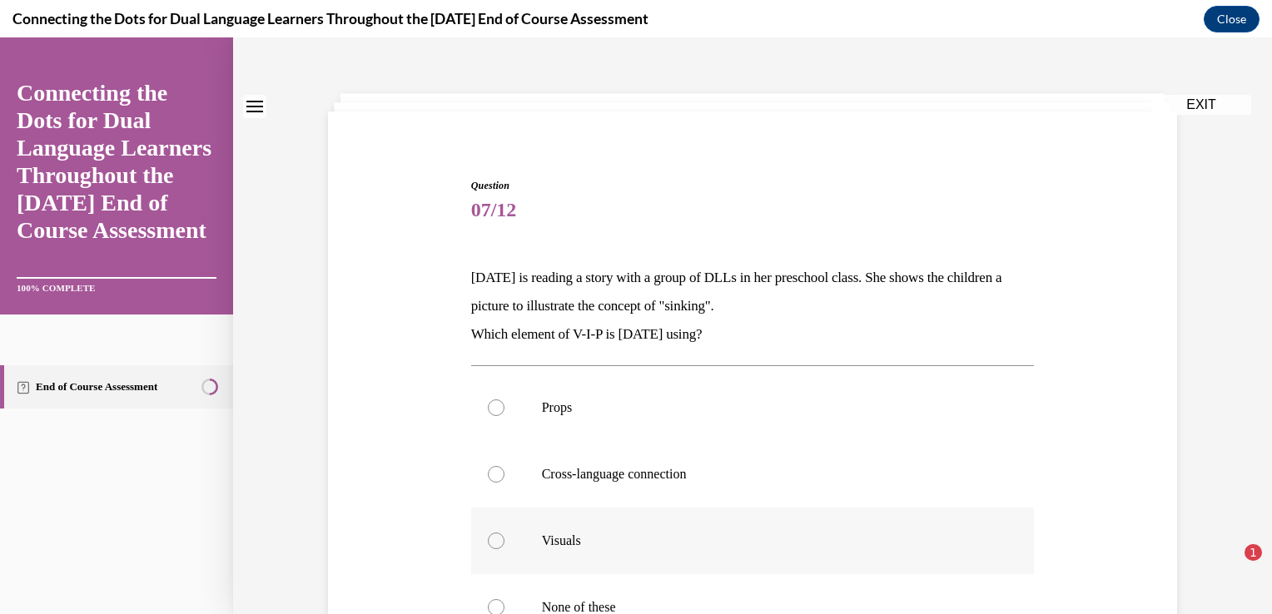
scroll to position [166, 0]
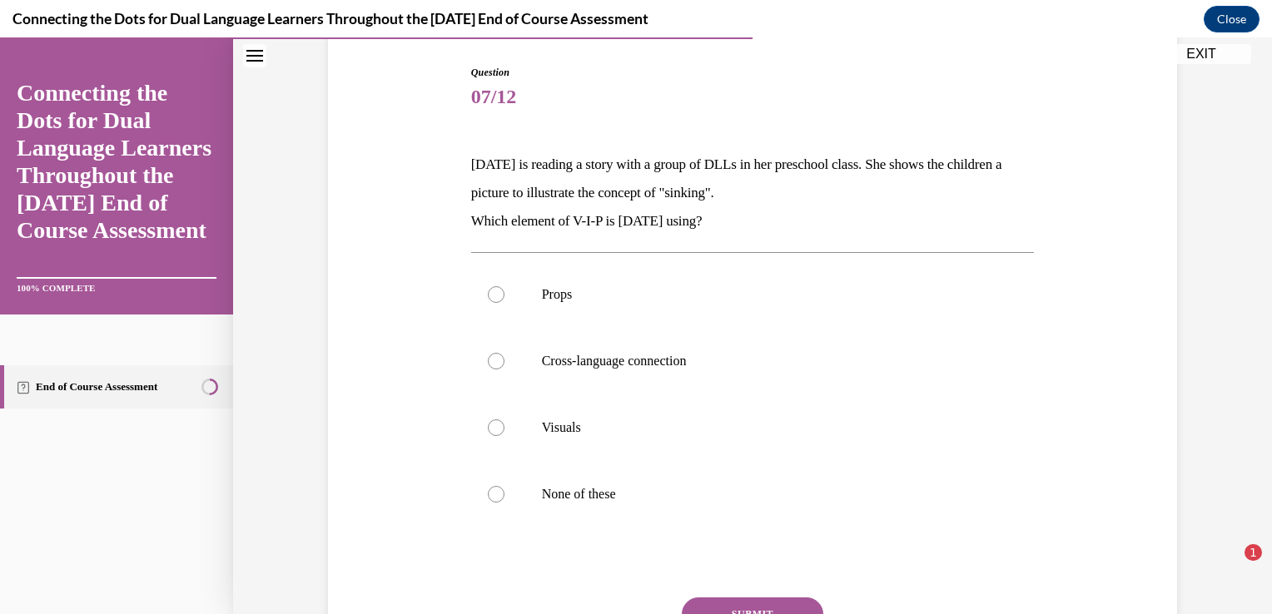
drag, startPoint x: 622, startPoint y: 430, endPoint x: 669, endPoint y: 548, distance: 126.6
click at [622, 430] on p "Visuals" at bounding box center [767, 428] width 451 height 17
click at [504, 430] on input "Visuals" at bounding box center [496, 428] width 17 height 17
radio input "true"
click at [750, 598] on button "SUBMIT" at bounding box center [753, 614] width 142 height 33
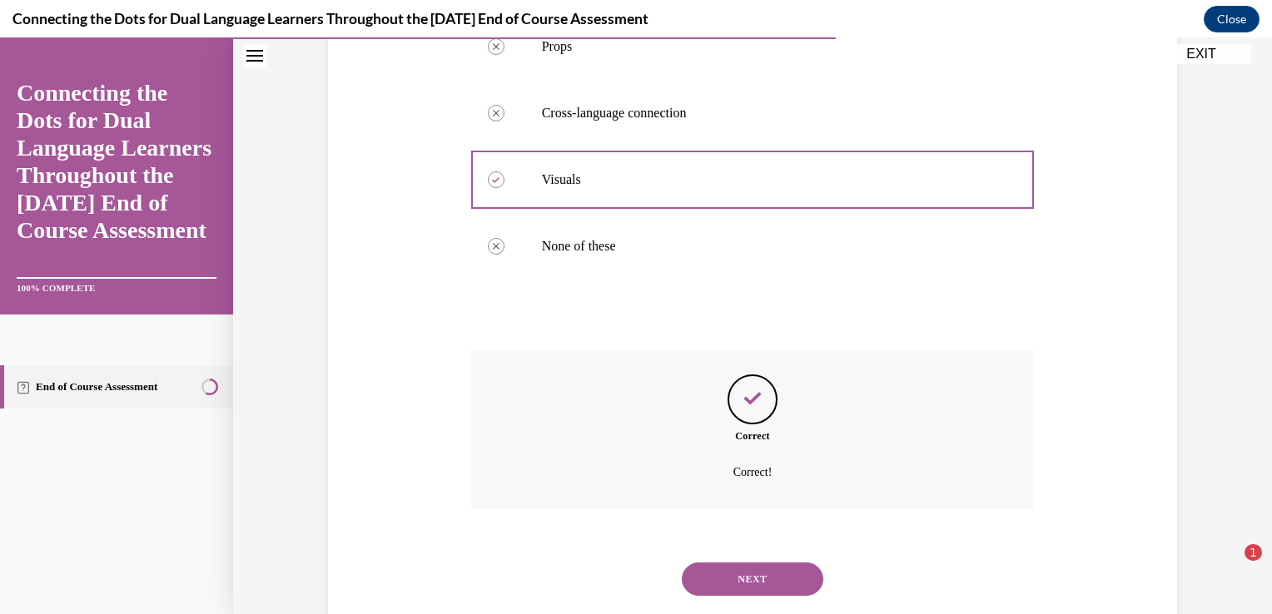
scroll to position [453, 0]
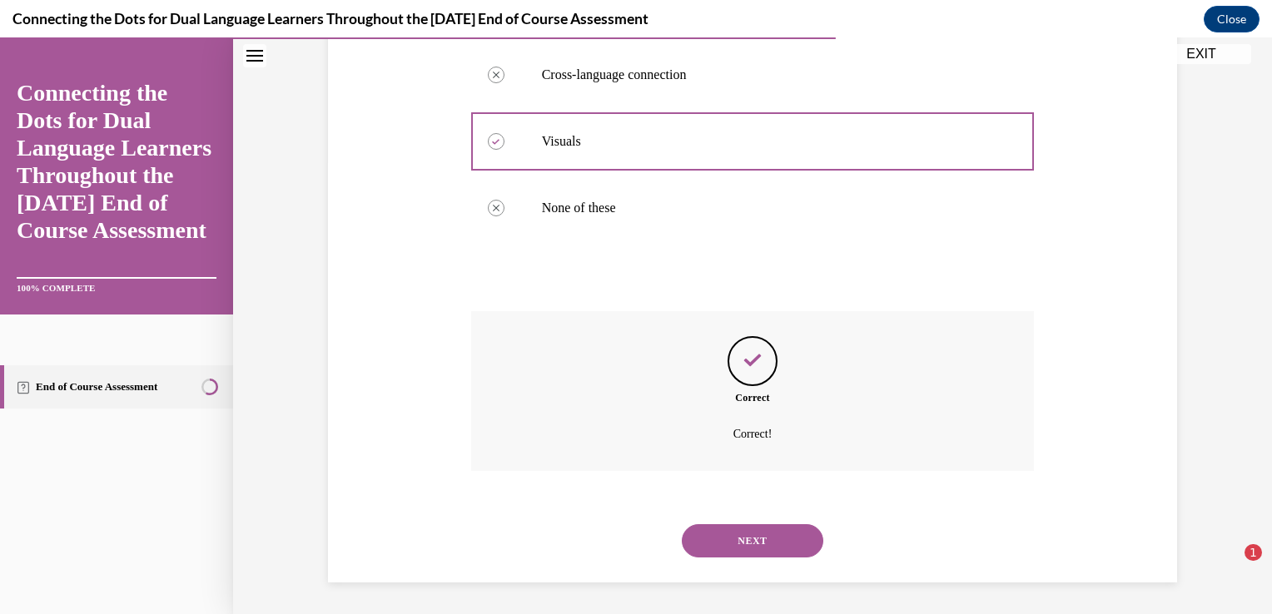
click at [708, 529] on button "NEXT" at bounding box center [753, 540] width 142 height 33
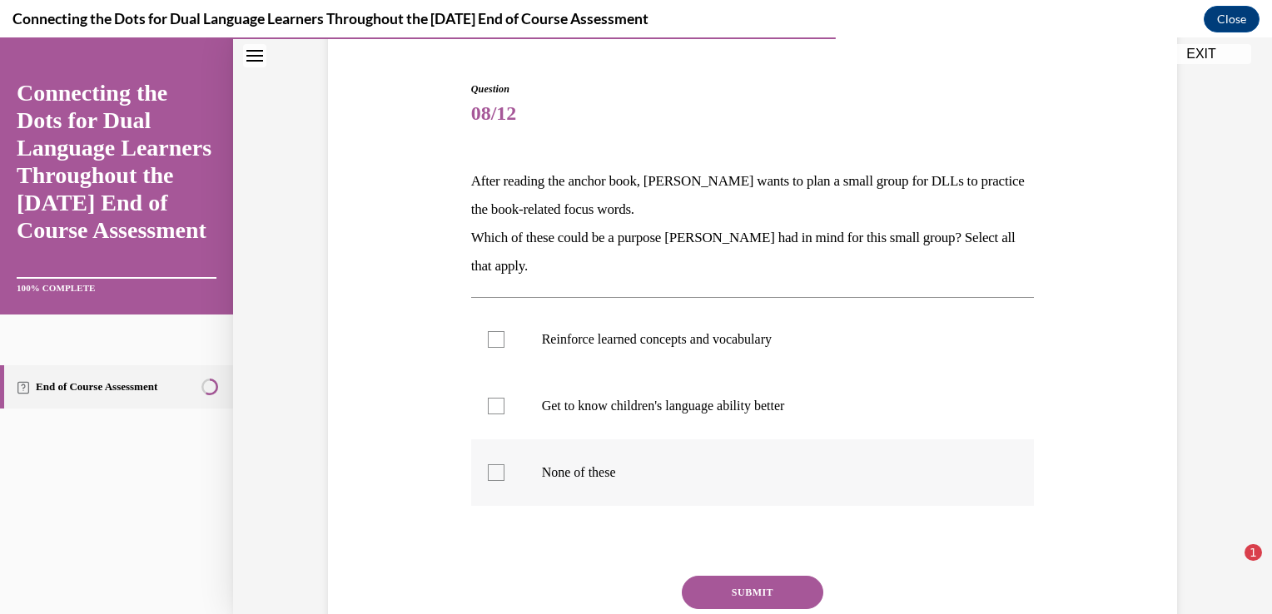
scroll to position [166, 0]
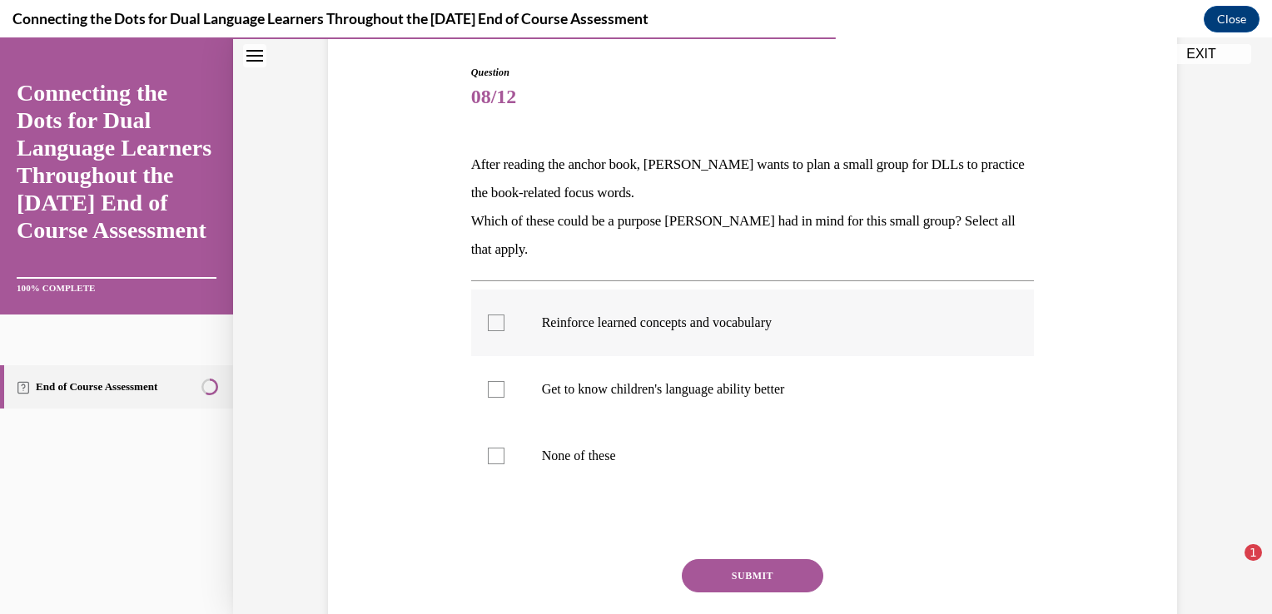
click at [604, 340] on label "Reinforce learned concepts and vocabulary" at bounding box center [753, 323] width 564 height 67
click at [504, 331] on input "Reinforce learned concepts and vocabulary" at bounding box center [496, 323] width 17 height 17
checkbox input "true"
click at [602, 374] on label "Get to know children's language ability better" at bounding box center [753, 389] width 564 height 67
click at [504, 406] on label "Get to know children's language ability better" at bounding box center [753, 389] width 564 height 67
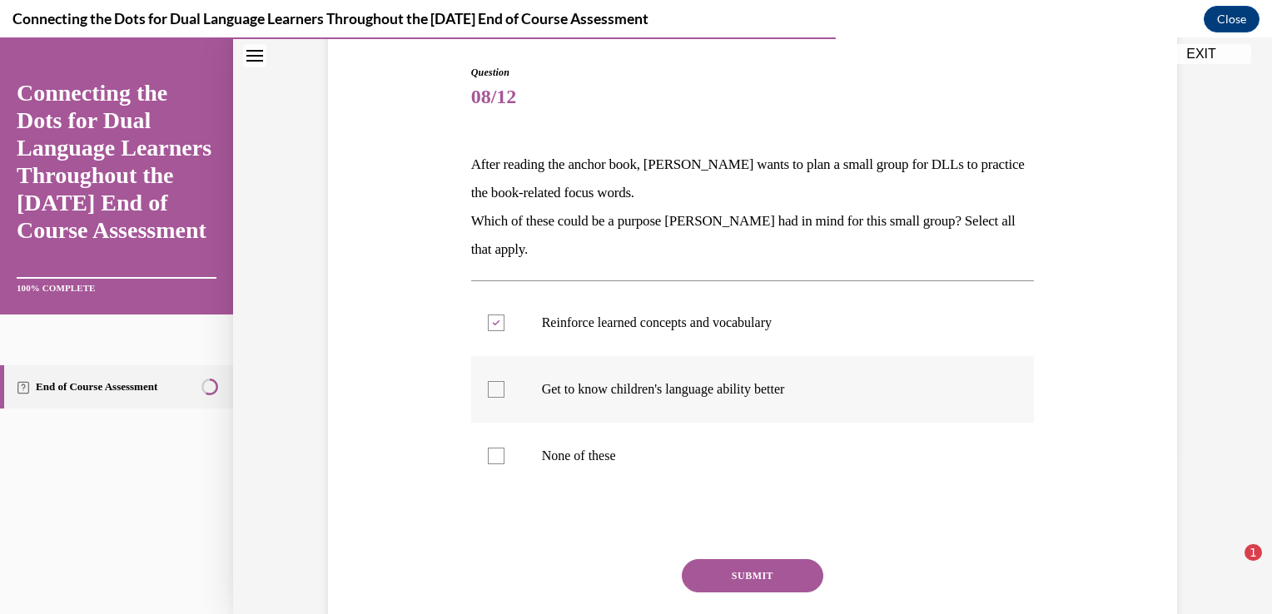
click at [504, 398] on input "Get to know children's language ability better" at bounding box center [496, 389] width 17 height 17
checkbox input "true"
click at [714, 564] on button "SUBMIT" at bounding box center [753, 575] width 142 height 33
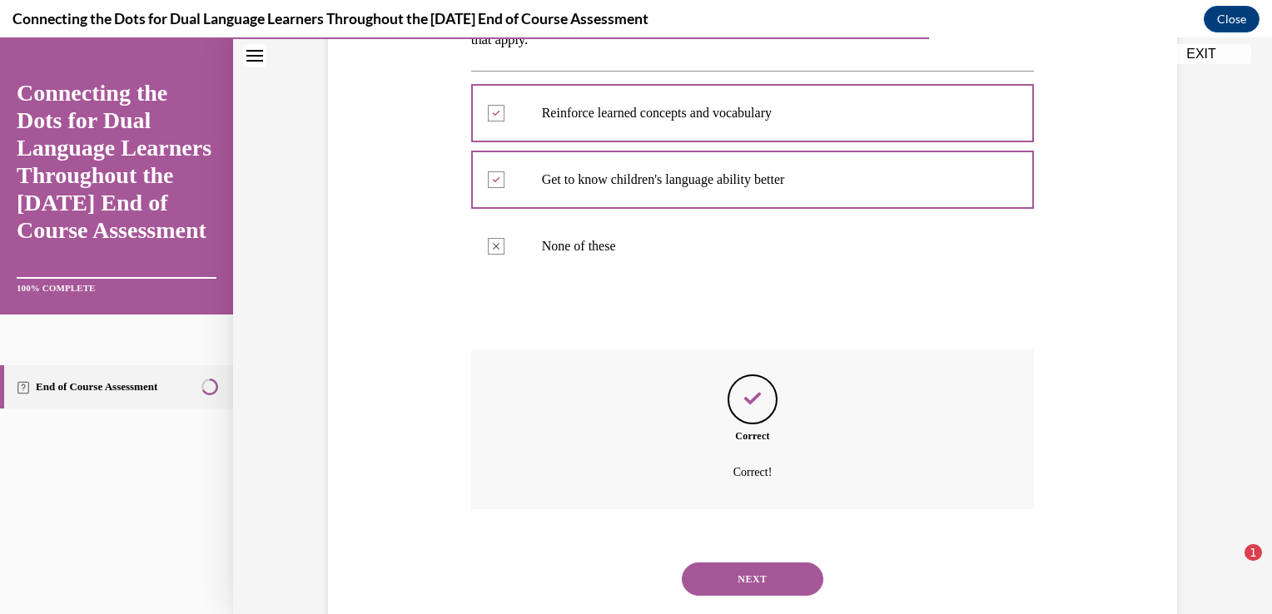
scroll to position [415, 0]
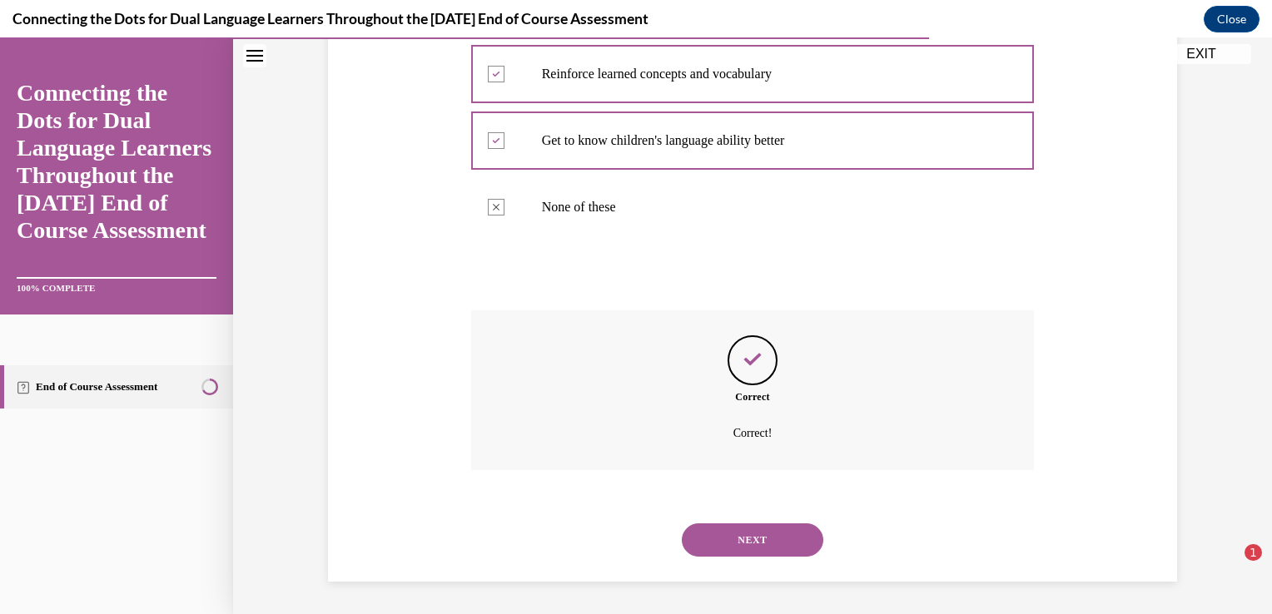
click at [708, 554] on button "NEXT" at bounding box center [753, 540] width 142 height 33
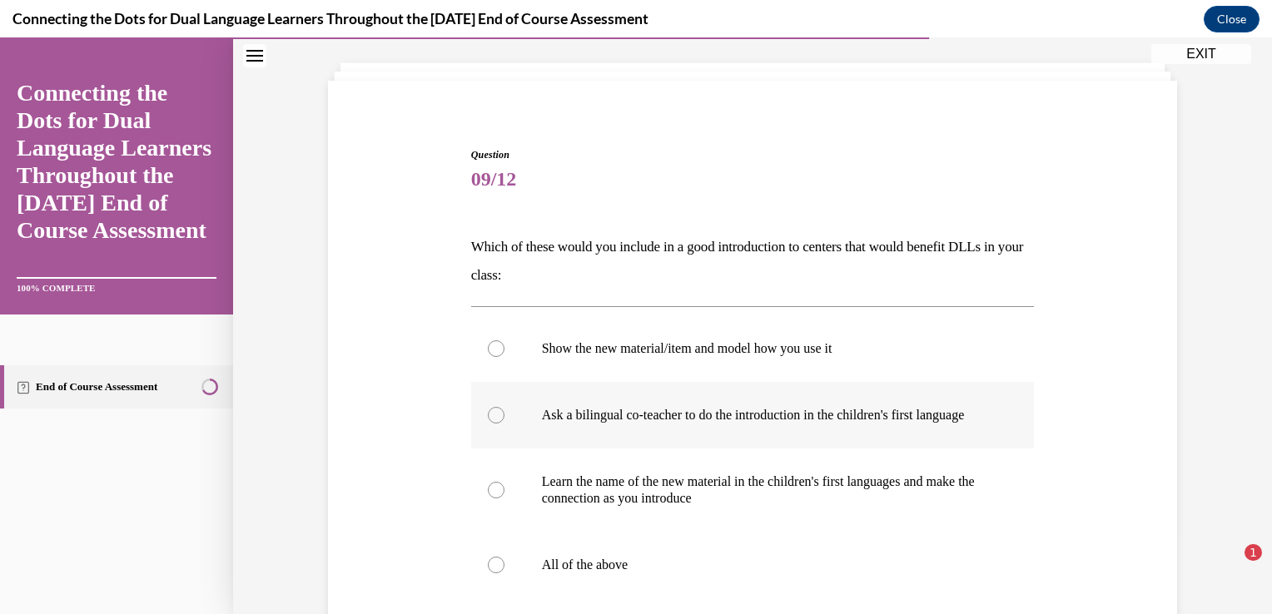
scroll to position [166, 0]
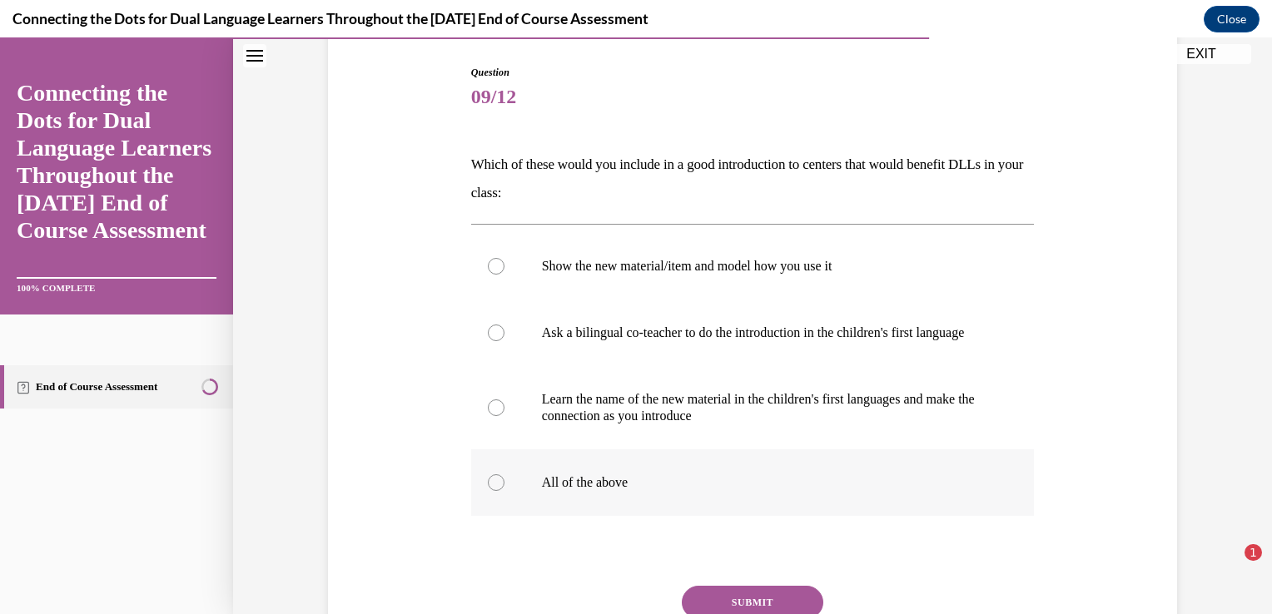
click at [499, 510] on label "All of the above" at bounding box center [753, 483] width 564 height 67
click at [499, 491] on input "All of the above" at bounding box center [496, 483] width 17 height 17
radio input "true"
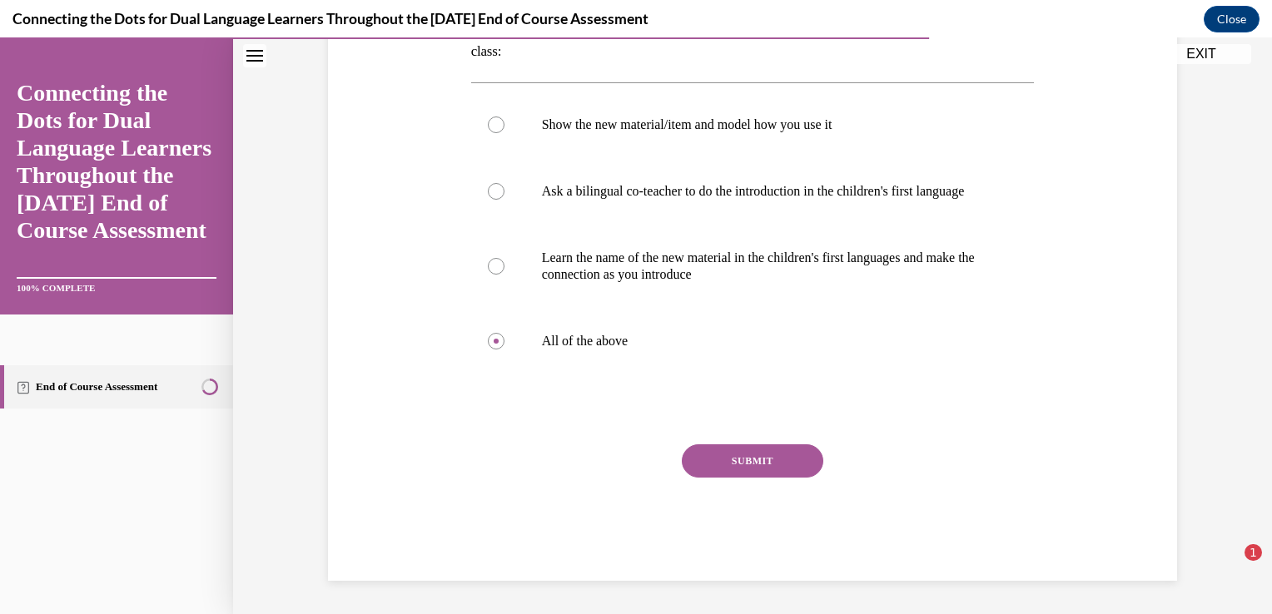
click at [729, 465] on button "SUBMIT" at bounding box center [753, 461] width 142 height 33
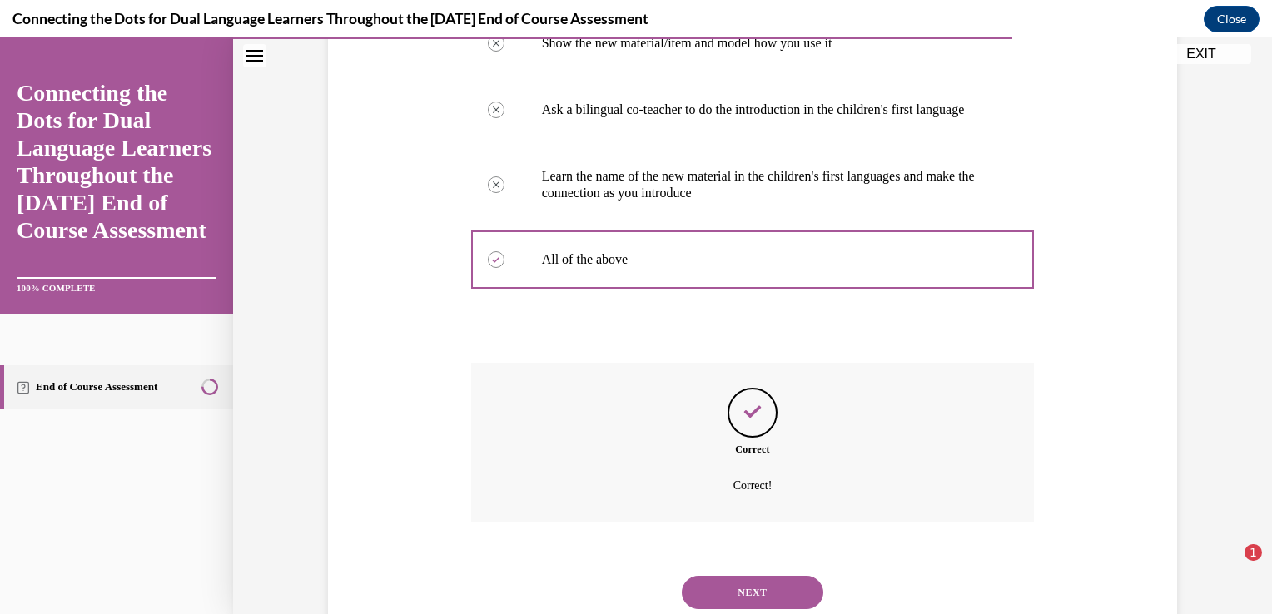
scroll to position [459, 0]
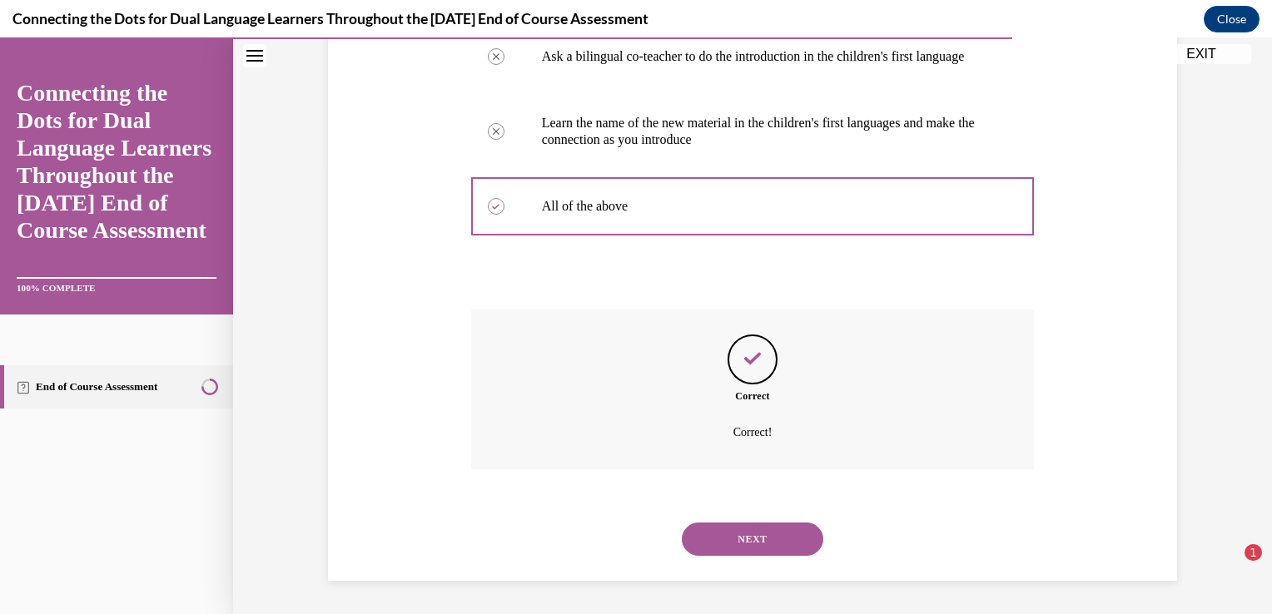
click at [726, 540] on button "NEXT" at bounding box center [753, 539] width 142 height 33
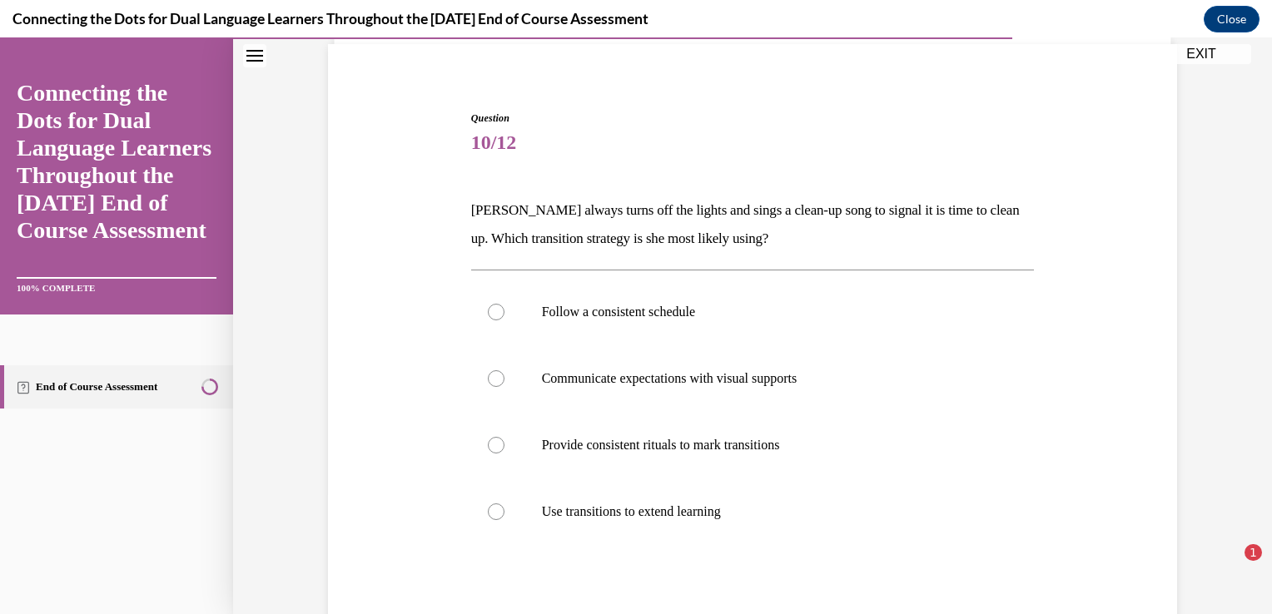
scroll to position [166, 0]
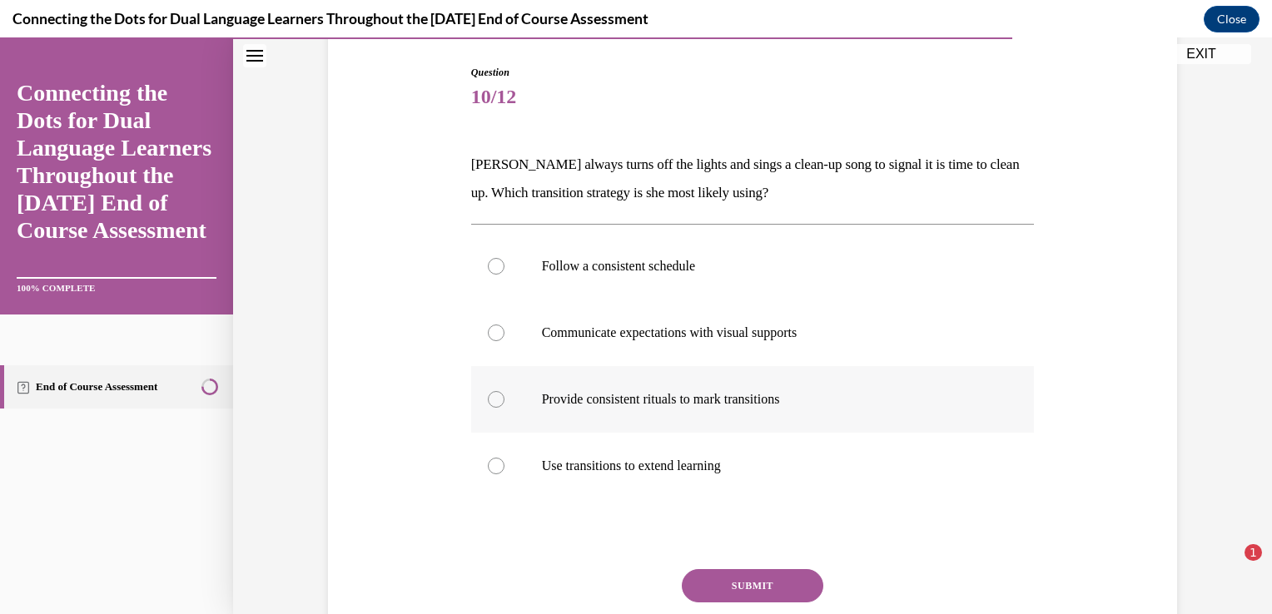
click at [644, 396] on p "Provide consistent rituals to mark transitions" at bounding box center [767, 399] width 451 height 17
click at [504, 396] on input "Provide consistent rituals to mark transitions" at bounding box center [496, 399] width 17 height 17
radio input "true"
click at [779, 572] on button "SUBMIT" at bounding box center [753, 585] width 142 height 33
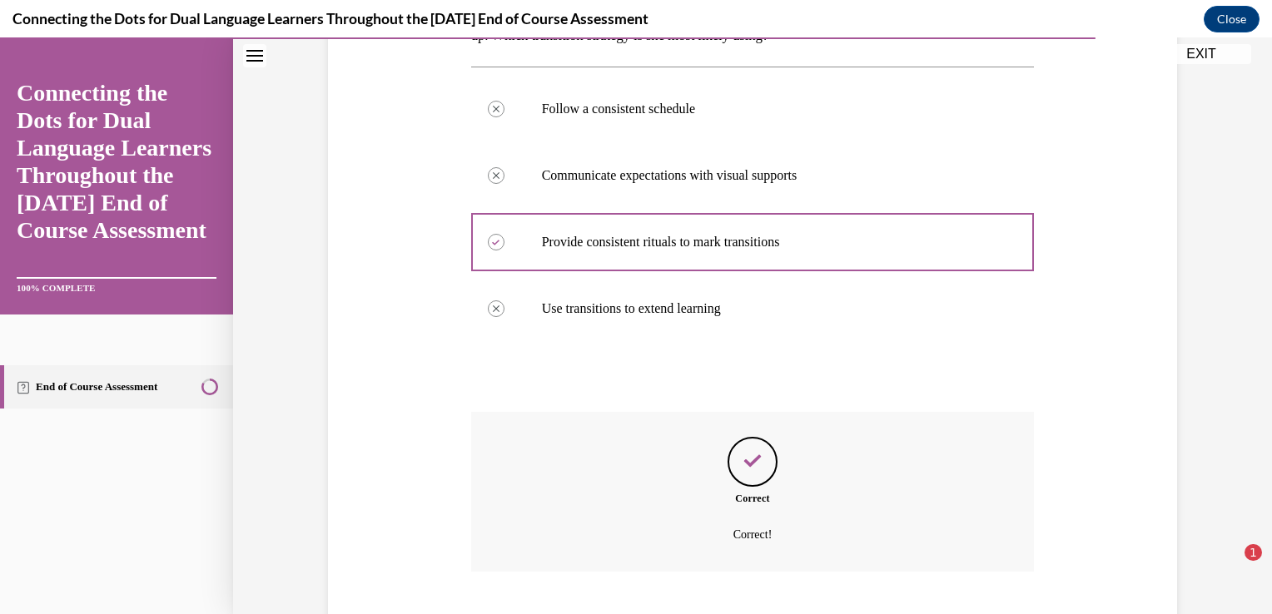
scroll to position [425, 0]
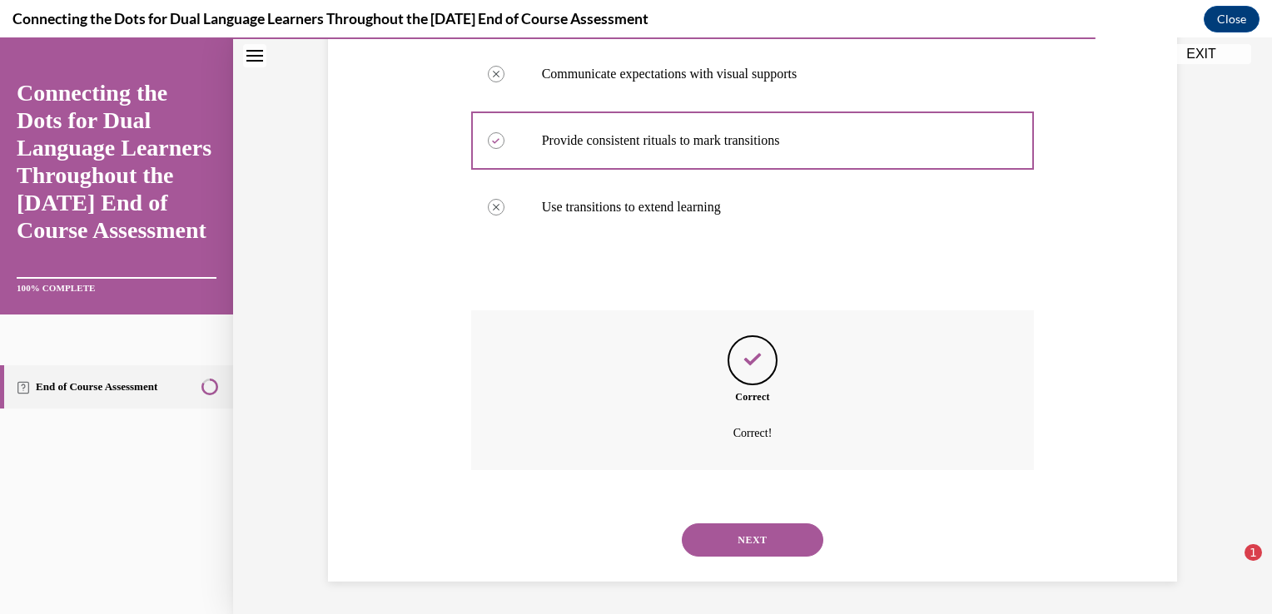
click at [716, 534] on button "NEXT" at bounding box center [753, 540] width 142 height 33
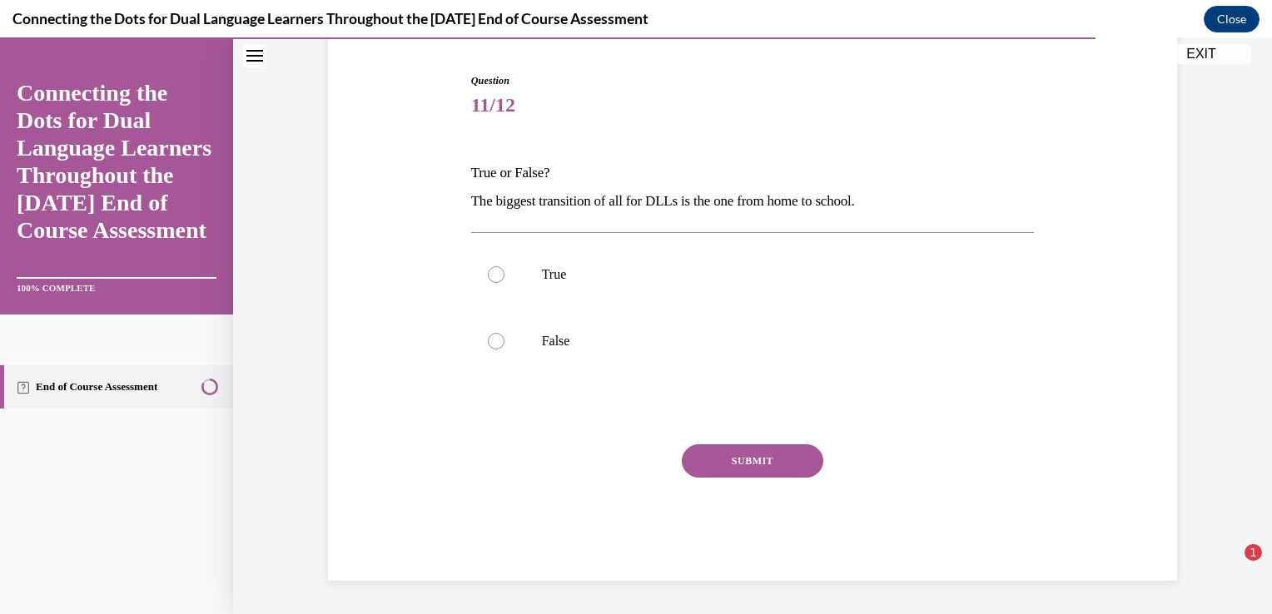
scroll to position [157, 0]
click at [562, 276] on p "True" at bounding box center [767, 275] width 451 height 17
click at [504, 276] on input "True" at bounding box center [496, 275] width 17 height 17
radio input "true"
click at [735, 468] on button "SUBMIT" at bounding box center [753, 461] width 142 height 33
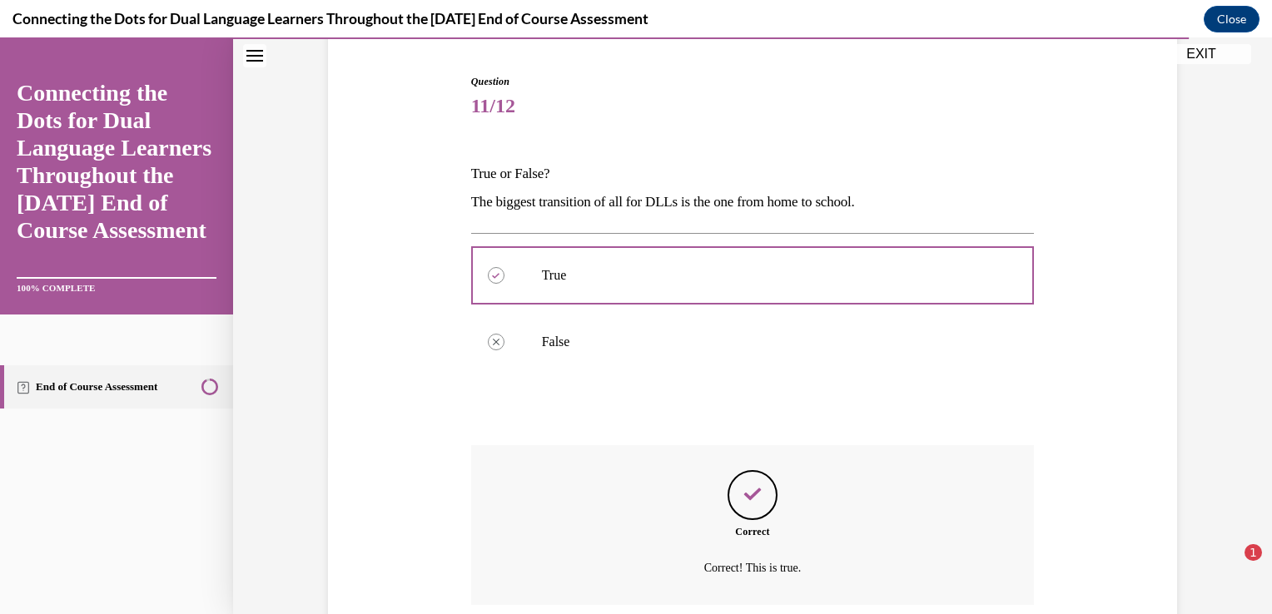
scroll to position [292, 0]
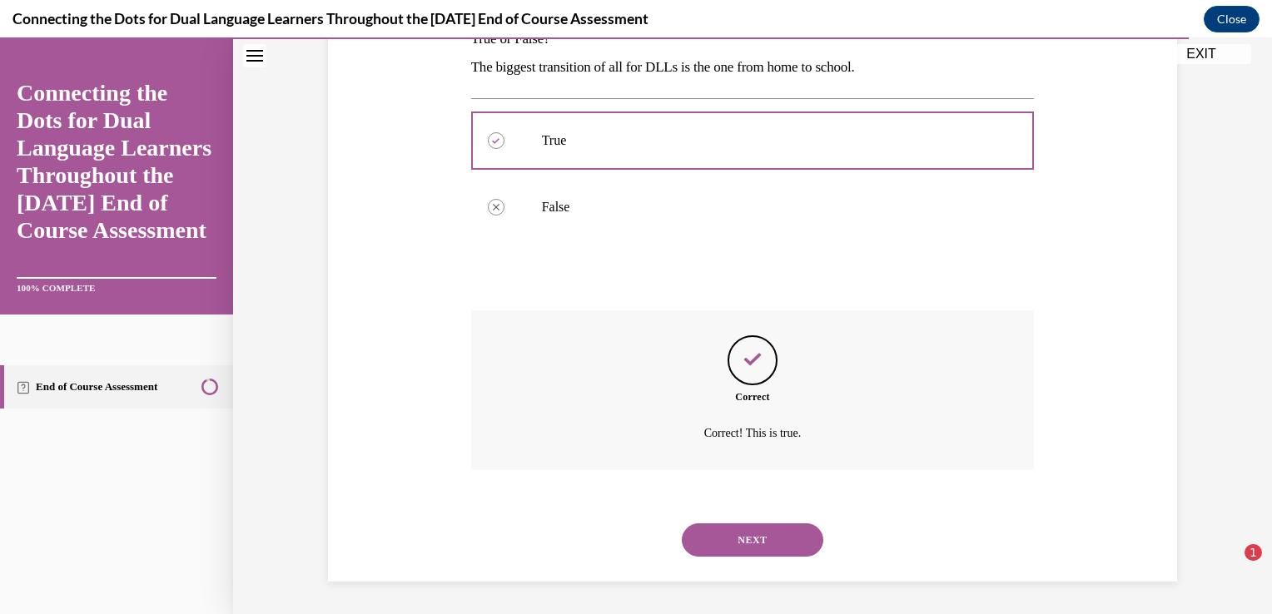
click at [735, 543] on button "NEXT" at bounding box center [753, 540] width 142 height 33
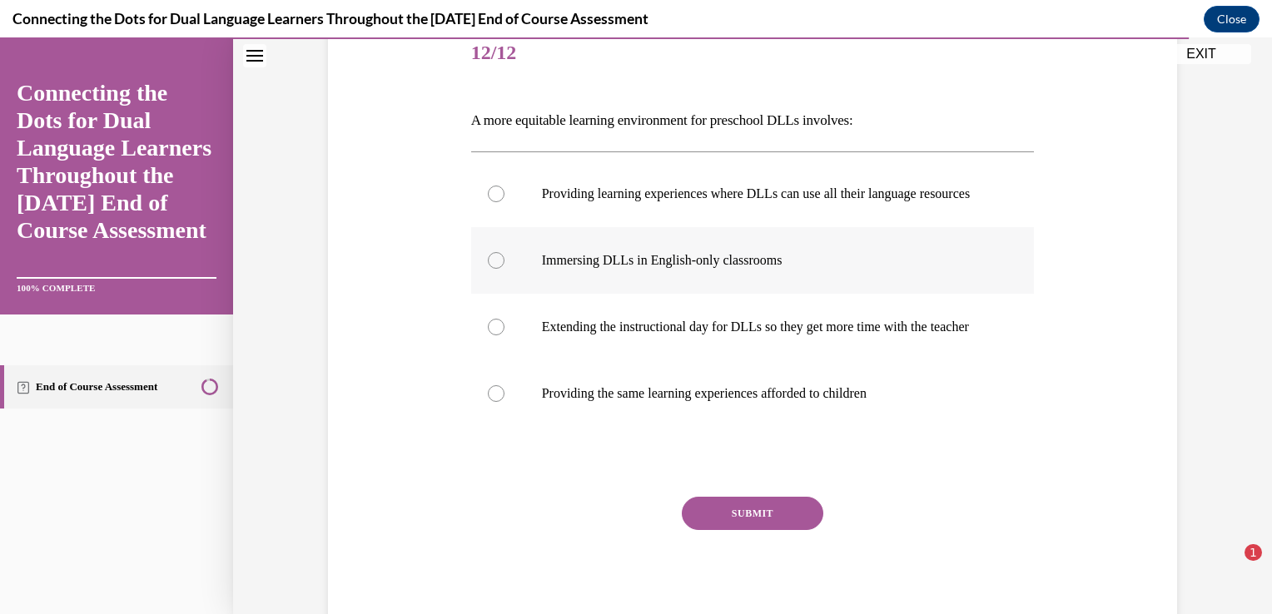
scroll to position [250, 0]
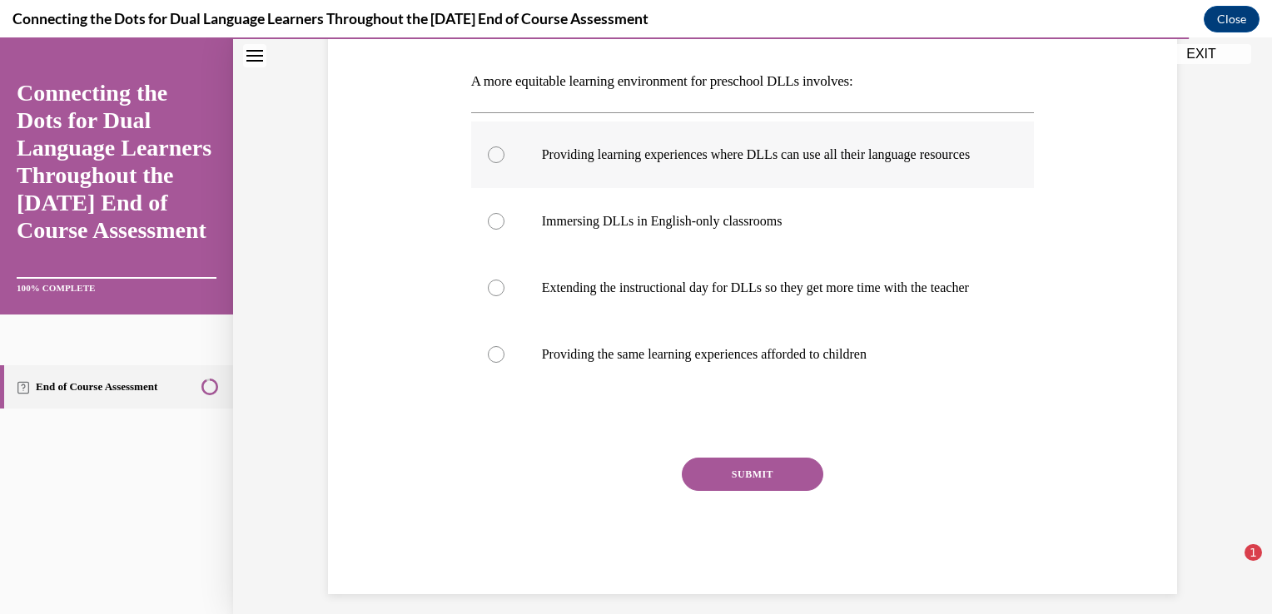
click at [711, 181] on label "Providing learning experiences where DLLs can use all their language resources" at bounding box center [753, 155] width 564 height 67
click at [504, 163] on input "Providing learning experiences where DLLs can use all their language resources" at bounding box center [496, 155] width 17 height 17
radio input "true"
click at [751, 491] on button "SUBMIT" at bounding box center [753, 474] width 142 height 33
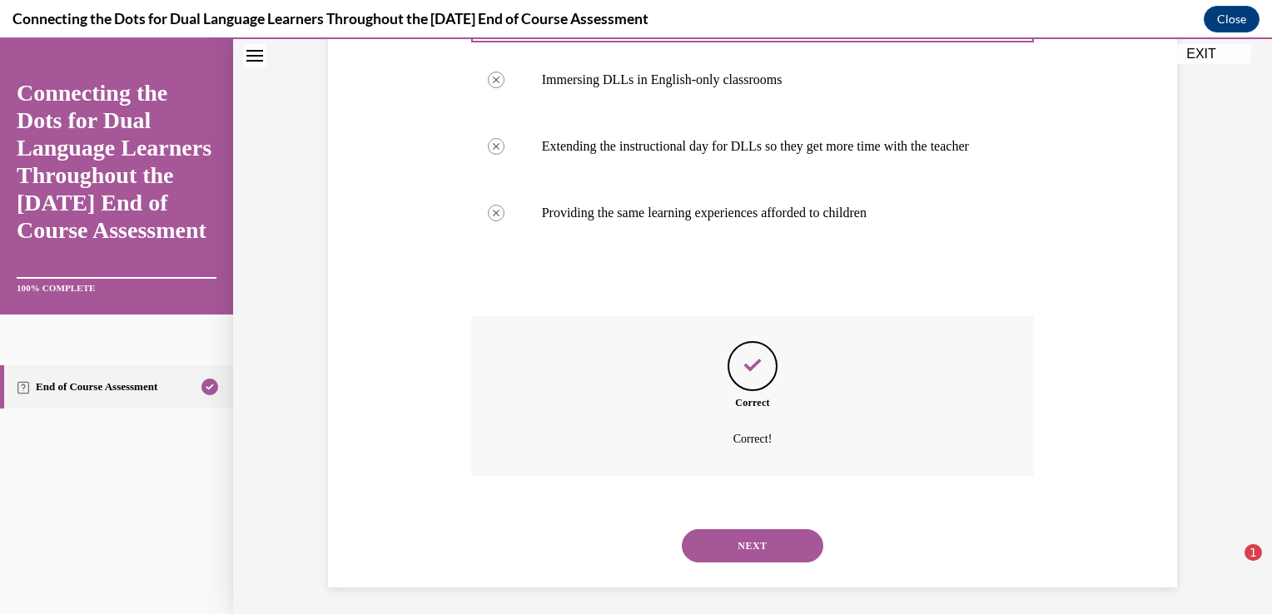
scroll to position [430, 0]
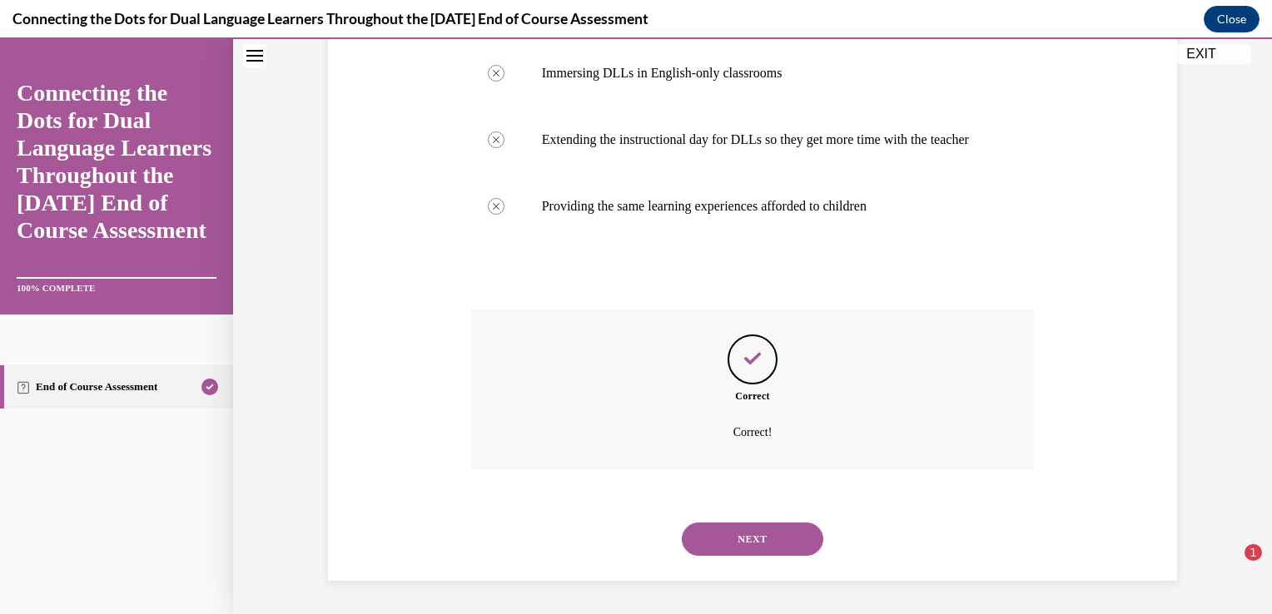
click at [769, 535] on button "NEXT" at bounding box center [753, 539] width 142 height 33
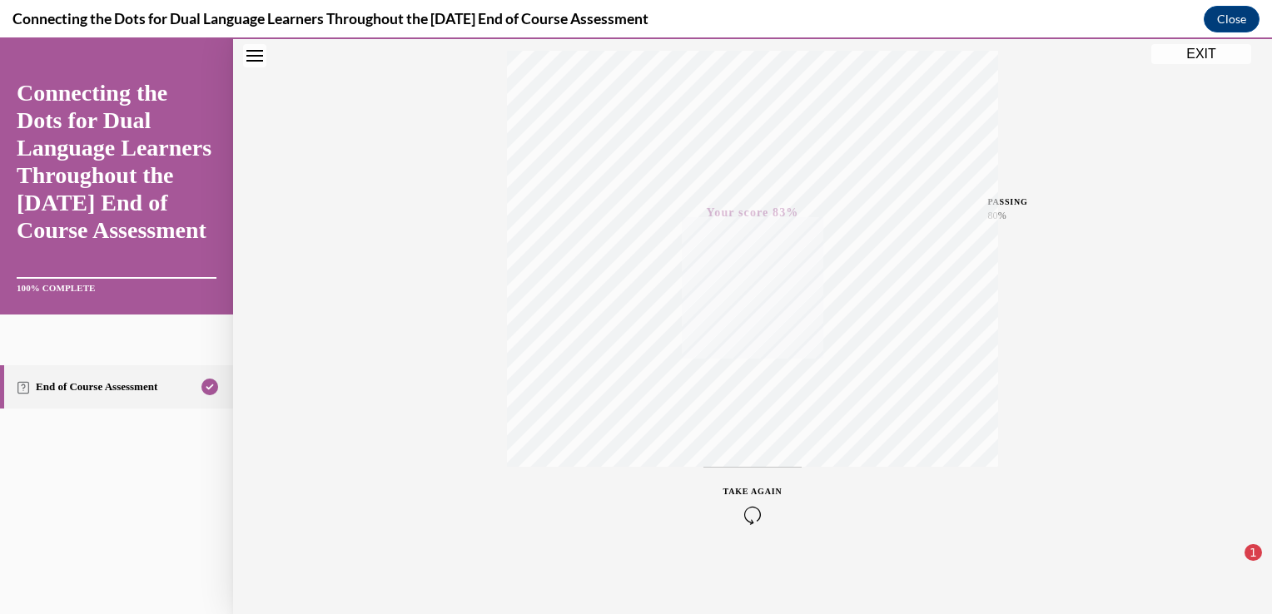
scroll to position [276, 0]
click at [1180, 59] on button "EXIT" at bounding box center [1201, 54] width 100 height 20
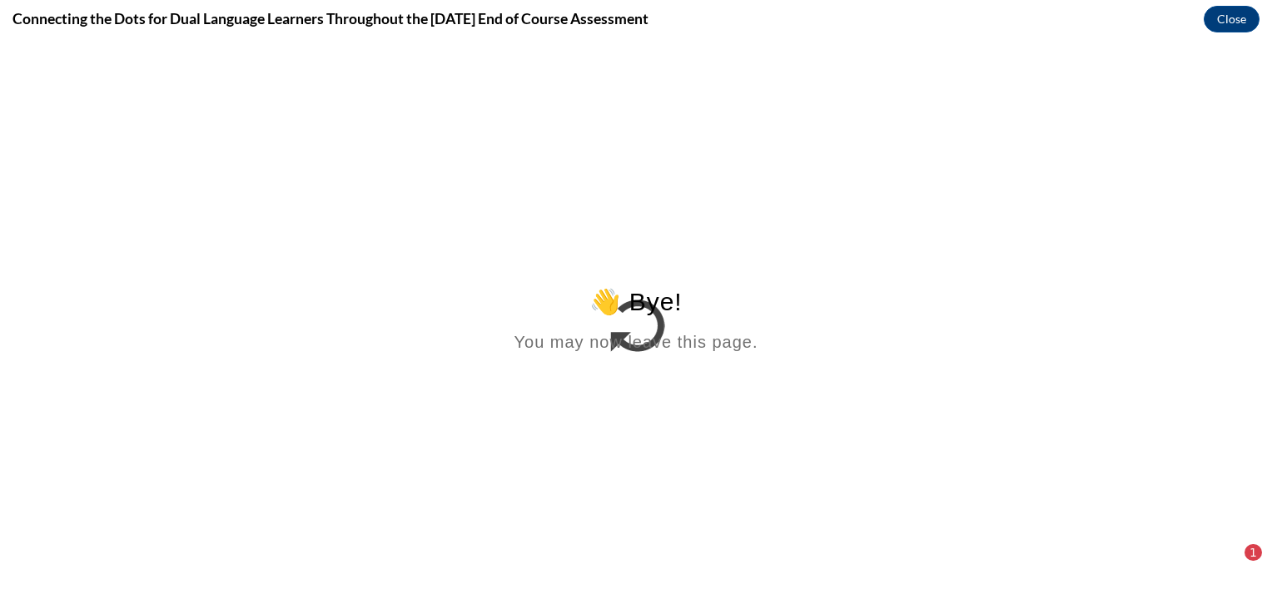
scroll to position [0, 0]
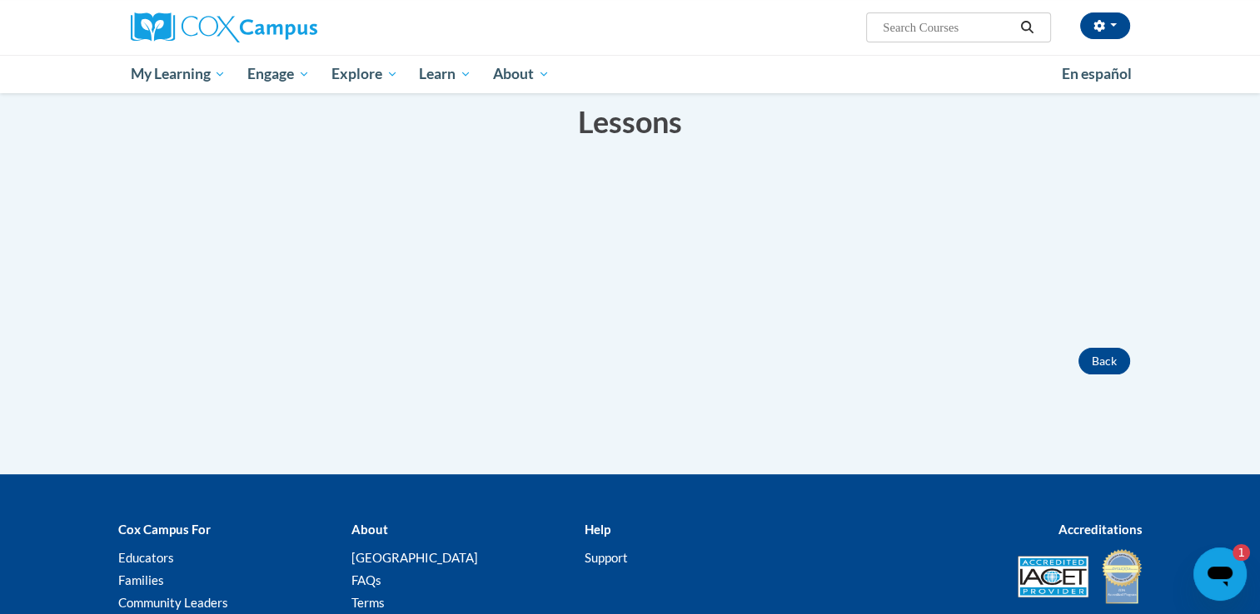
scroll to position [250, 0]
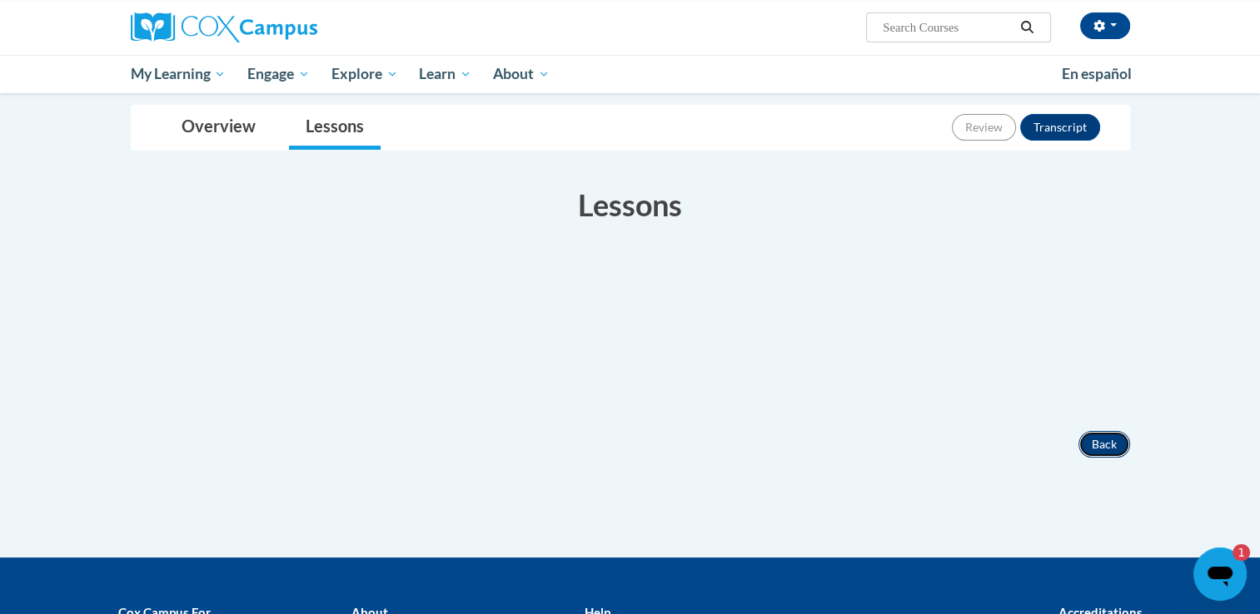
click at [1102, 458] on button "Back" at bounding box center [1104, 444] width 52 height 27
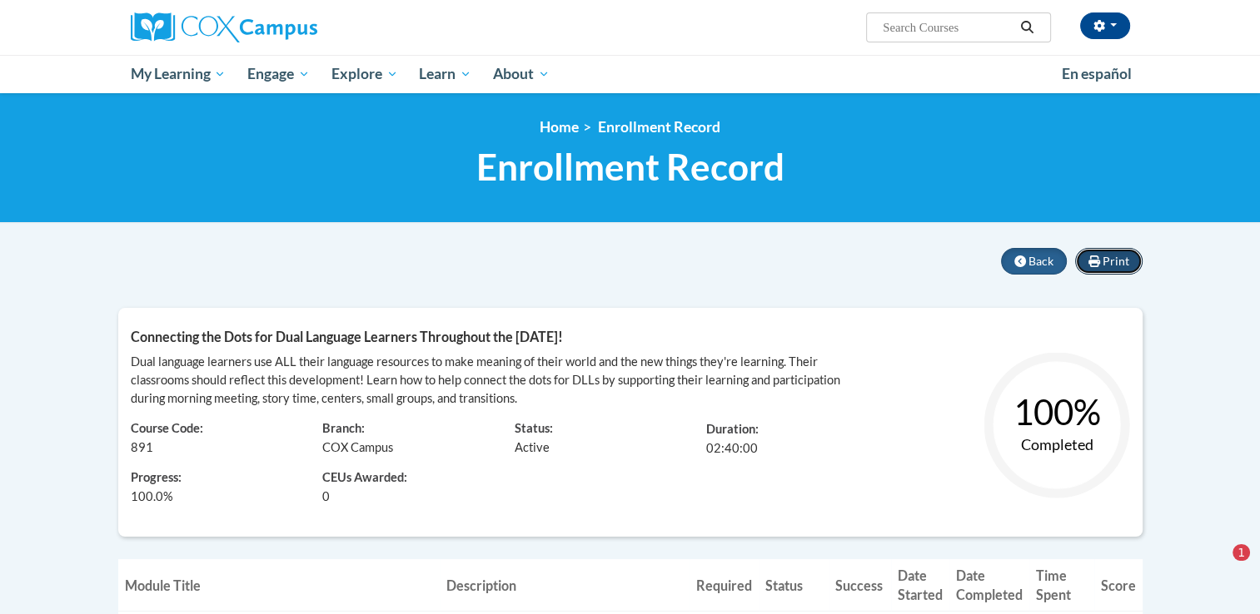
click at [1108, 259] on span "Print" at bounding box center [1115, 261] width 27 height 14
